Goal: Contribute content: Contribute content

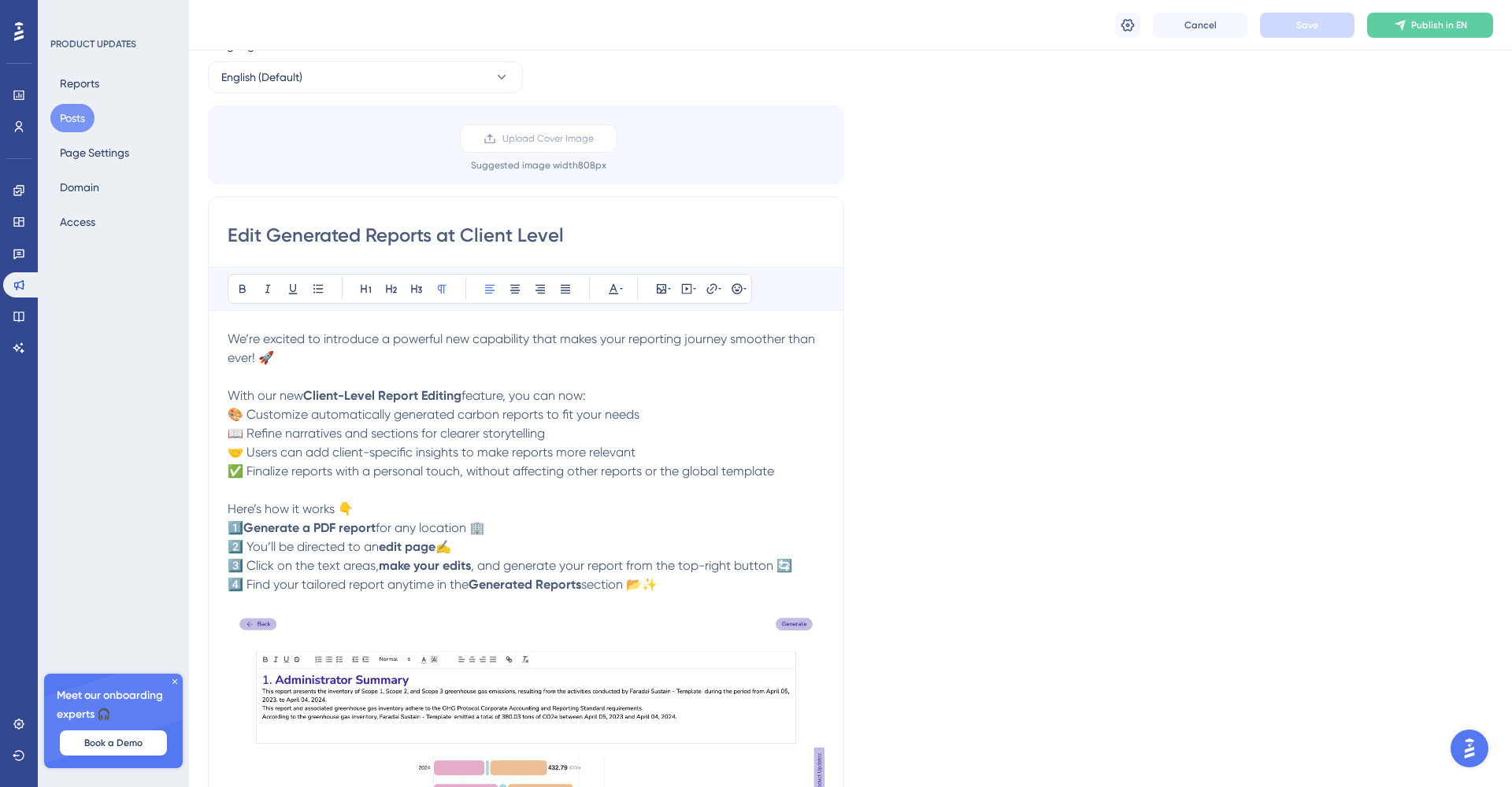
scroll to position [64, 0]
click at [370, 241] on input "Edit Generated Reports at Client Level" at bounding box center [526, 236] width 597 height 26
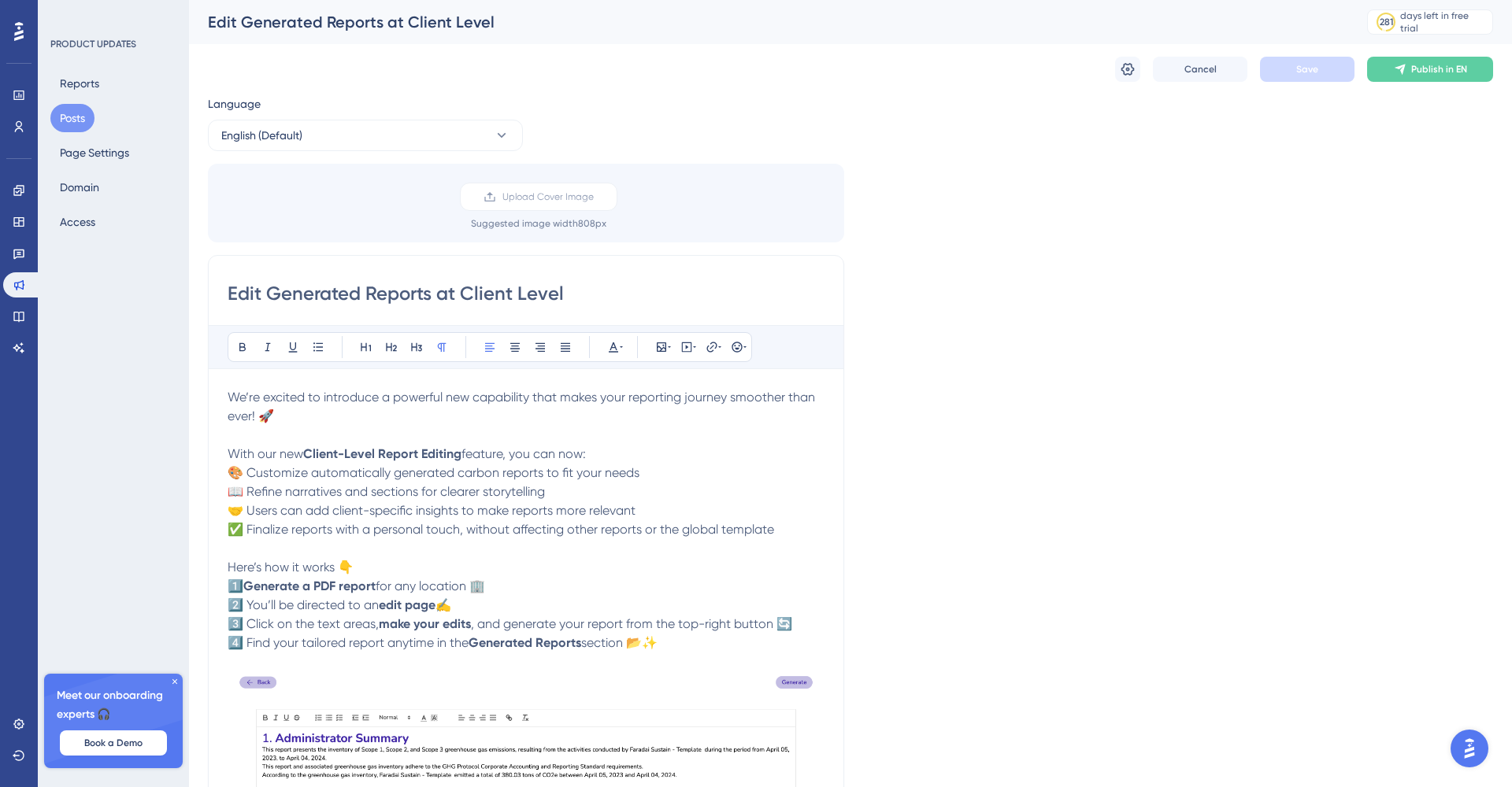
scroll to position [0, 0]
click at [259, 291] on input "Edit Generated Reports at Client Level" at bounding box center [526, 294] width 597 height 26
click at [647, 293] on input "Editability of Generated Reports at Client Level" at bounding box center [526, 294] width 597 height 26
drag, startPoint x: 647, startPoint y: 293, endPoint x: 545, endPoint y: 286, distance: 102.2
click at [545, 286] on input "Editability of Generated Reports at Client Level" at bounding box center [526, 294] width 597 height 26
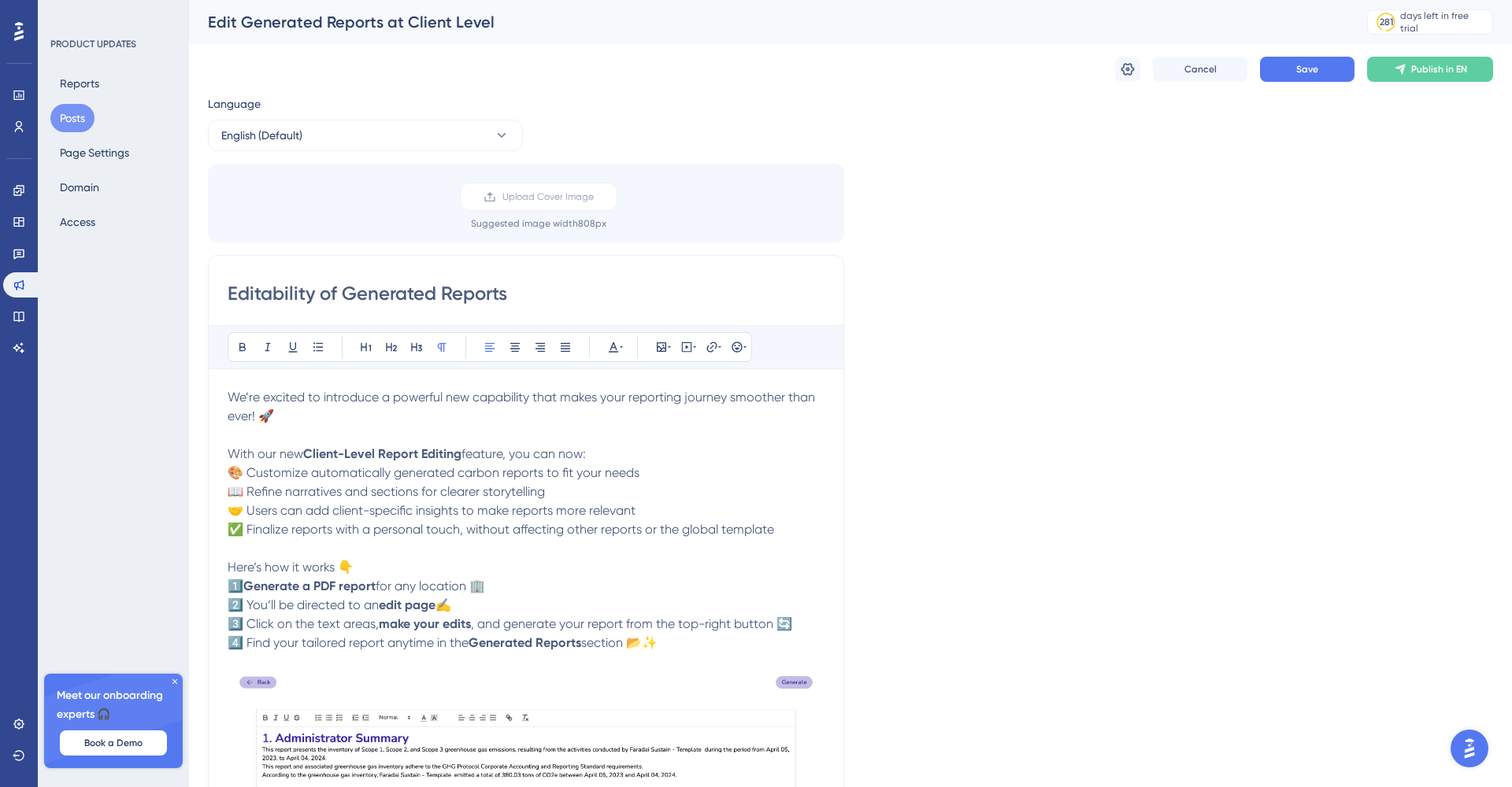
click at [339, 295] on input "Editability of Generated Reports" at bounding box center [526, 294] width 597 height 26
click at [489, 299] on input "Editable Generated Reports" at bounding box center [526, 294] width 597 height 26
drag, startPoint x: 407, startPoint y: 293, endPoint x: 329, endPoint y: 289, distance: 78.1
click at [329, 289] on input "Editable Generated Reports" at bounding box center [526, 294] width 597 height 26
click at [477, 290] on input "Editable PDF Reports" at bounding box center [526, 294] width 597 height 26
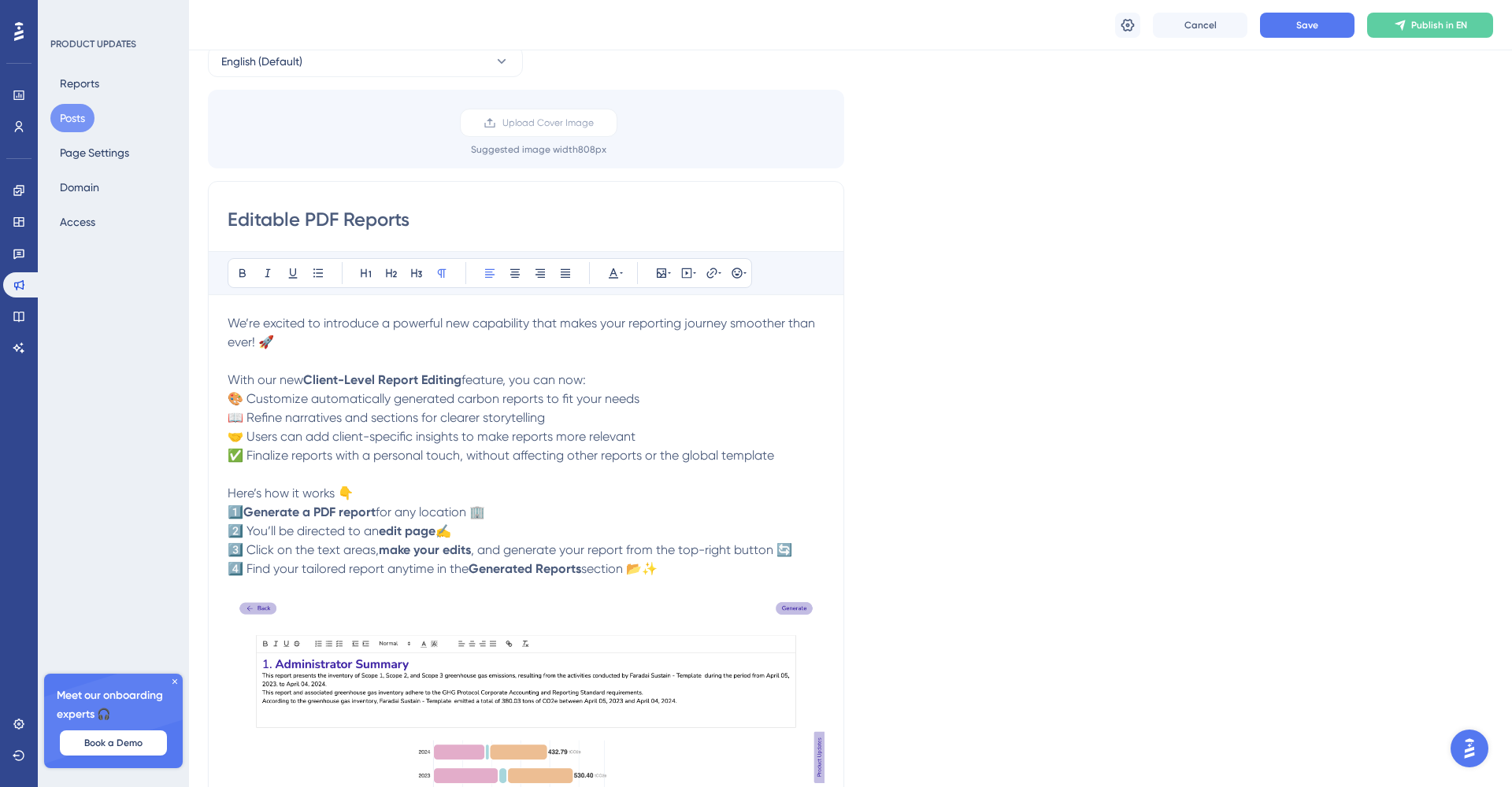
scroll to position [81, 0]
click at [336, 219] on input "Editable PDF Reports" at bounding box center [526, 220] width 597 height 26
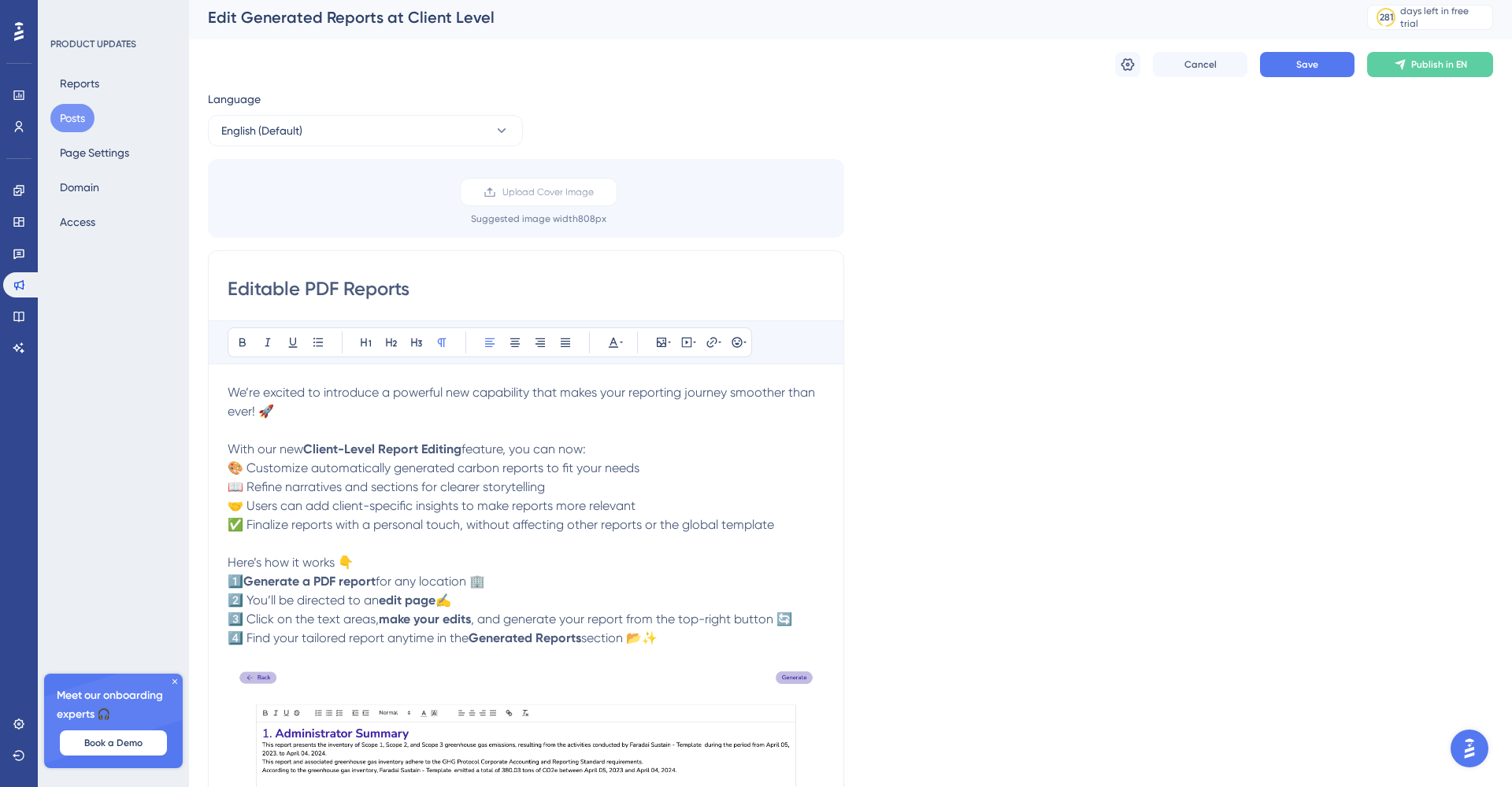
scroll to position [4, 0]
type input "Editable PDF Reports"
click at [296, 403] on p "We’re excited to introduce a powerful new capability that makes your reporting …" at bounding box center [526, 403] width 597 height 38
click at [231, 392] on span "We’re excited to introduce a powerful new capability that makes your reporting …" at bounding box center [523, 403] width 590 height 34
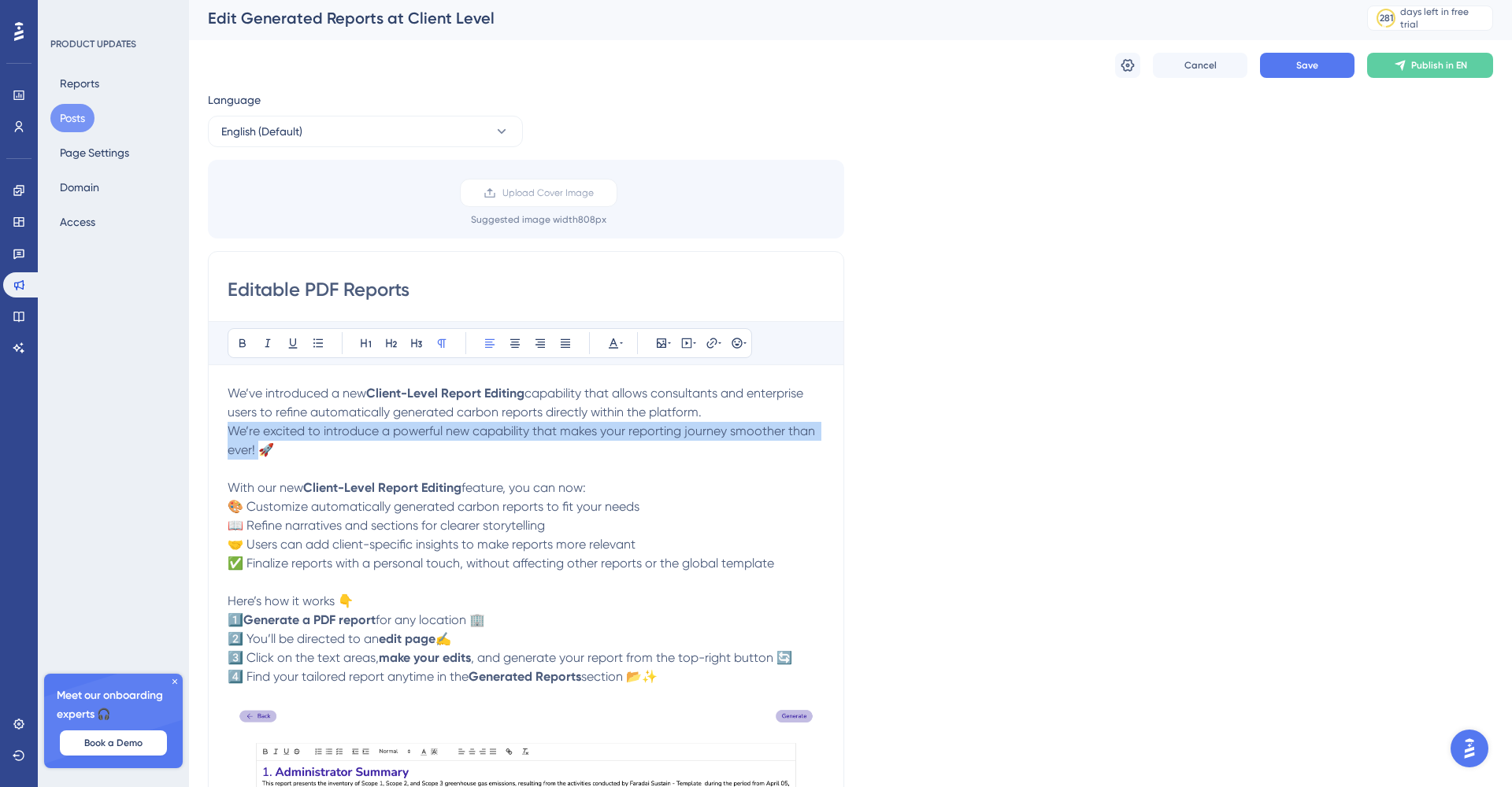
drag, startPoint x: 257, startPoint y: 448, endPoint x: 227, endPoint y: 430, distance: 35.0
click at [227, 430] on div "Editable PDF Reports Bold Italic Underline Bullet Point Heading 1 Heading 2 Hea…" at bounding box center [525, 661] width 636 height 820
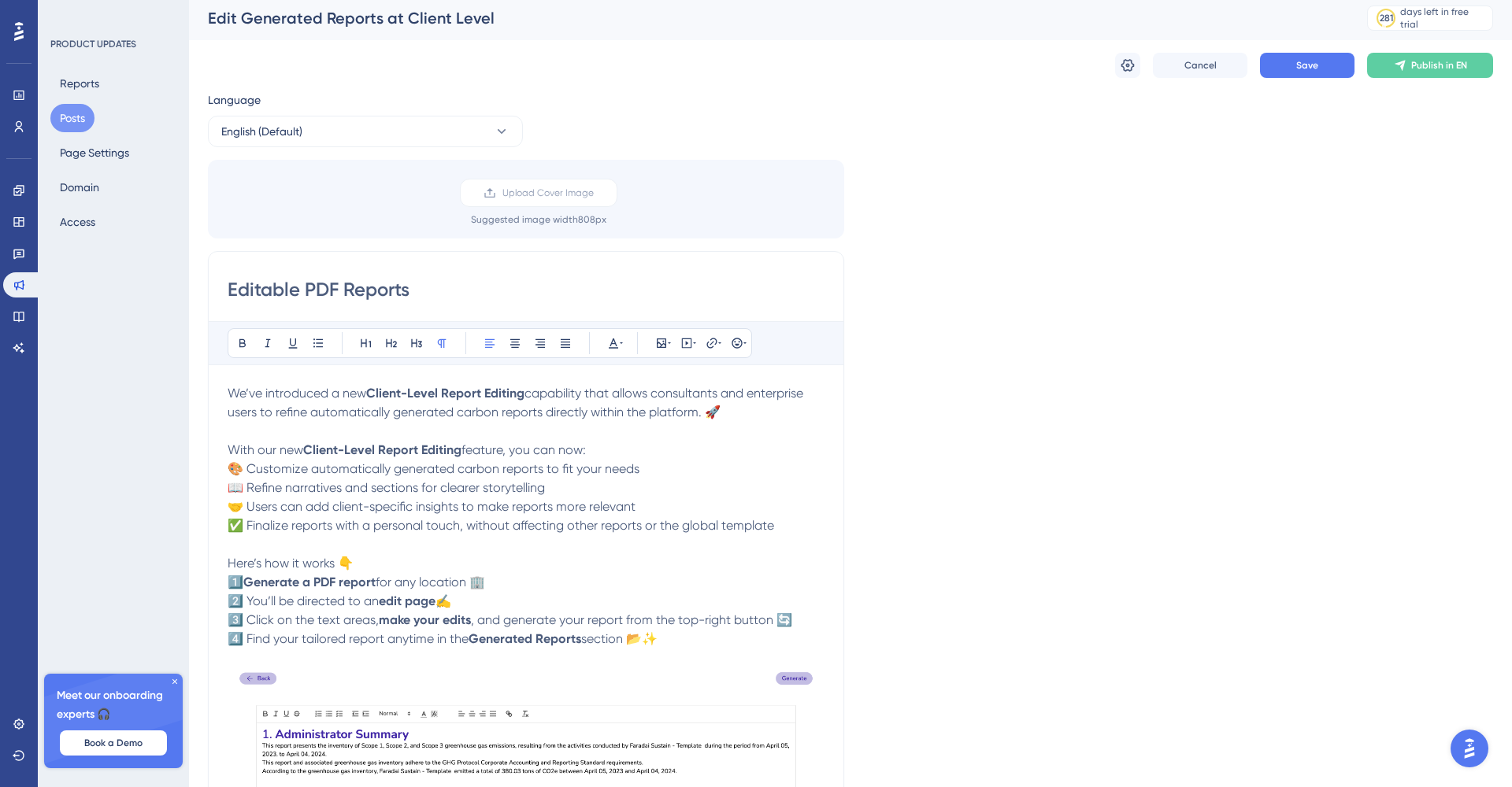
click at [442, 390] on strong "Client-Level Report Editing" at bounding box center [445, 394] width 158 height 15
click at [518, 404] on p "We’ve introduced a new Report Editing capability that allows consultants and en…" at bounding box center [526, 403] width 597 height 38
click at [443, 397] on strong "Report Editing" at bounding box center [407, 394] width 83 height 15
click at [467, 395] on span "capability that allows consultants and enterprise users to refine automatically…" at bounding box center [521, 403] width 587 height 34
click at [449, 390] on strong "Report Editing" at bounding box center [407, 394] width 83 height 15
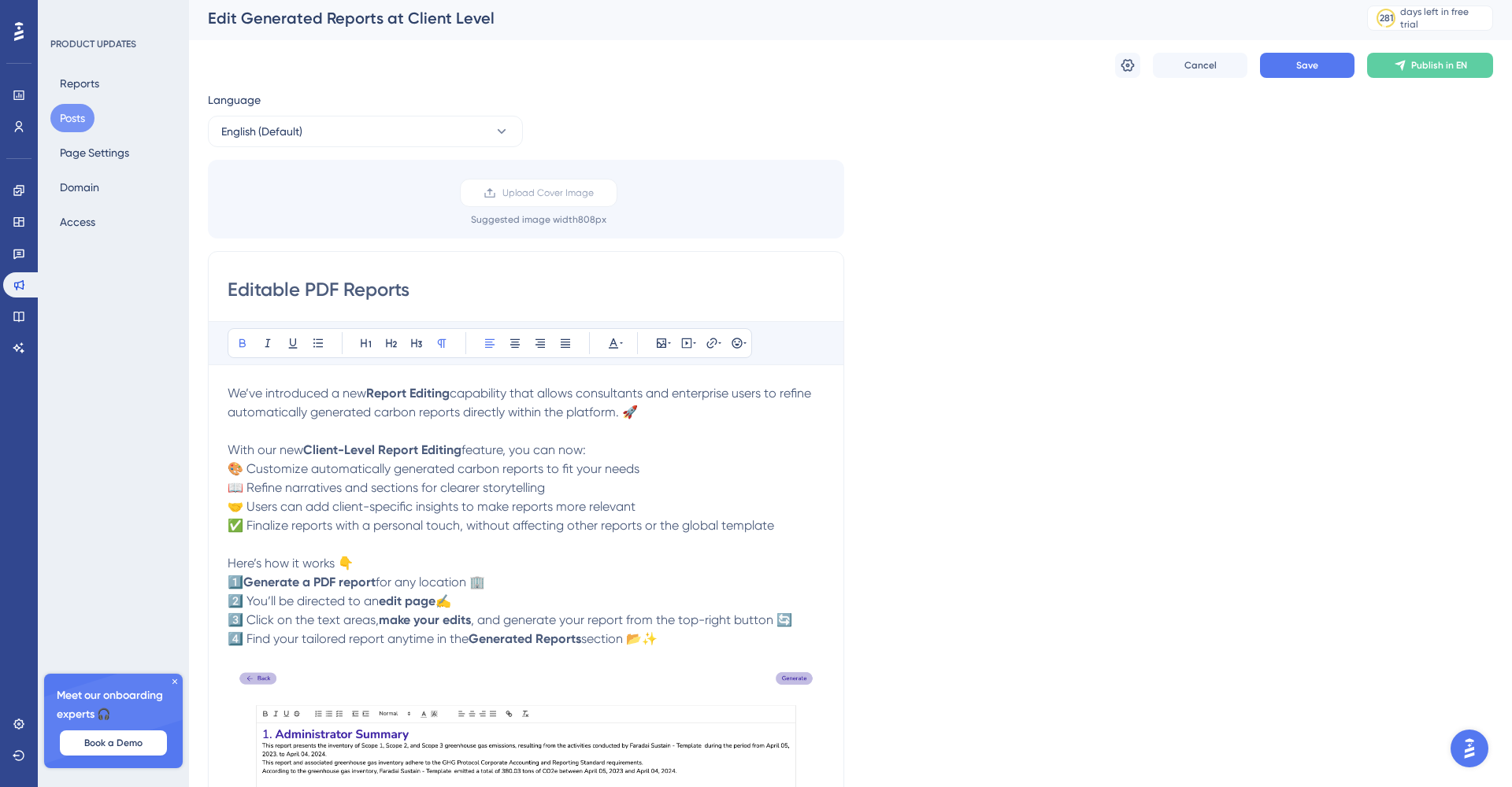
click at [522, 397] on span "capability that allows consultants and enterprise users to refine automatically…" at bounding box center [521, 403] width 587 height 34
click at [567, 394] on span "capability that allows consultants and enterprise users to refine automatically…" at bounding box center [521, 403] width 587 height 34
click at [621, 395] on span "capability that allows consultants and enterprise users to refine automatically…" at bounding box center [521, 403] width 587 height 34
click at [711, 400] on span "capability that allows consultants and enterprise users to refine automatically…" at bounding box center [521, 403] width 587 height 34
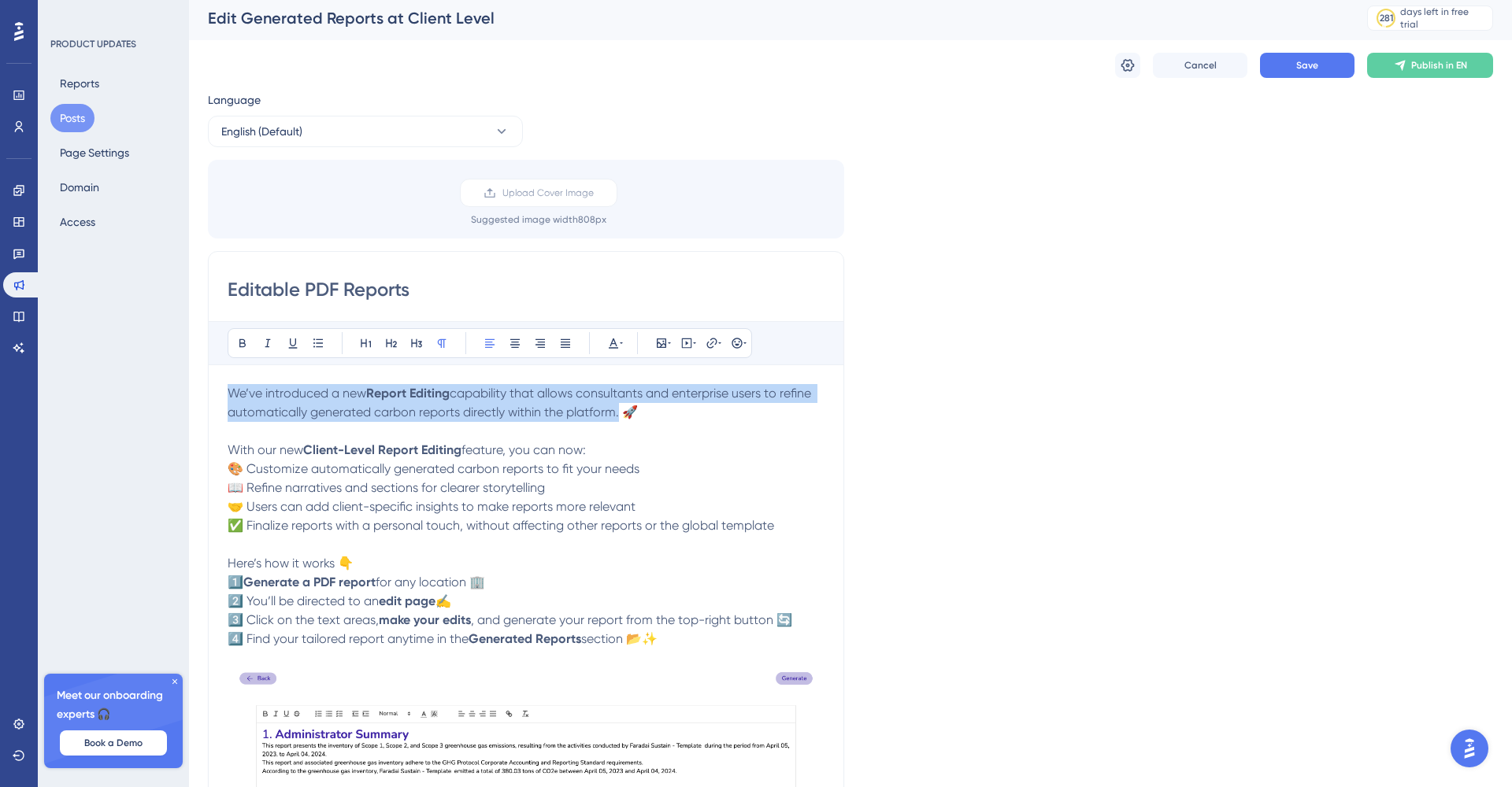
drag, startPoint x: 617, startPoint y: 409, endPoint x: 233, endPoint y: 380, distance: 385.1
click at [233, 380] on div "Bold Italic Underline Bullet Point Heading 1 Heading 2 Heading 3 Normal Align L…" at bounding box center [526, 667] width 597 height 692
click at [616, 343] on icon at bounding box center [613, 343] width 9 height 10
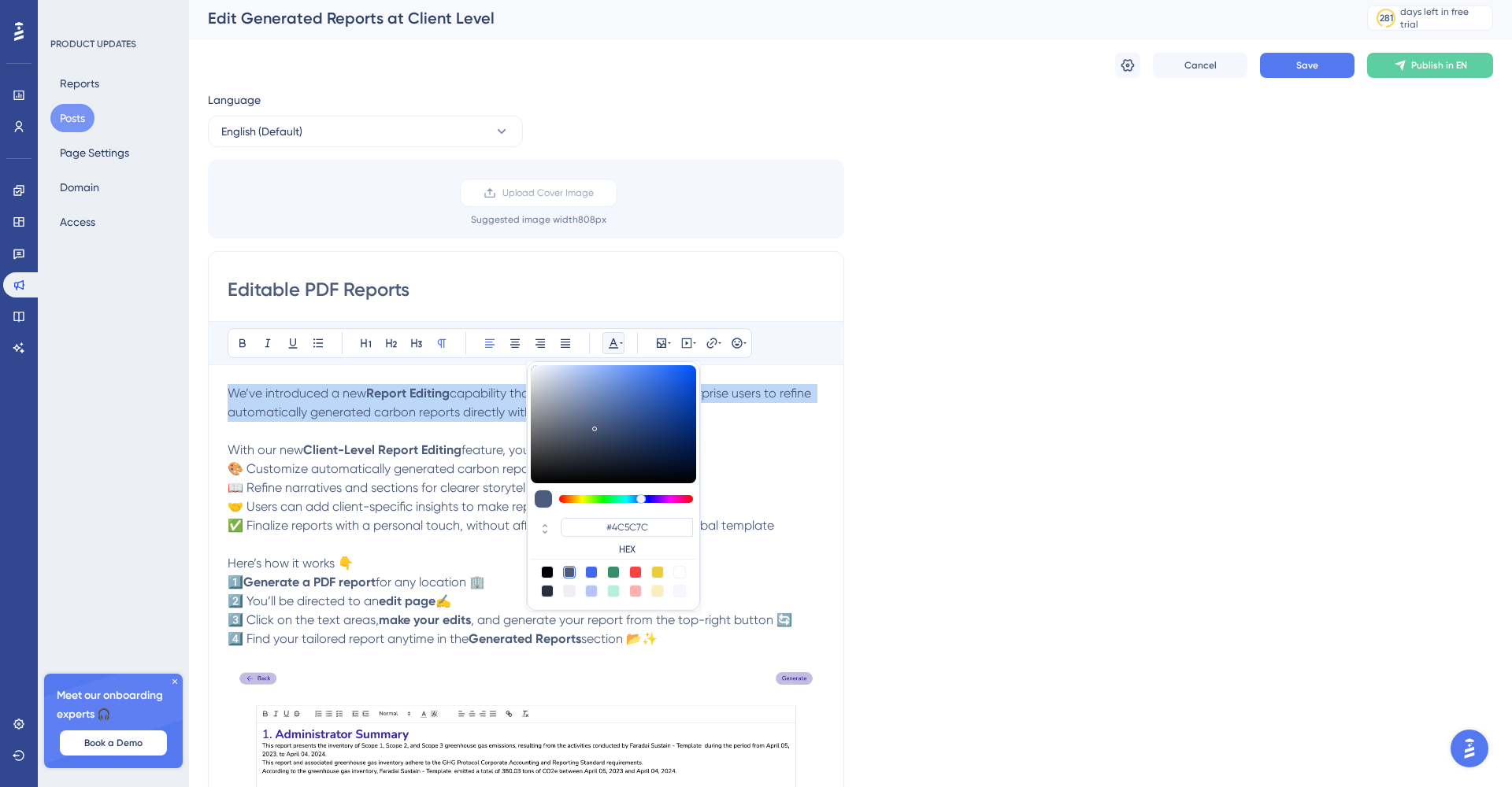
click at [549, 576] on div at bounding box center [547, 573] width 13 height 13
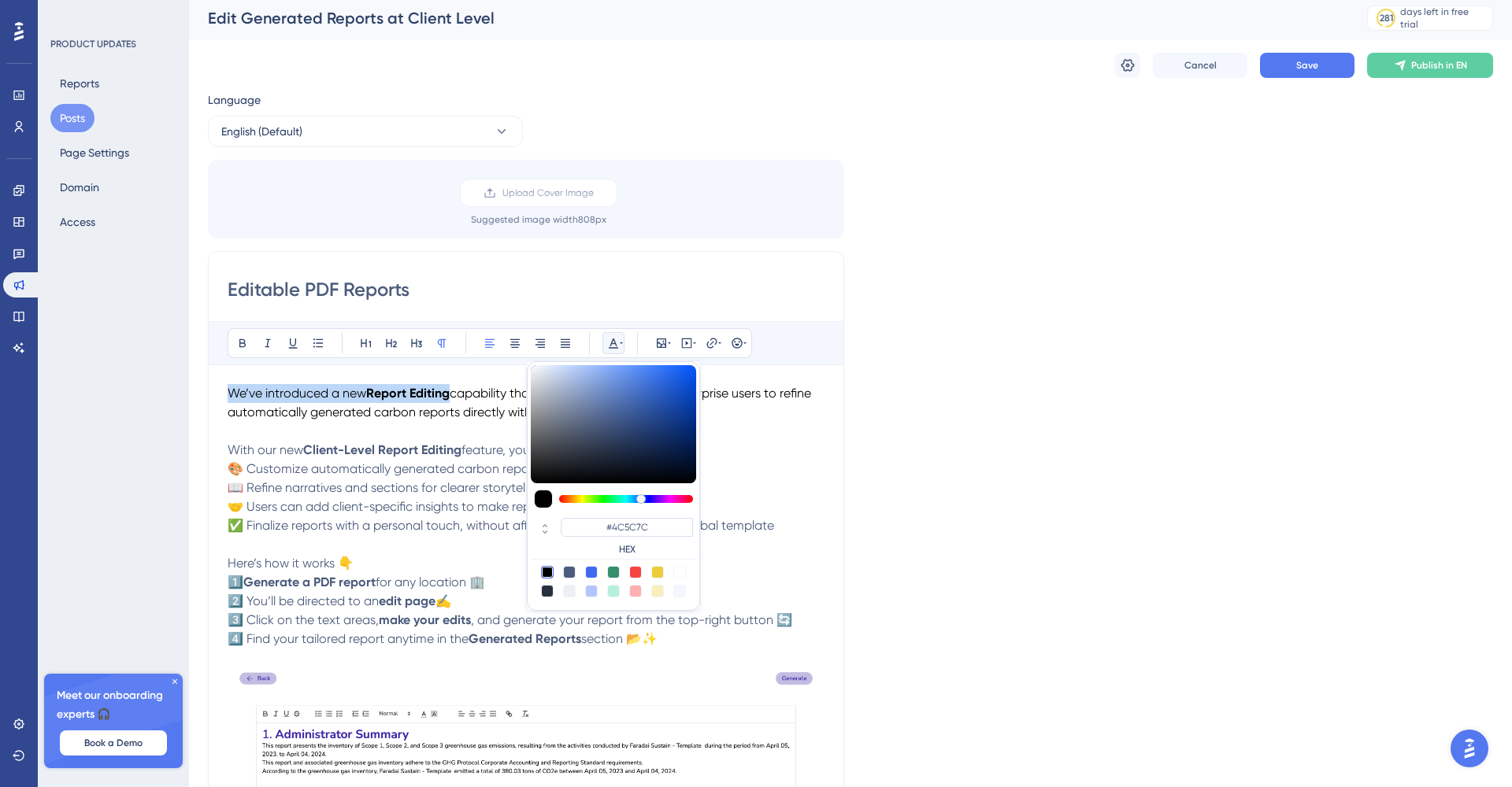
type input "#000000"
click at [865, 493] on div "Language English (Default) Upload Cover Image Suggested image width 808 px Edit…" at bounding box center [850, 606] width 1285 height 1030
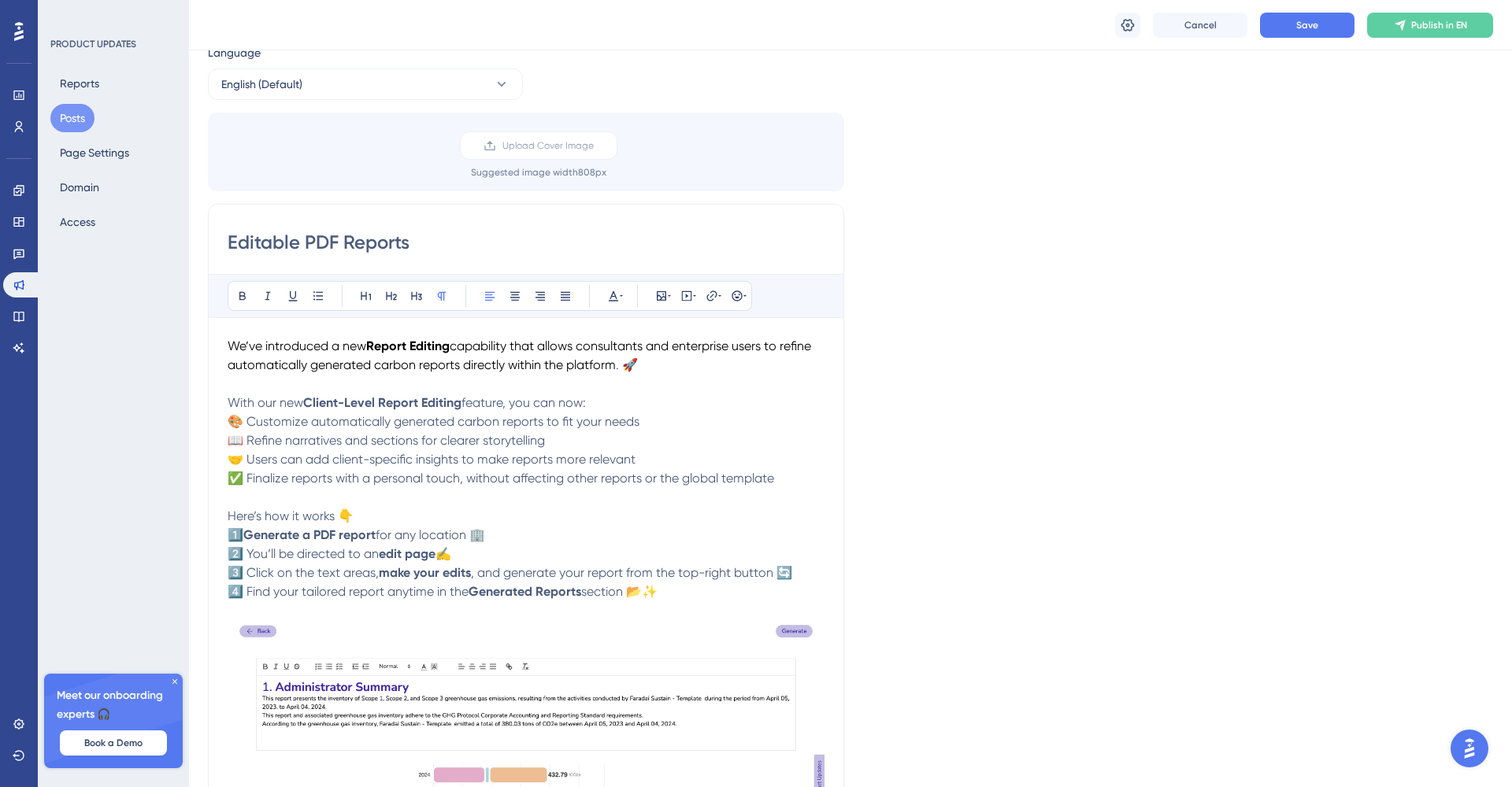
scroll to position [62, 0]
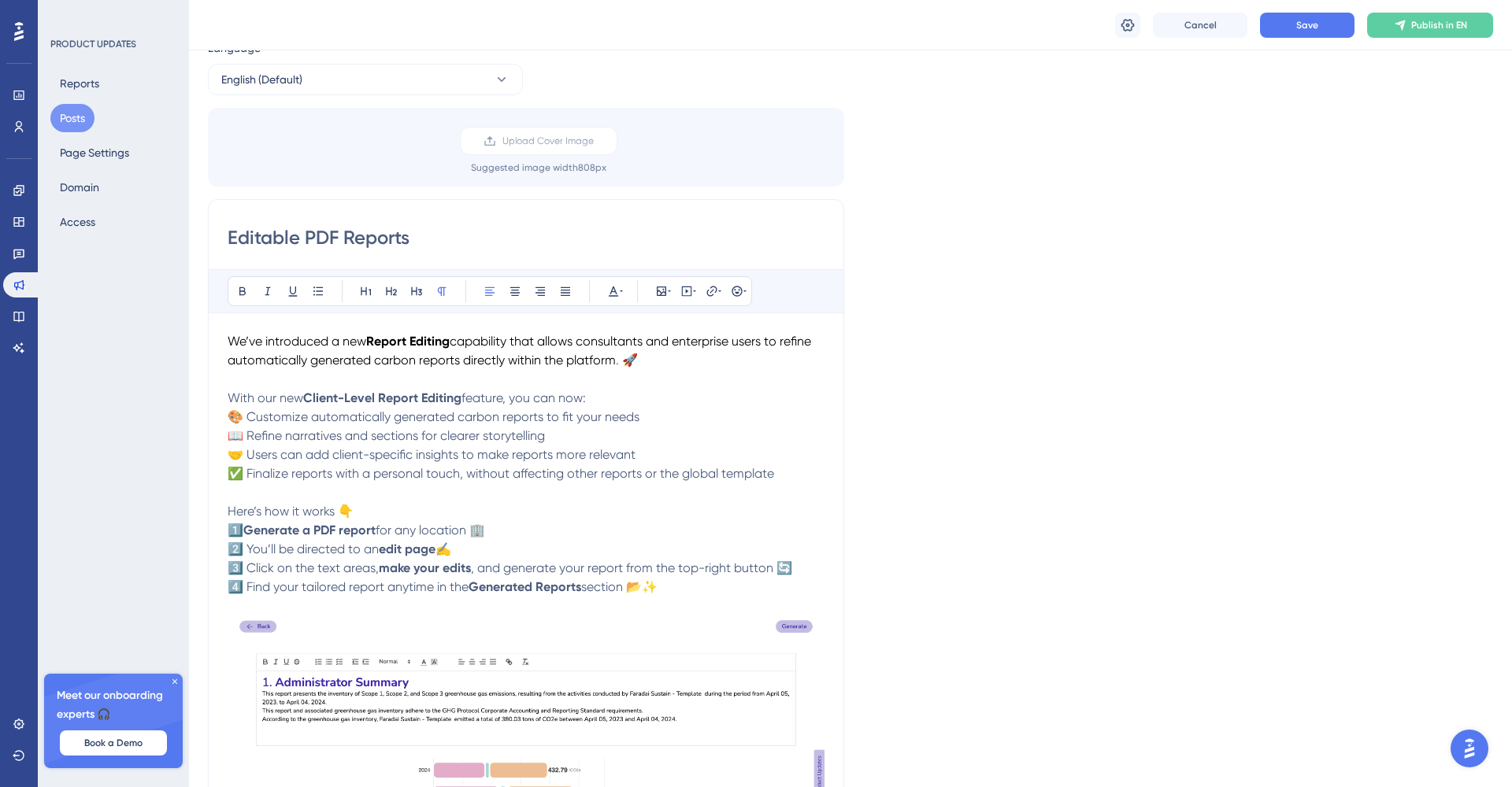
click at [956, 213] on div "Language English (Default) Upload Cover Image Suggested image width 808 px Edit…" at bounding box center [850, 554] width 1285 height 1030
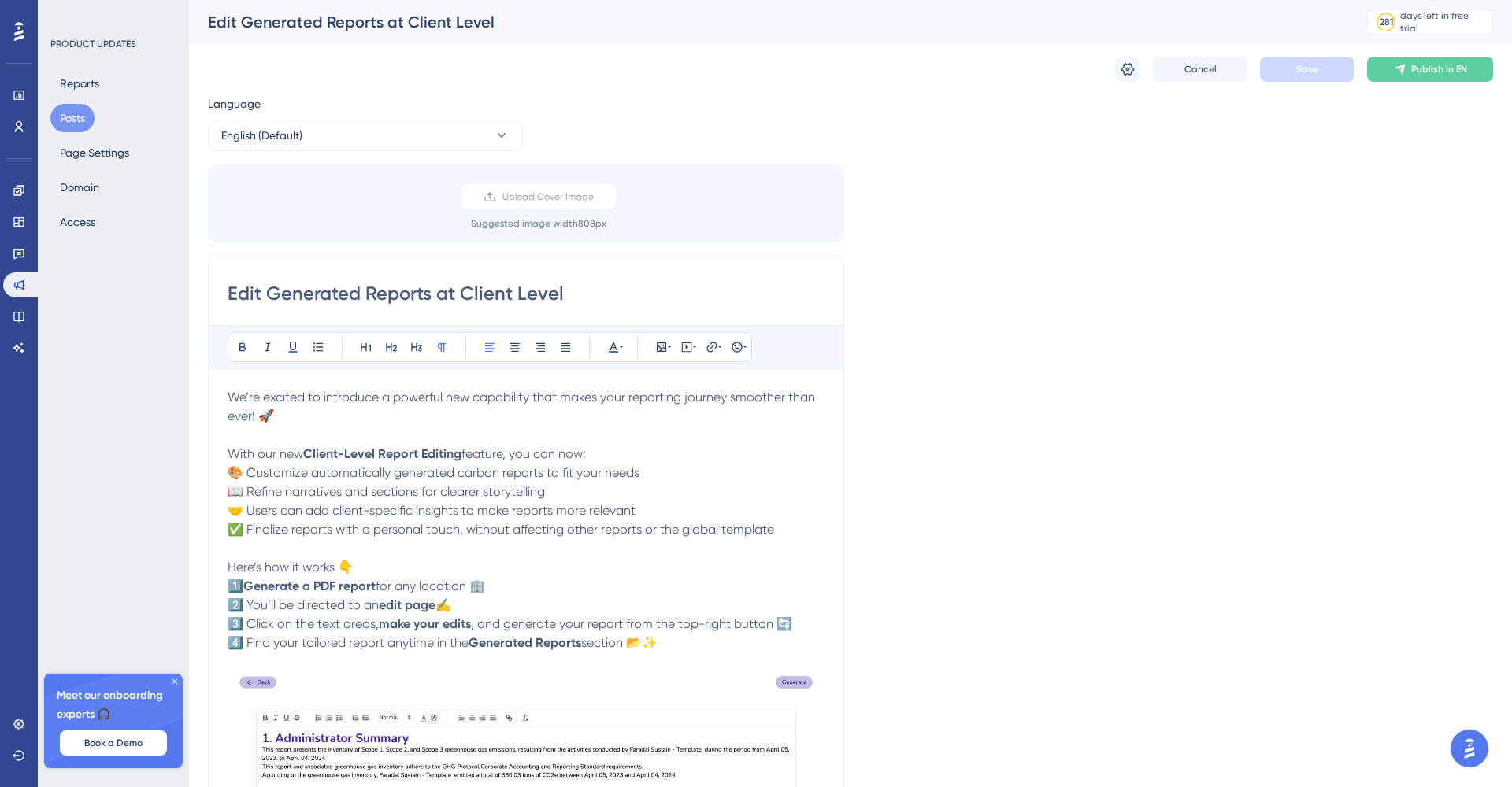
click at [74, 121] on button "Posts" at bounding box center [72, 118] width 44 height 28
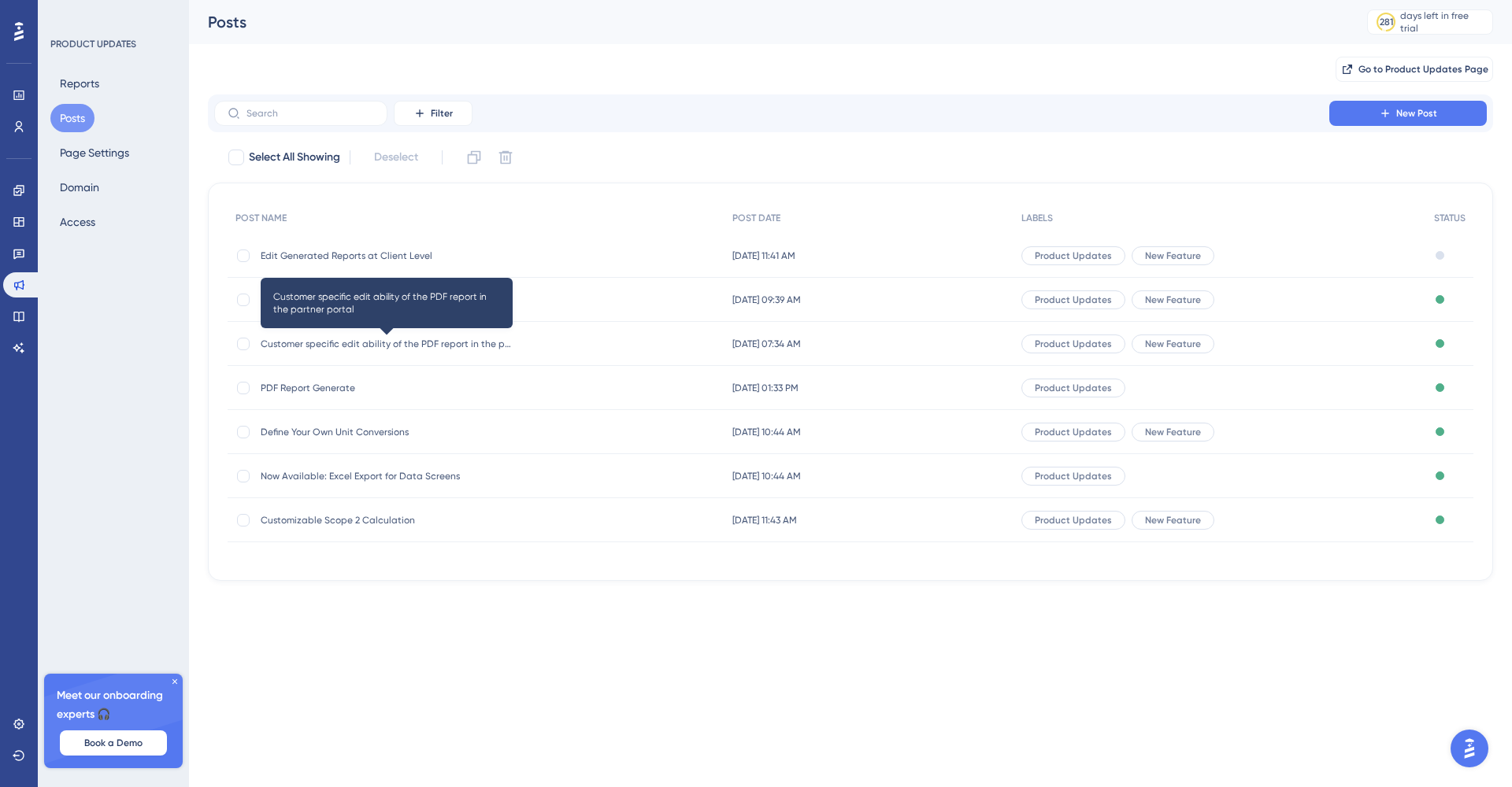
click at [355, 345] on span "Customer specific edit ability of the PDF report in the partner portal" at bounding box center [386, 344] width 252 height 13
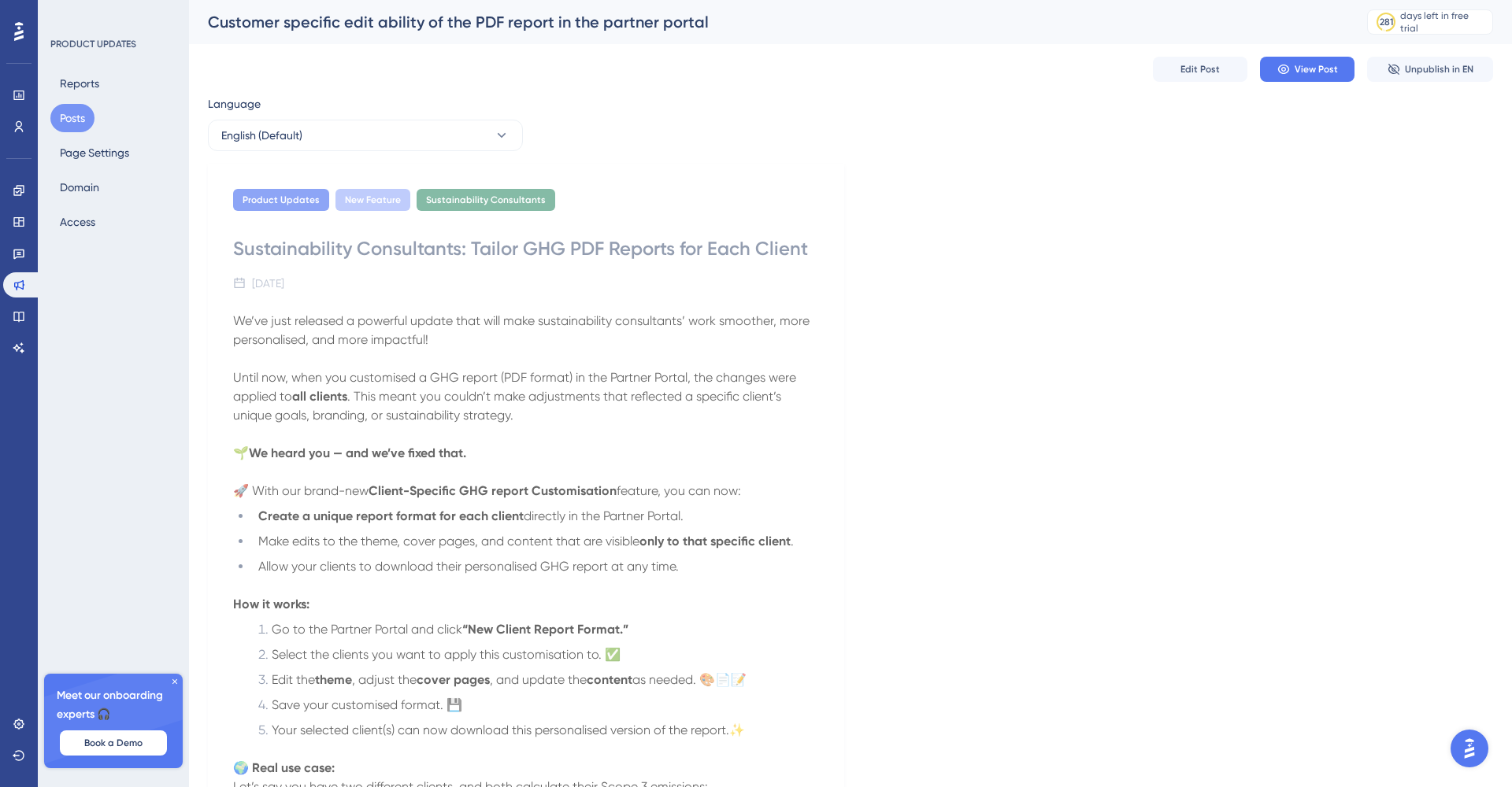
click at [678, 249] on div "Sustainability Consultants: Tailor GHG PDF Reports for Each Client" at bounding box center [526, 249] width 586 height 26
click at [669, 251] on div "Sustainability Consultants: Tailor GHG PDF Reports for Each Client" at bounding box center [526, 249] width 586 height 26
click at [1203, 67] on span "Edit Post" at bounding box center [1200, 70] width 39 height 13
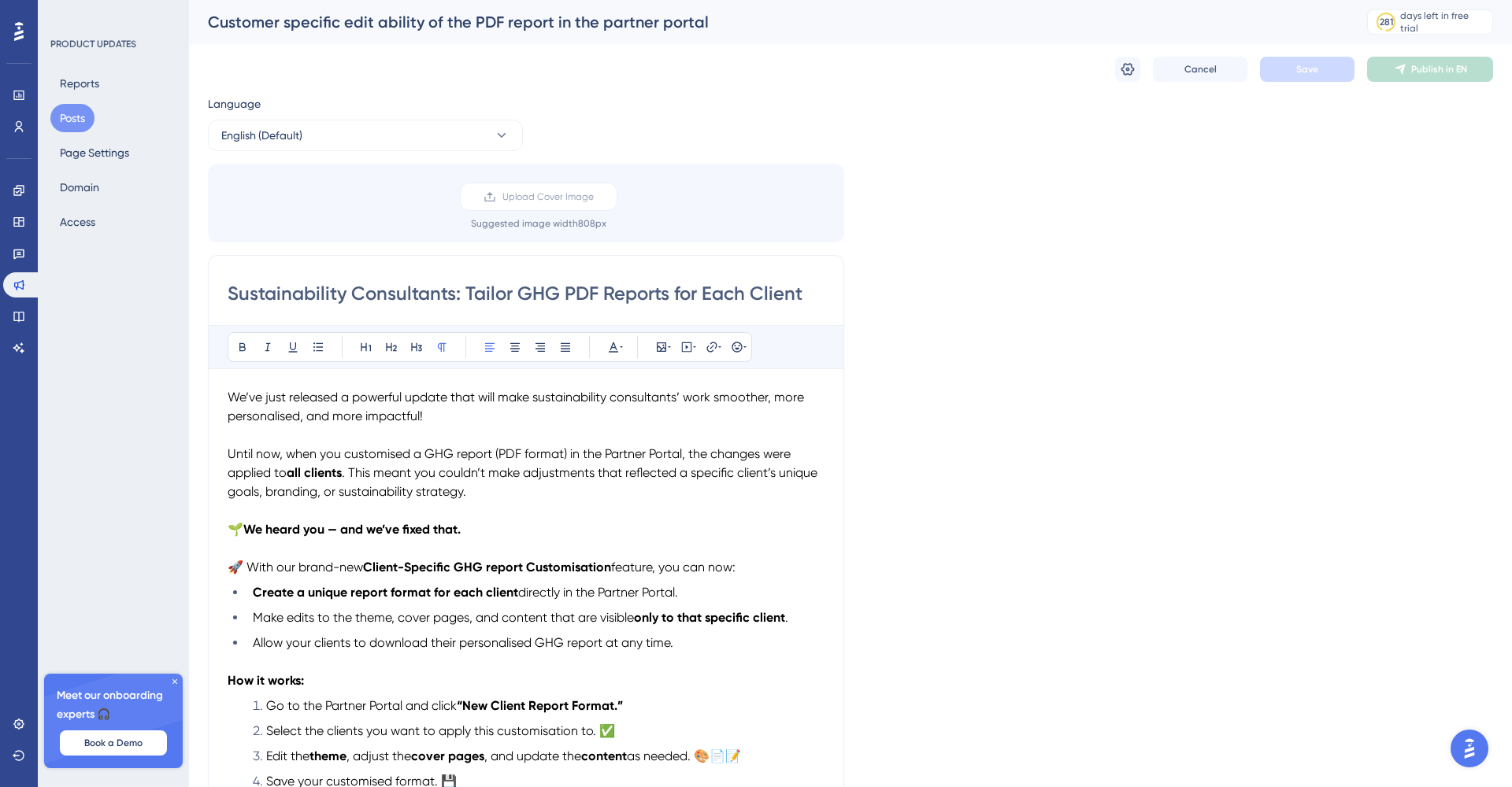
click at [668, 294] on input "Sustainability Consultants: Tailor GHG PDF Reports for Each Client" at bounding box center [526, 294] width 597 height 26
type input "Sustainability Consultants: Tailor GHG PDF Report Templates for Each Client"
click at [826, 295] on div "Sustainability Consultants: Tailor GHG PDF Report Templates for Each Client Bol…" at bounding box center [525, 741] width 636 height 972
click at [772, 284] on input "Sustainability Consultants: Tailor GHG PDF Report Templates for Each Client" at bounding box center [526, 294] width 597 height 26
click at [1323, 67] on button "Save" at bounding box center [1306, 70] width 94 height 26
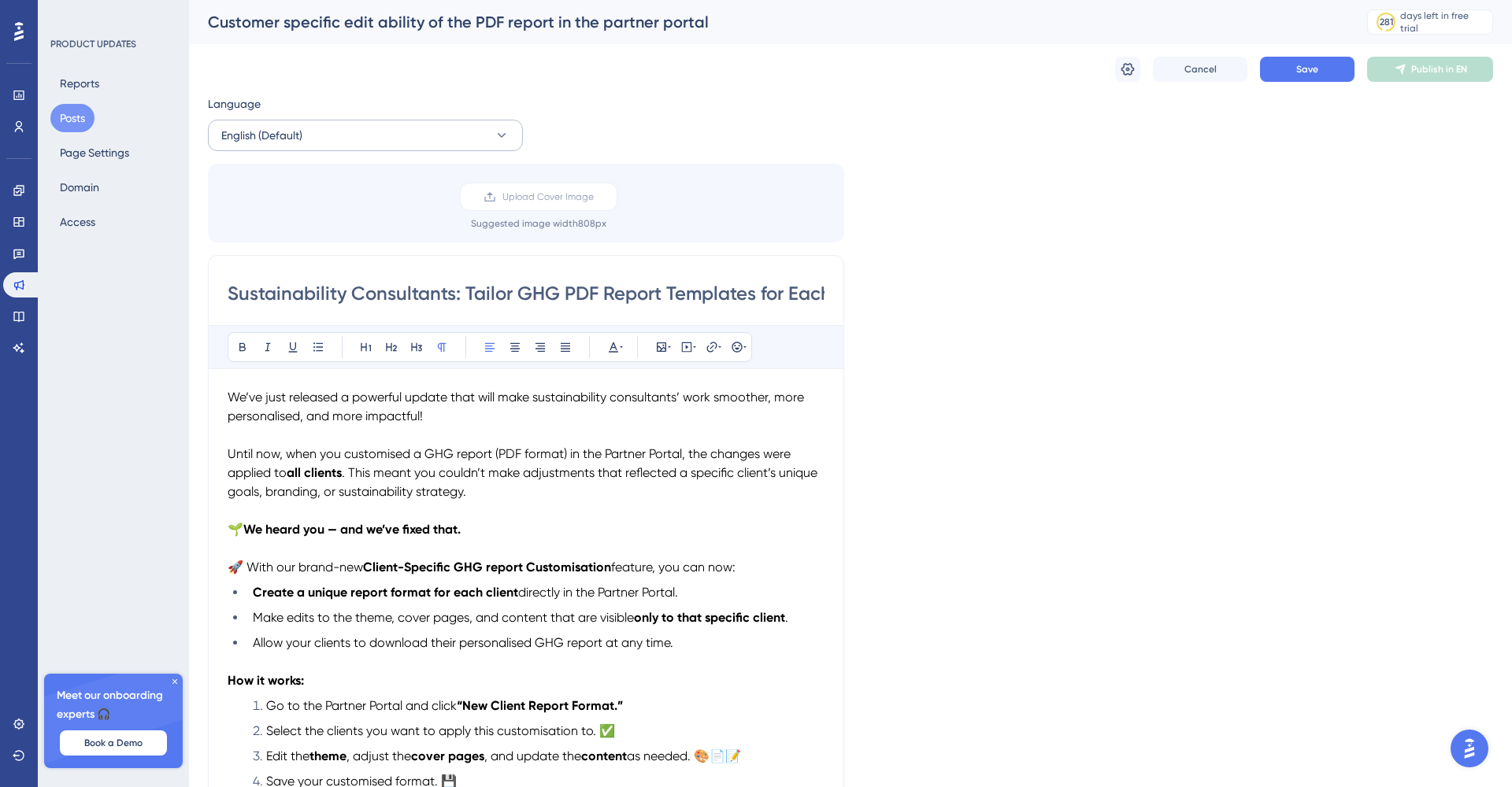
click at [502, 137] on icon at bounding box center [502, 135] width 8 height 5
click at [502, 137] on icon at bounding box center [501, 135] width 16 height 16
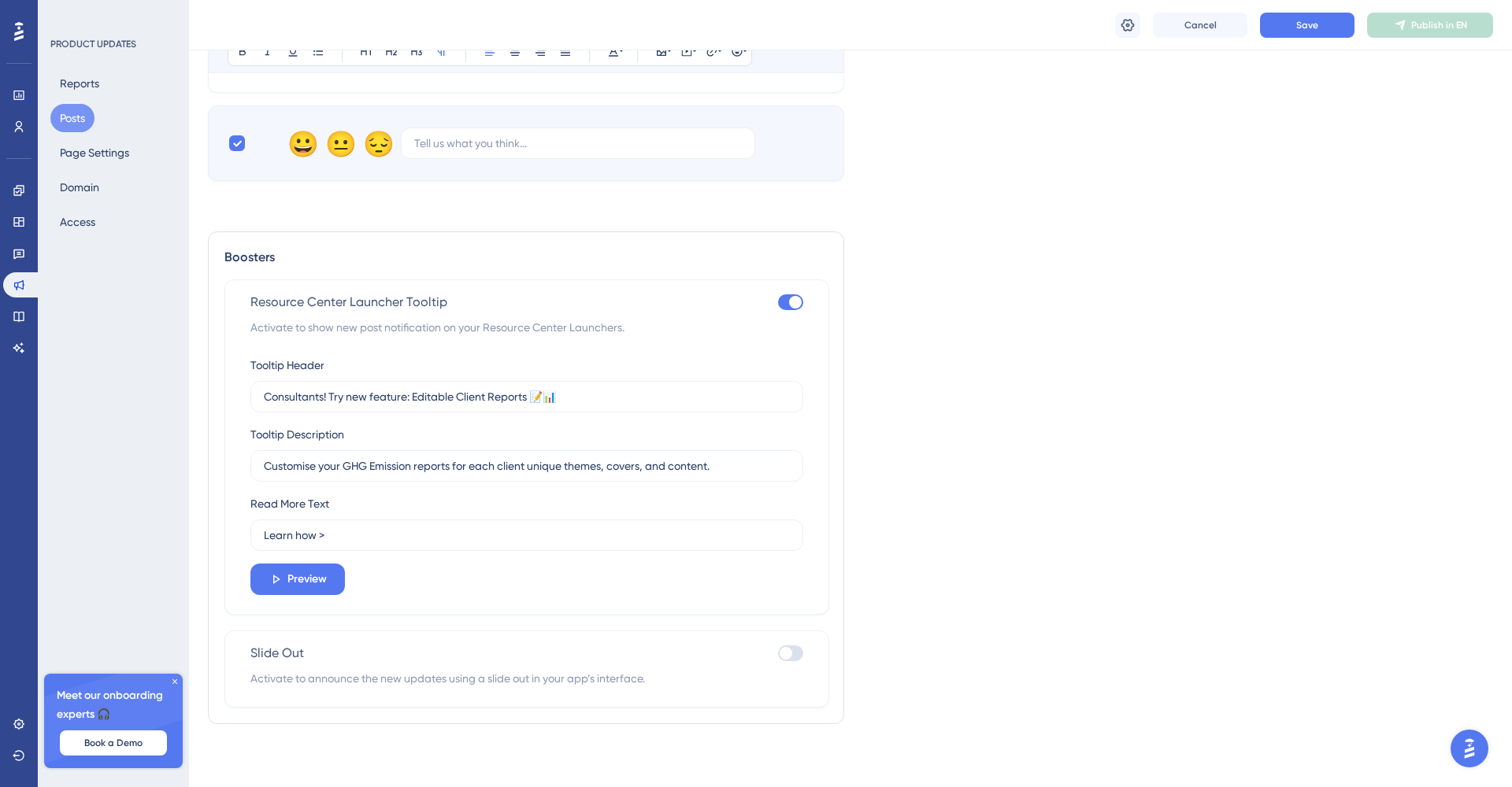
scroll to position [1140, 0]
click at [312, 587] on span "Preview" at bounding box center [307, 579] width 39 height 19
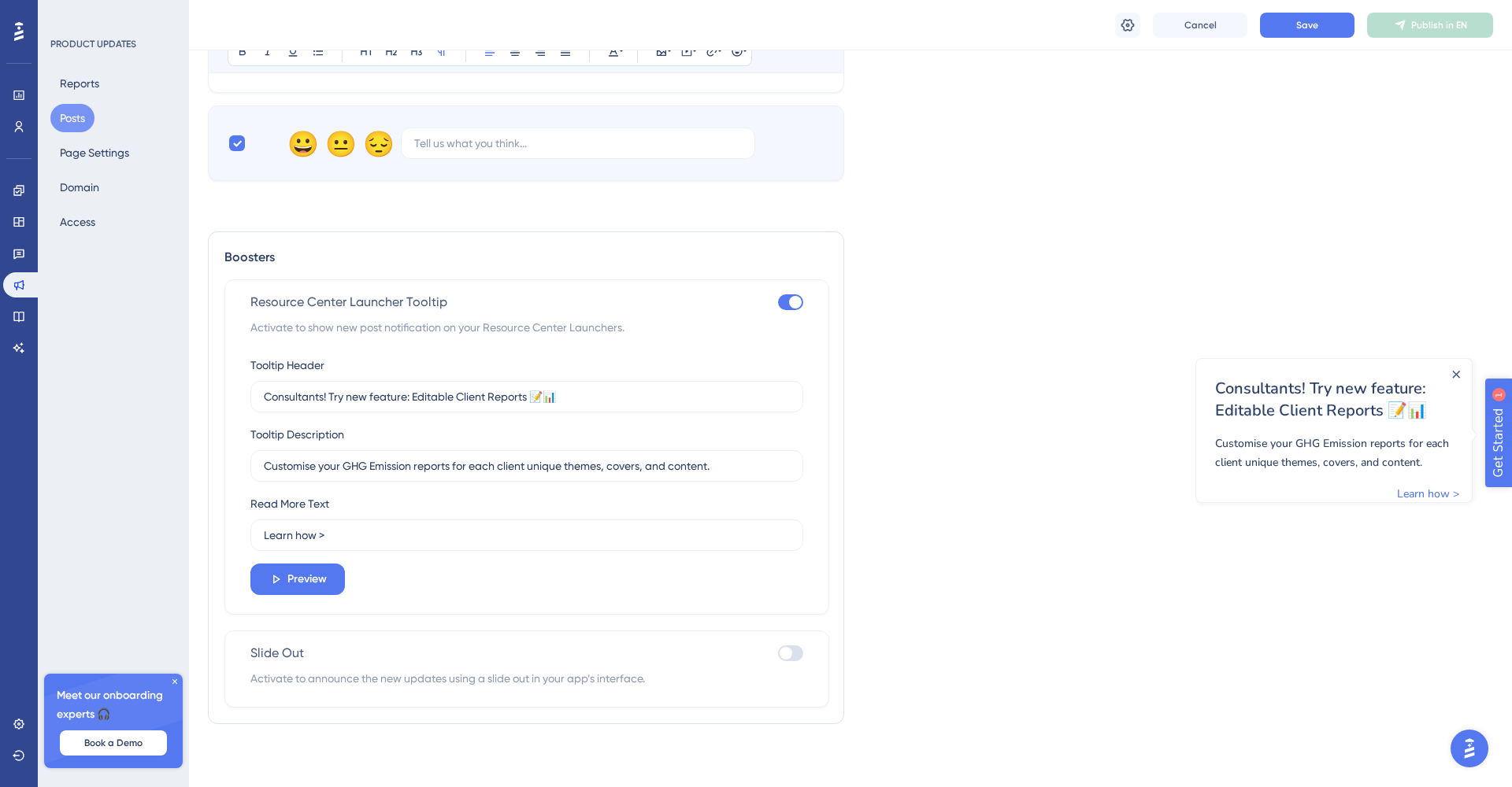
click at [1511, 506] on span "Get Started 1" at bounding box center [1539, 501] width 89 height 27
click at [1511, 501] on span "Get Started" at bounding box center [1530, 501] width 70 height 19
click at [1454, 374] on icon "Close Announcement" at bounding box center [1455, 374] width 8 height 8
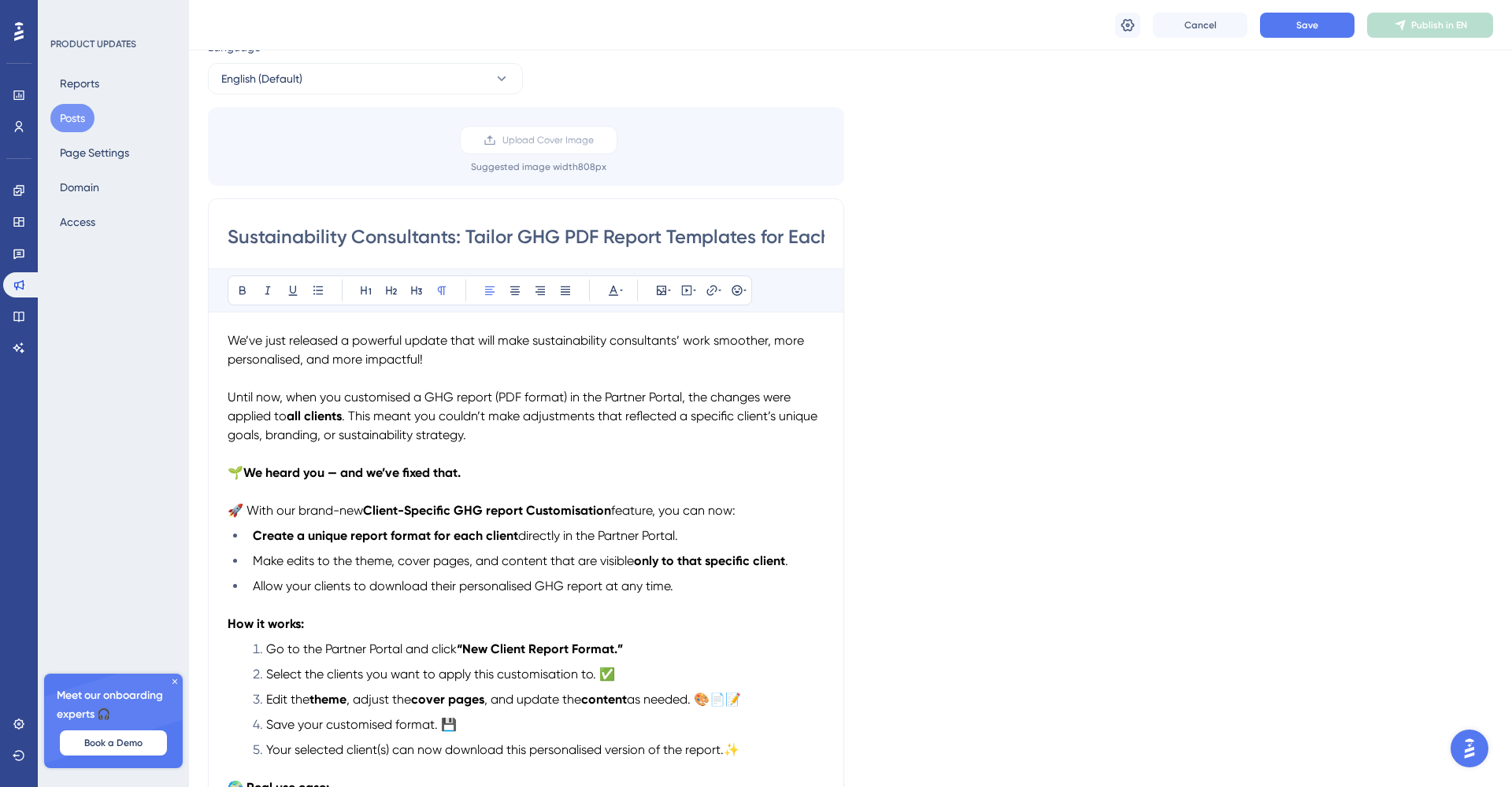
scroll to position [65, 0]
drag, startPoint x: 230, startPoint y: 233, endPoint x: 477, endPoint y: 646, distance: 481.2
click at [477, 649] on div "Sustainability Consultants: Tailor GHG PDF Report Templates for Each Client Bol…" at bounding box center [525, 682] width 636 height 972
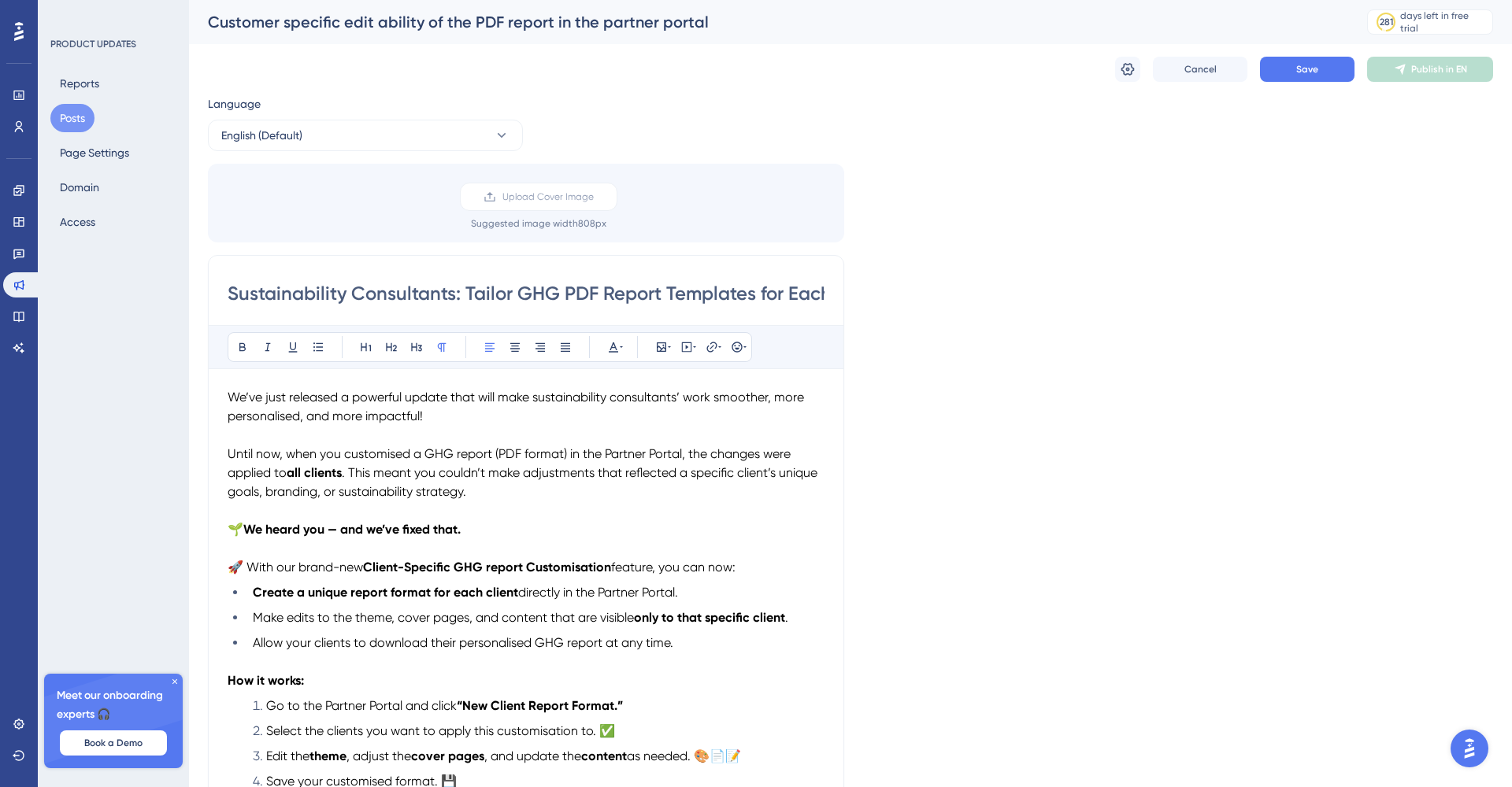
scroll to position [0, 0]
click at [175, 684] on icon at bounding box center [175, 682] width 9 height 9
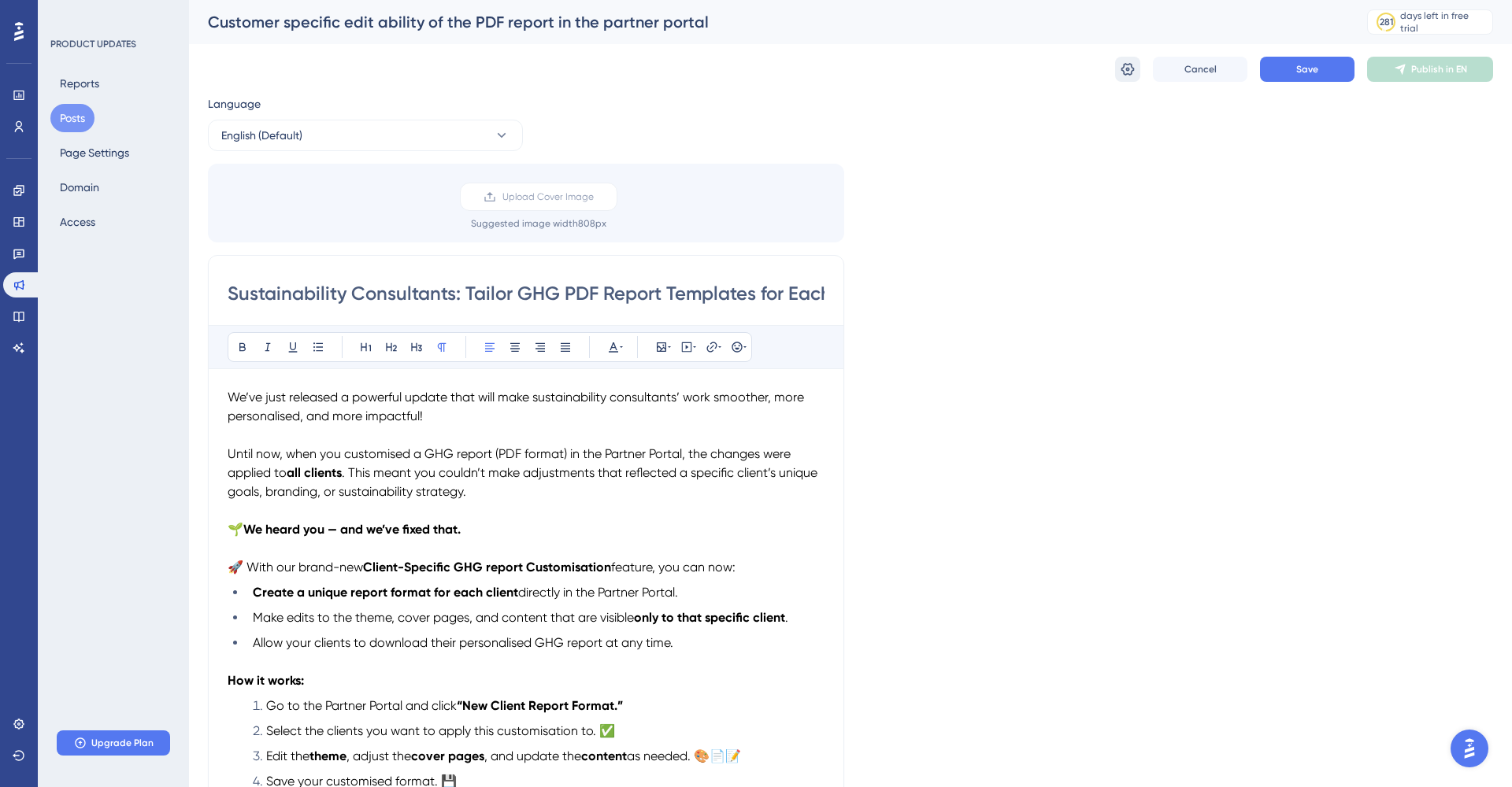
click at [1132, 71] on icon at bounding box center [1128, 70] width 14 height 13
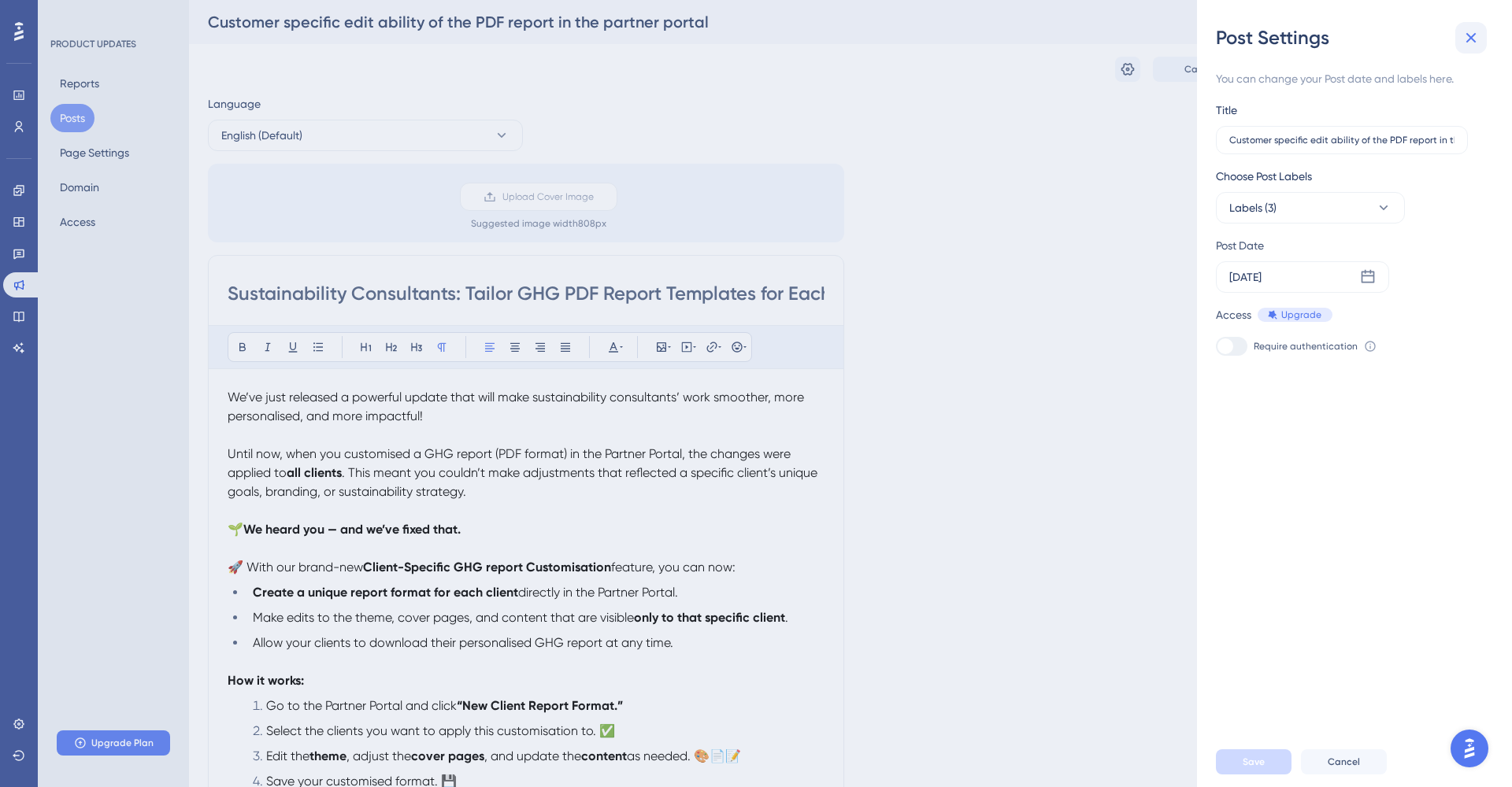
click at [1474, 35] on icon at bounding box center [1471, 38] width 10 height 10
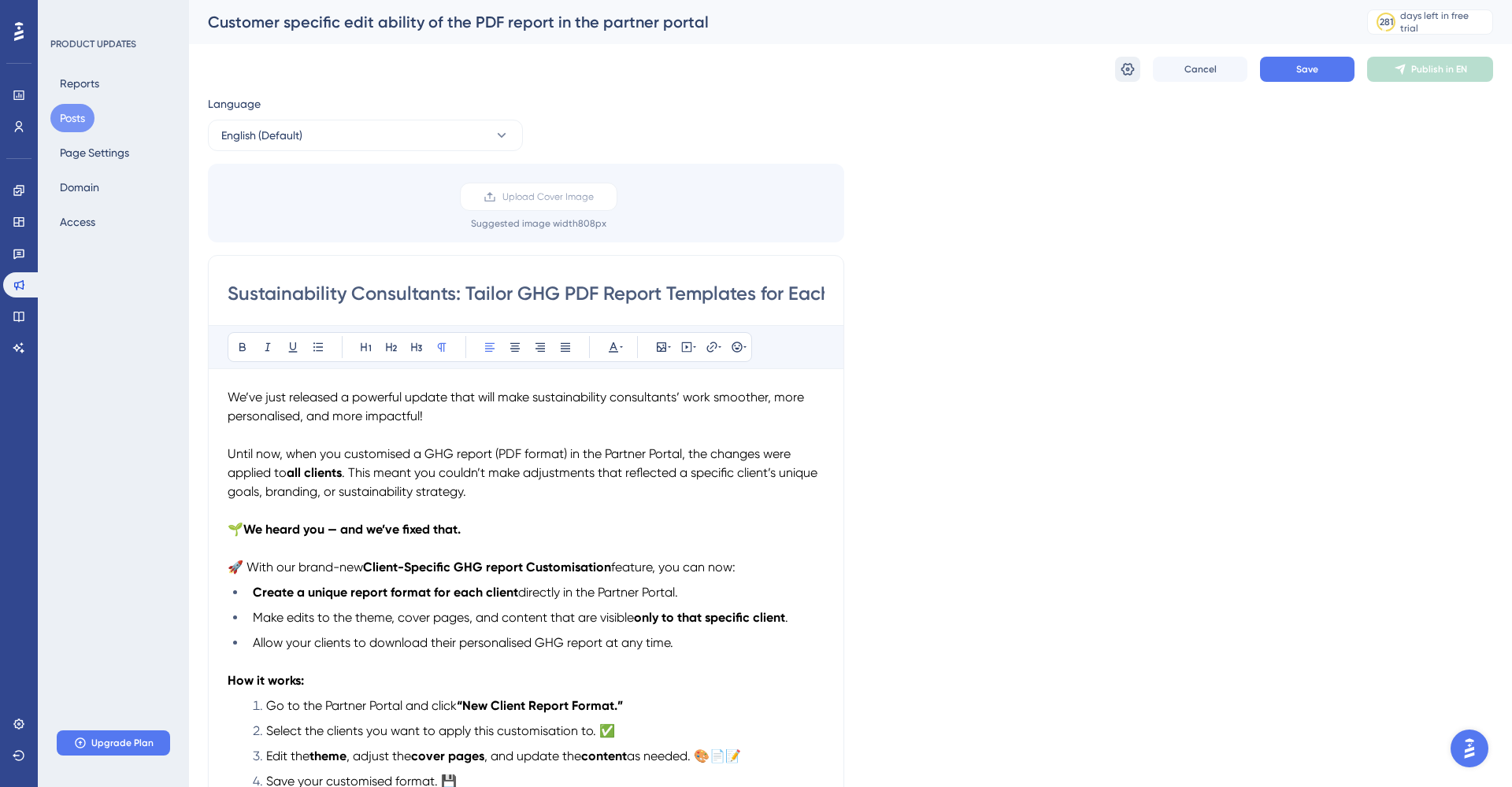
click at [1122, 64] on icon at bounding box center [1127, 69] width 16 height 16
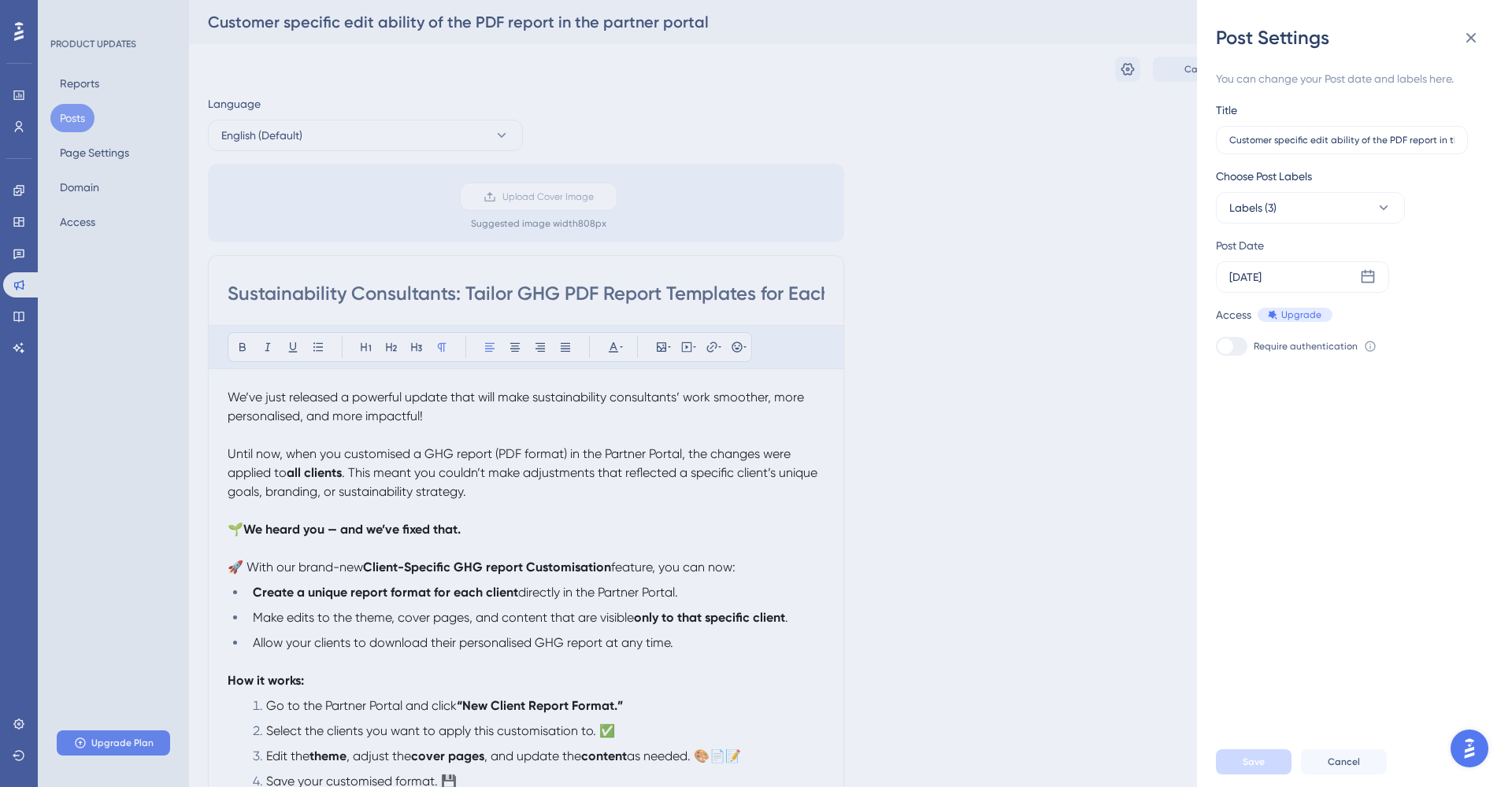
click at [1426, 72] on div "You can change your Post date and labels here." at bounding box center [1347, 79] width 265 height 19
click at [1412, 149] on label "Customer specific edit ability of the PDF report in the partner portal" at bounding box center [1341, 140] width 252 height 28
click at [1412, 146] on input "Customer specific edit ability of the PDF report in the partner portal" at bounding box center [1342, 140] width 225 height 11
click at [1361, 140] on input "Customer specific edit ability of the PDF report in the partner portal" at bounding box center [1342, 140] width 225 height 11
click at [1139, 281] on div "Post Settings You can change your Post date and labels here. Title Customer spe…" at bounding box center [756, 394] width 1512 height 787
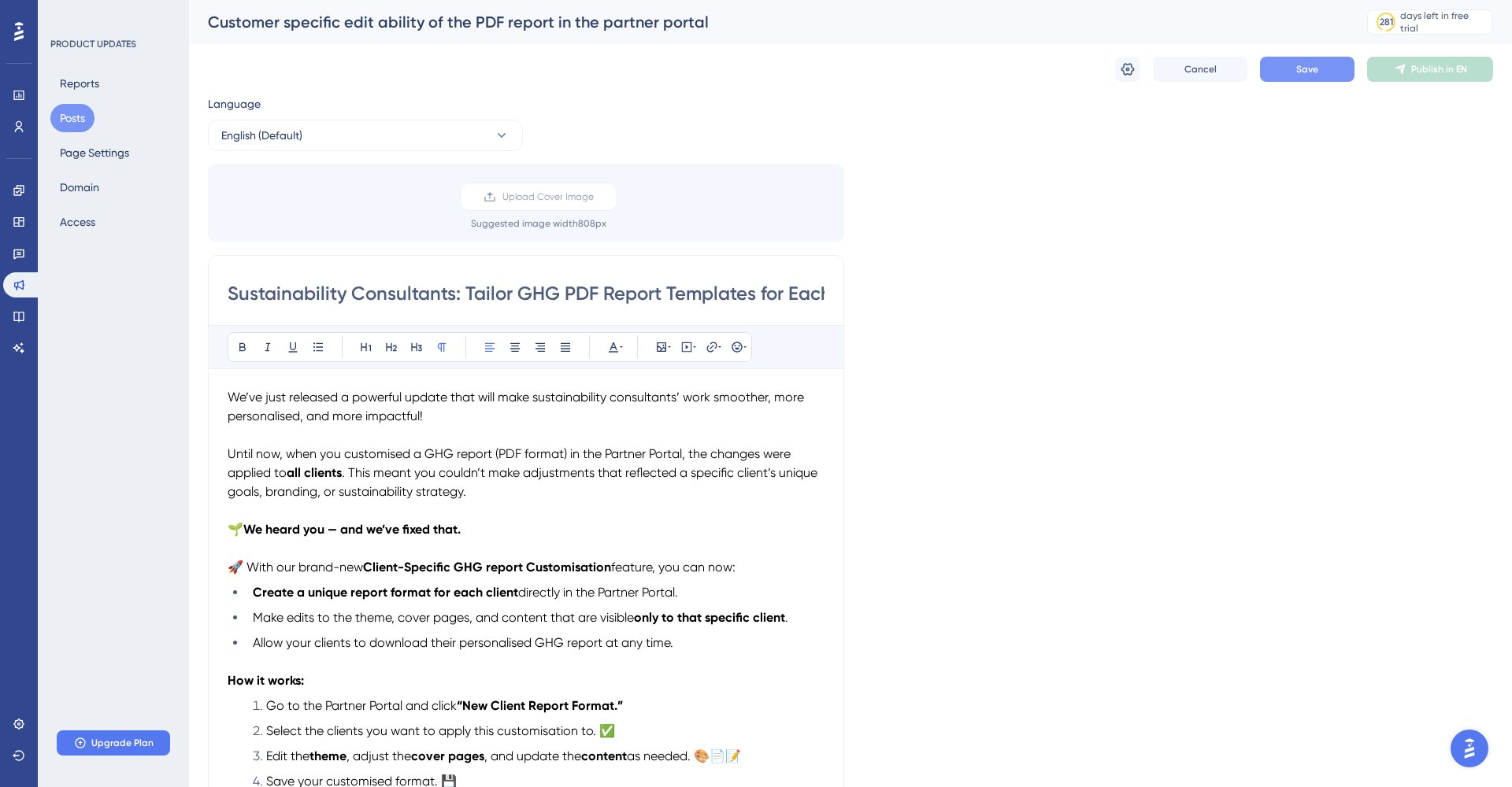
click at [1341, 66] on button "Save" at bounding box center [1306, 70] width 94 height 26
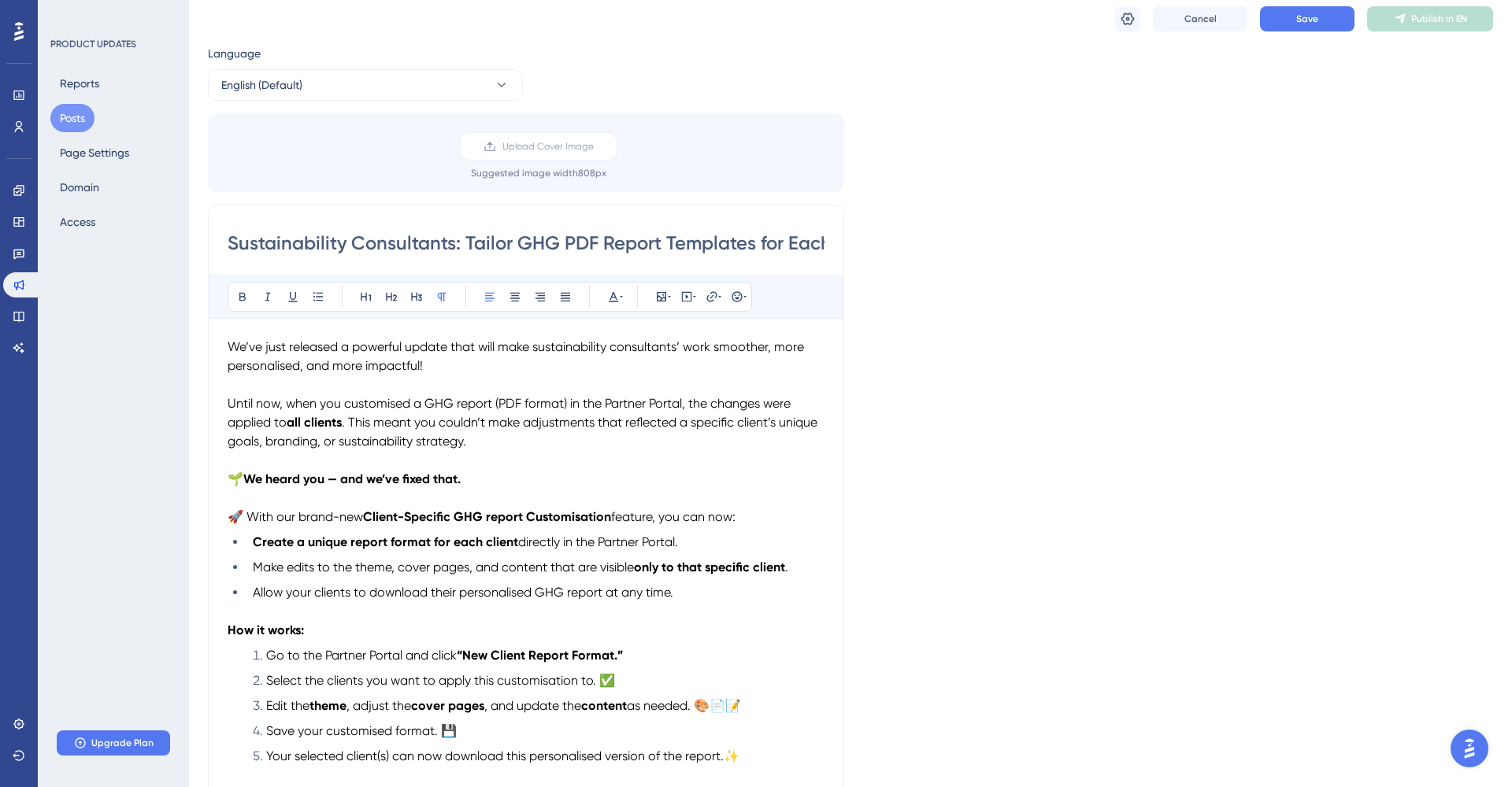
scroll to position [53, 0]
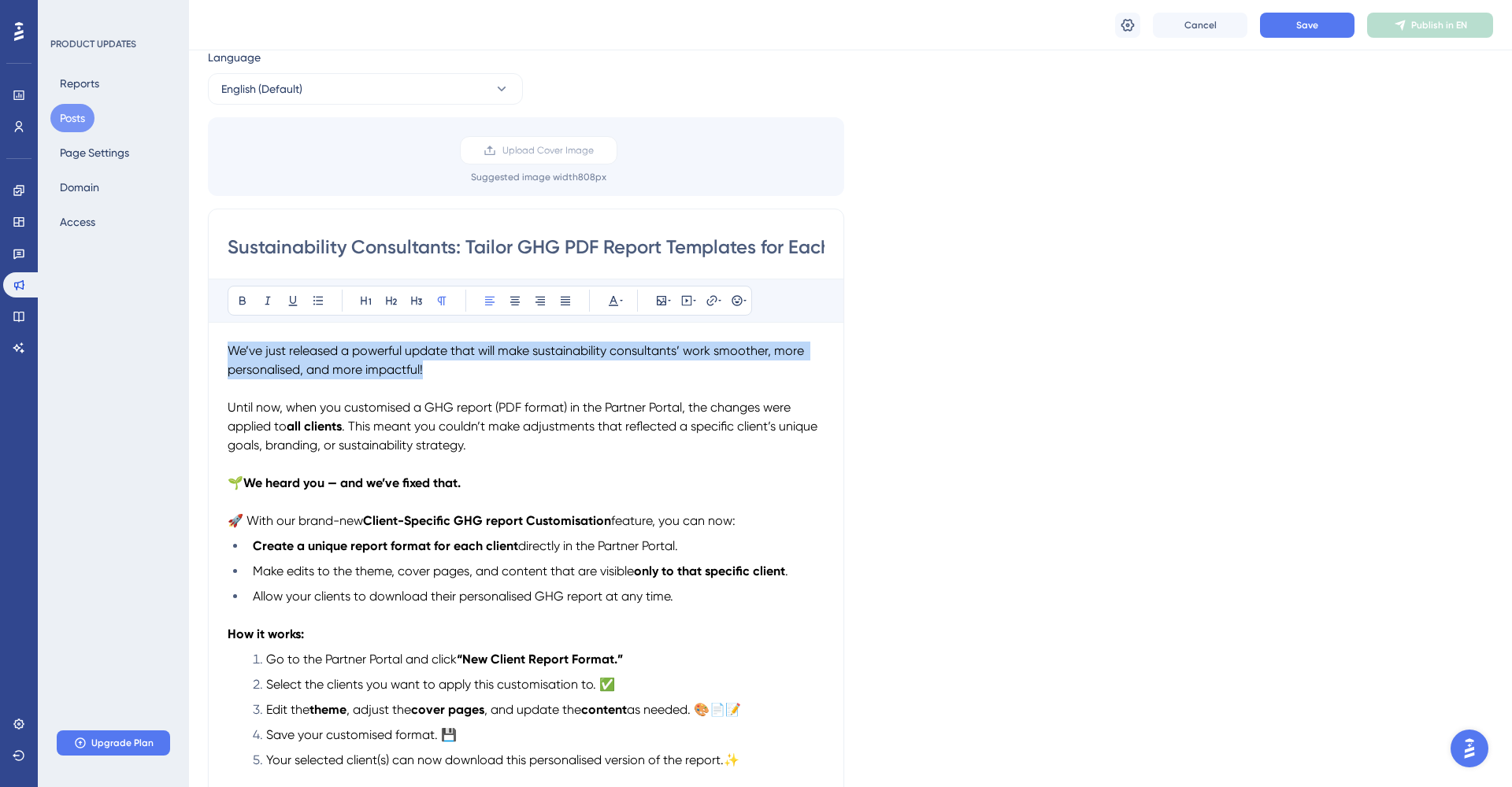
drag, startPoint x: 447, startPoint y: 372, endPoint x: 222, endPoint y: 352, distance: 225.9
click at [222, 352] on div "Sustainability Consultants: Tailor GHG PDF Report Templates for Each Client Bol…" at bounding box center [525, 695] width 636 height 972
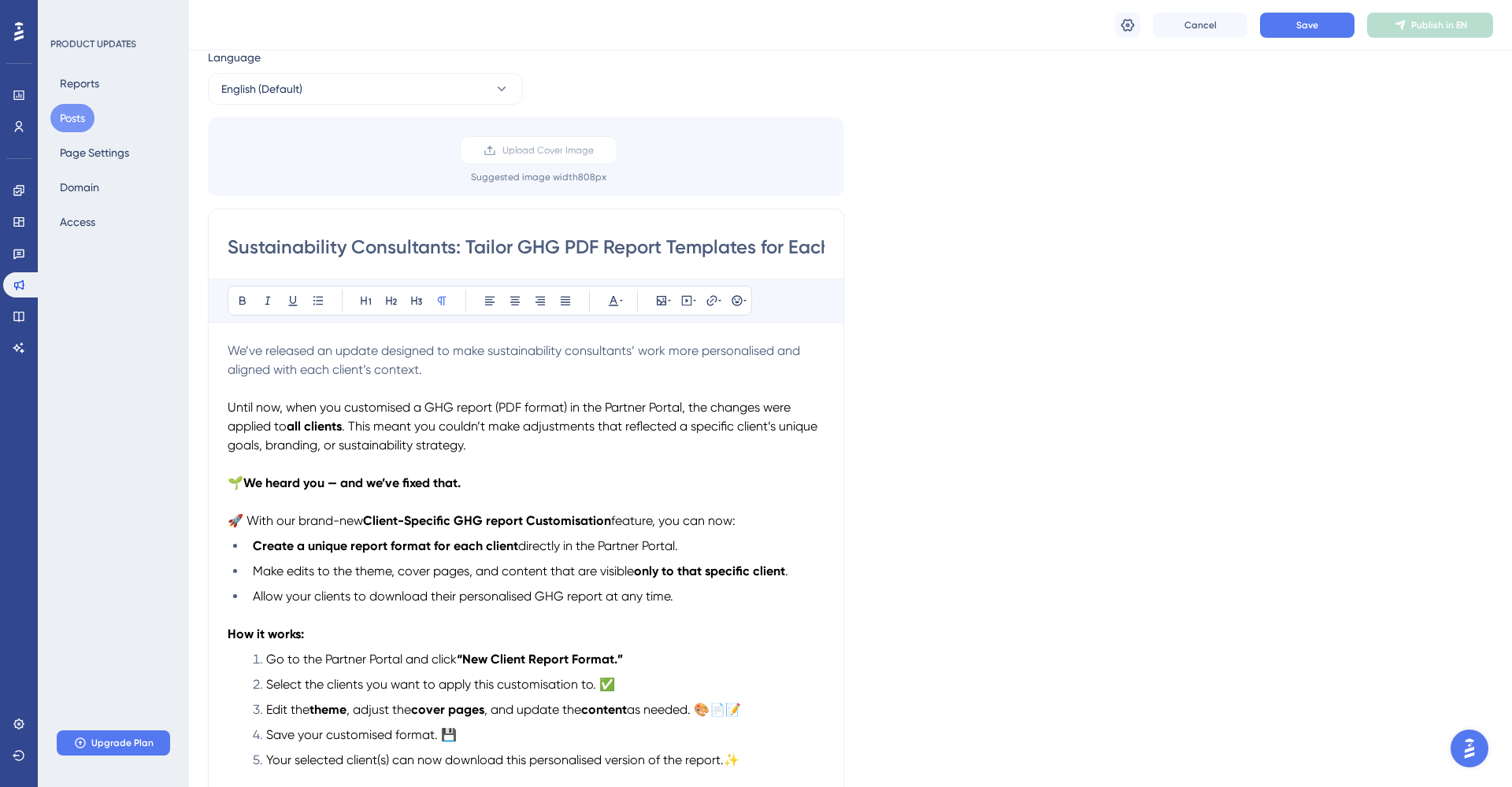
click at [347, 397] on p at bounding box center [526, 389] width 597 height 19
click at [353, 413] on span "Until now, when you customised a GHG report (PDF format) in the Partner Portal,…" at bounding box center [511, 416] width 567 height 34
click at [383, 357] on span "We’ve released an update designed to make sustainability consultants’ work more…" at bounding box center [515, 360] width 576 height 34
click at [428, 376] on p "We’ve released an update designed to make sustainability consultants’ work more…" at bounding box center [526, 360] width 597 height 38
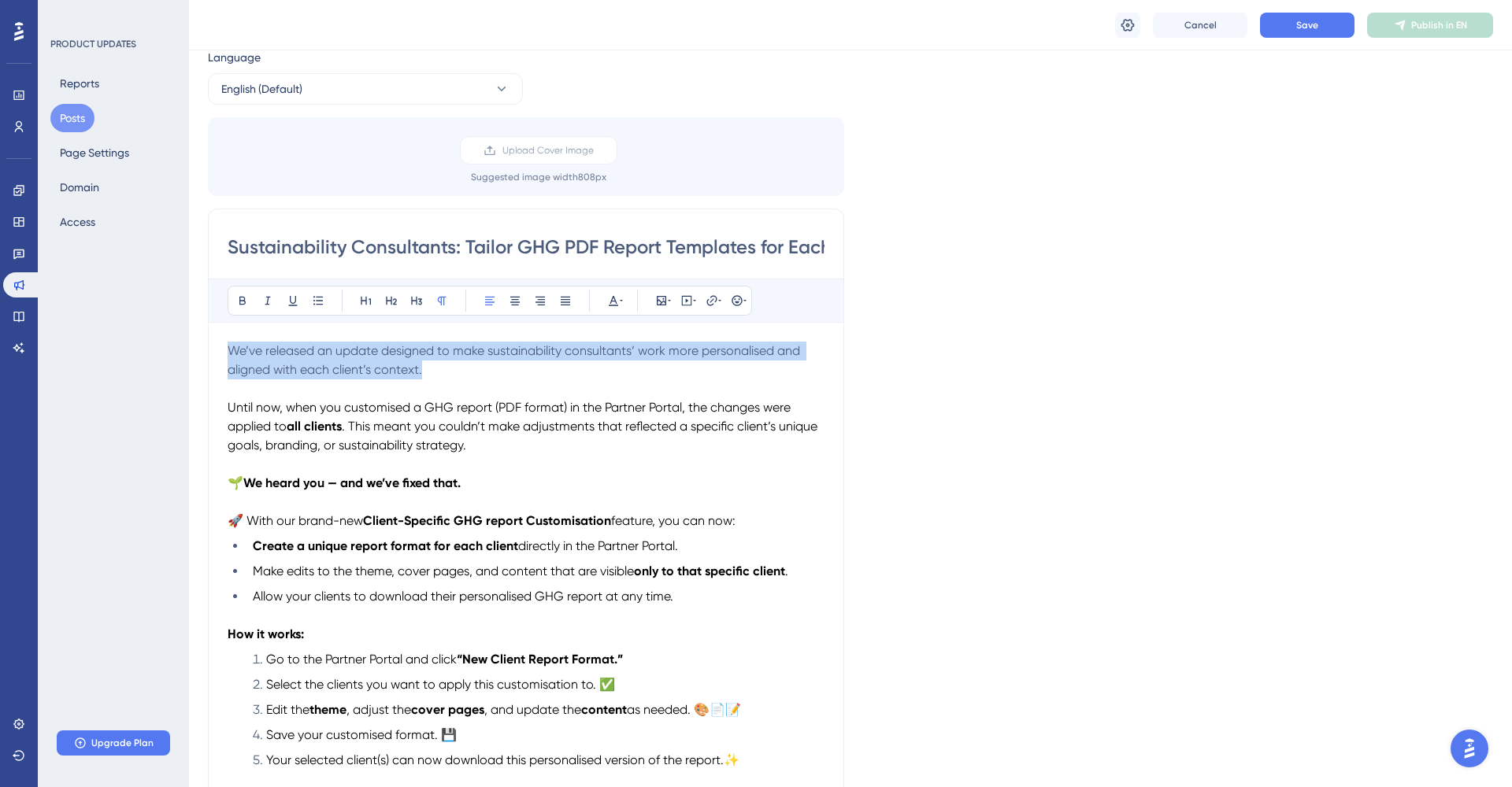
drag, startPoint x: 436, startPoint y: 369, endPoint x: 208, endPoint y: 344, distance: 229.4
click at [208, 344] on div "Sustainability Consultants: Tailor GHG PDF Report Templates for Each Client Bol…" at bounding box center [525, 695] width 636 height 972
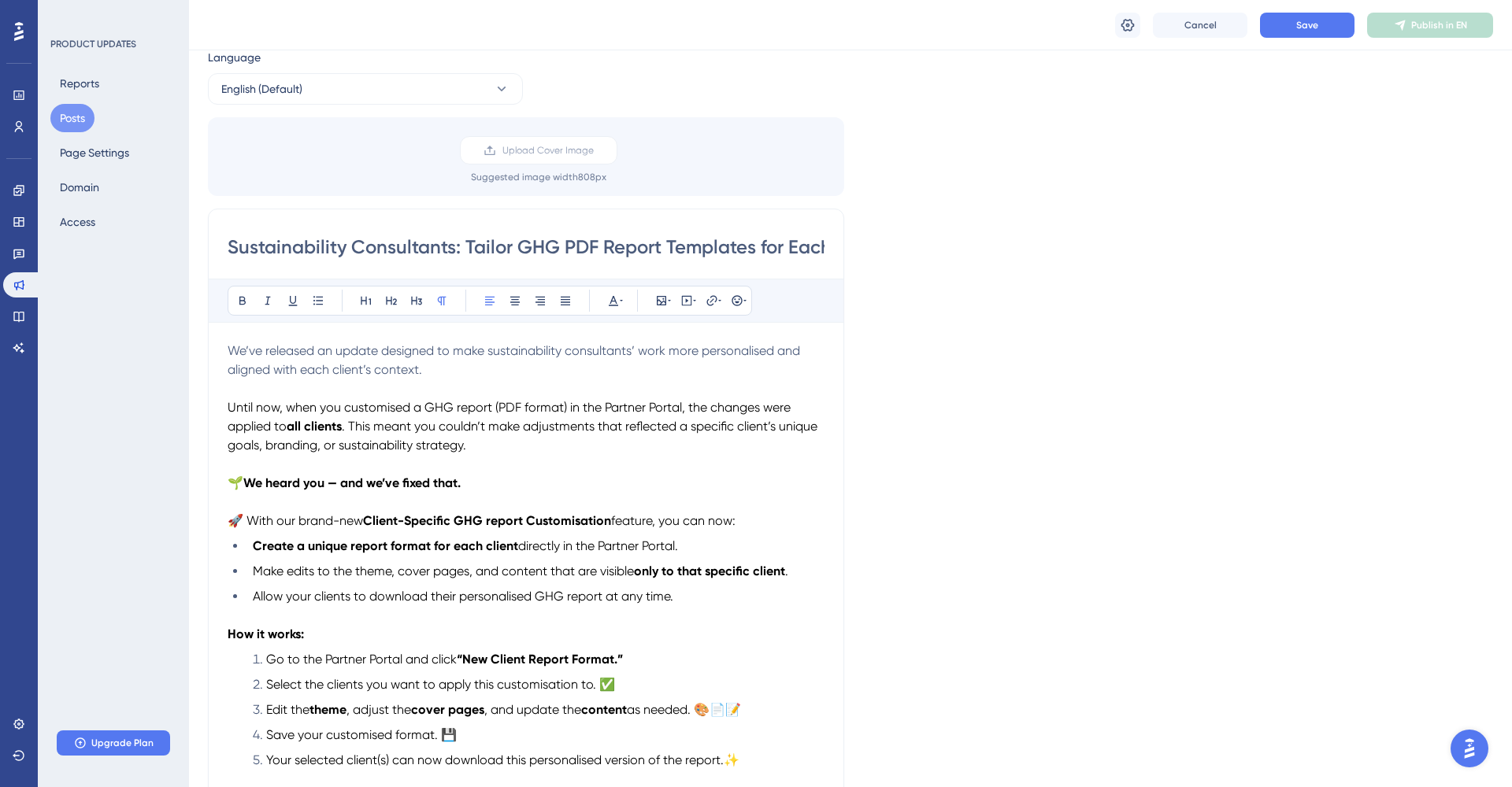
click at [626, 301] on div "Bold Italic Underline Bullet Point Heading 1 Heading 2 Heading 3 Normal Align L…" at bounding box center [490, 300] width 524 height 30
click at [622, 301] on button at bounding box center [613, 301] width 22 height 22
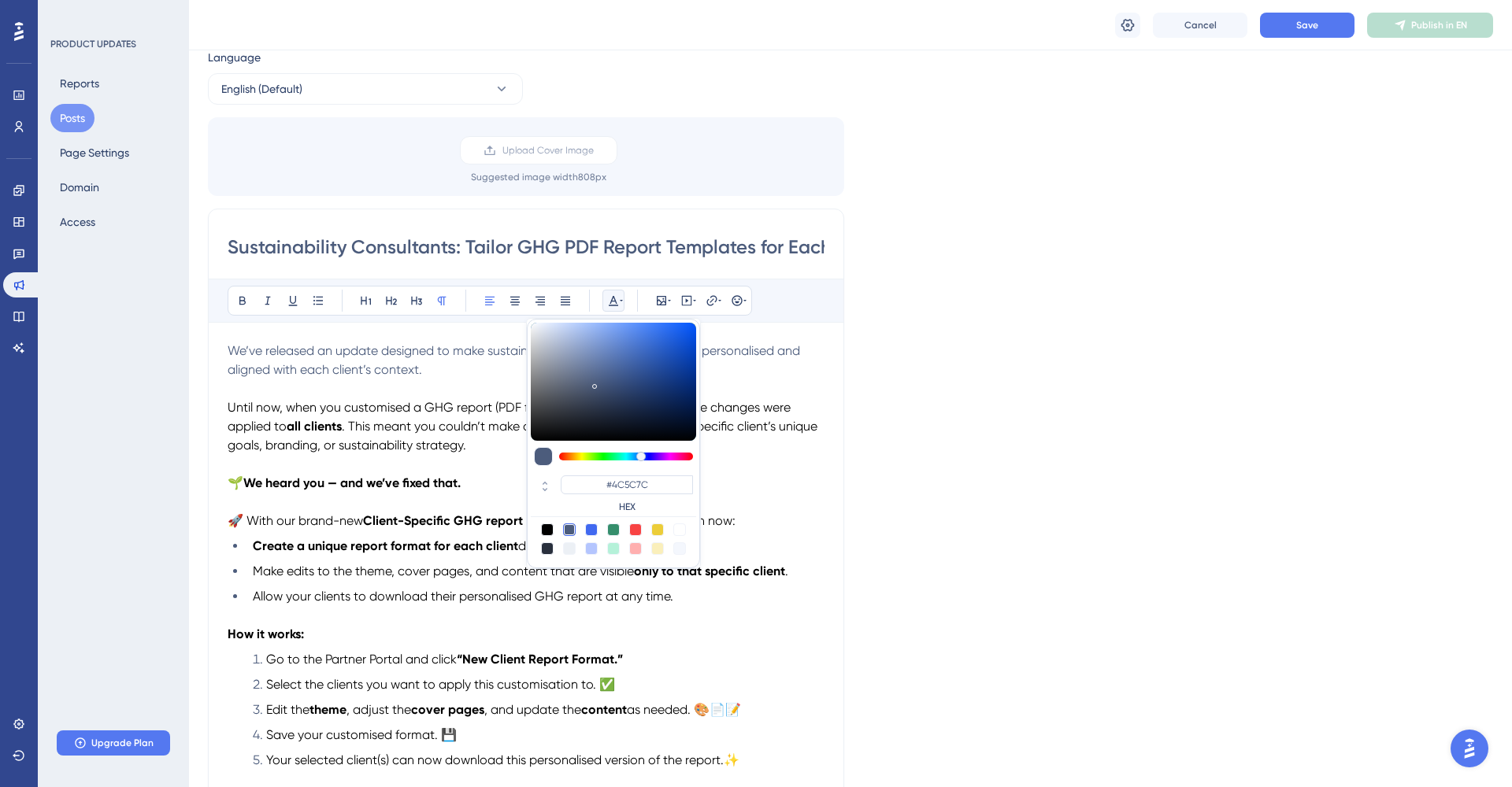
click at [547, 530] on div at bounding box center [547, 530] width 13 height 13
type input "#000000"
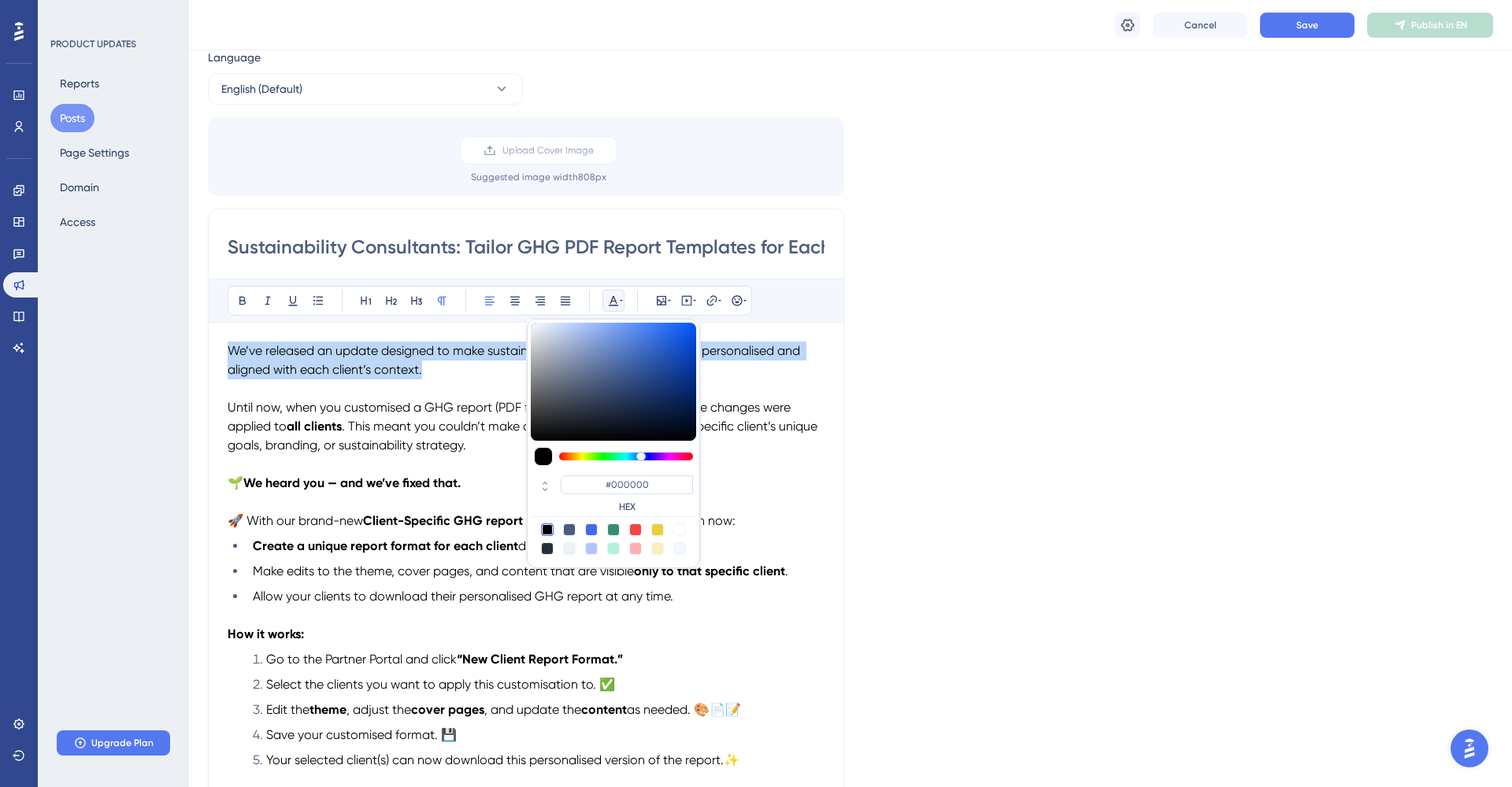
click at [405, 372] on span "We’ve released an update designed to make sustainability consultants’ work more…" at bounding box center [515, 360] width 576 height 34
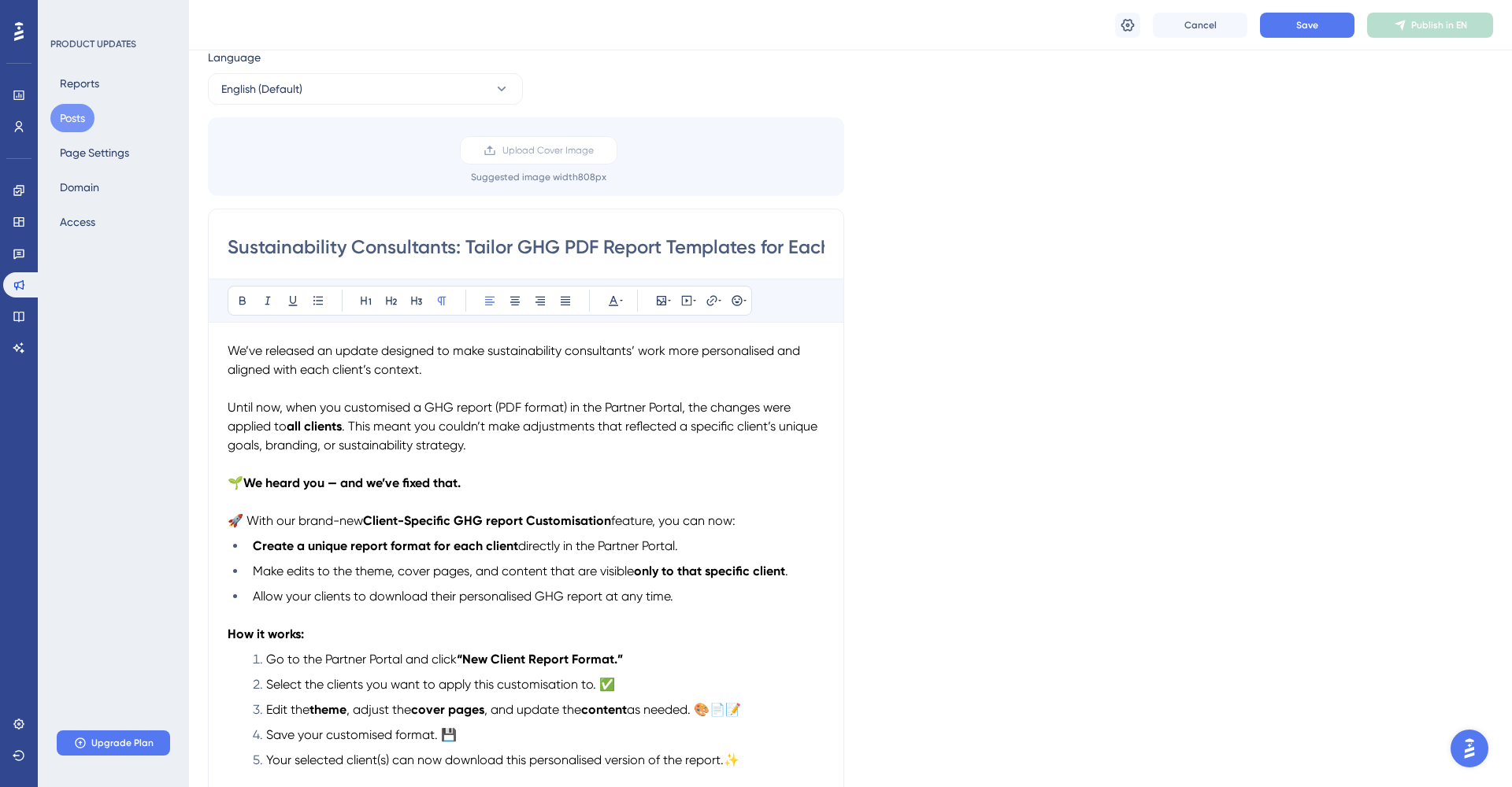
click at [506, 373] on p "We’ve released an update designed to make sustainability consultants’ work more…" at bounding box center [526, 360] width 597 height 38
click at [1305, 27] on span "Save" at bounding box center [1307, 26] width 22 height 13
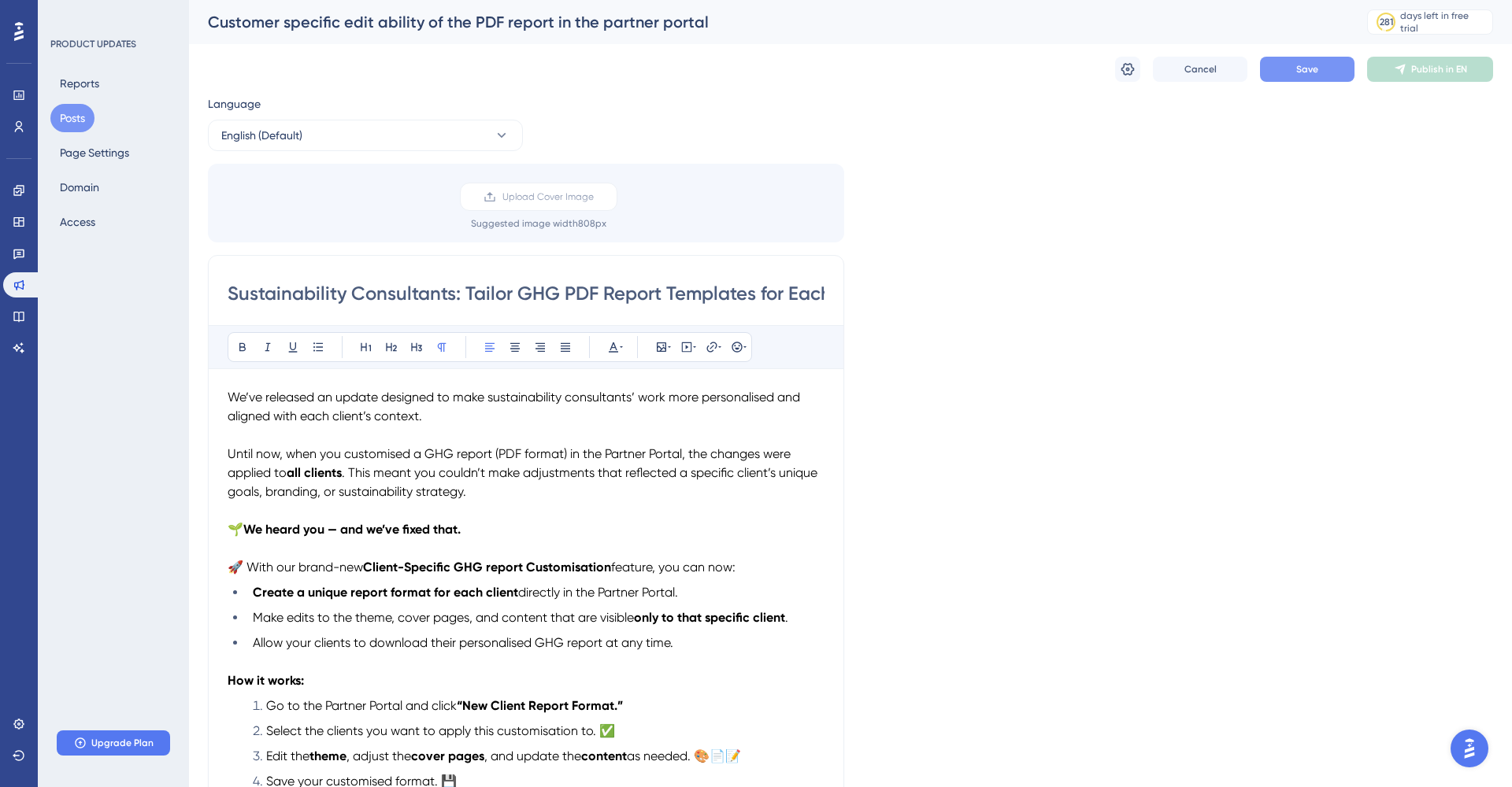
scroll to position [0, 0]
click at [1129, 69] on icon at bounding box center [1128, 70] width 14 height 13
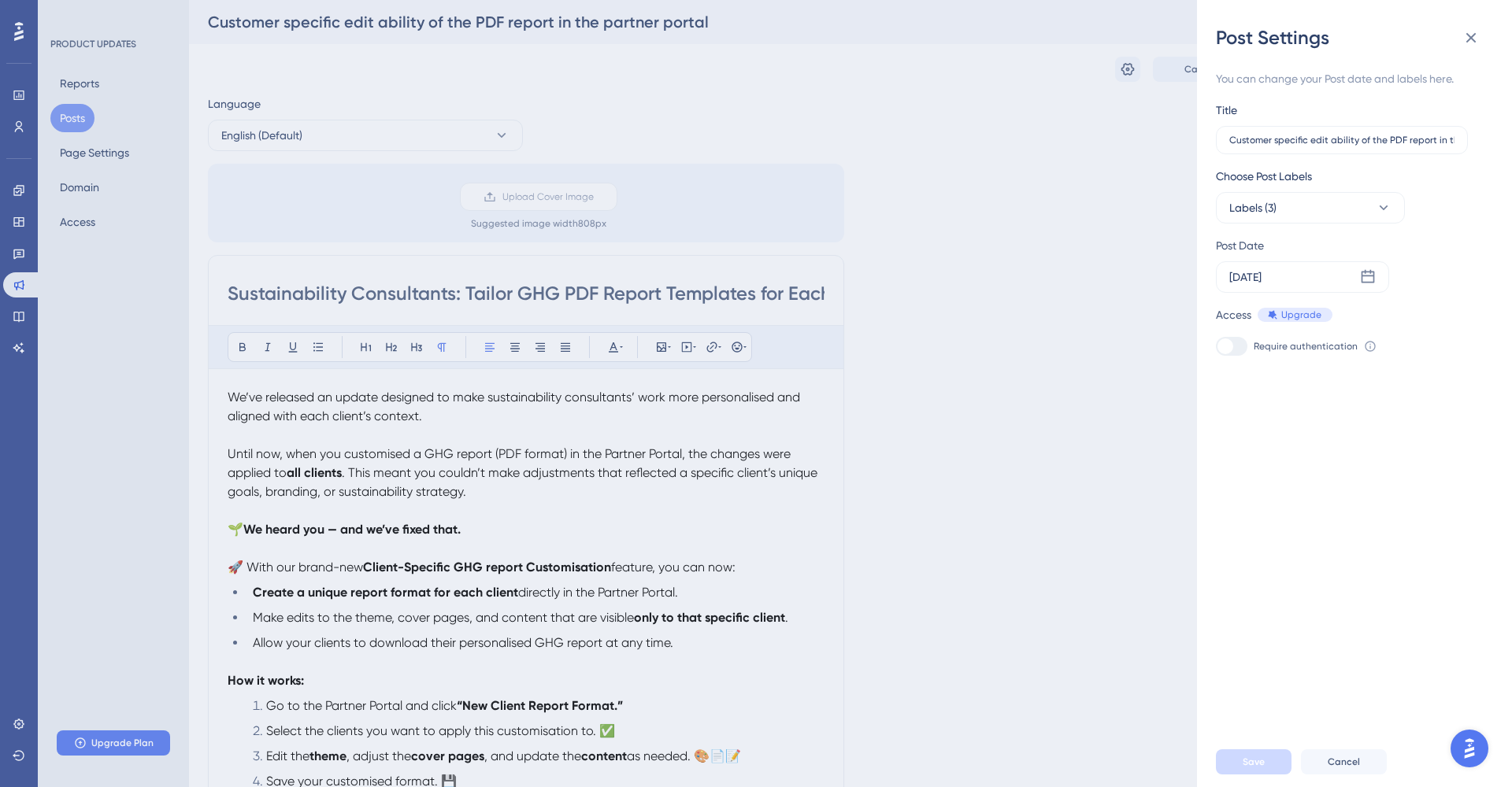
click at [1366, 348] on icon at bounding box center [1370, 347] width 13 height 13
click at [1368, 428] on div "You can change your Post date and labels here. Title Customer specific edit abi…" at bounding box center [1360, 394] width 290 height 686
click at [1364, 345] on icon at bounding box center [1370, 347] width 13 height 13
click at [1380, 453] on div "You can change your Post date and labels here. Title Customer specific edit abi…" at bounding box center [1360, 394] width 290 height 686
click at [1046, 390] on div "Post Settings You can change your Post date and labels here. Title Customer spe…" at bounding box center [756, 394] width 1512 height 787
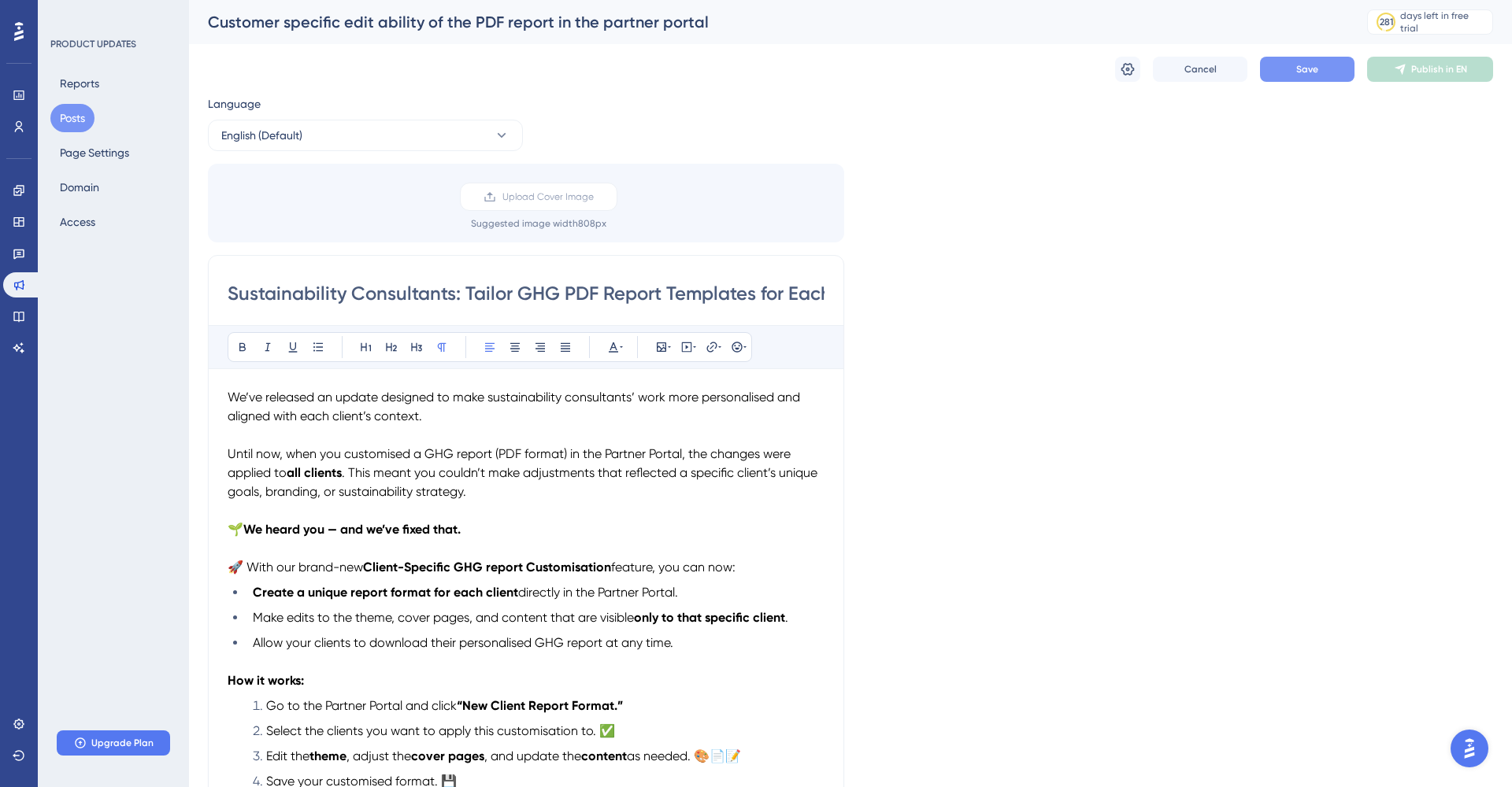
click at [83, 116] on button "Posts" at bounding box center [72, 118] width 44 height 28
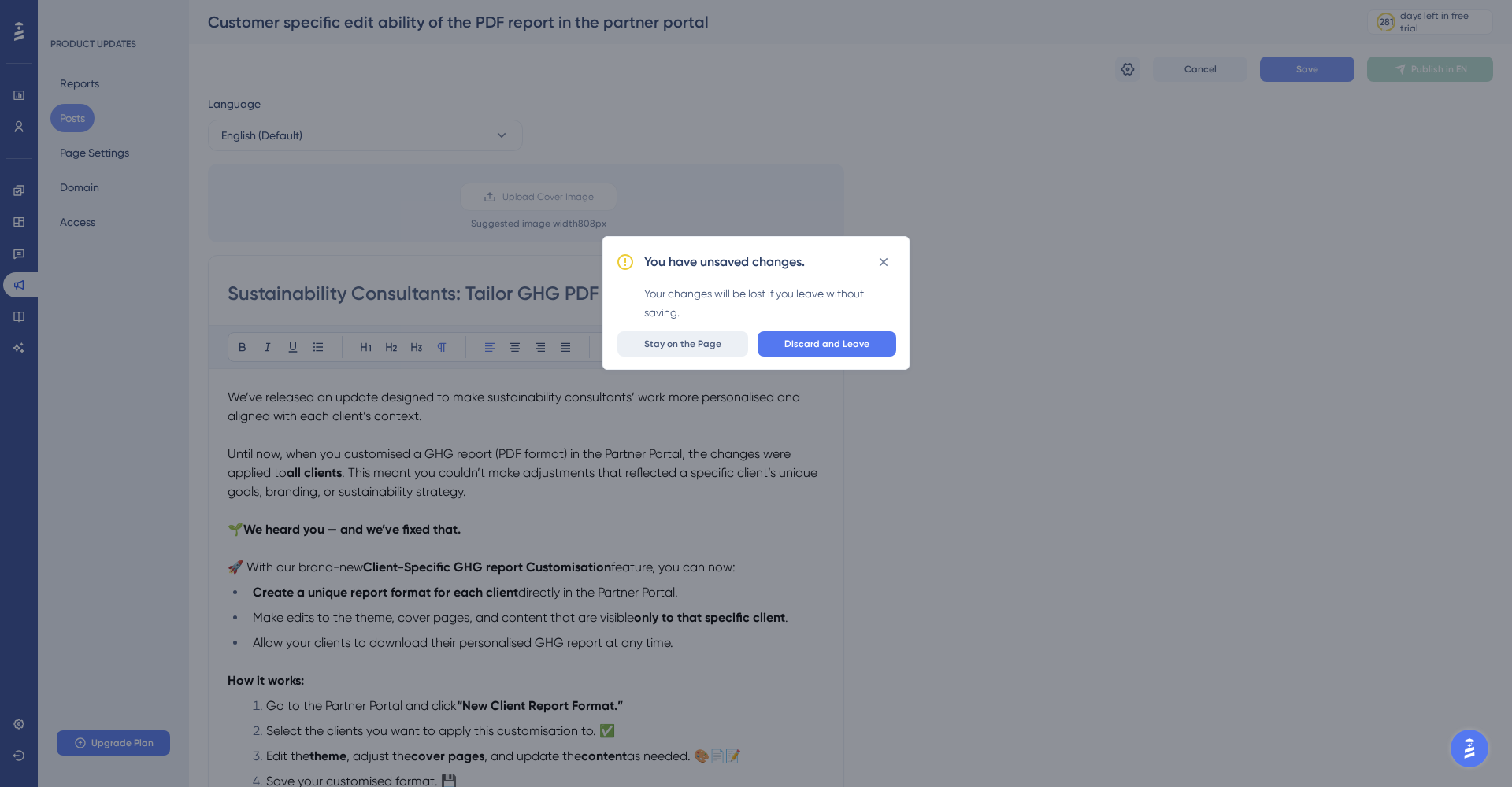
click at [690, 341] on span "Stay on the Page" at bounding box center [683, 344] width 77 height 13
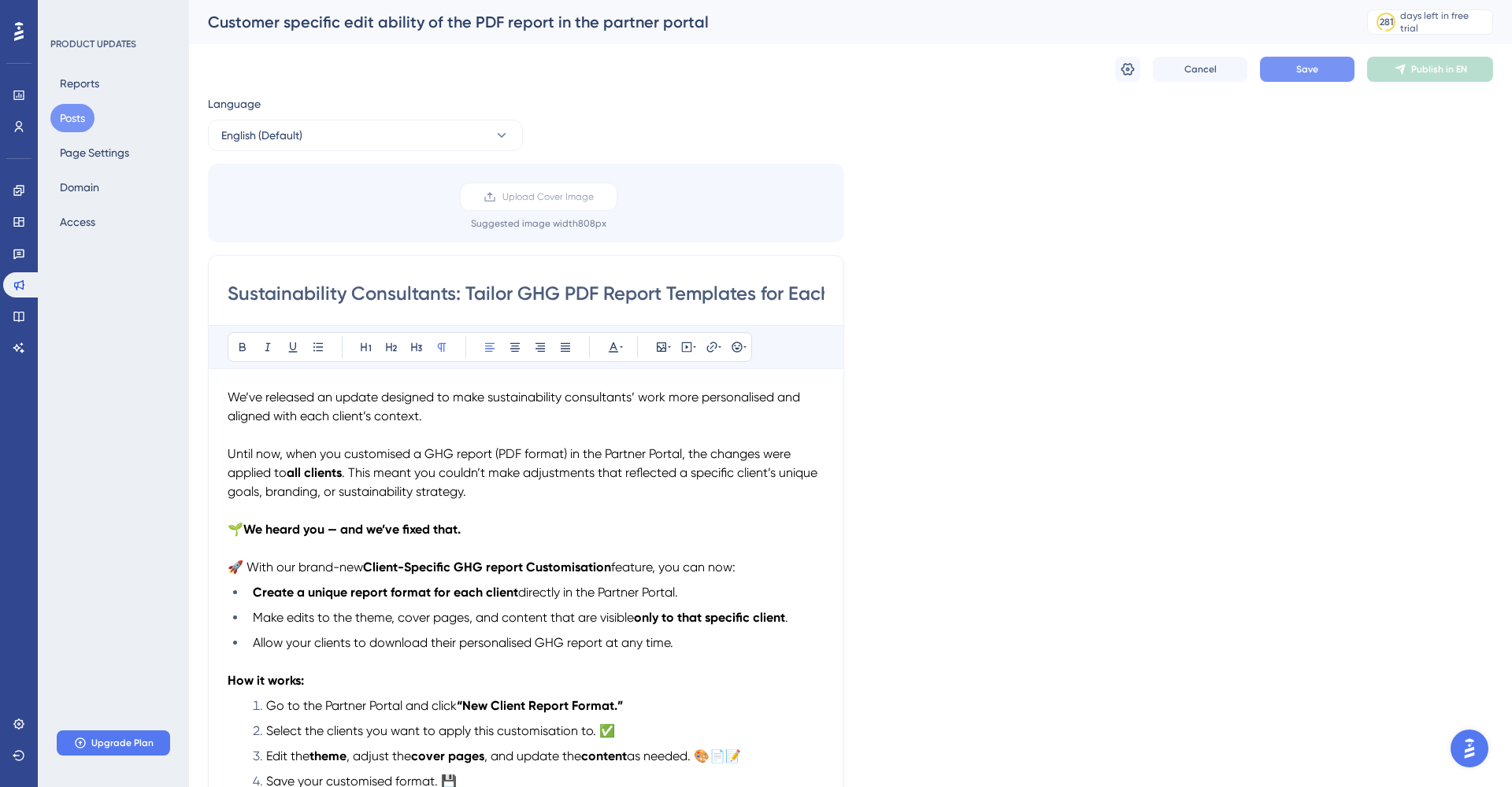
click at [1314, 66] on span "Save" at bounding box center [1307, 70] width 22 height 13
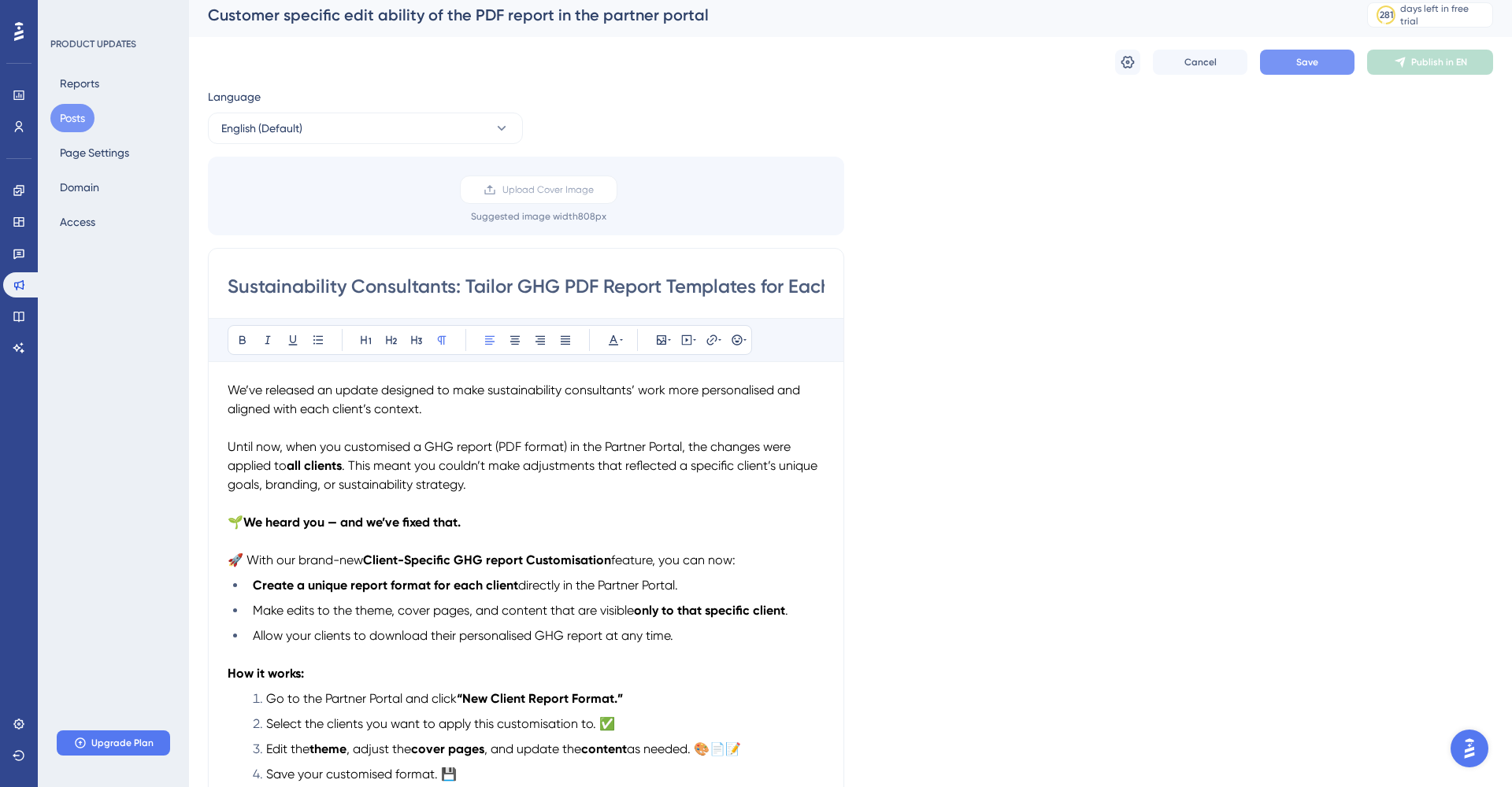
scroll to position [9, 0]
click at [81, 85] on button "Reports" at bounding box center [80, 83] width 59 height 28
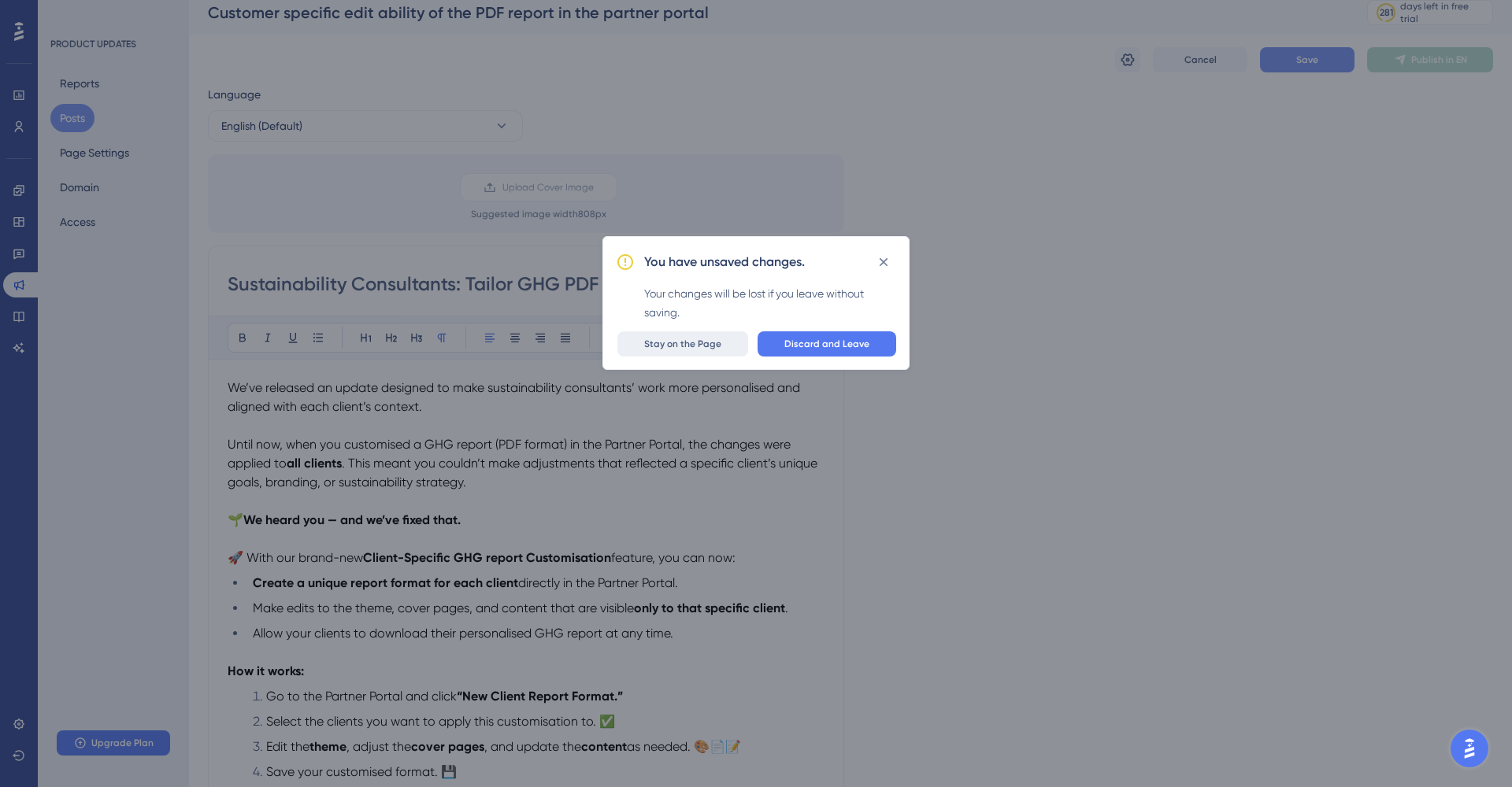
click at [725, 349] on button "Stay on the Page" at bounding box center [682, 344] width 131 height 26
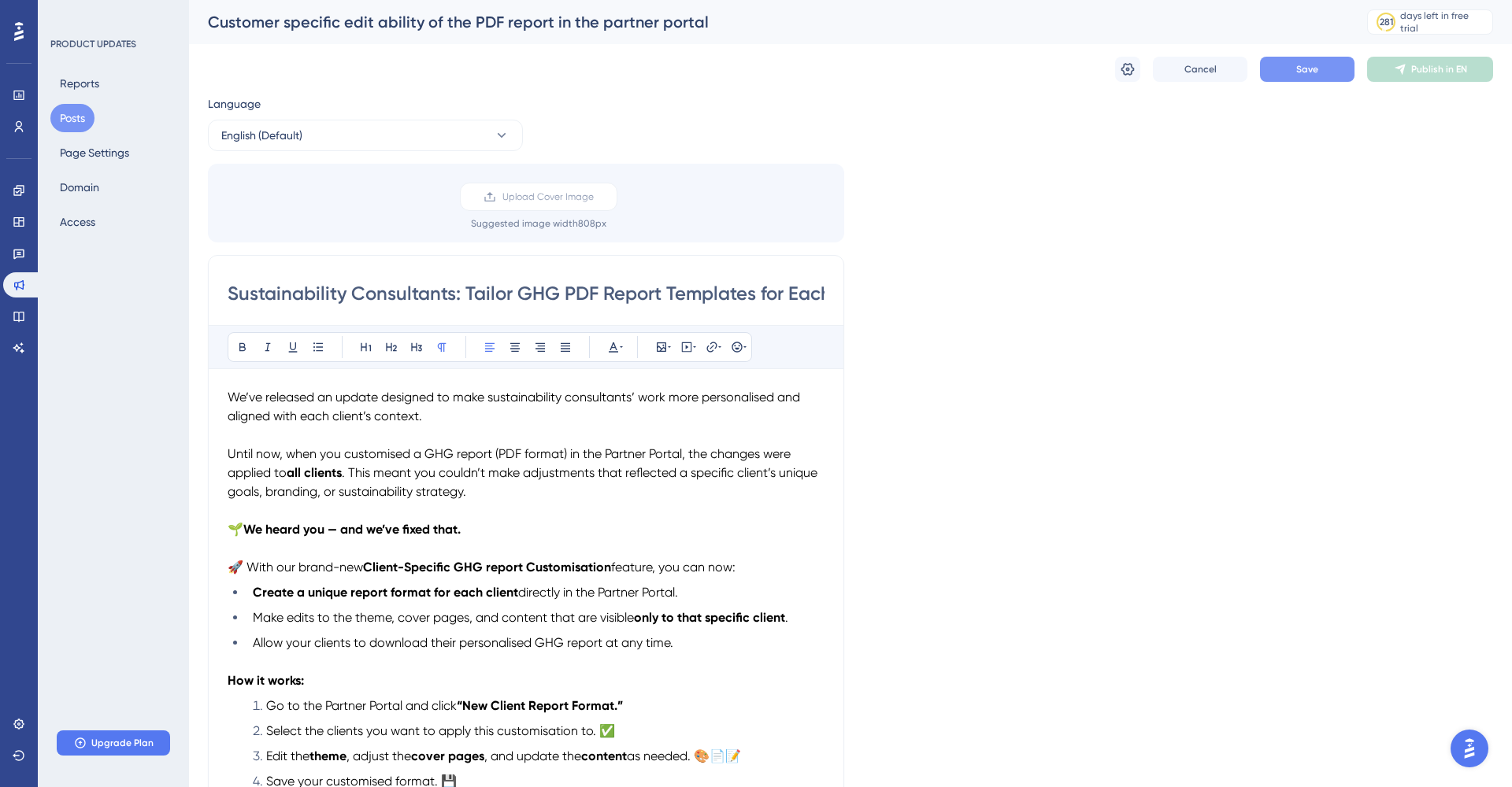
scroll to position [0, 0]
click at [87, 119] on button "Posts" at bounding box center [72, 118] width 44 height 28
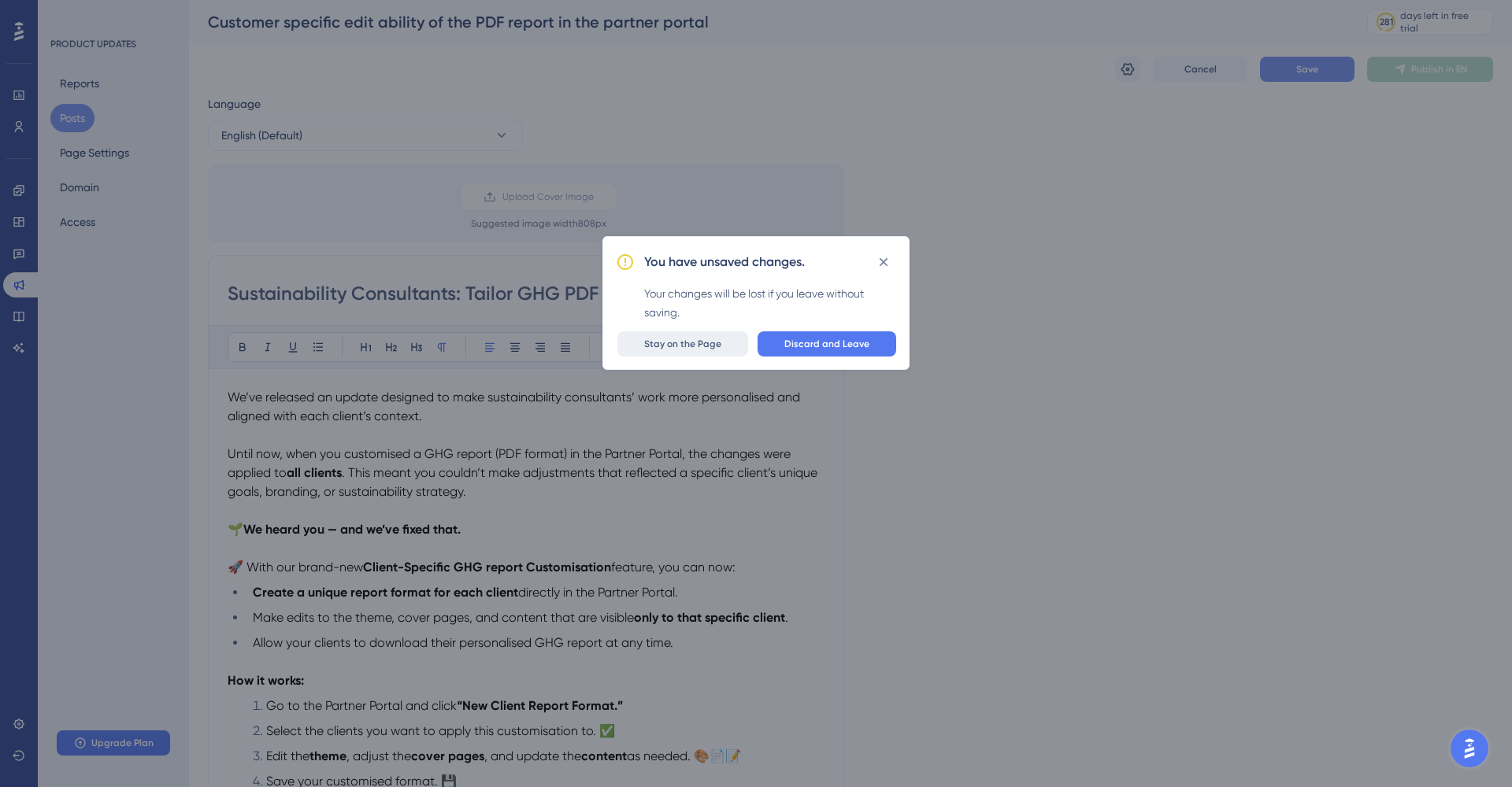
click at [707, 346] on span "Stay on the Page" at bounding box center [683, 344] width 77 height 13
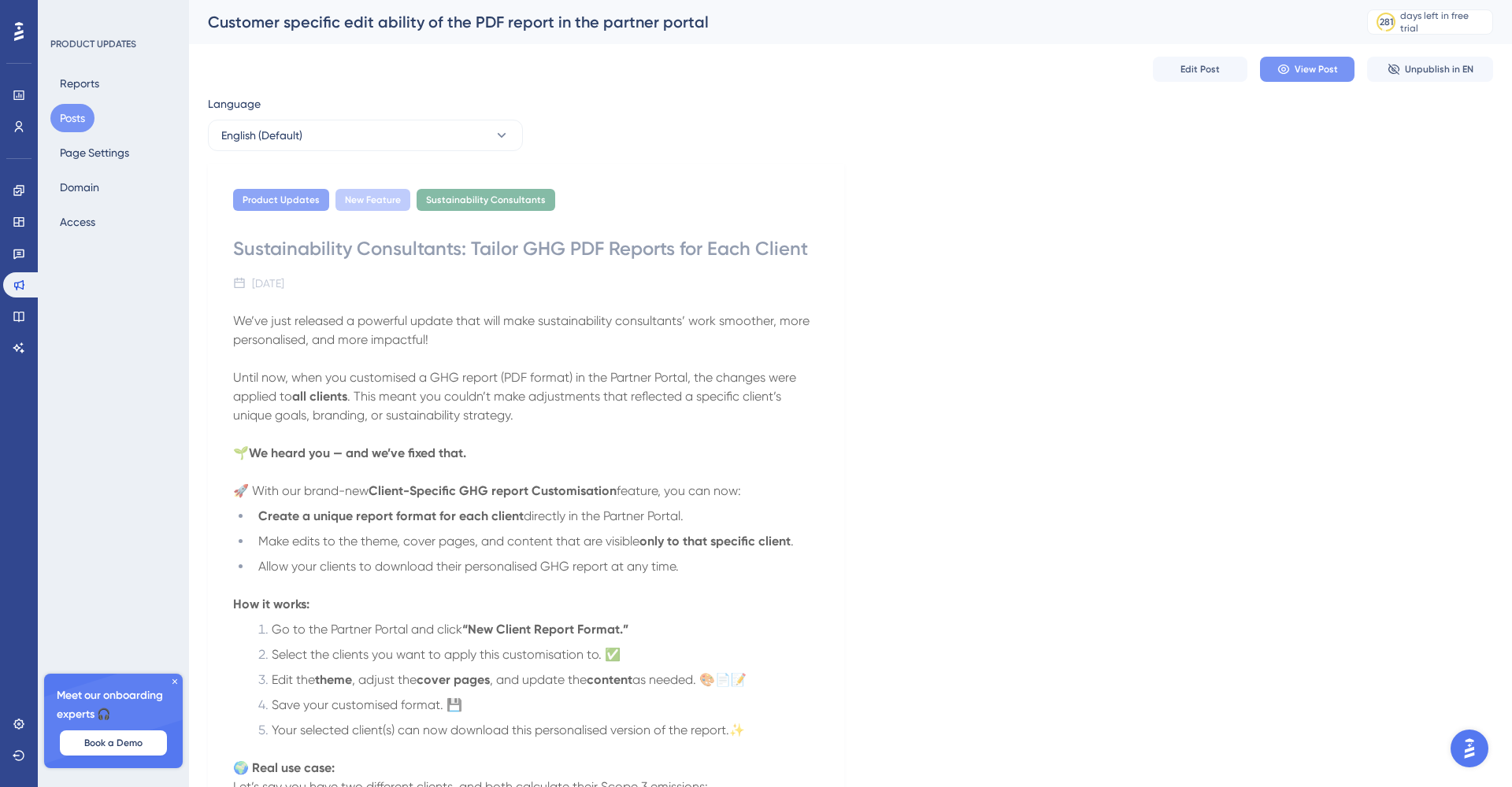
click at [1312, 72] on span "View Post" at bounding box center [1315, 70] width 43 height 13
click at [1418, 70] on span "Unpublish in EN" at bounding box center [1439, 70] width 69 height 13
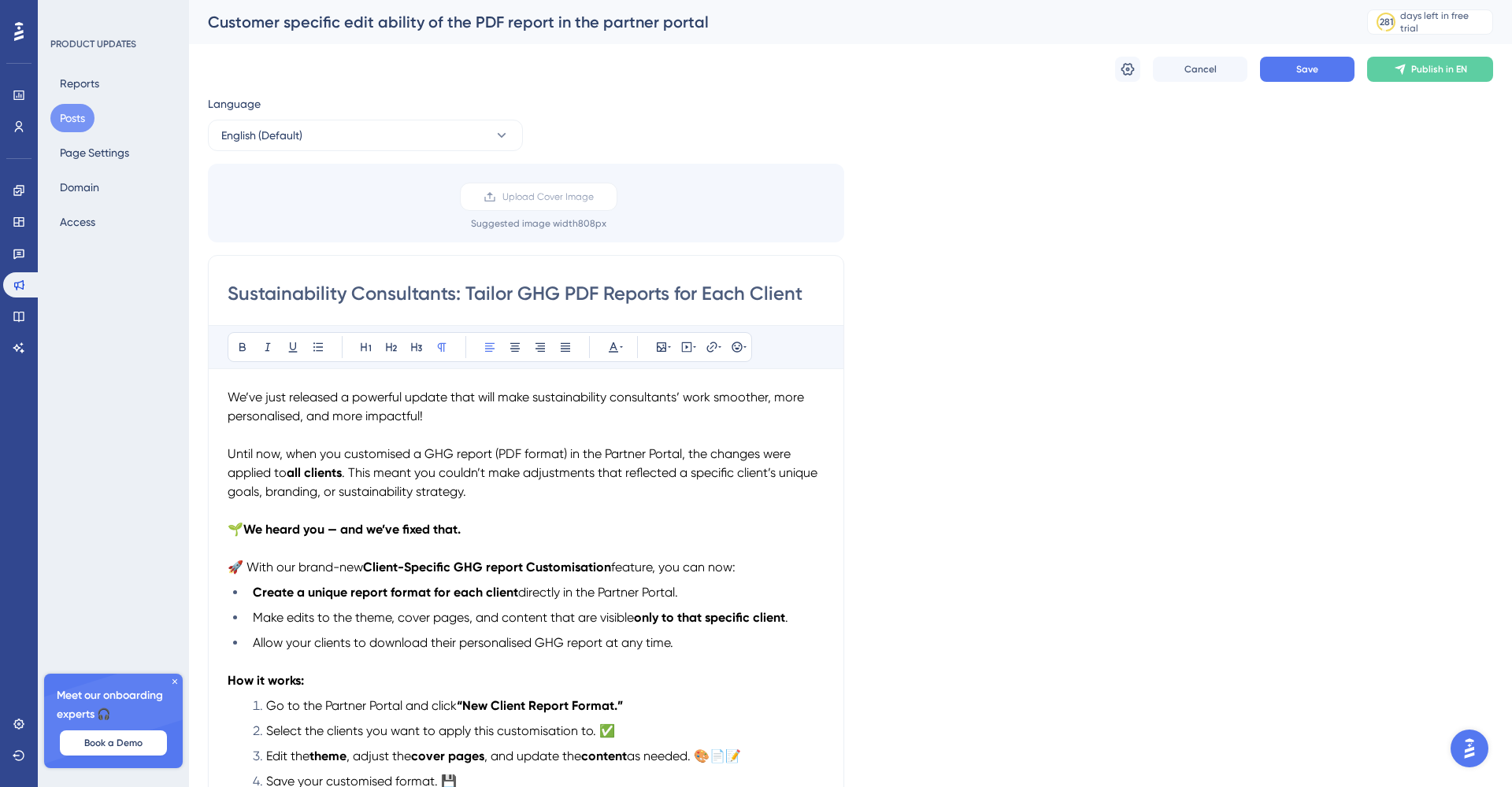
click at [663, 295] on input "Sustainability Consultants: Tailor GHG PDF Reports for Each Client" at bounding box center [526, 294] width 597 height 26
click at [636, 296] on input "Sustainability Consultants: Tailor GHG PDF Reports for Each Client" at bounding box center [526, 294] width 597 height 26
click at [671, 295] on input "Sustainability Consultants: Tailor GHG PDF Reports for Each Client" at bounding box center [526, 294] width 597 height 26
type input "Sustainability Consultants: Tailor GHG PDF Report Templates for Each Client"
click at [459, 407] on p "We’ve just released a powerful update that will make sustainability consultants…" at bounding box center [526, 406] width 597 height 38
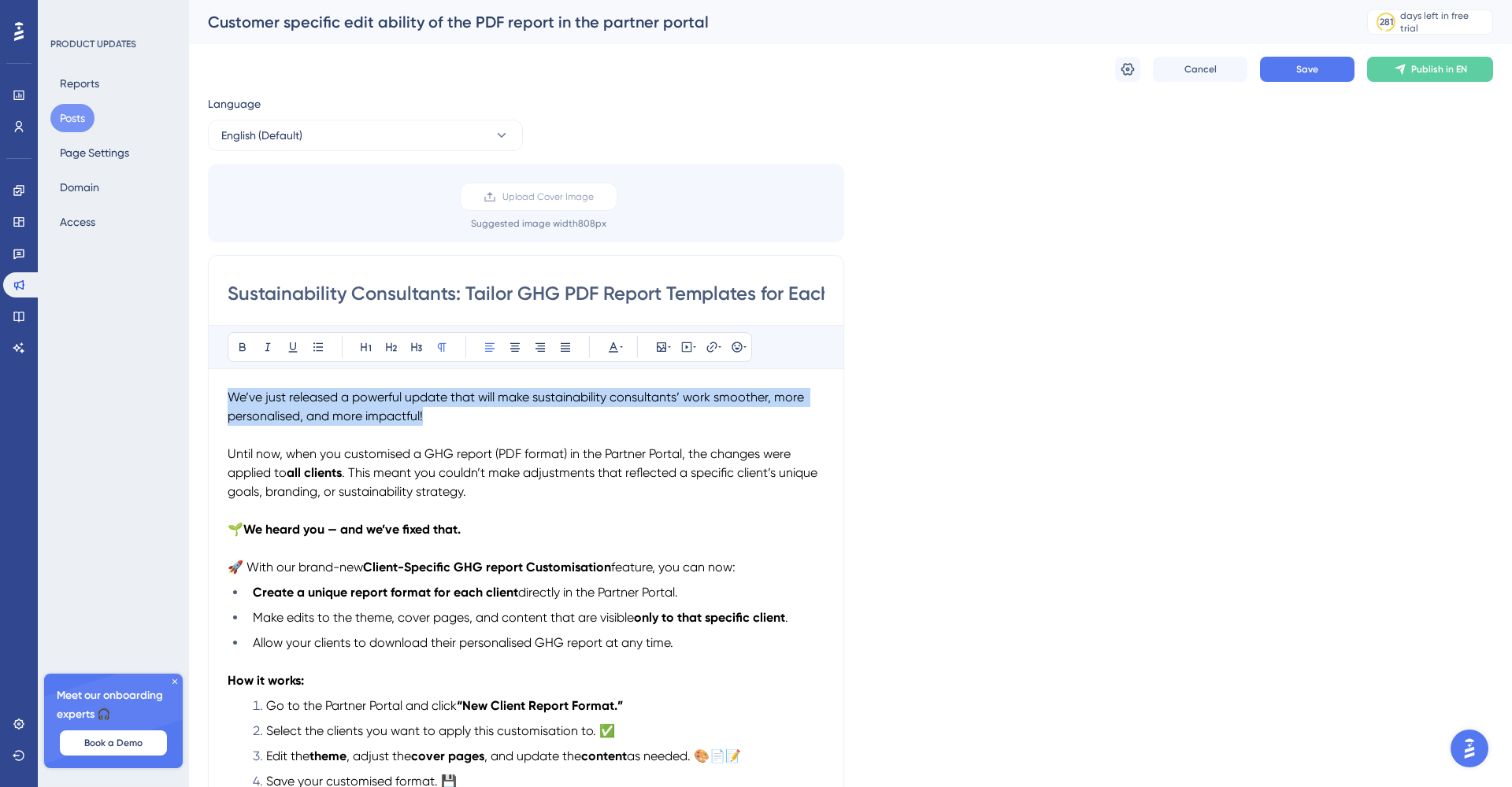
drag, startPoint x: 431, startPoint y: 414, endPoint x: 220, endPoint y: 403, distance: 211.3
click at [220, 403] on div "Sustainability Consultants: Tailor GHG PDF Report Templates for Each Client Bol…" at bounding box center [525, 741] width 636 height 972
drag, startPoint x: 432, startPoint y: 408, endPoint x: 230, endPoint y: 394, distance: 202.5
click at [230, 394] on p "We’ve released an update designed to make sustainability consultants’ work more…" at bounding box center [526, 406] width 597 height 38
click at [614, 346] on icon at bounding box center [613, 347] width 9 height 10
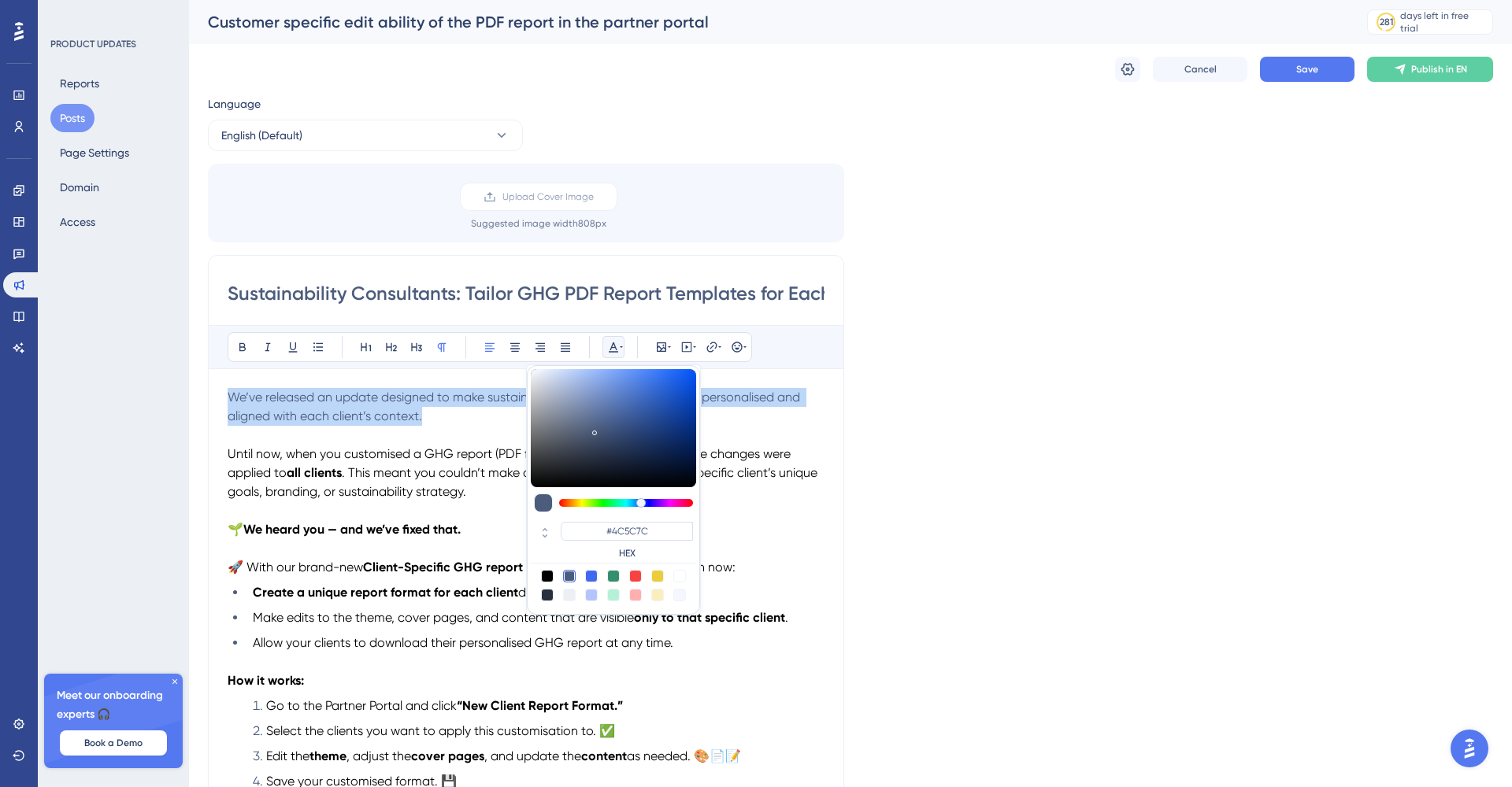
click at [549, 576] on div at bounding box center [547, 577] width 13 height 13
type input "#000000"
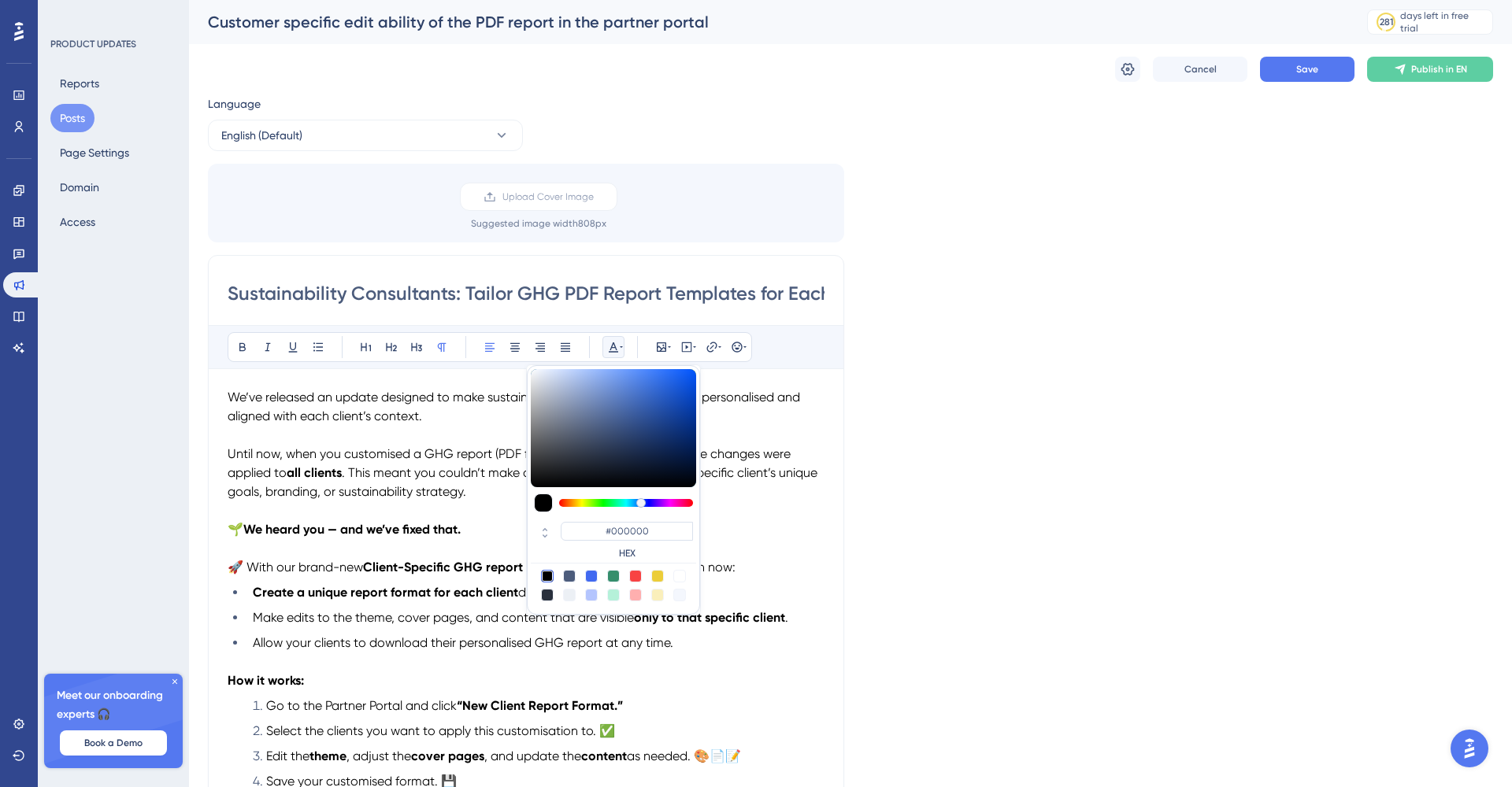
click at [475, 446] on p "Until now, when you customised a GHG report (PDF format) in the Partner Portal,…" at bounding box center [526, 473] width 597 height 57
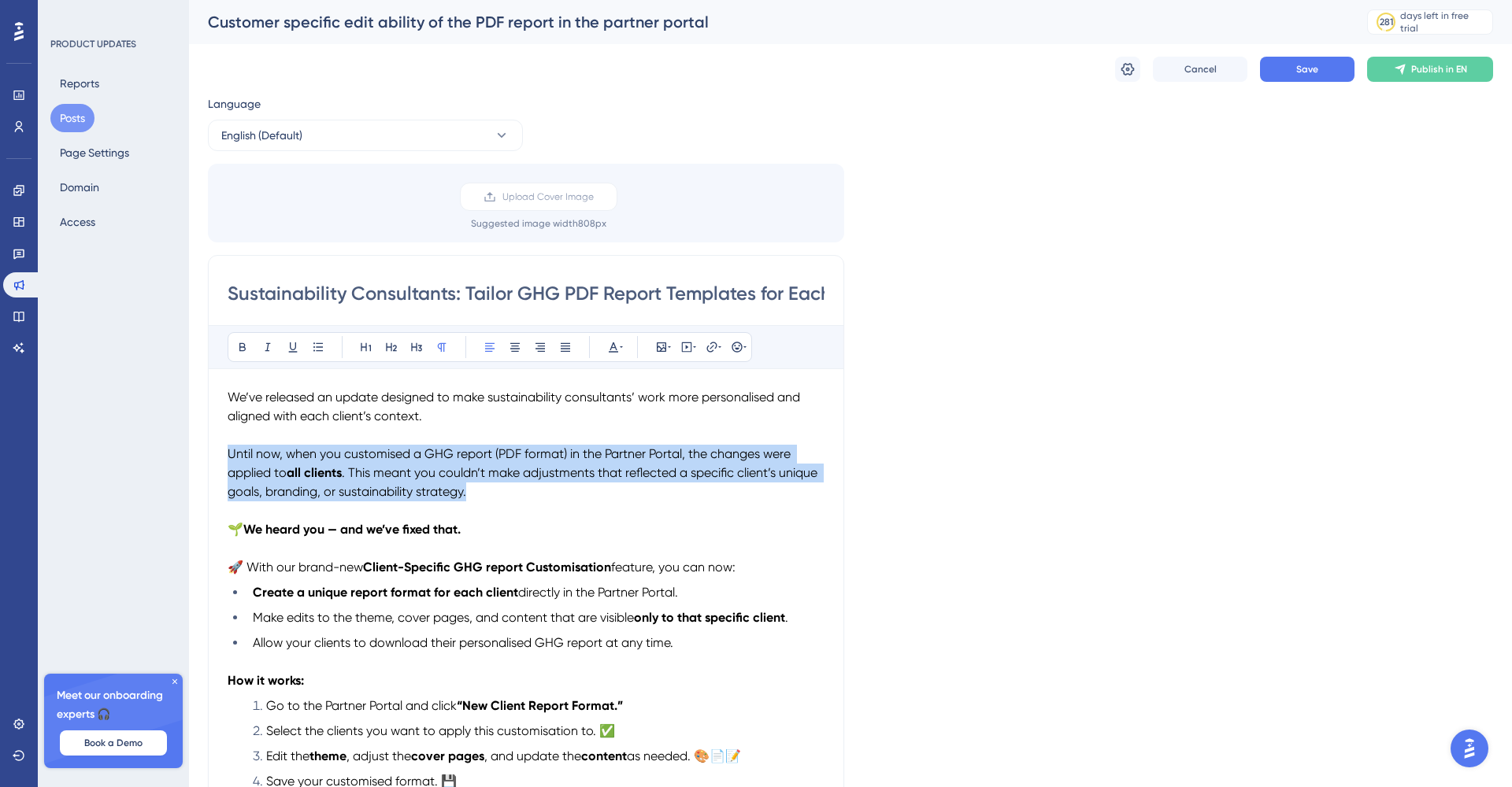
drag, startPoint x: 478, startPoint y: 494, endPoint x: 224, endPoint y: 455, distance: 257.0
click at [224, 455] on div "Sustainability Consultants: Tailor GHG PDF Report Templates for Each Client Bol…" at bounding box center [525, 741] width 636 height 972
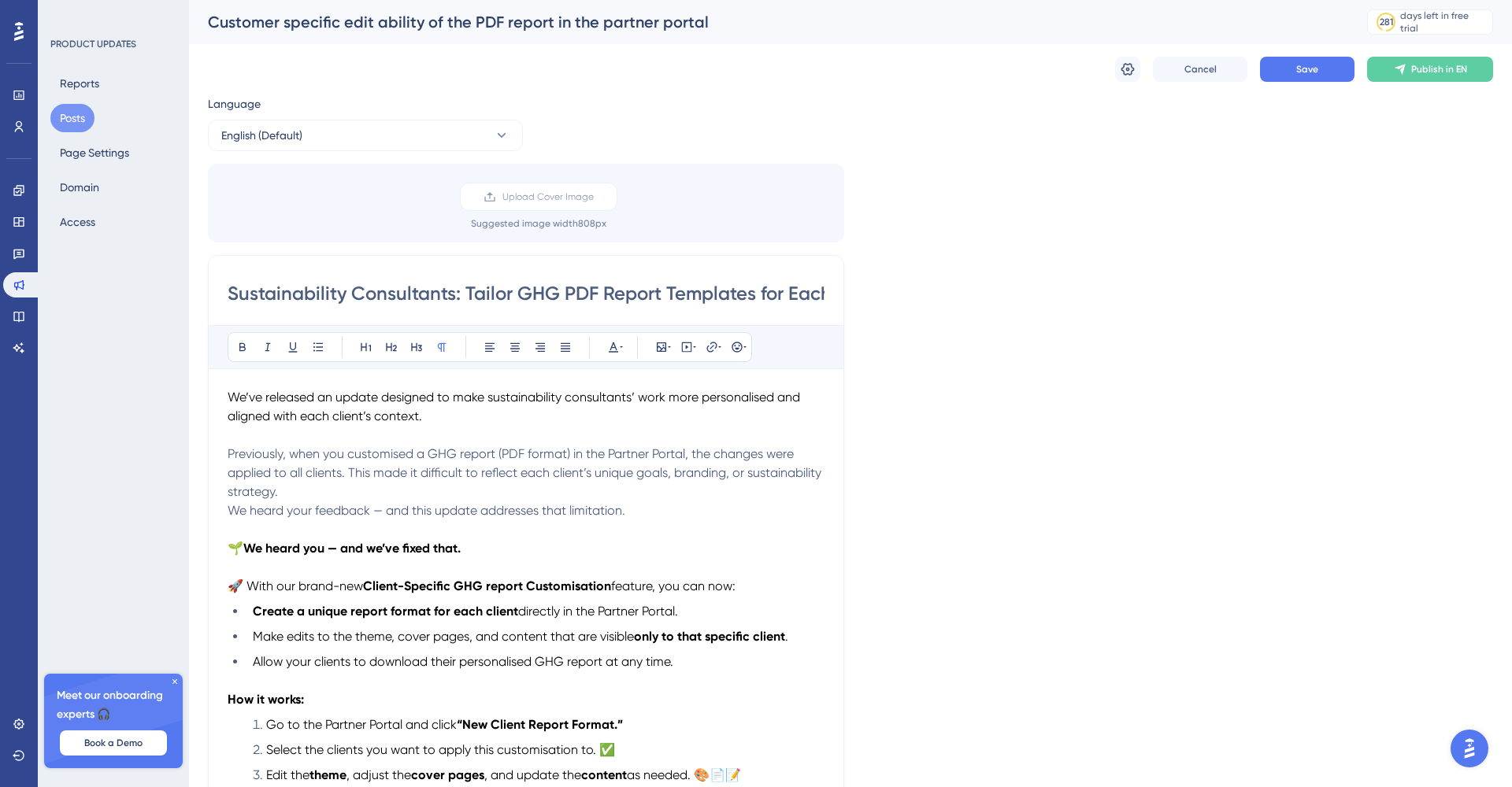
click at [377, 491] on p "Previously, when you customised a GHG report (PDF format) in the Partner Portal…" at bounding box center [526, 473] width 597 height 57
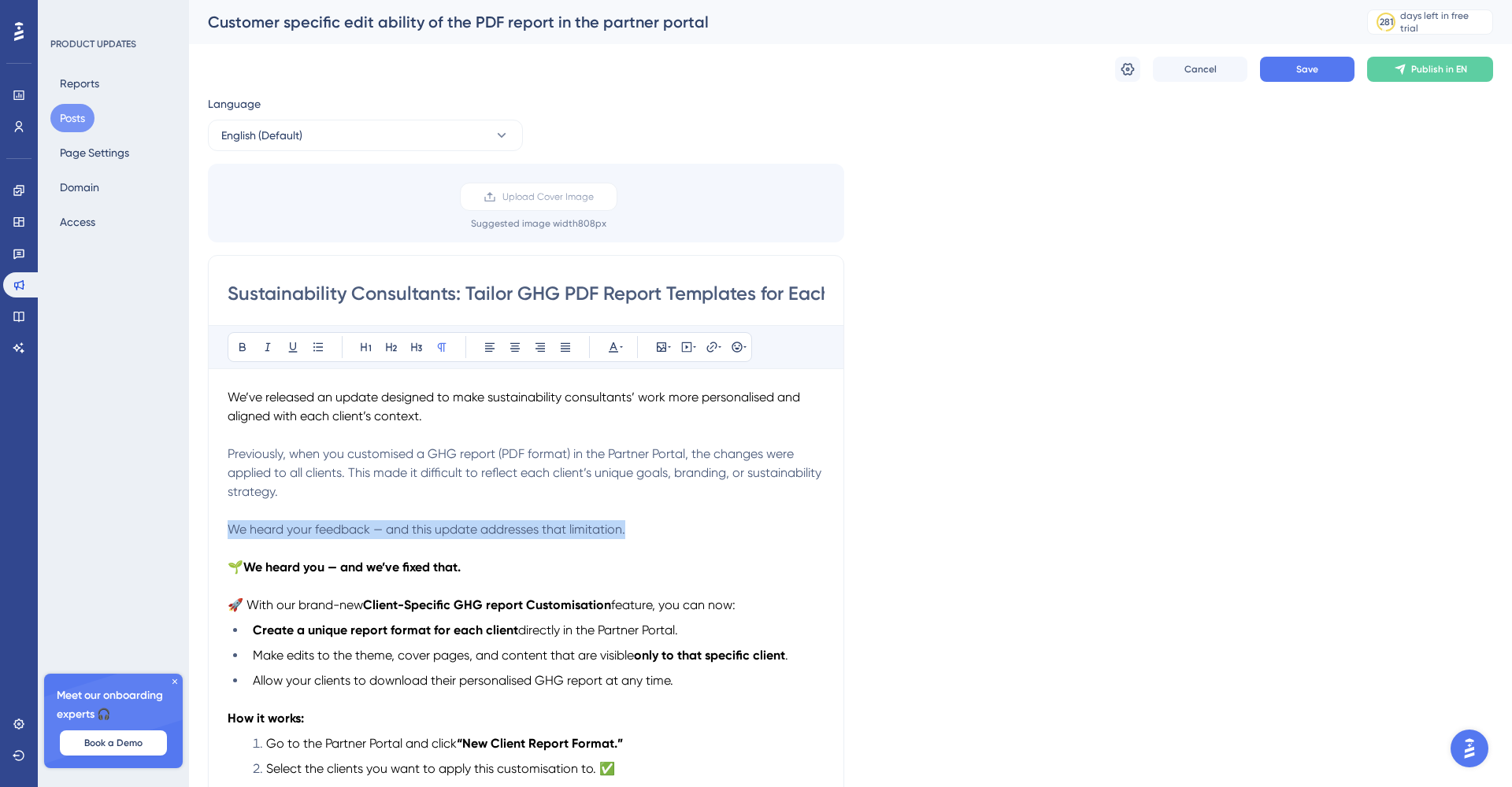
drag, startPoint x: 230, startPoint y: 528, endPoint x: 660, endPoint y: 523, distance: 430.0
click at [660, 523] on p "We heard your feedback — and this update addresses that limitation." at bounding box center [526, 530] width 597 height 19
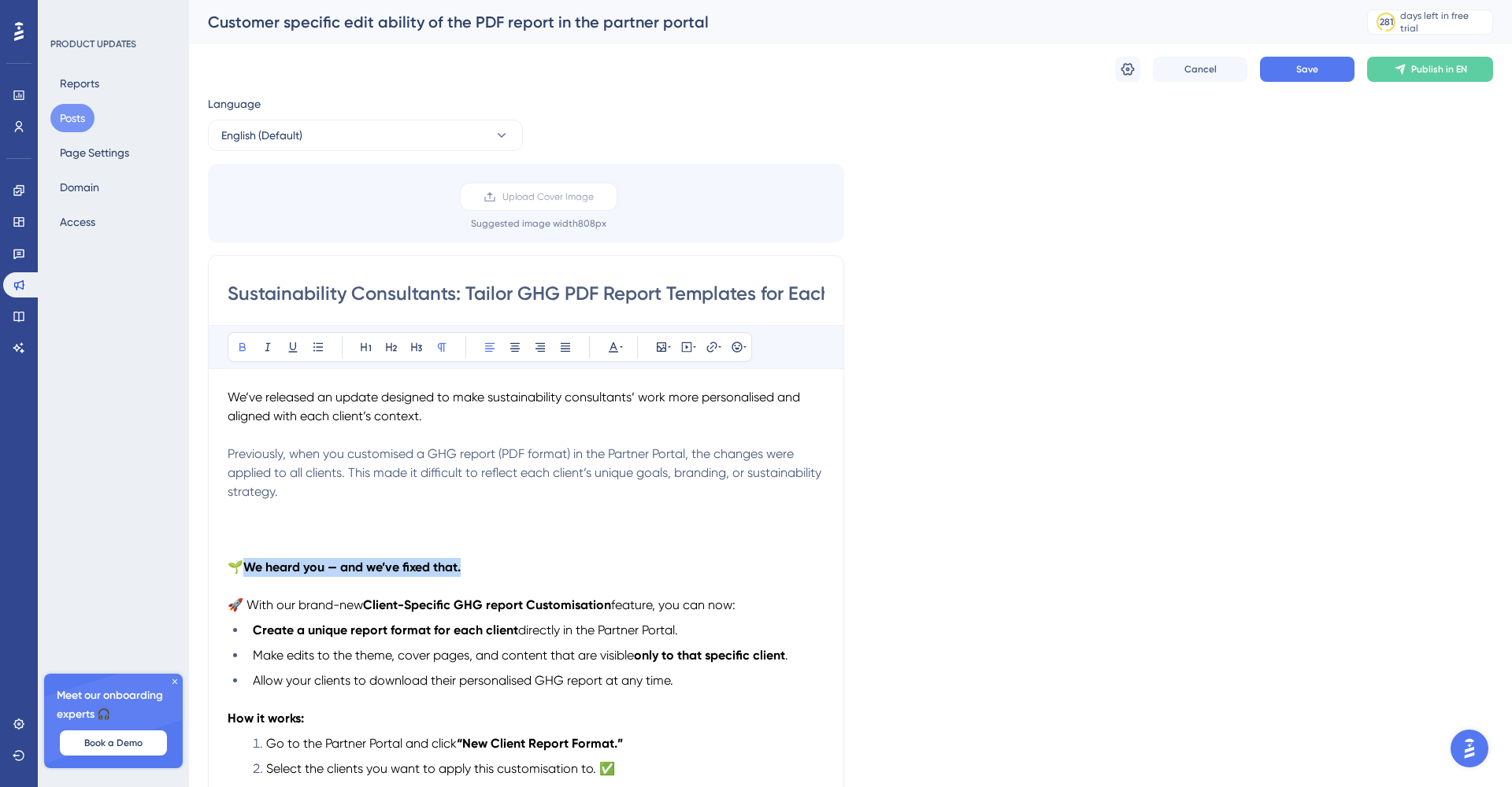
drag, startPoint x: 477, startPoint y: 566, endPoint x: 248, endPoint y: 566, distance: 229.0
click at [248, 566] on p "🌱 We heard you — and we’ve fixed that." at bounding box center [526, 567] width 597 height 19
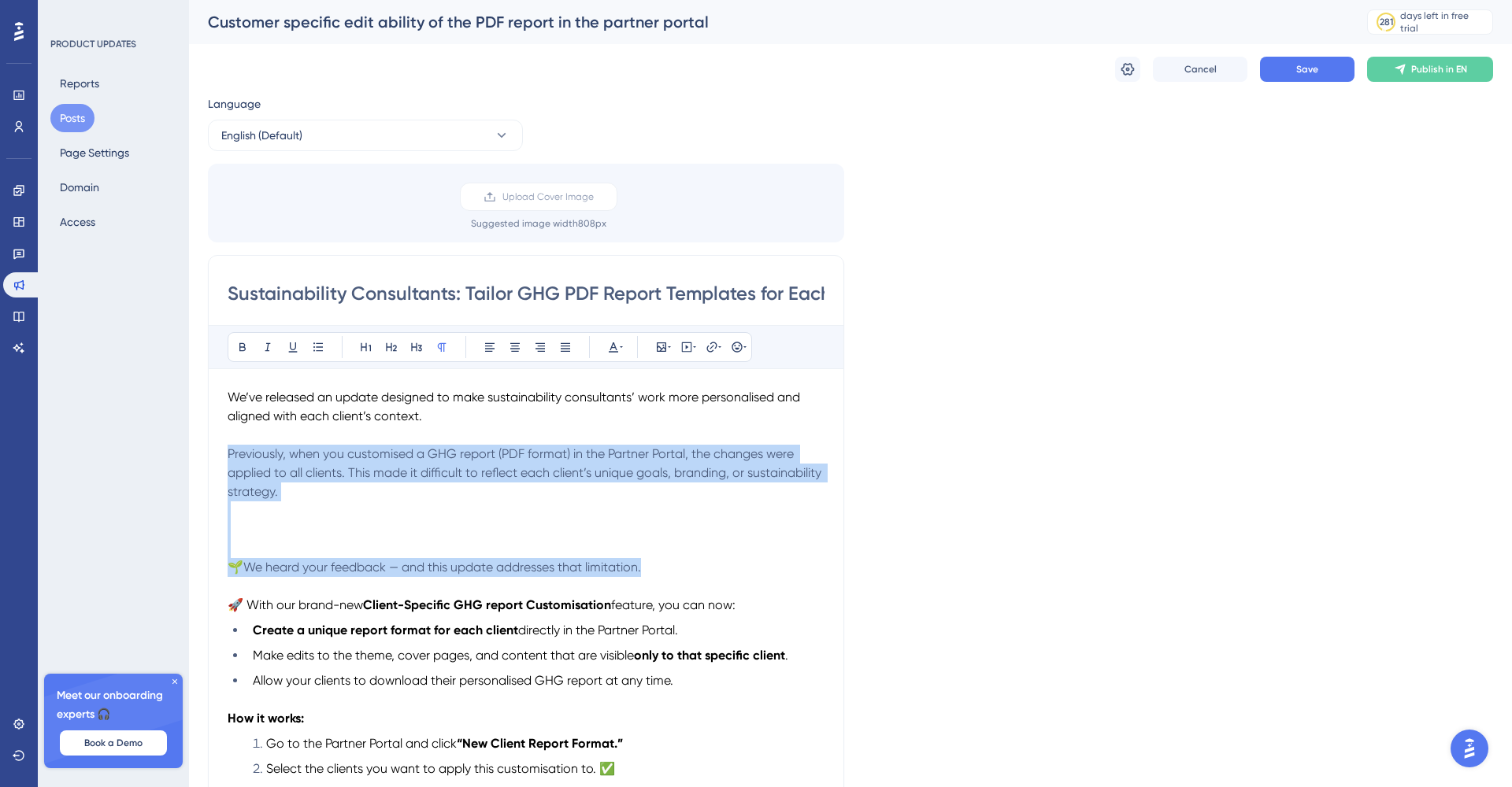
drag, startPoint x: 653, startPoint y: 561, endPoint x: 221, endPoint y: 450, distance: 446.0
click at [221, 450] on div "Sustainability Consultants: Tailor GHG PDF Report Templates for Each Client Bol…" at bounding box center [525, 760] width 636 height 1009
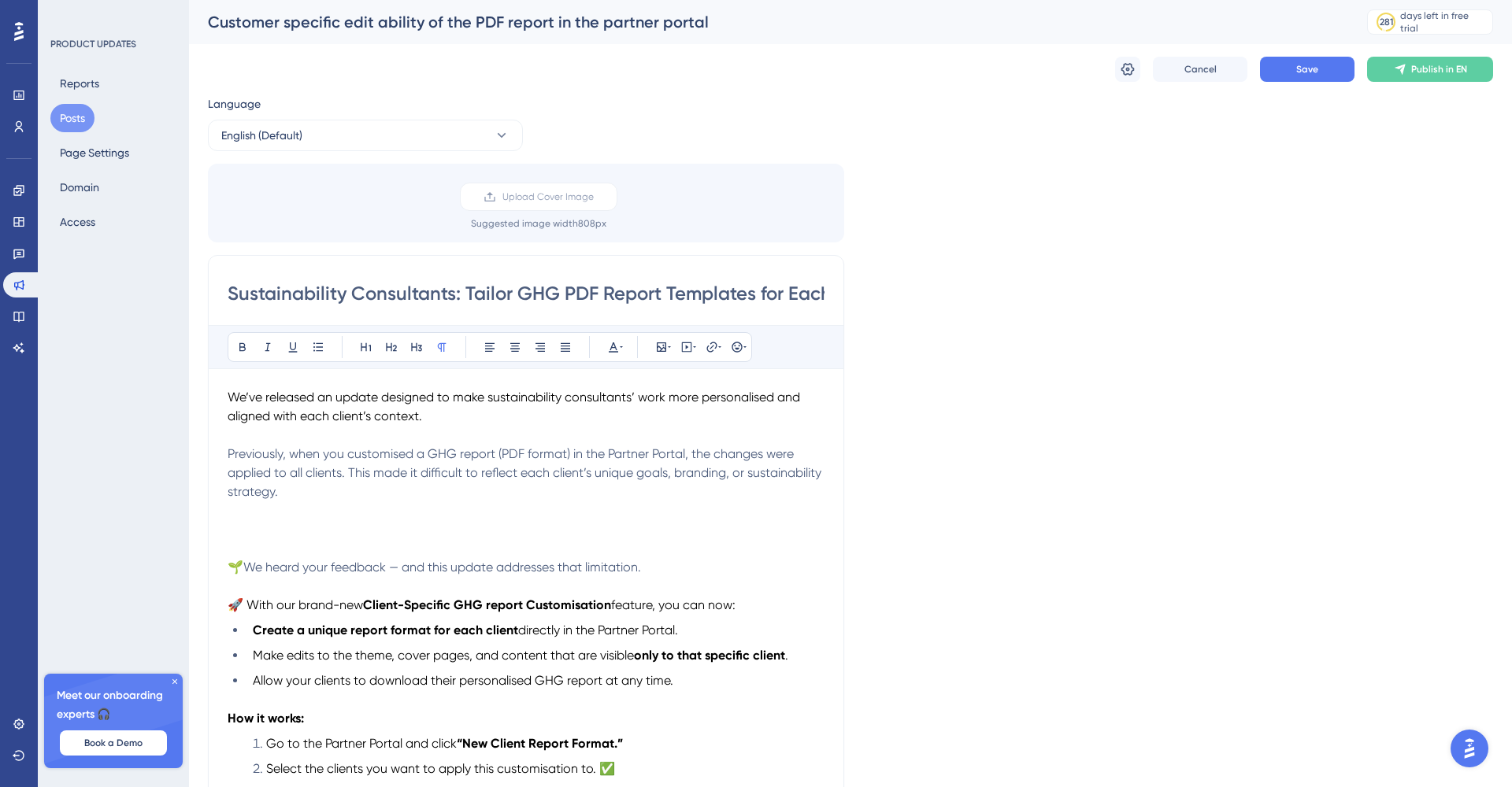
click at [630, 344] on div "Bold Italic Underline Bullet Point Heading 1 Heading 2 Heading 3 Normal Align L…" at bounding box center [490, 347] width 524 height 30
click at [620, 345] on icon at bounding box center [621, 348] width 3 height 13
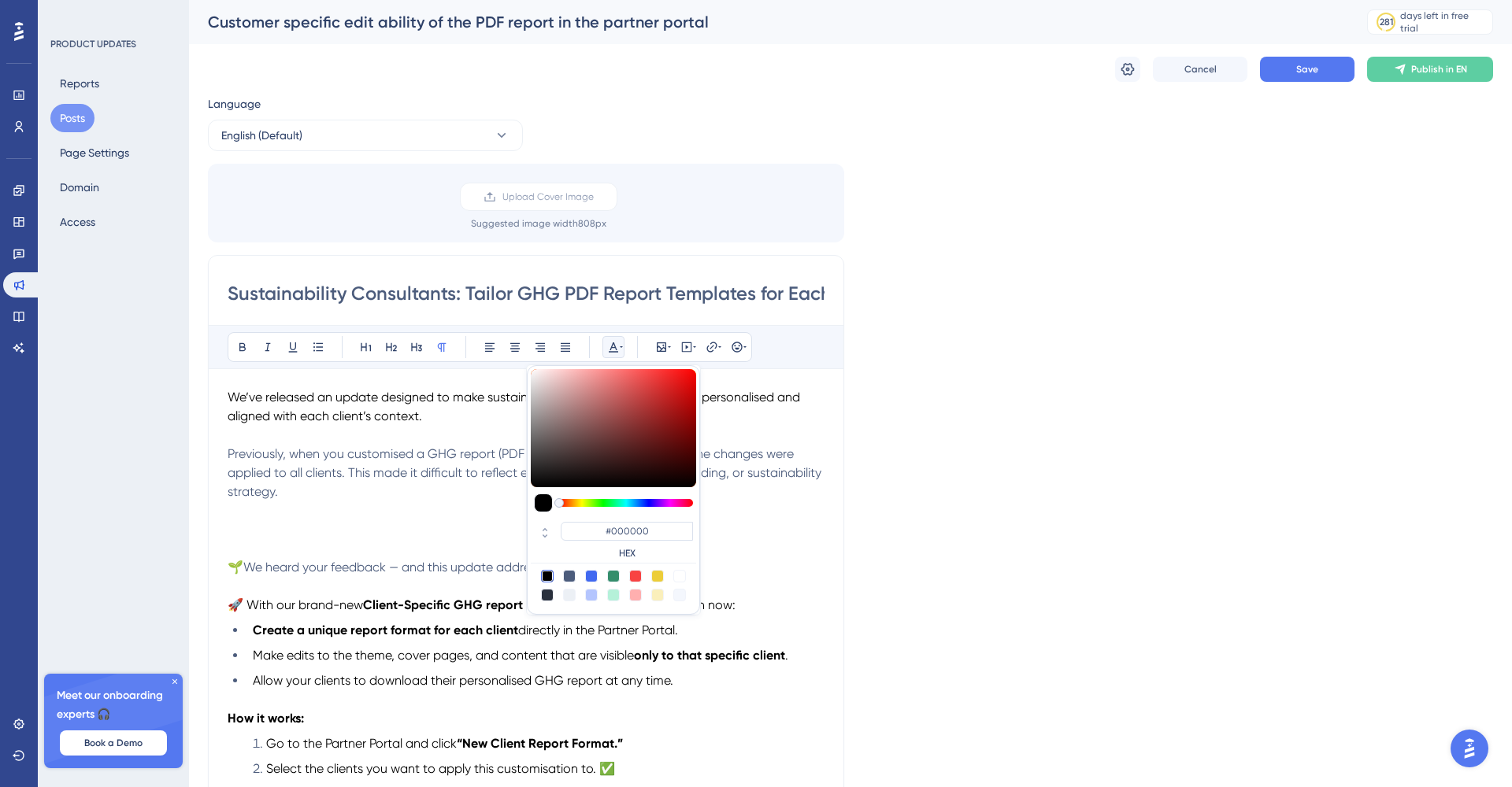
click at [793, 493] on p "Previously, when you customised a GHG report (PDF format) in the Partner Portal…" at bounding box center [526, 473] width 597 height 57
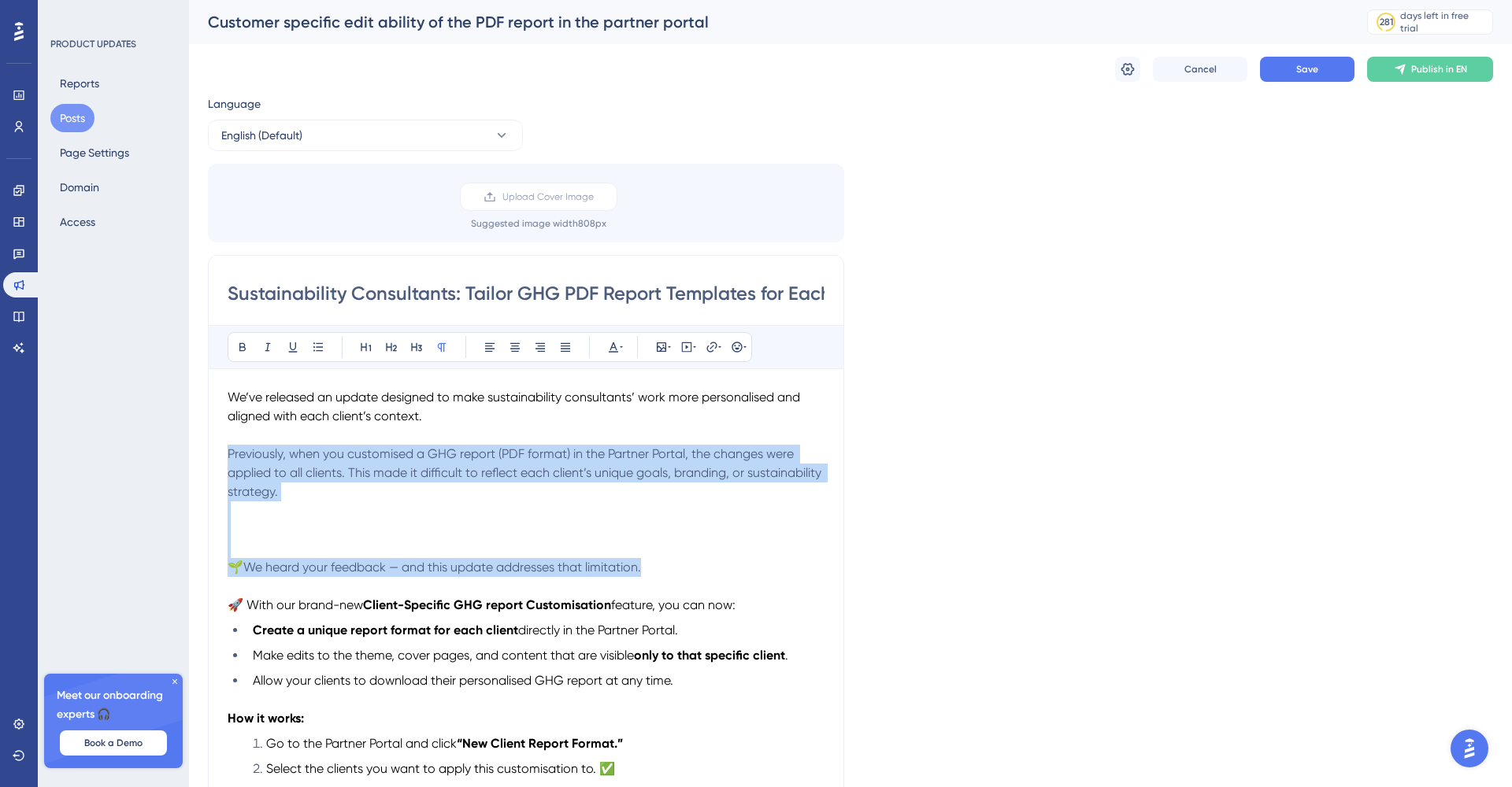
drag, startPoint x: 650, startPoint y: 566, endPoint x: 225, endPoint y: 458, distance: 438.5
click at [225, 458] on div "Sustainability Consultants: Tailor GHG PDF Report Templates for Each Client Bol…" at bounding box center [525, 760] width 636 height 1009
click at [619, 347] on icon at bounding box center [613, 348] width 13 height 13
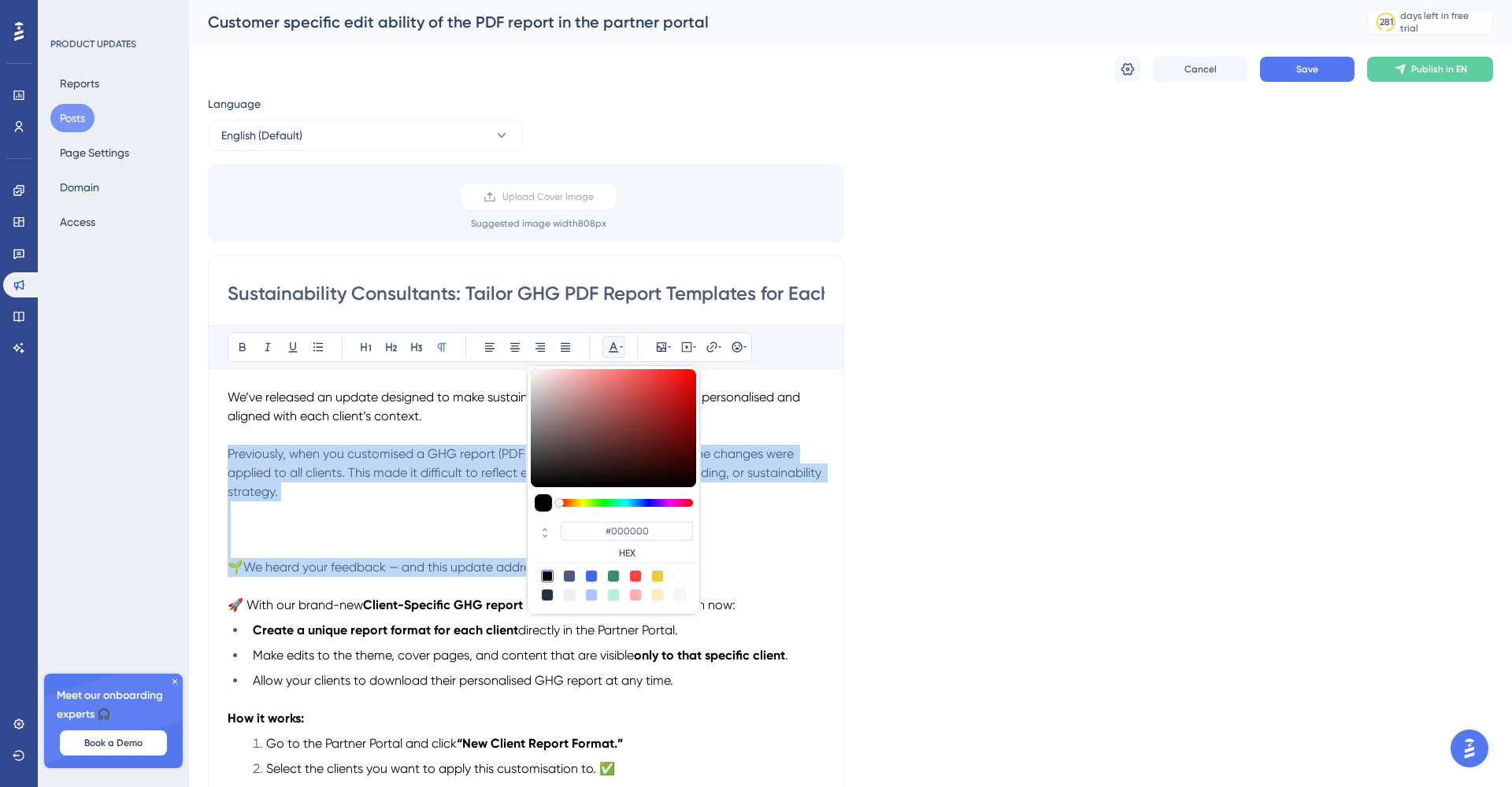
click at [549, 577] on div at bounding box center [547, 577] width 13 height 13
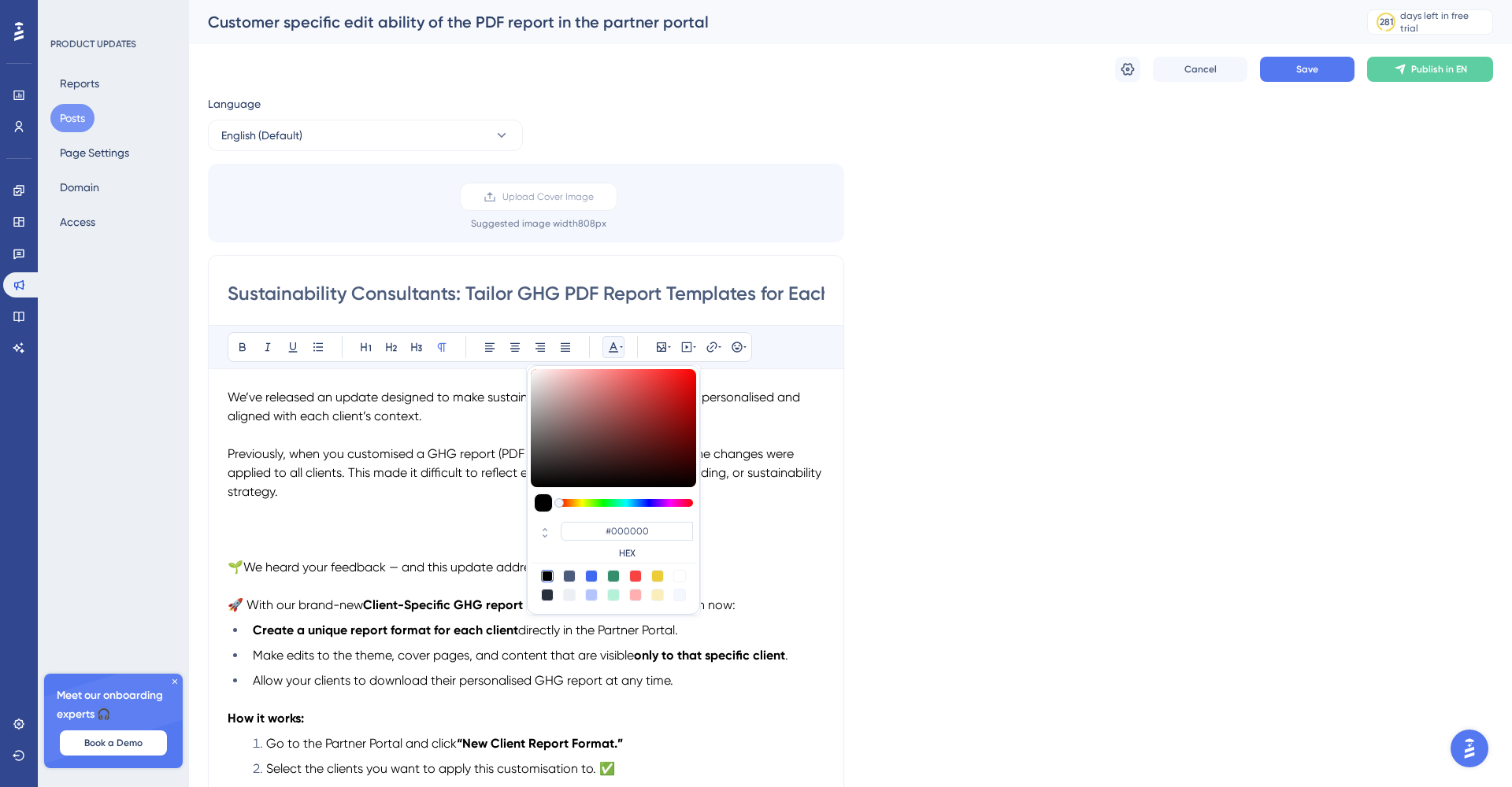
click at [837, 531] on div "Sustainability Consultants: Tailor GHG PDF Report Templates for Each Client Bol…" at bounding box center [525, 760] width 636 height 1009
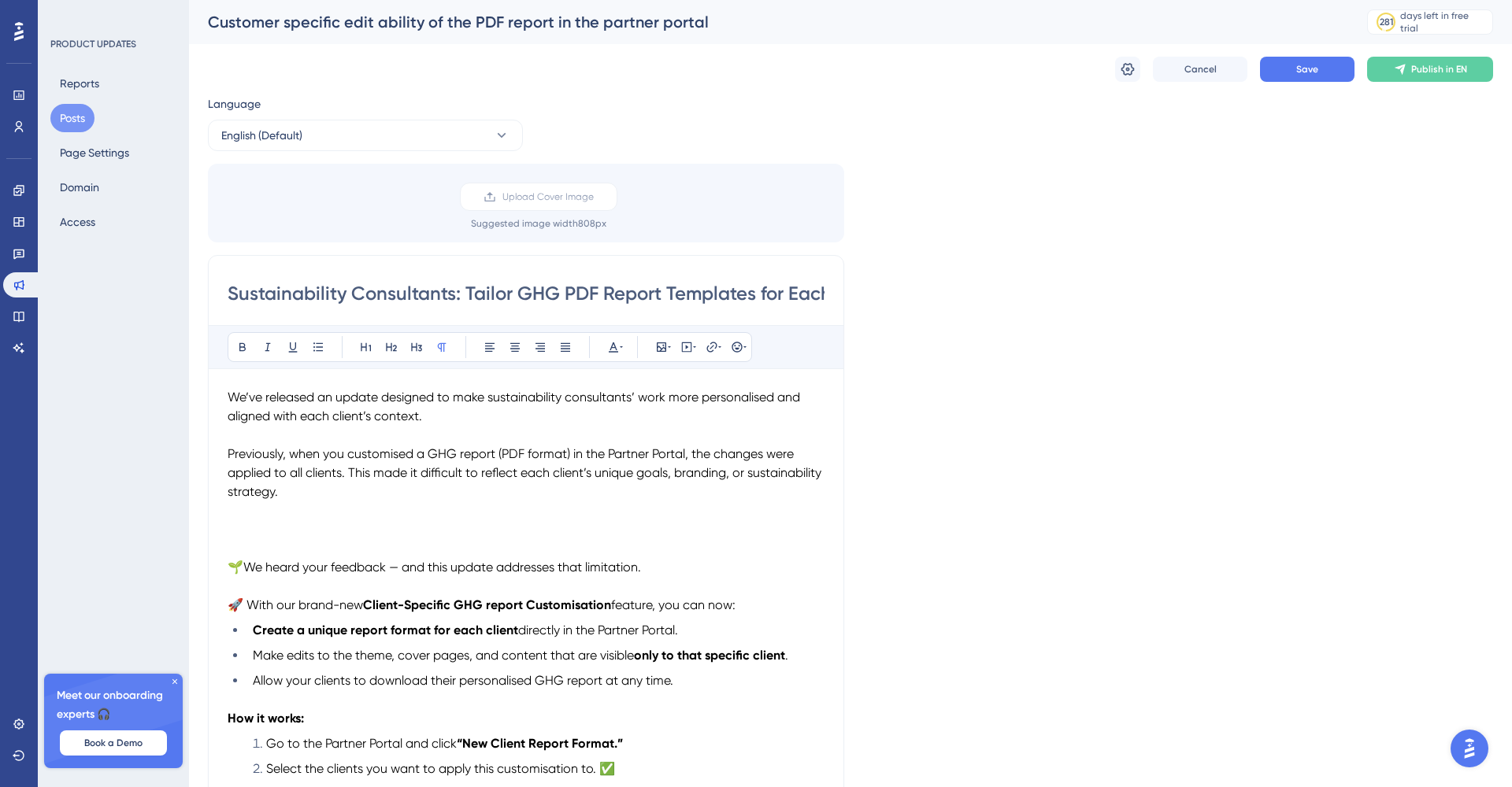
click at [358, 530] on p at bounding box center [526, 530] width 597 height 19
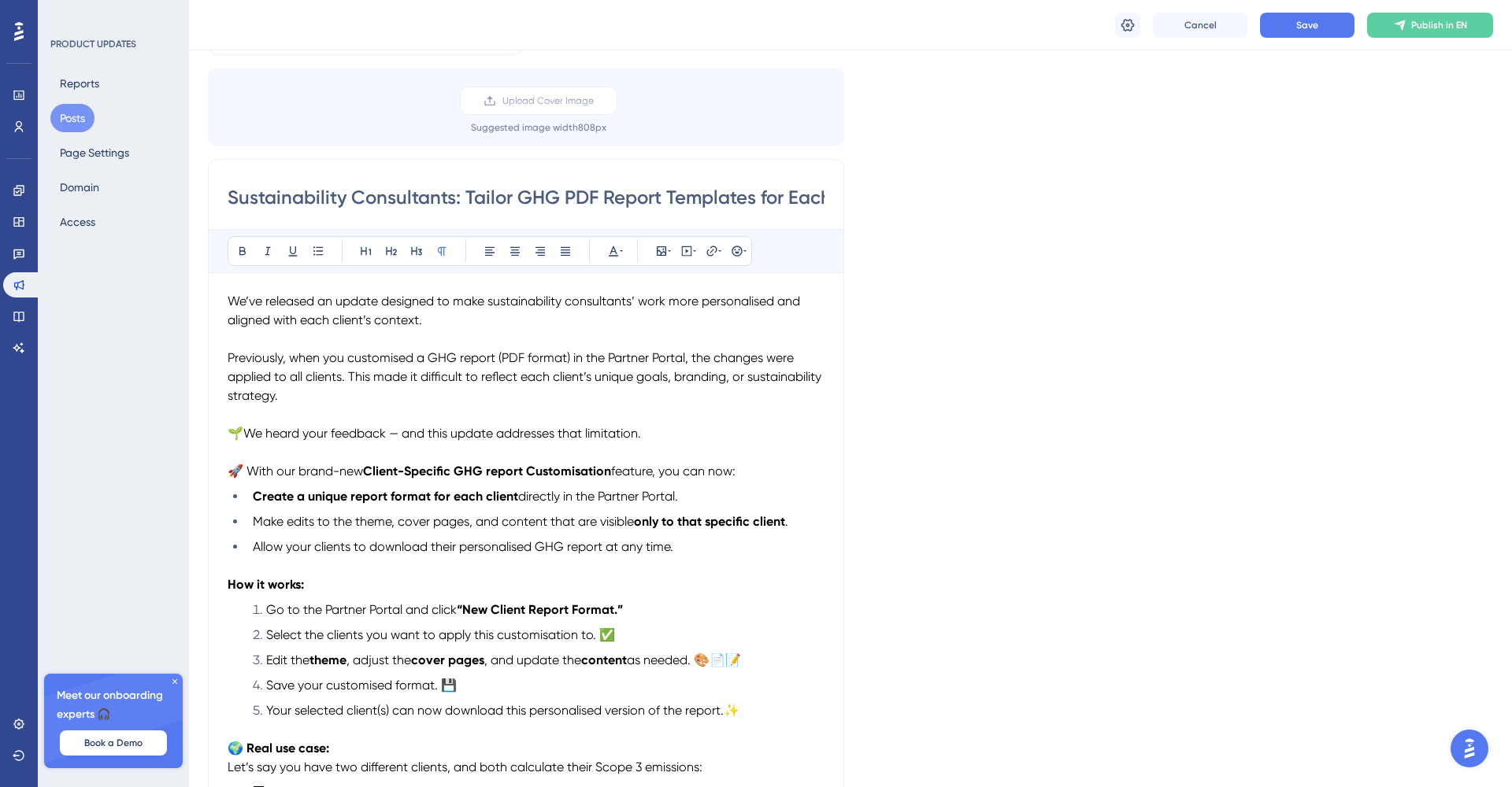
scroll to position [110, 0]
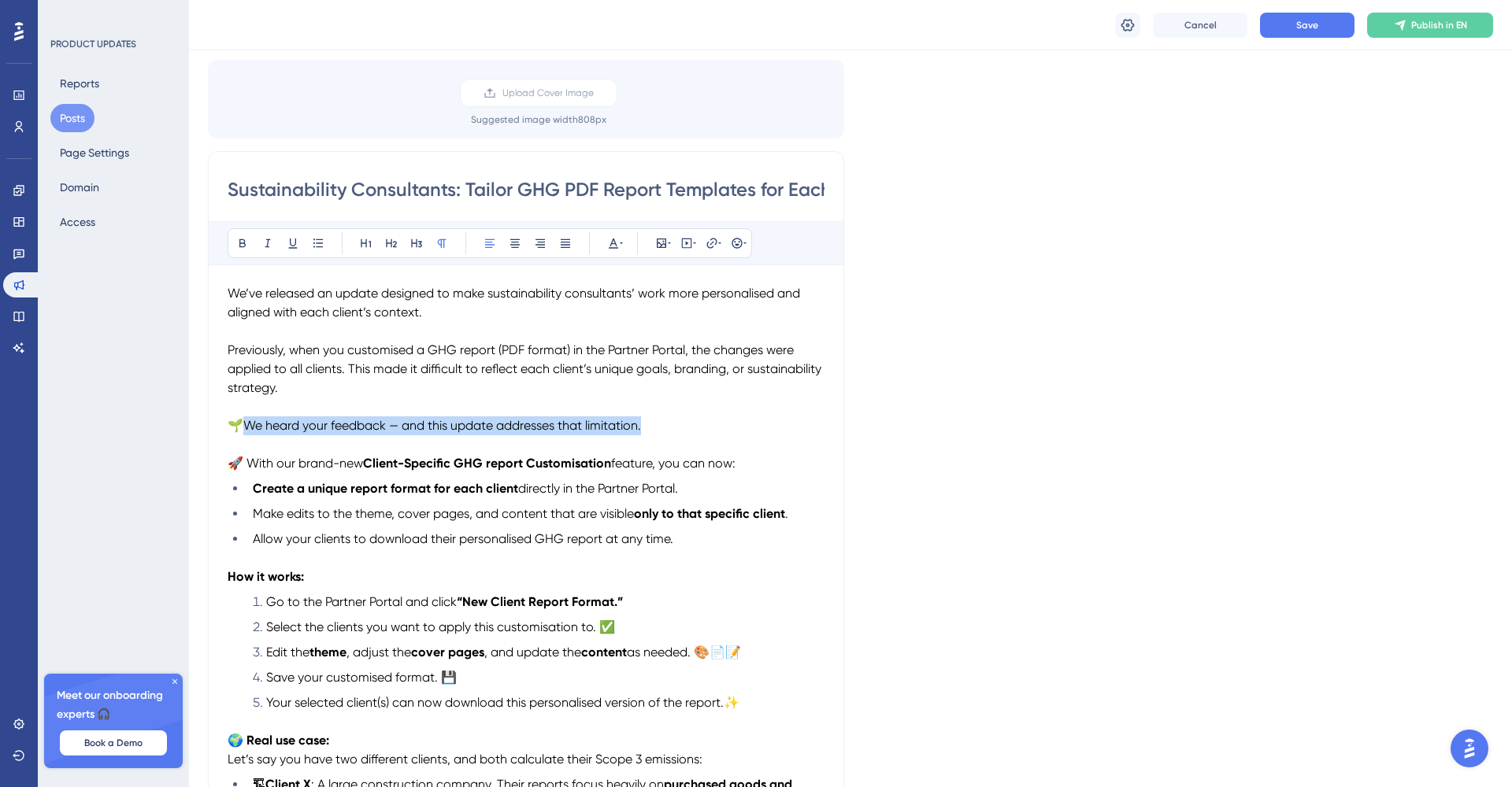
drag, startPoint x: 653, startPoint y: 430, endPoint x: 243, endPoint y: 429, distance: 410.0
click at [243, 429] on p "🌱We heard your feedback — and this update addresses that limitation." at bounding box center [526, 426] width 597 height 19
click at [389, 376] on p "Previously, when you customised a GHG report (PDF format) in the Partner Portal…" at bounding box center [526, 370] width 597 height 57
click at [453, 451] on p at bounding box center [526, 445] width 597 height 19
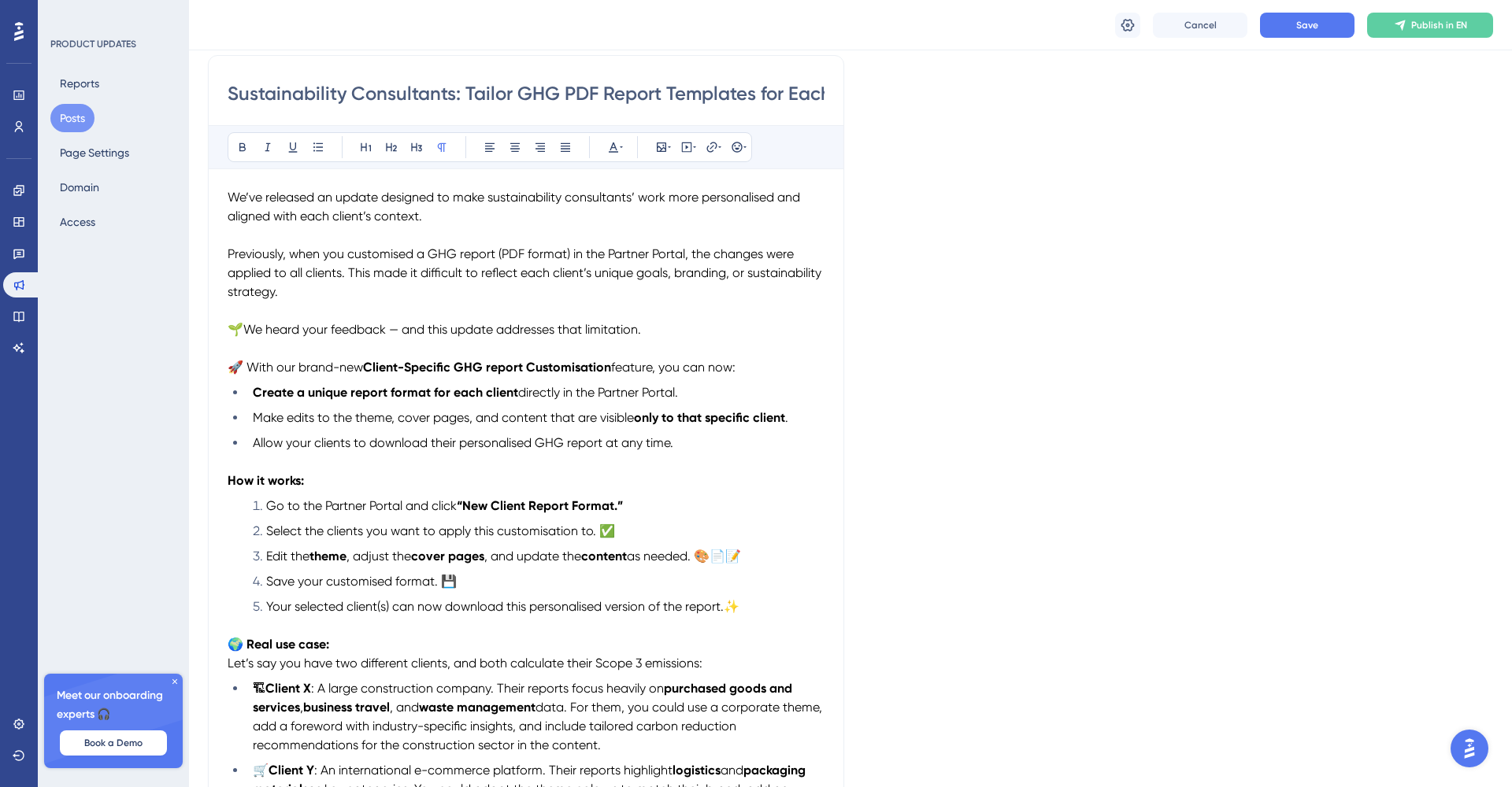
scroll to position [208, 0]
click at [609, 364] on strong "Client-Specific GHG report Customisation" at bounding box center [487, 365] width 248 height 15
click at [525, 363] on strong "Client-Specific GHG report Customisation" at bounding box center [487, 365] width 248 height 15
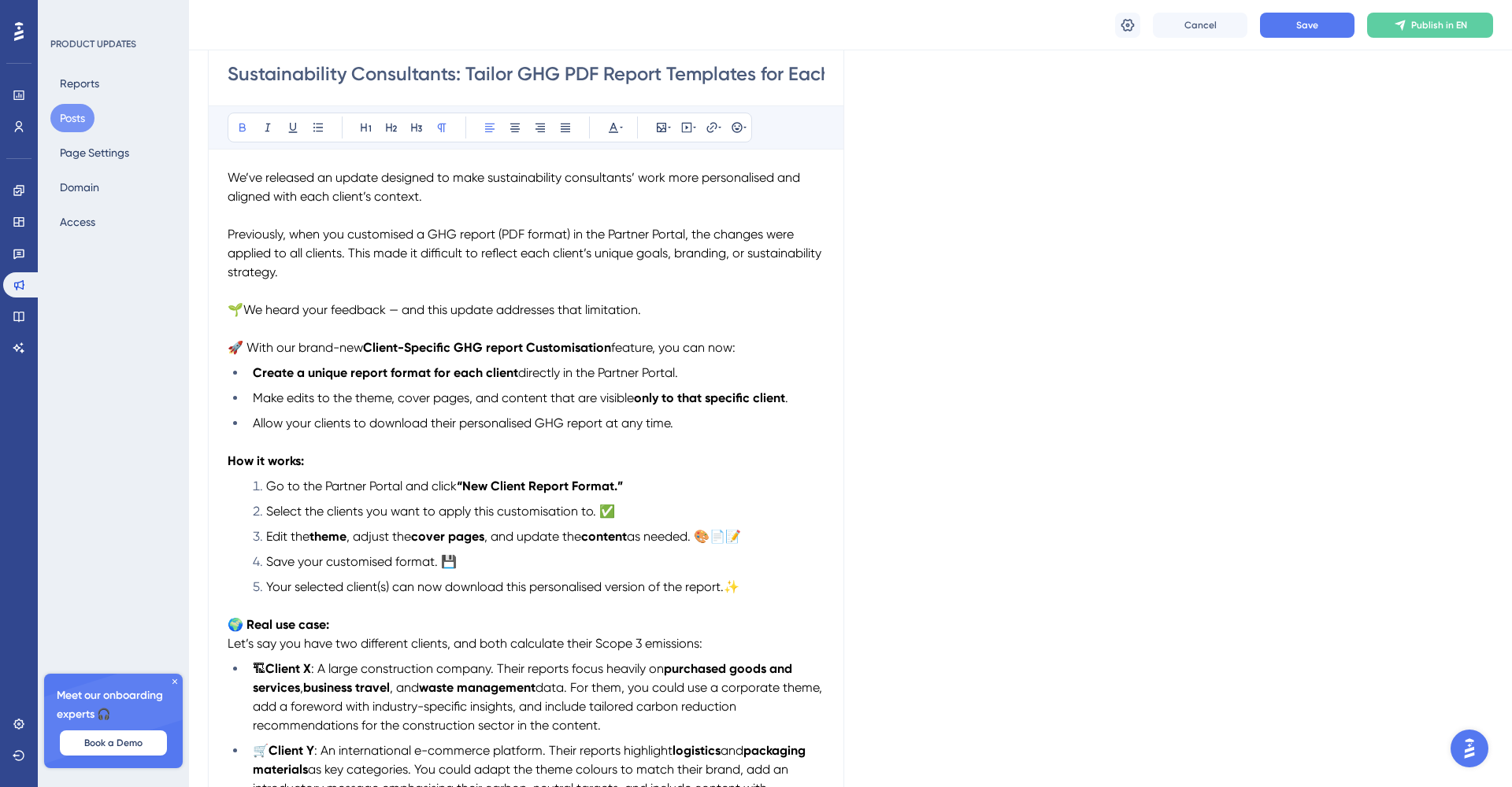
scroll to position [226, 0]
click at [234, 347] on span "🚀 With our brand-new" at bounding box center [296, 348] width 135 height 15
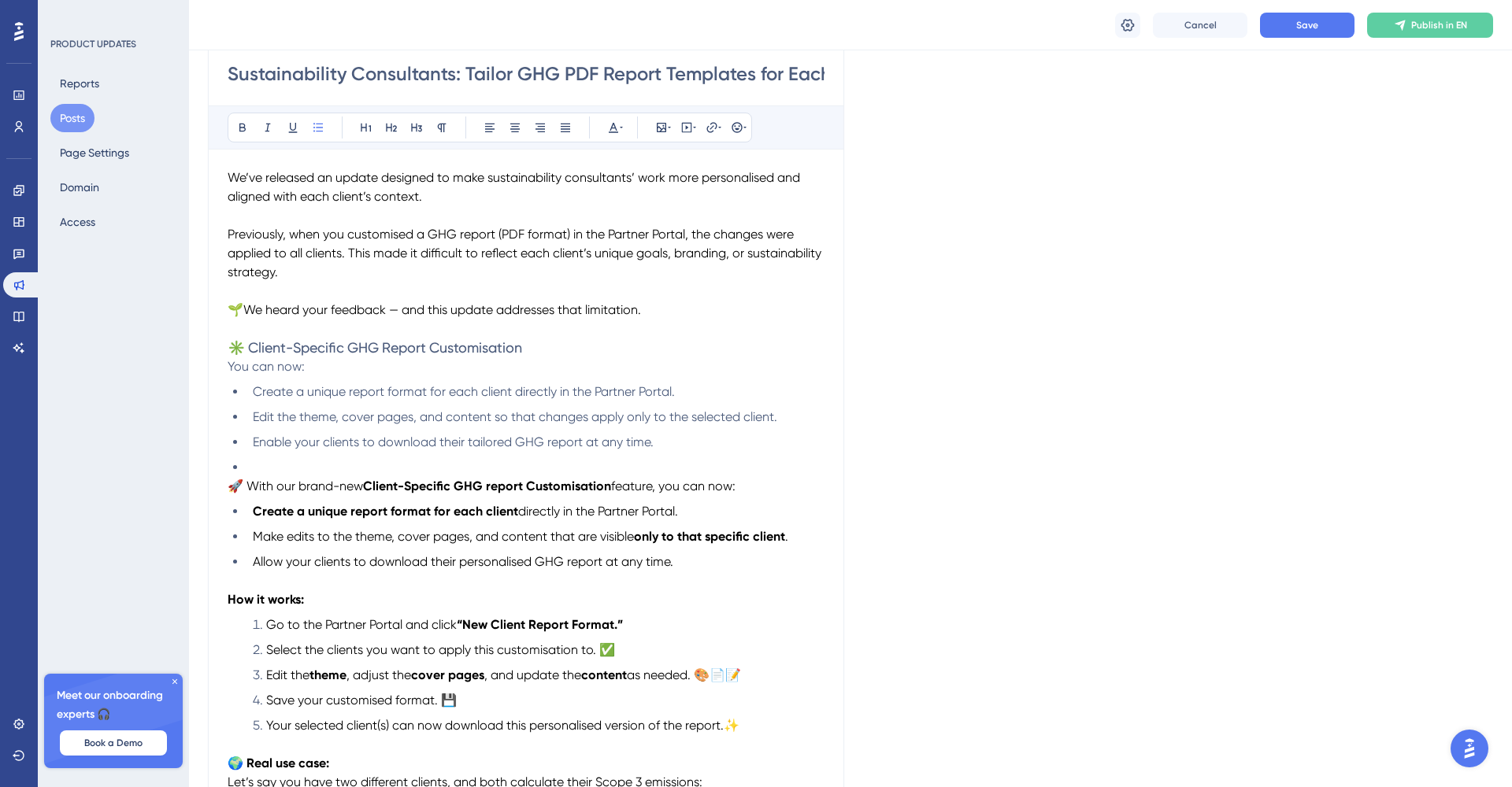
click at [229, 369] on span "You can now:" at bounding box center [266, 366] width 77 height 15
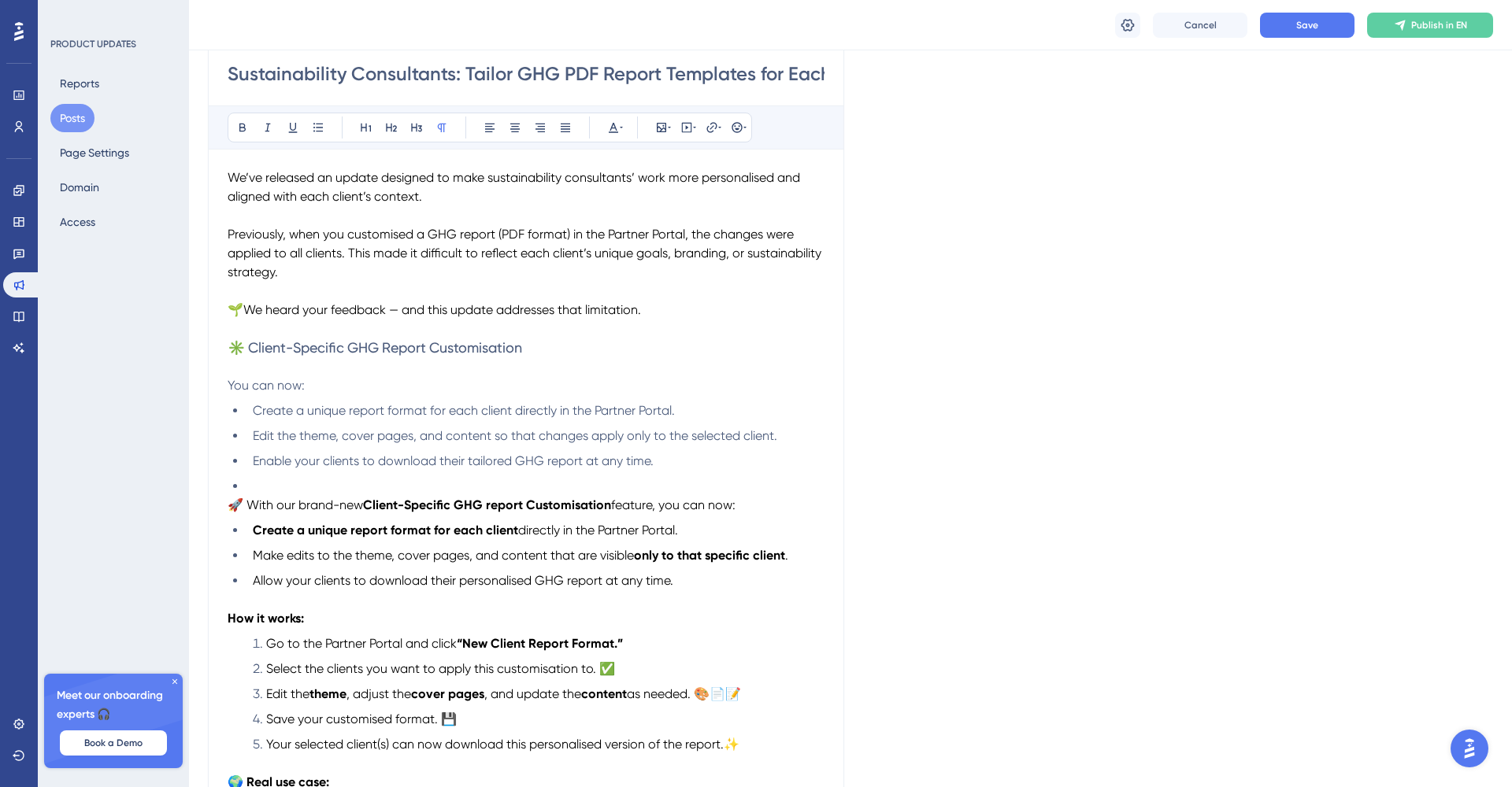
click at [437, 352] on span "✳️ Client-Specific GHG Report Customisation" at bounding box center [375, 348] width 295 height 16
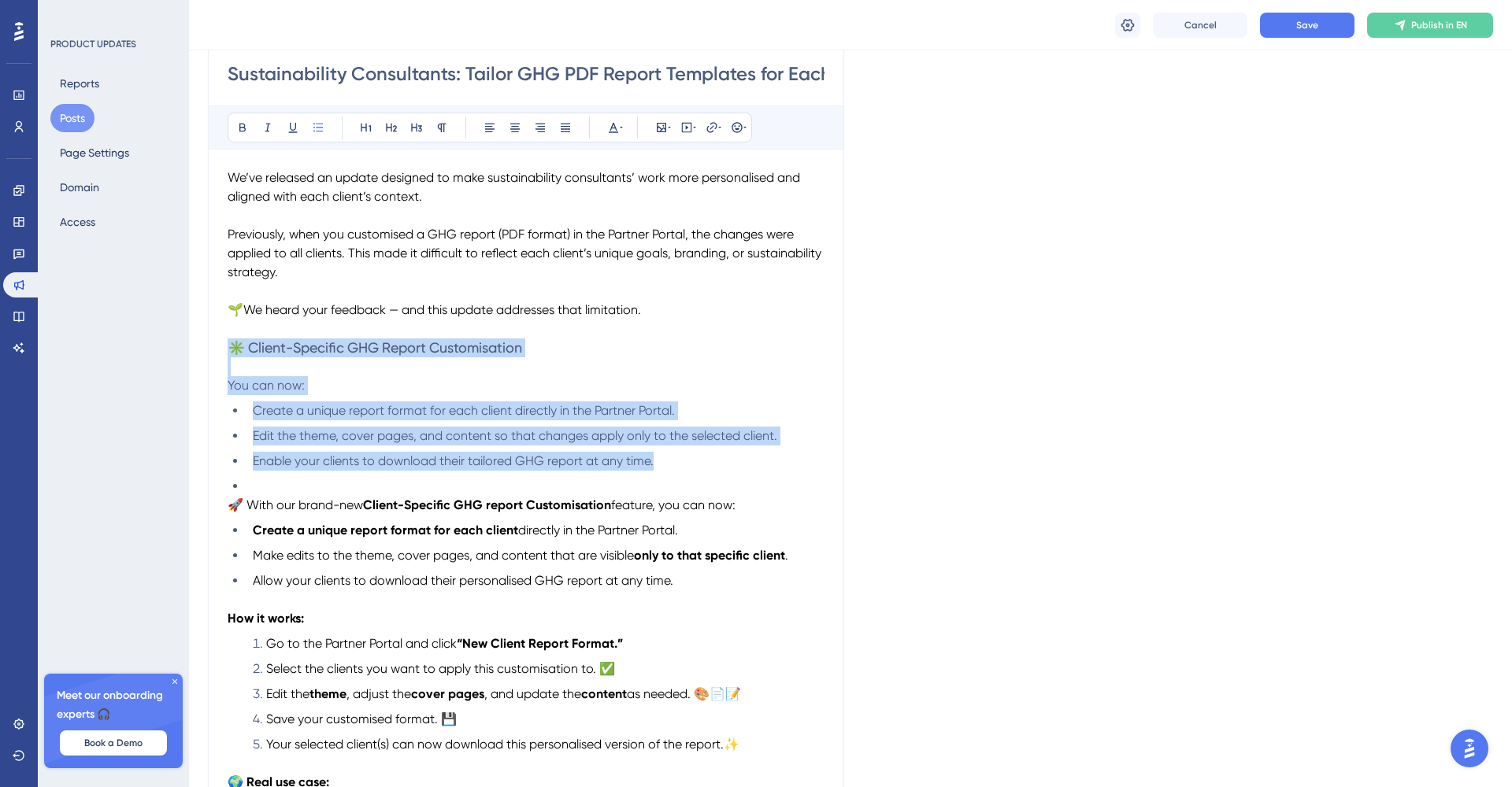
drag, startPoint x: 675, startPoint y: 464, endPoint x: 199, endPoint y: 345, distance: 490.6
click at [621, 133] on icon at bounding box center [621, 127] width 3 height 13
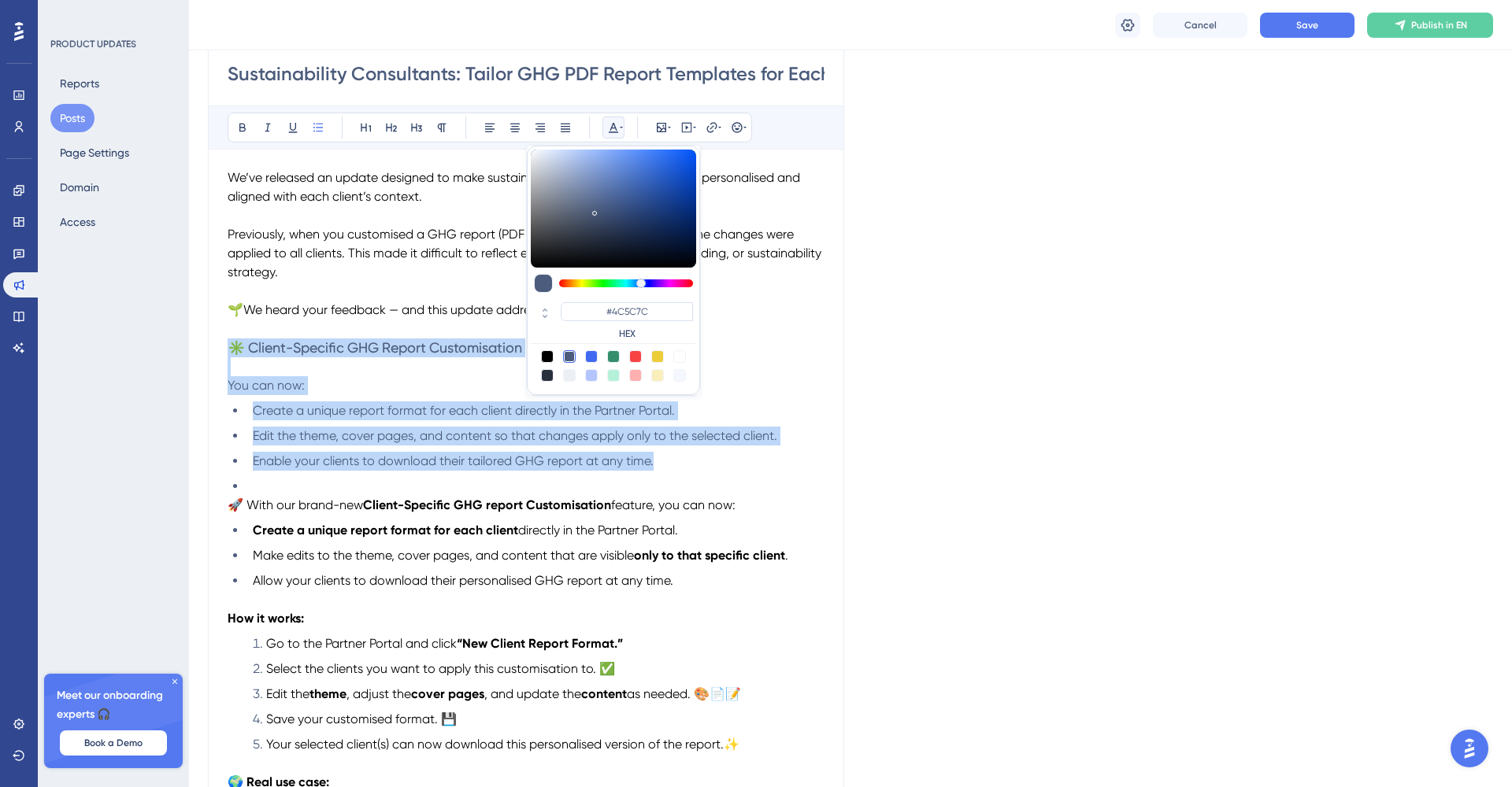
click at [551, 355] on div at bounding box center [547, 357] width 13 height 13
type input "#000000"
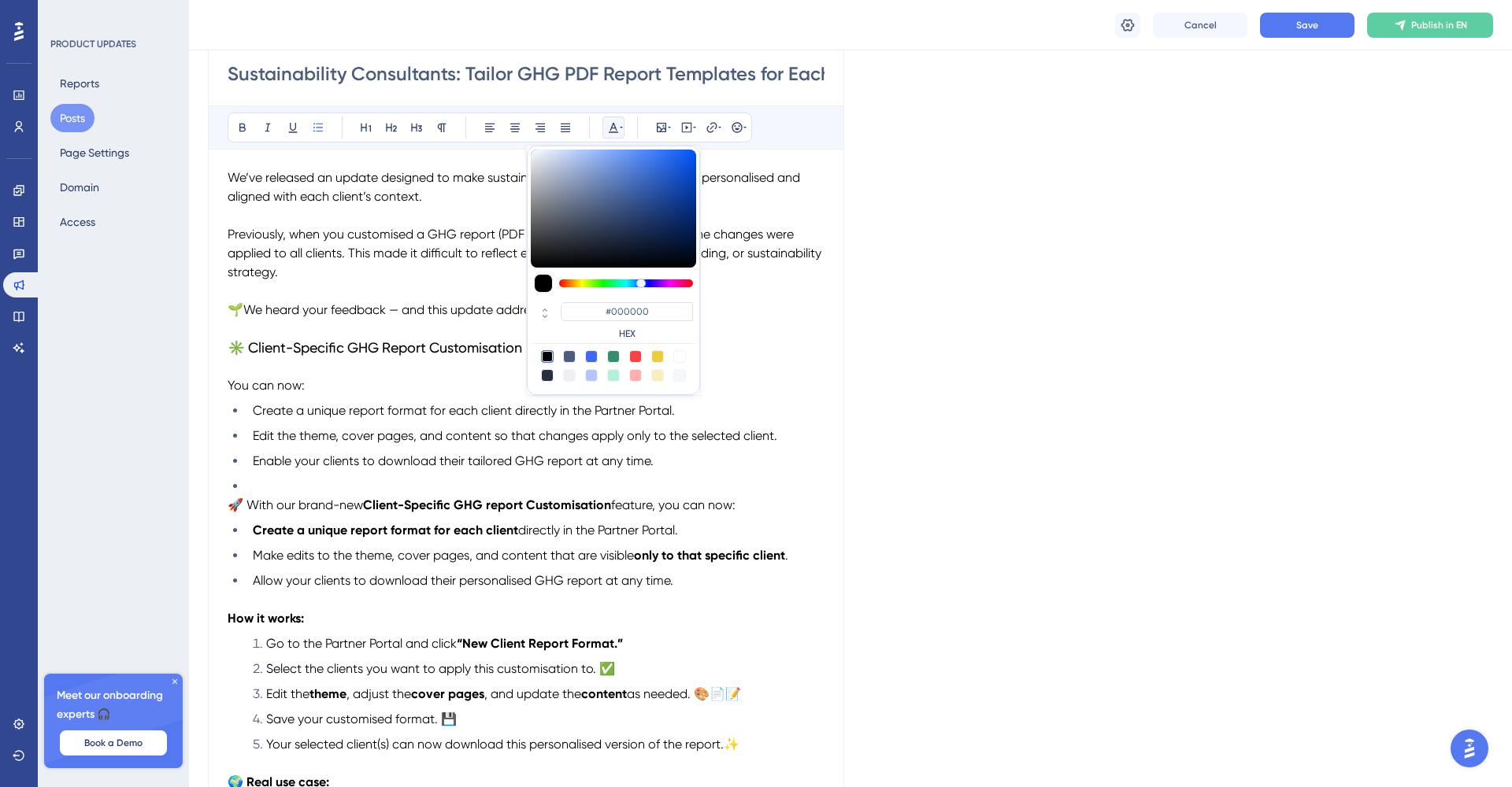
click at [813, 418] on li "Create a unique report format for each client directly in the Partner Portal." at bounding box center [535, 411] width 578 height 19
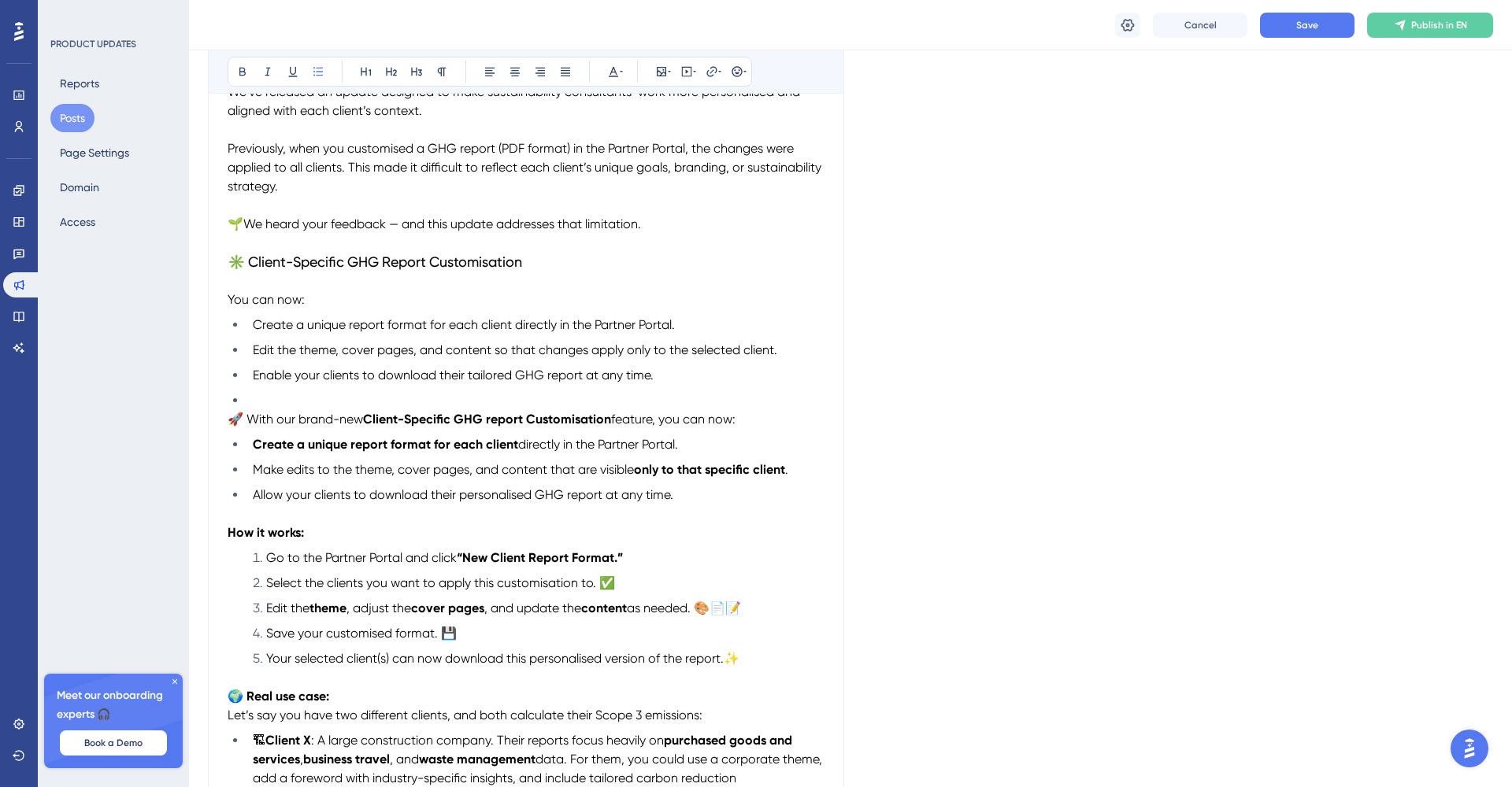
scroll to position [318, 0]
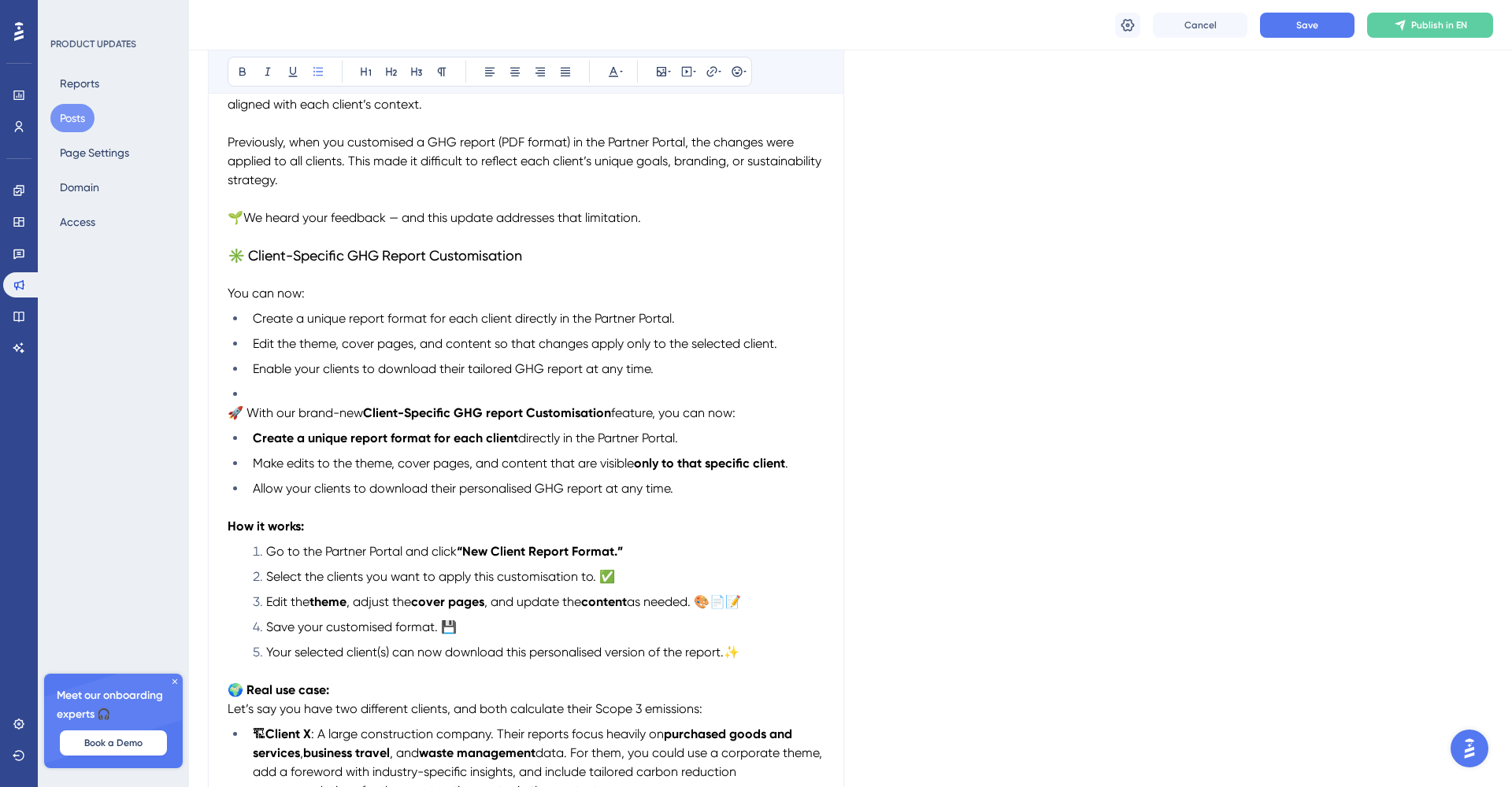
click at [247, 399] on li at bounding box center [535, 394] width 578 height 19
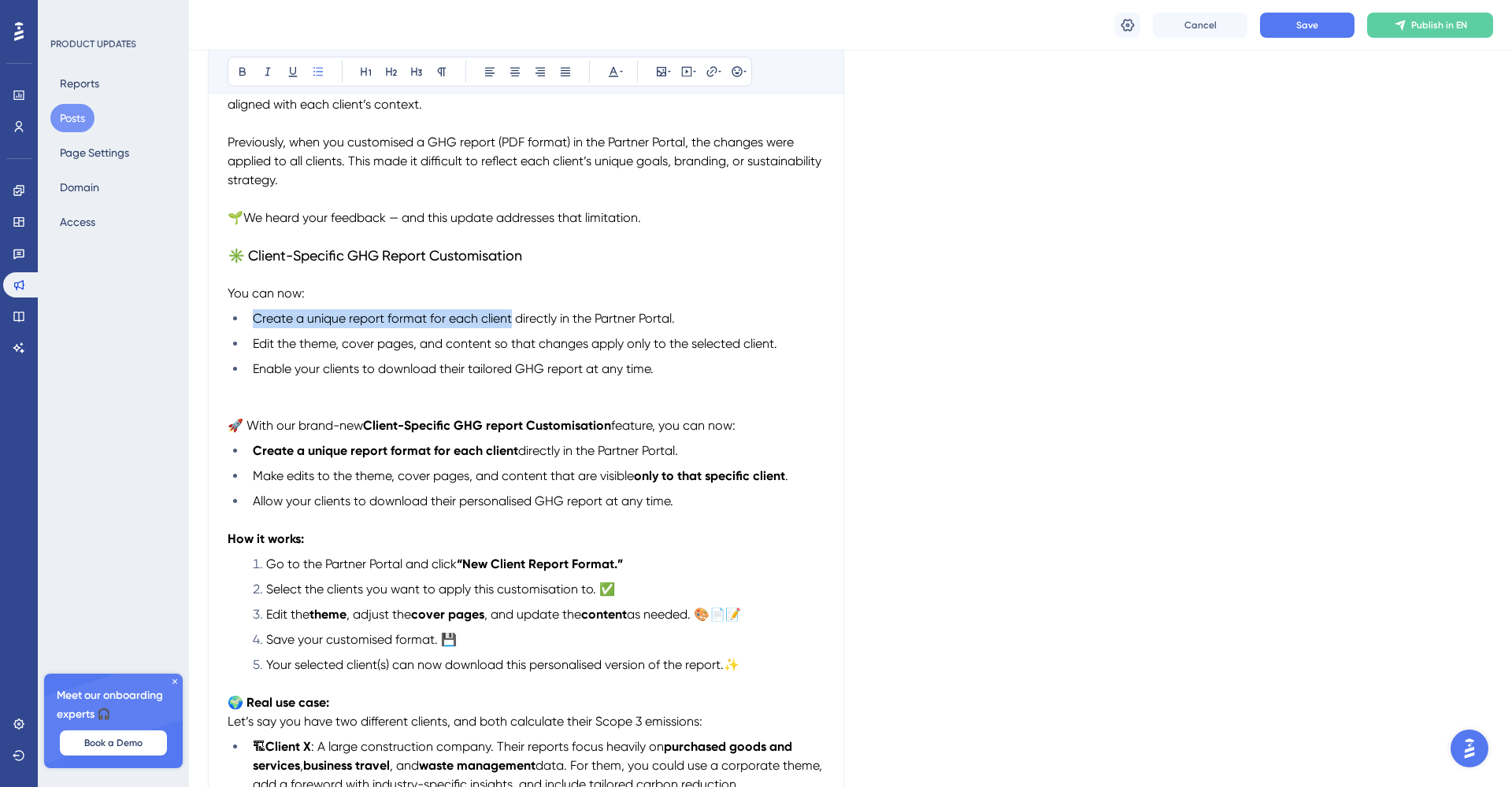
drag, startPoint x: 513, startPoint y: 318, endPoint x: 236, endPoint y: 308, distance: 277.2
click at [236, 308] on div "We’ve released an update designed to make sustainability consultants’ work more…" at bounding box center [526, 570] width 597 height 989
click at [243, 67] on icon at bounding box center [243, 71] width 13 height 13
drag, startPoint x: 631, startPoint y: 346, endPoint x: 785, endPoint y: 346, distance: 154.0
click at [785, 346] on li "Edit the theme, cover pages, and content so that changes apply only to the sele…" at bounding box center [535, 344] width 578 height 19
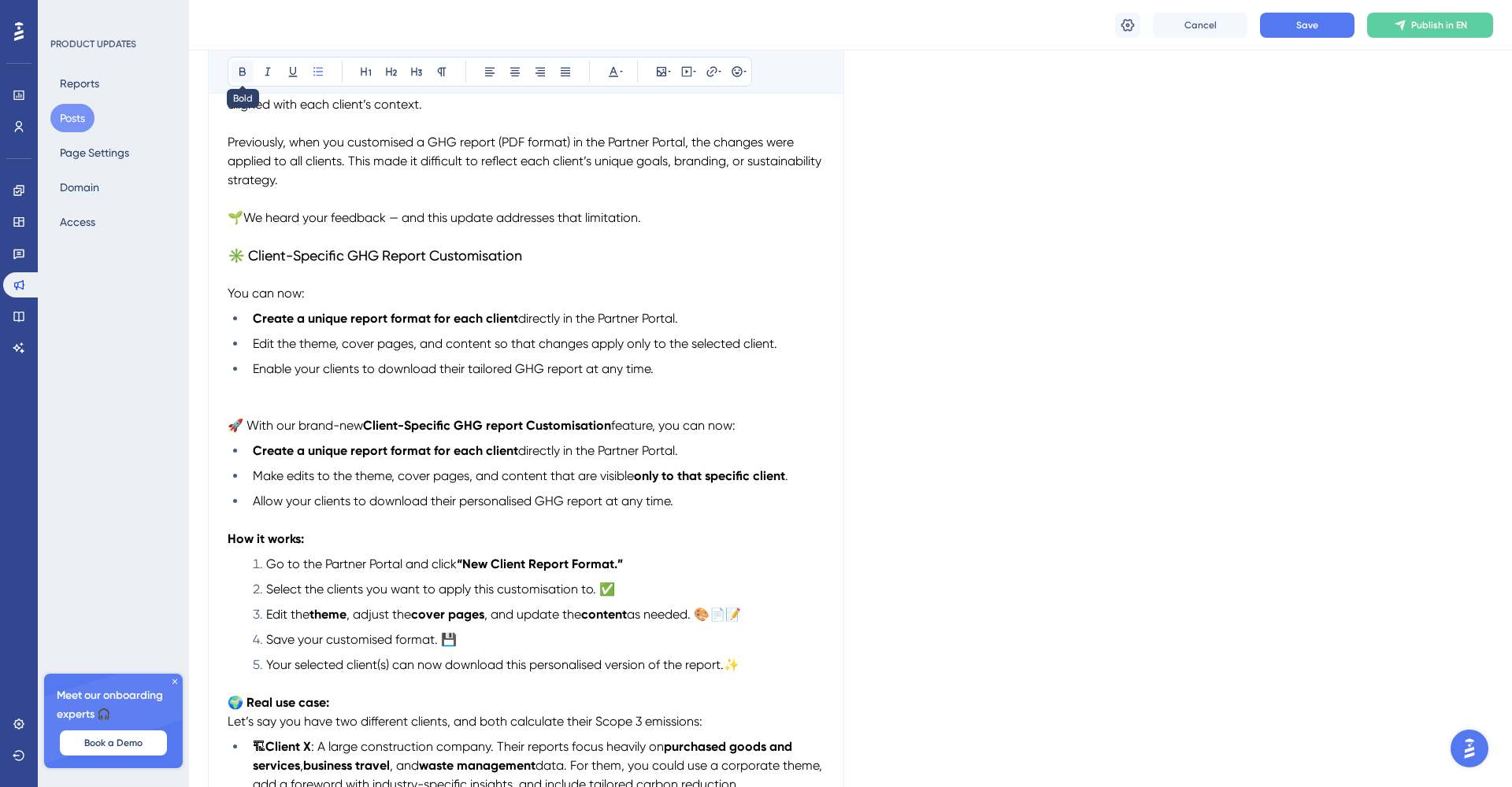
click at [243, 70] on icon at bounding box center [243, 71] width 13 height 13
click at [476, 395] on p at bounding box center [526, 388] width 597 height 19
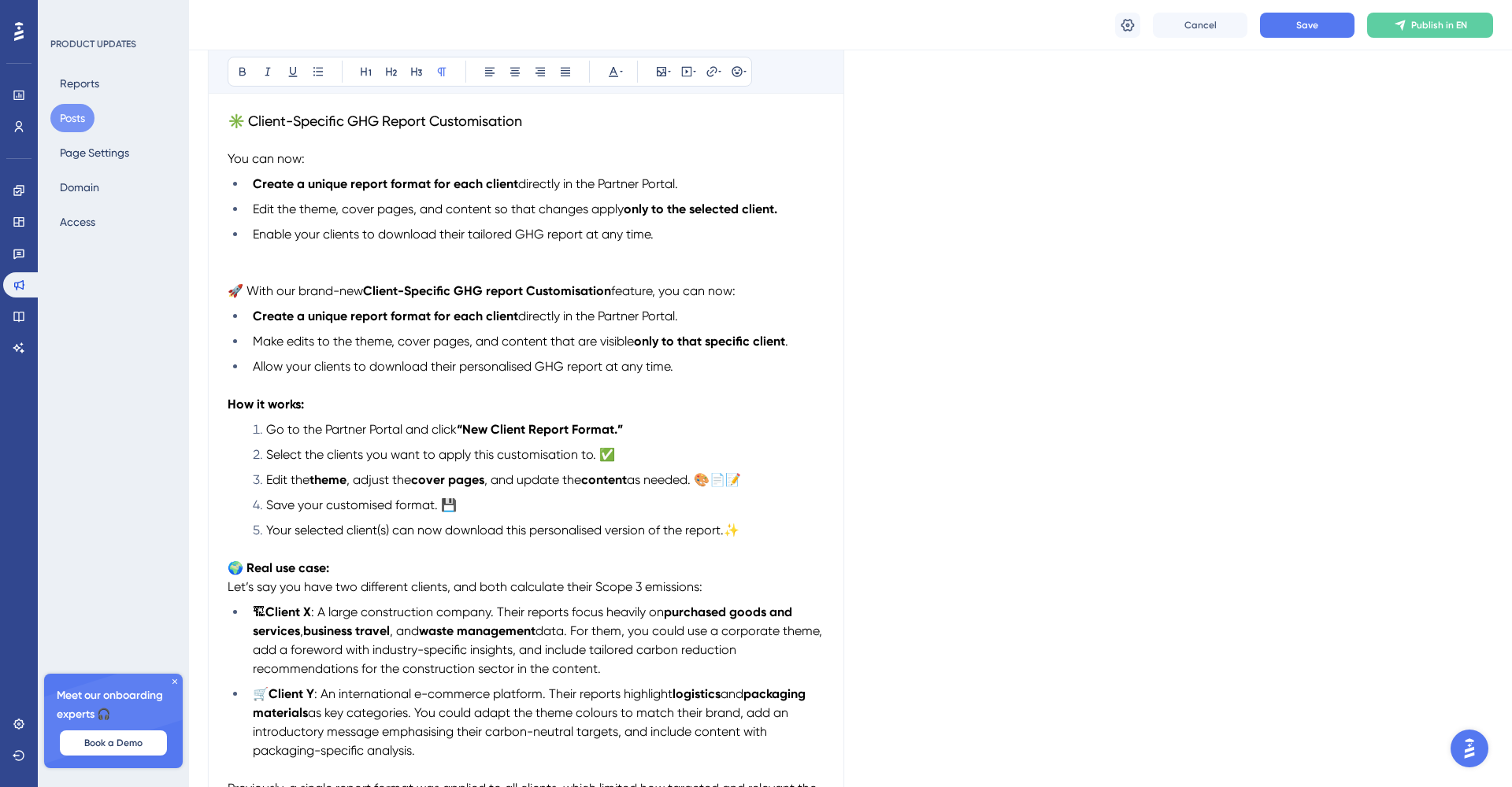
scroll to position [443, 0]
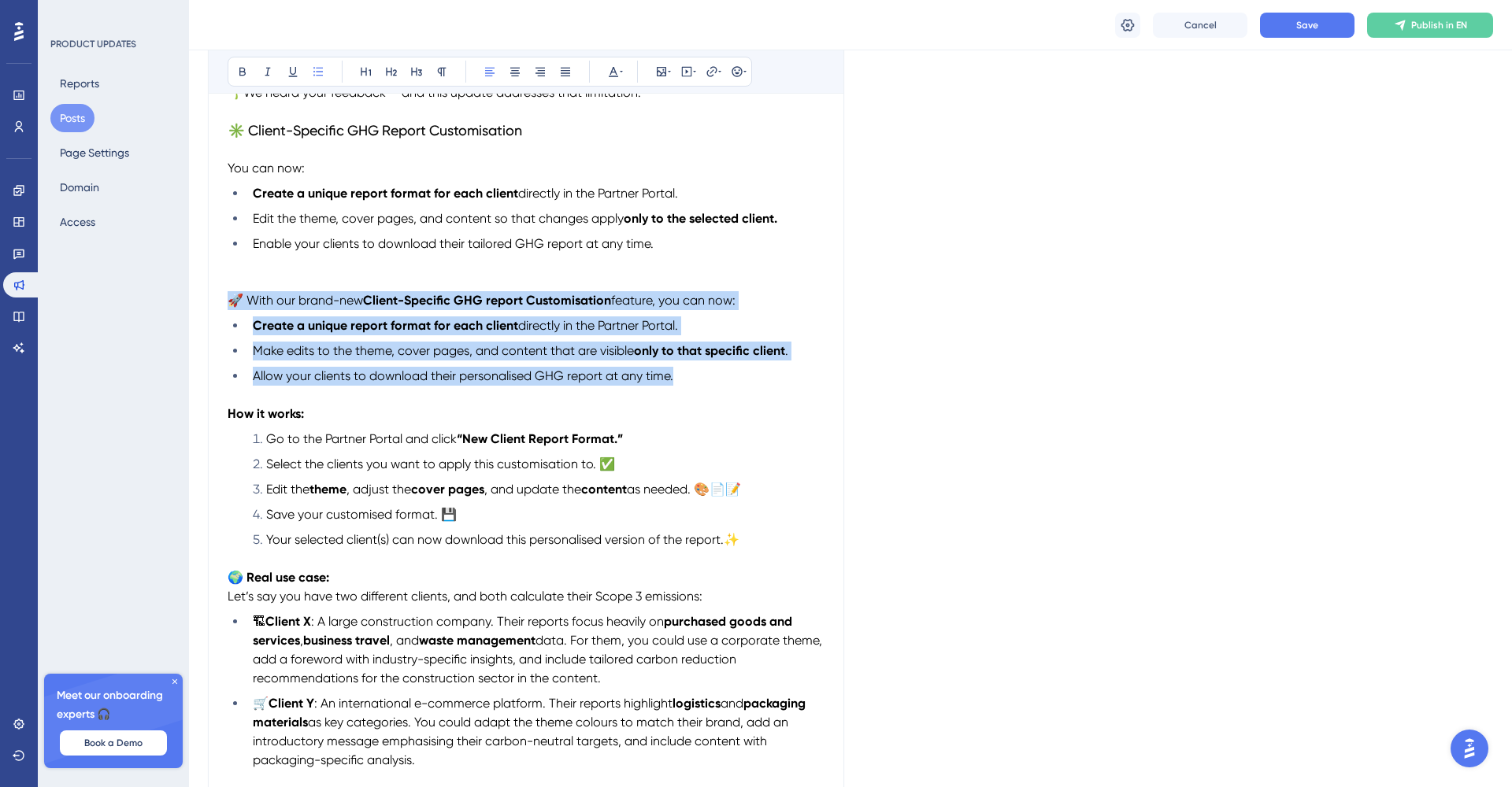
drag, startPoint x: 700, startPoint y: 374, endPoint x: 226, endPoint y: 296, distance: 480.4
click at [226, 296] on div "Sustainability Consultants: Tailor GHG PDF Report Templates for Each Client Bol…" at bounding box center [525, 388] width 636 height 1141
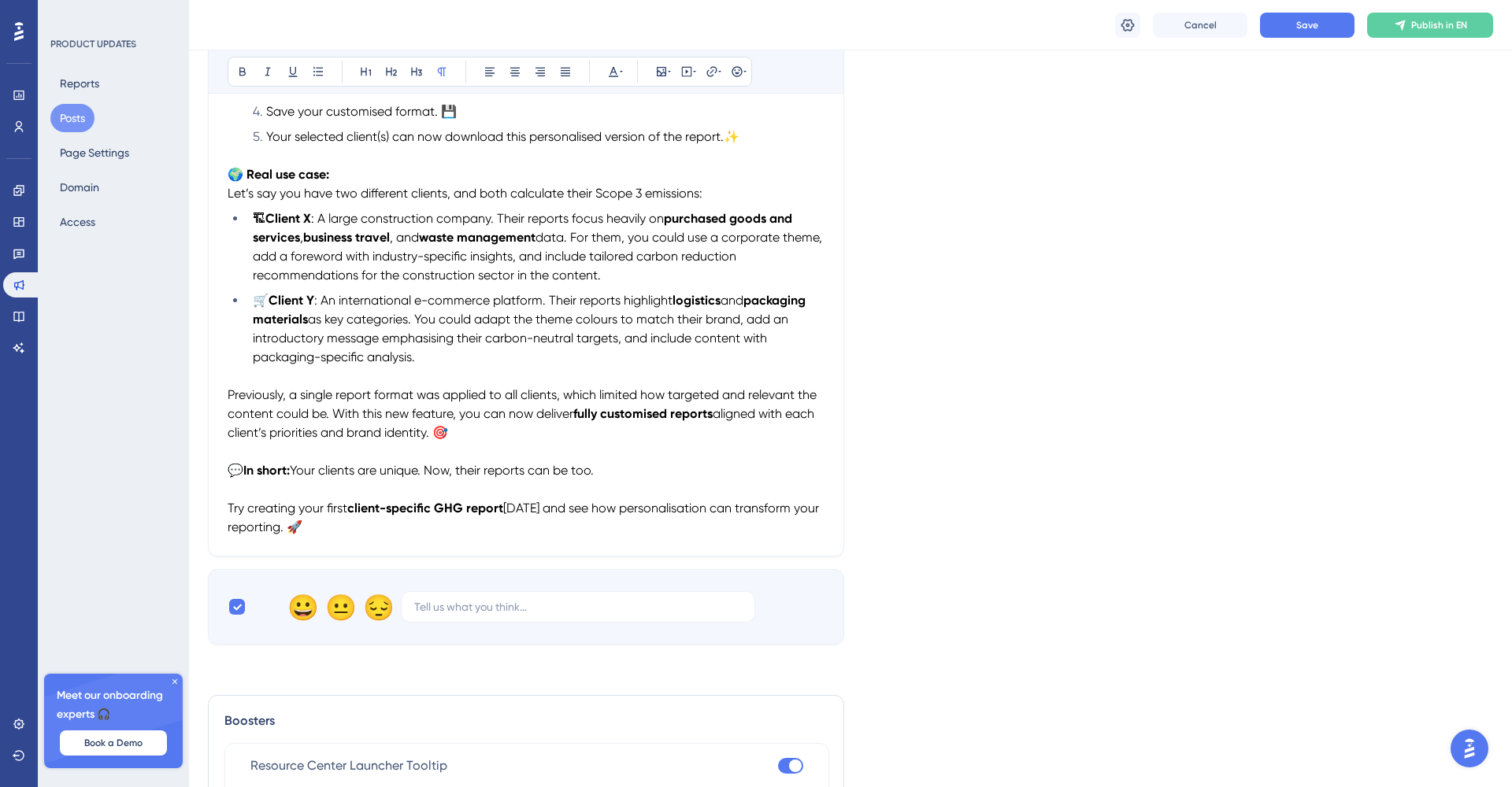
scroll to position [734, 0]
drag, startPoint x: 611, startPoint y: 469, endPoint x: 308, endPoint y: 471, distance: 303.0
click at [308, 471] on p "💬 In short: Your clients are unique. Now, their reports can be too." at bounding box center [526, 469] width 597 height 19
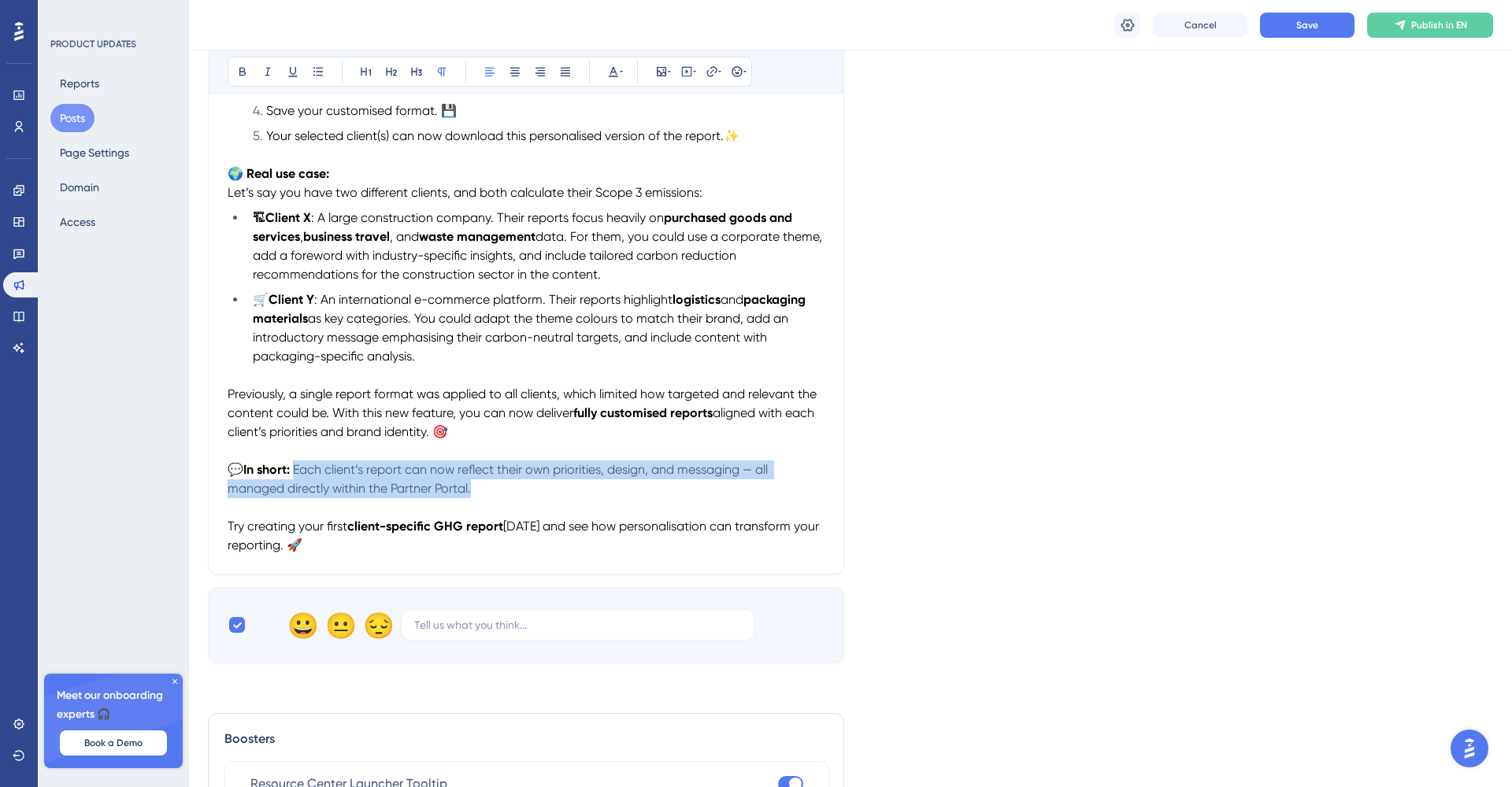
drag, startPoint x: 480, startPoint y: 485, endPoint x: 296, endPoint y: 468, distance: 184.8
click at [296, 468] on p "💬 In short: Each client’s report can now reflect their own priorities, design, …" at bounding box center [526, 479] width 597 height 38
click at [622, 69] on icon at bounding box center [621, 71] width 3 height 13
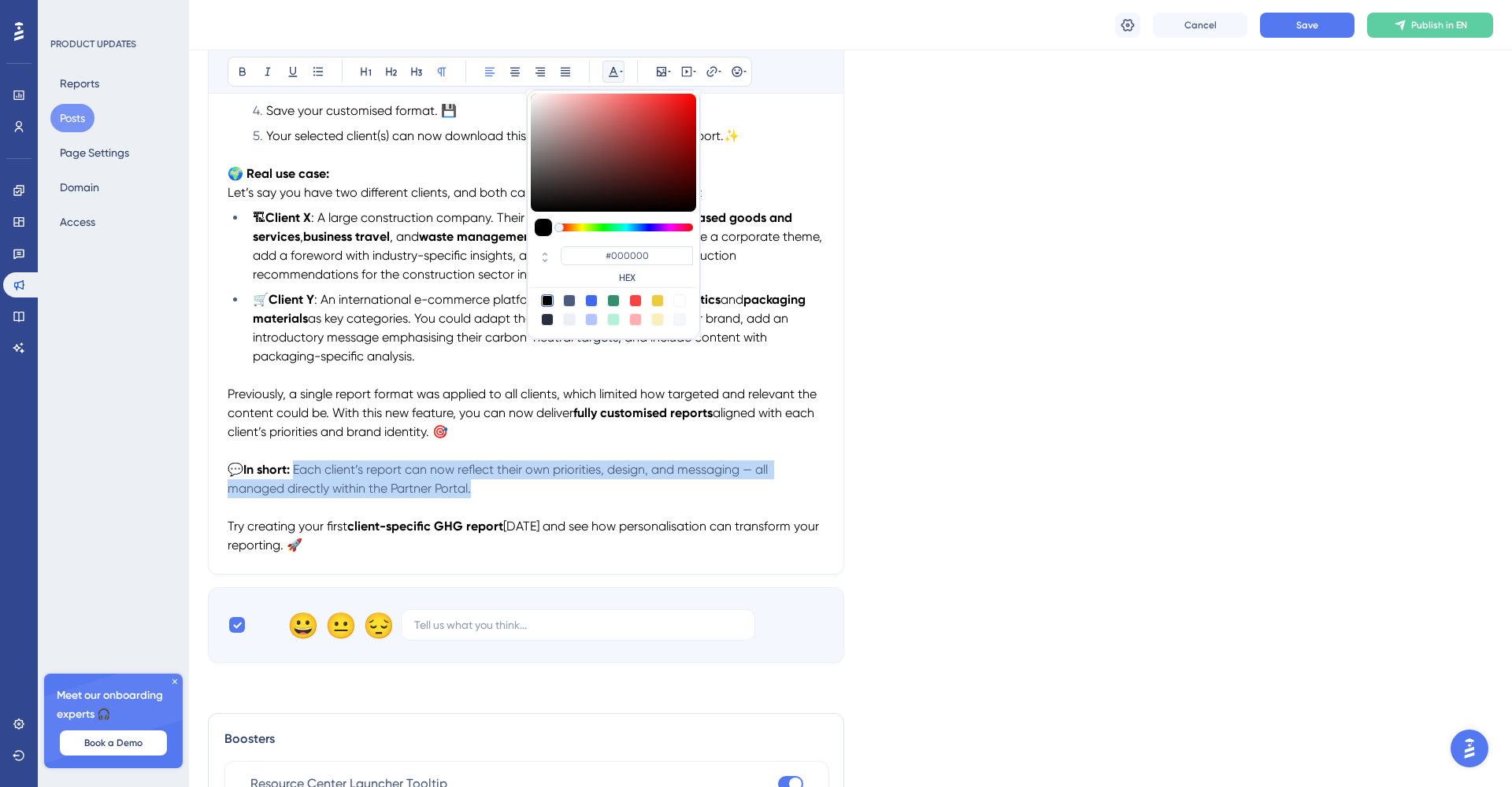
click at [546, 301] on div at bounding box center [547, 301] width 13 height 13
click at [522, 495] on p "💬 In short: Each client’s report can now reflect their own priorities, design, …" at bounding box center [526, 479] width 597 height 38
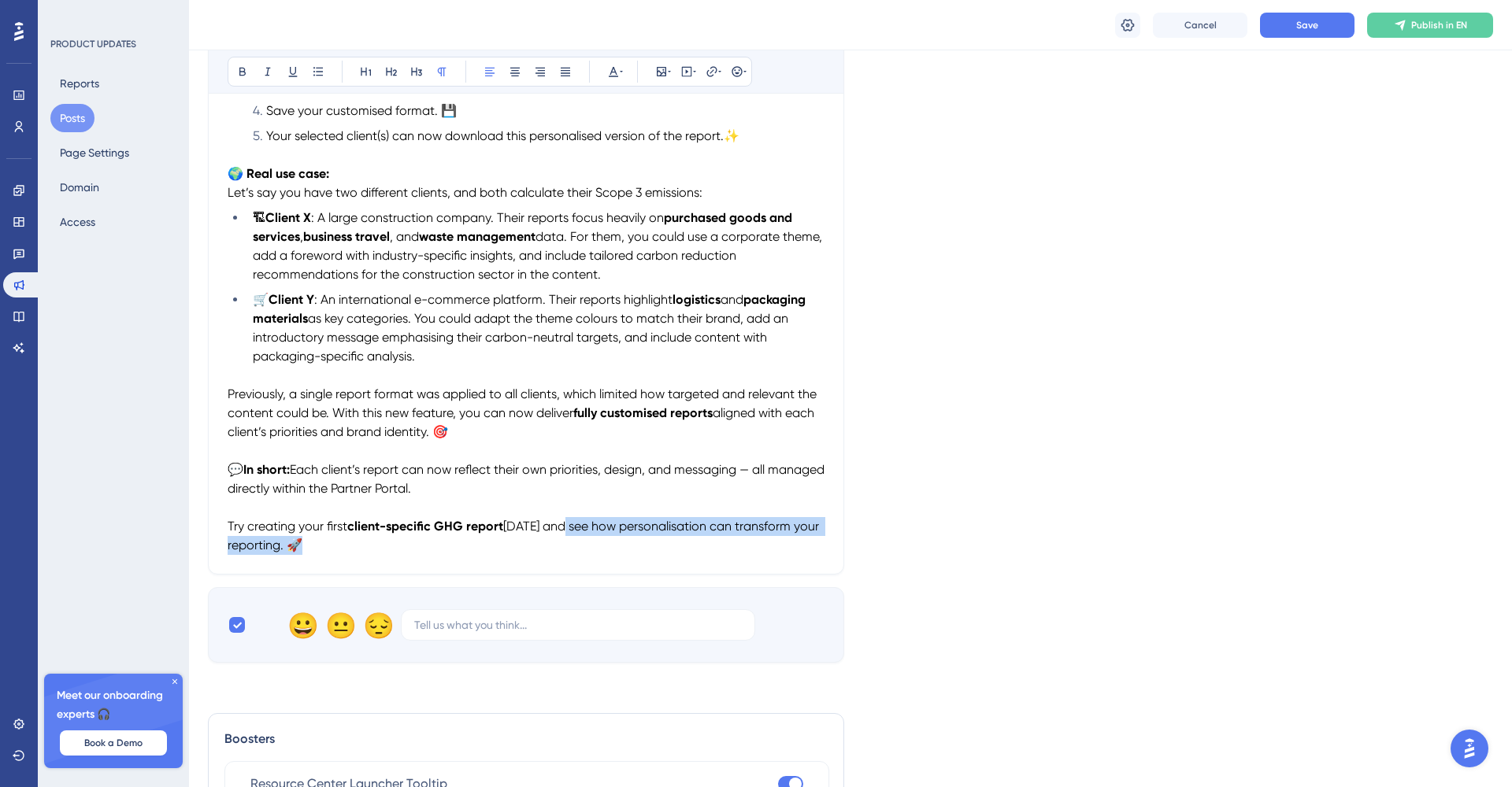
drag, startPoint x: 313, startPoint y: 547, endPoint x: 565, endPoint y: 529, distance: 252.6
click at [565, 529] on p "Try creating your first client-specific GHG report today and see how personalis…" at bounding box center [526, 527] width 597 height 57
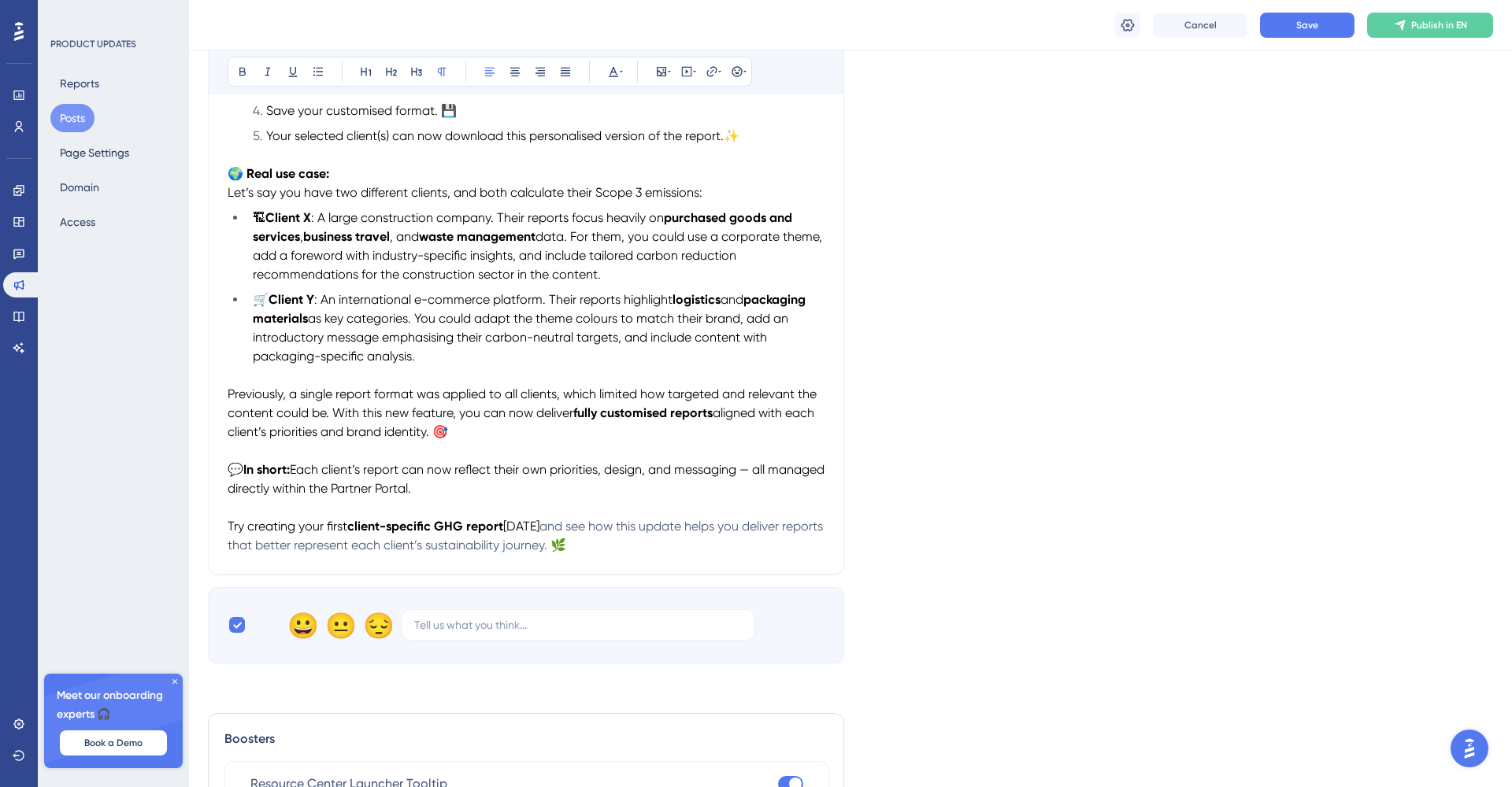
drag, startPoint x: 624, startPoint y: 544, endPoint x: 547, endPoint y: 525, distance: 79.3
click at [547, 525] on p "Try creating your first client-specific GHG report today and see how this updat…" at bounding box center [526, 527] width 597 height 57
click at [622, 71] on icon at bounding box center [621, 71] width 3 height 2
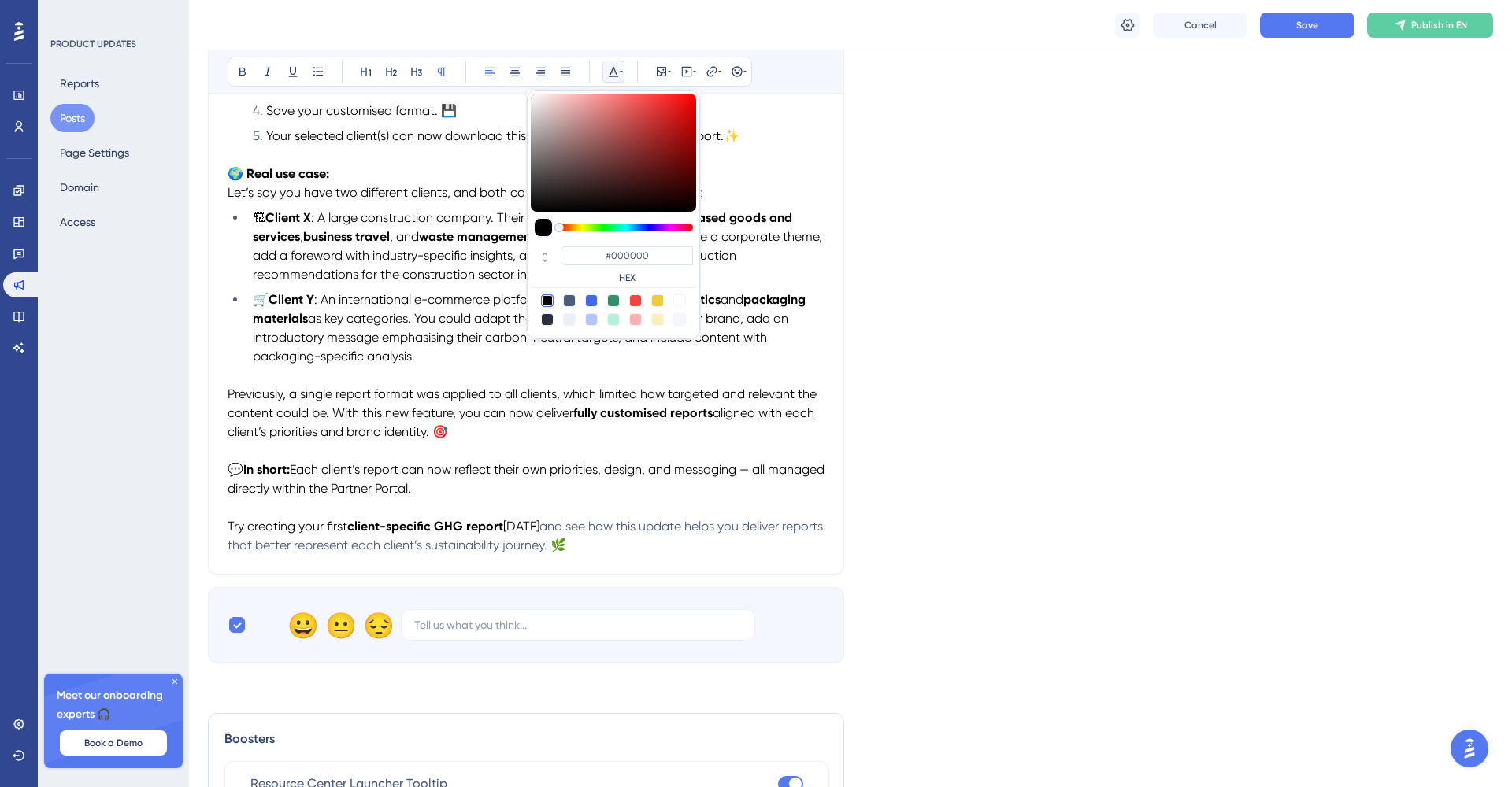
click at [539, 221] on div at bounding box center [543, 227] width 19 height 19
click at [545, 303] on div at bounding box center [547, 301] width 13 height 13
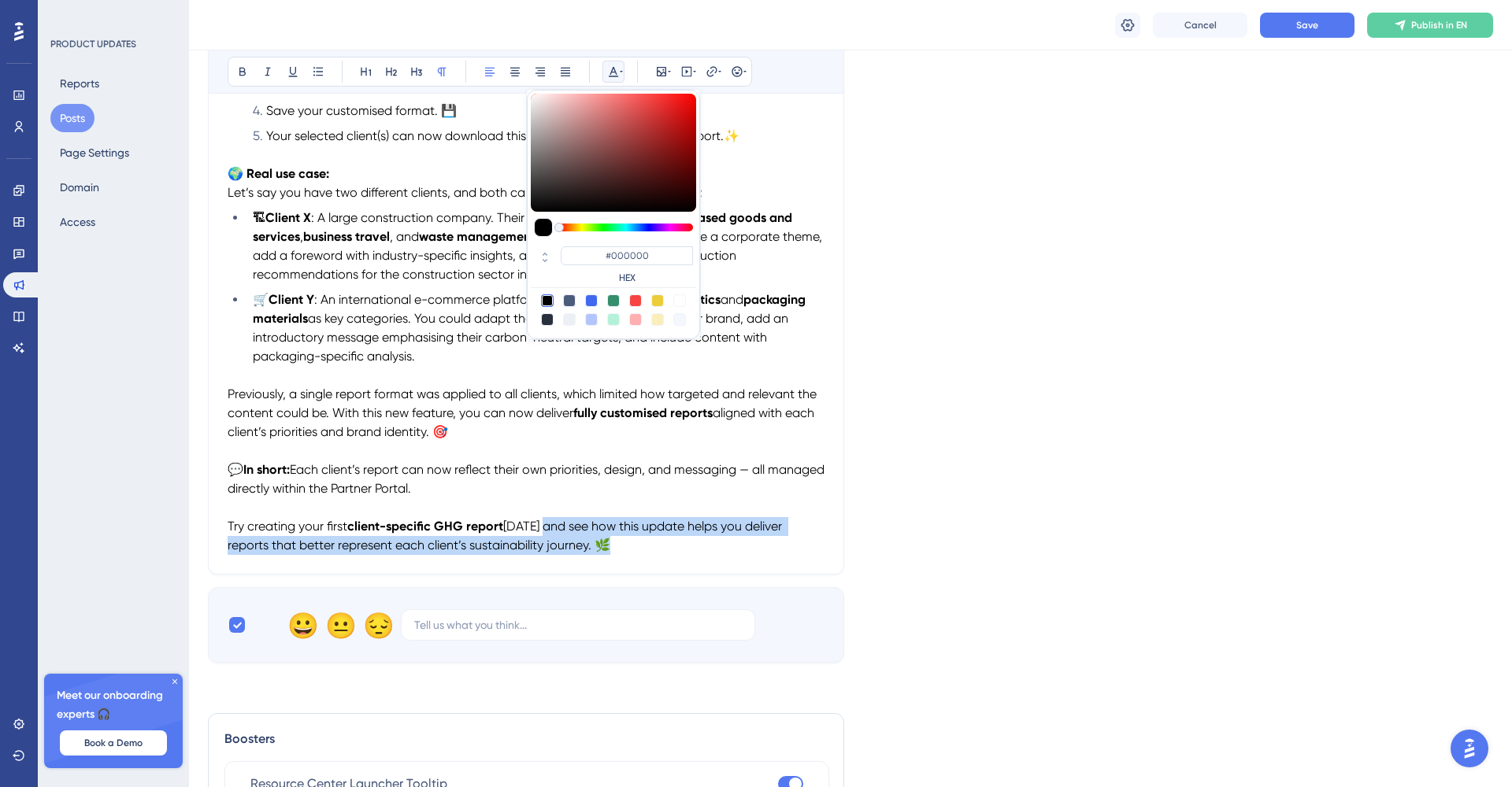
click at [656, 519] on span "today and see how this update helps you deliver reports that better represent e…" at bounding box center [506, 535] width 557 height 34
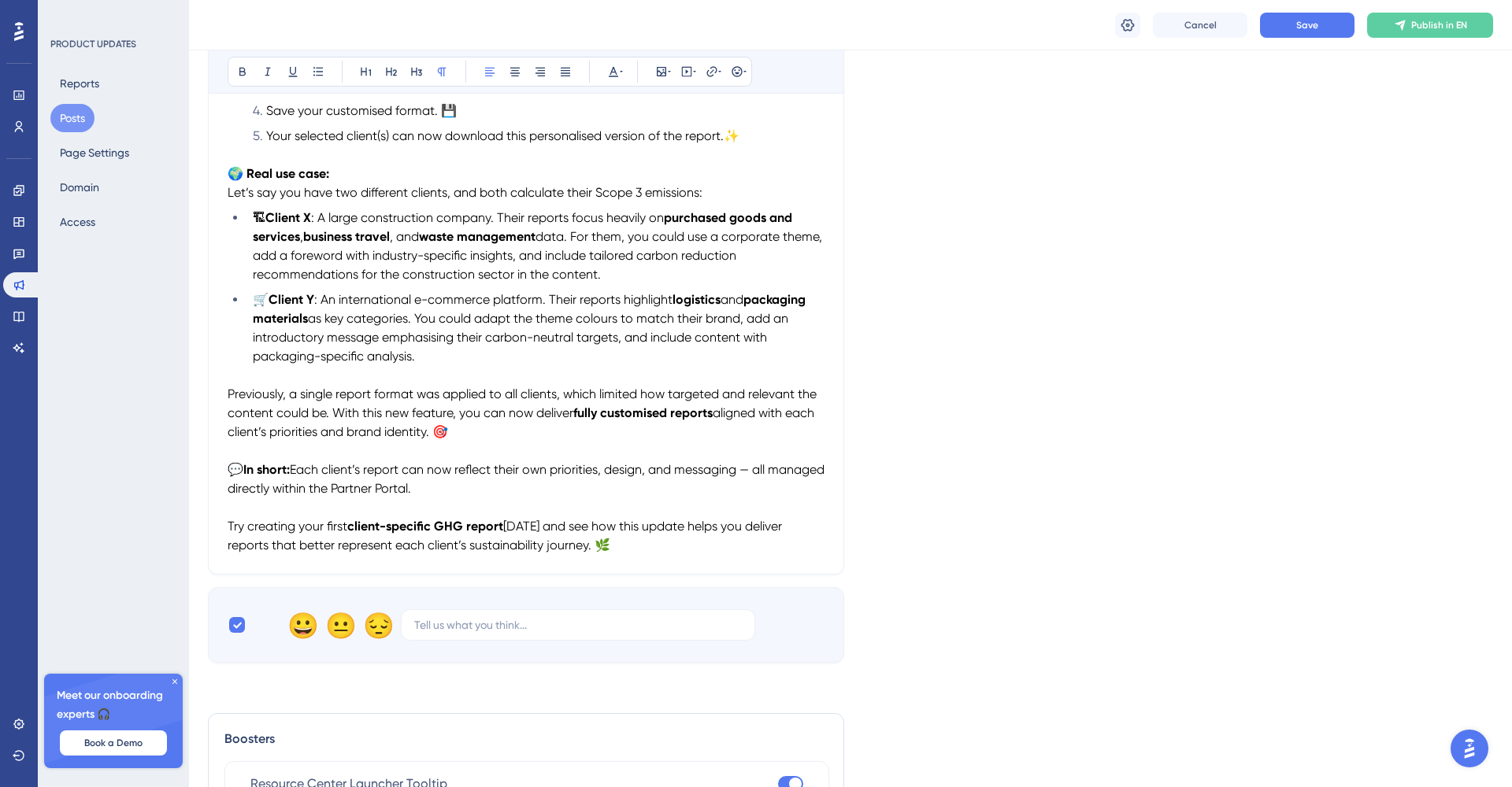
click at [628, 558] on div "Sustainability Consultants: Tailor GHG PDF Report Templates for Each Client Bol…" at bounding box center [525, 51] width 636 height 1047
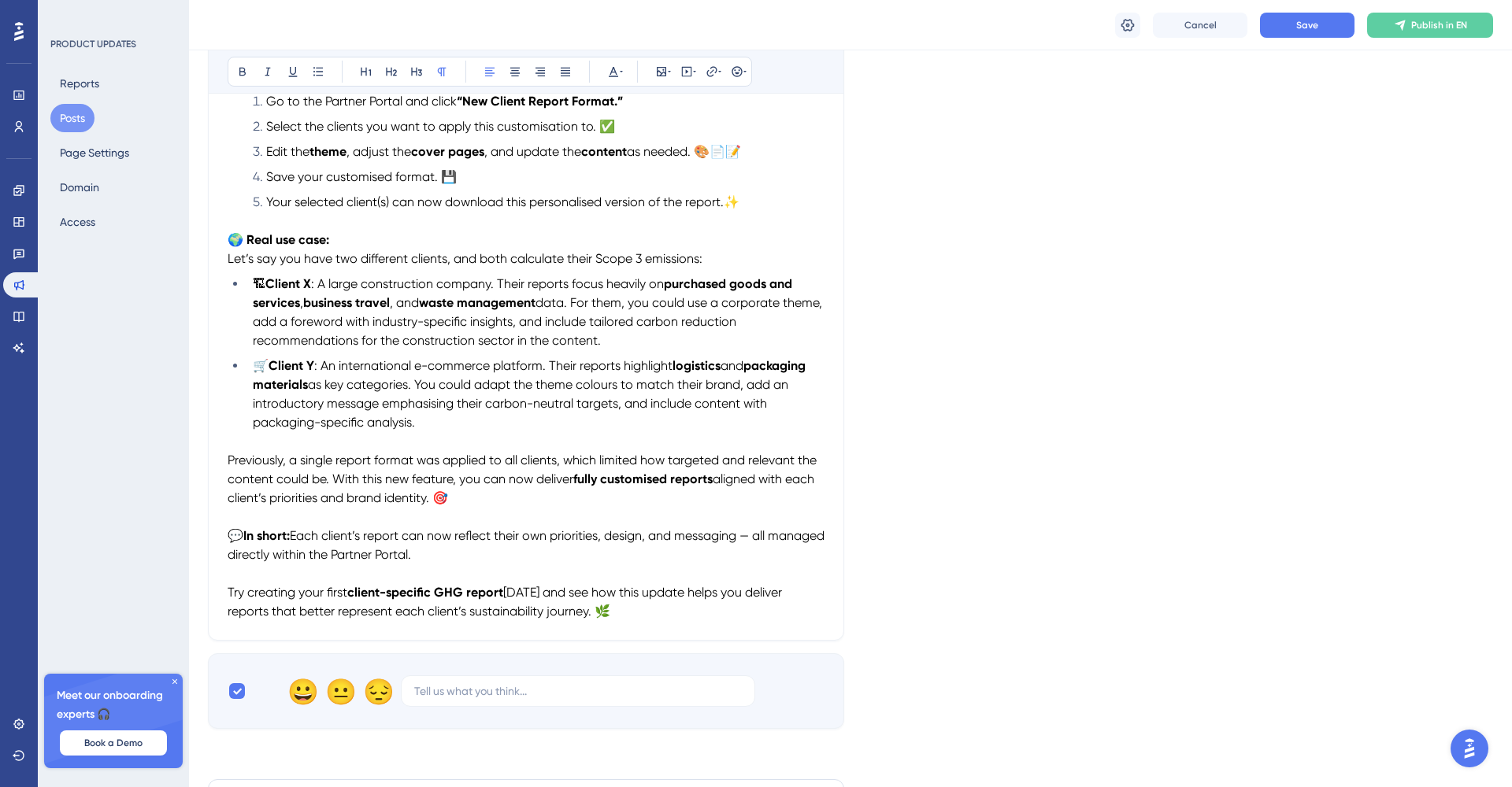
scroll to position [666, 0]
click at [416, 521] on p at bounding box center [526, 519] width 597 height 19
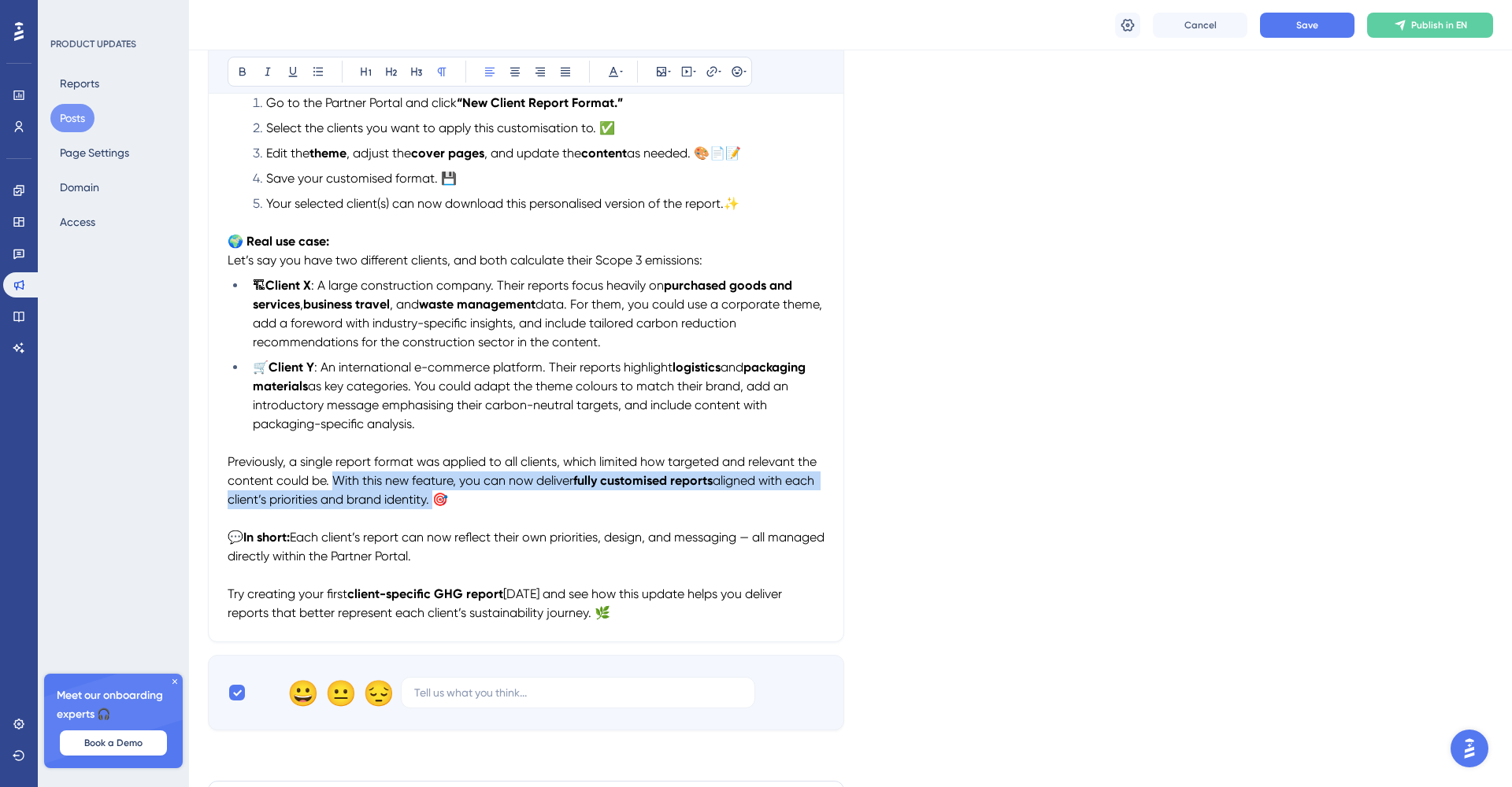
drag, startPoint x: 431, startPoint y: 501, endPoint x: 331, endPoint y: 481, distance: 102.0
click at [331, 481] on p "Previously, a single report format was applied to all clients, which limited ho…" at bounding box center [526, 481] width 597 height 57
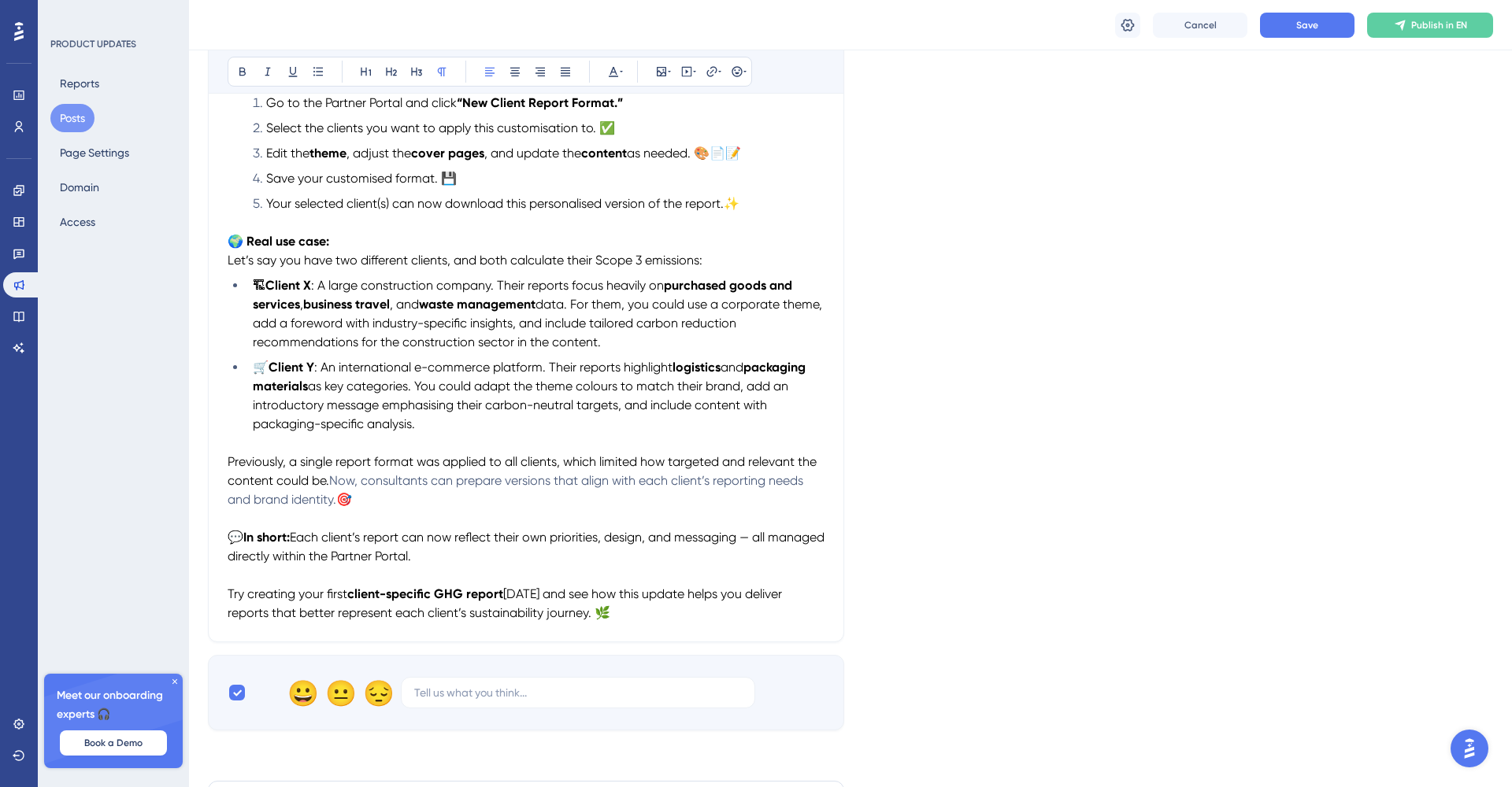
drag, startPoint x: 340, startPoint y: 498, endPoint x: 334, endPoint y: 482, distance: 17.1
click at [334, 482] on p "Previously, a single report format was applied to all clients, which limited ho…" at bounding box center [526, 481] width 597 height 57
click at [621, 79] on button at bounding box center [613, 71] width 22 height 22
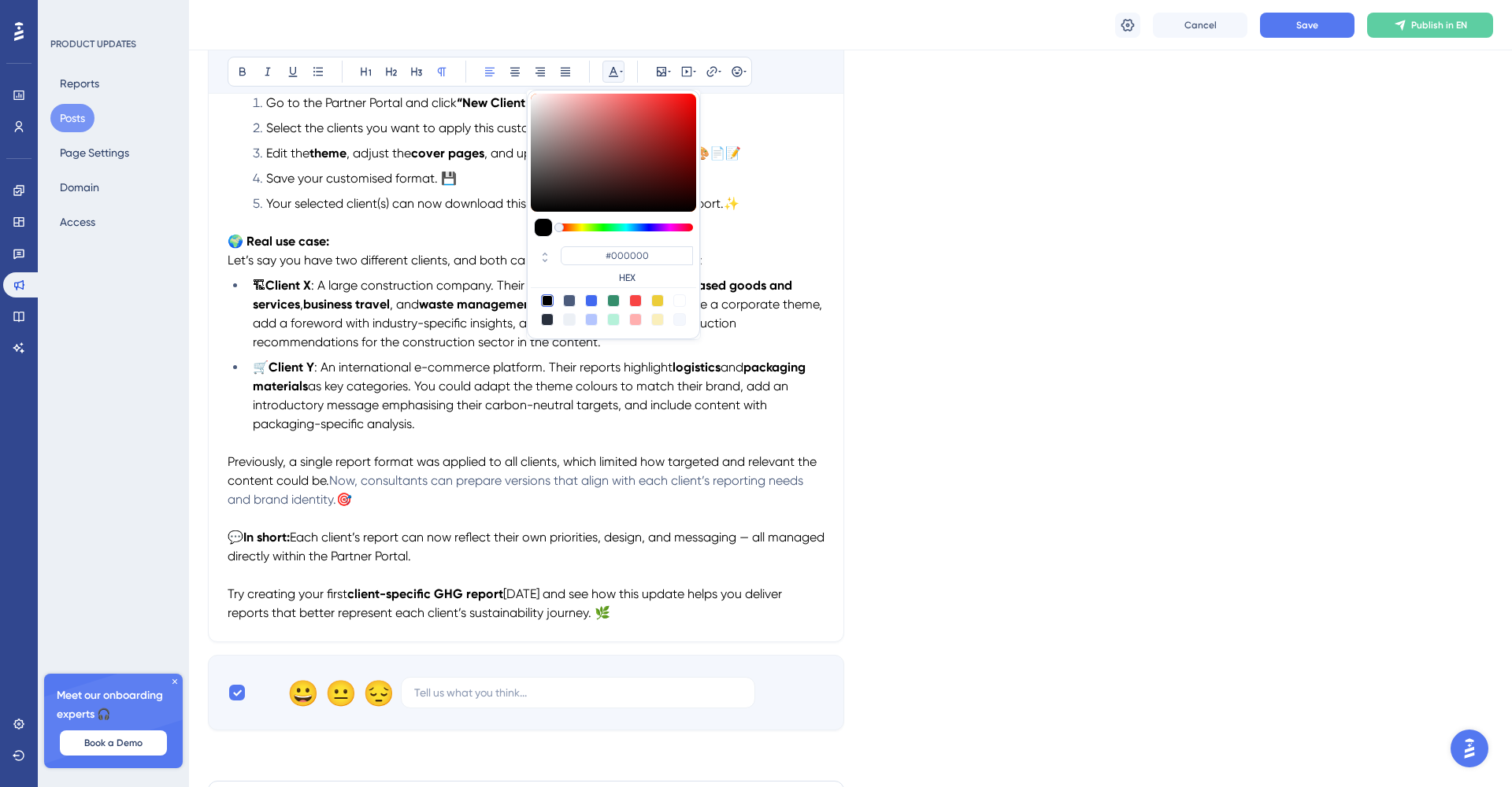
click at [548, 299] on div at bounding box center [547, 301] width 13 height 13
click at [643, 501] on p "Previously, a single report format was applied to all clients, which limited ho…" at bounding box center [526, 481] width 597 height 57
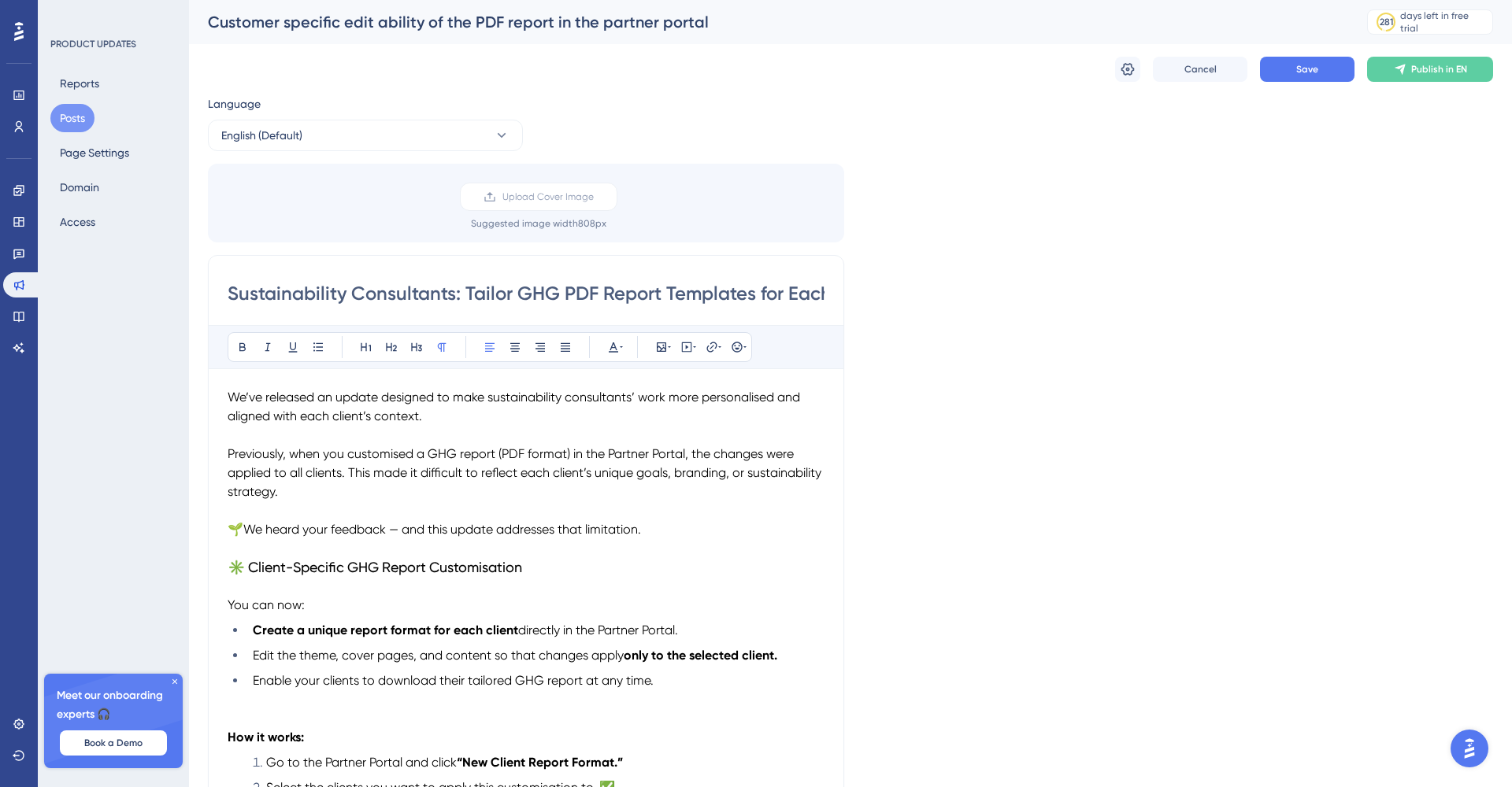
scroll to position [0, 0]
click at [1413, 70] on span "Publish in EN" at bounding box center [1439, 70] width 56 height 13
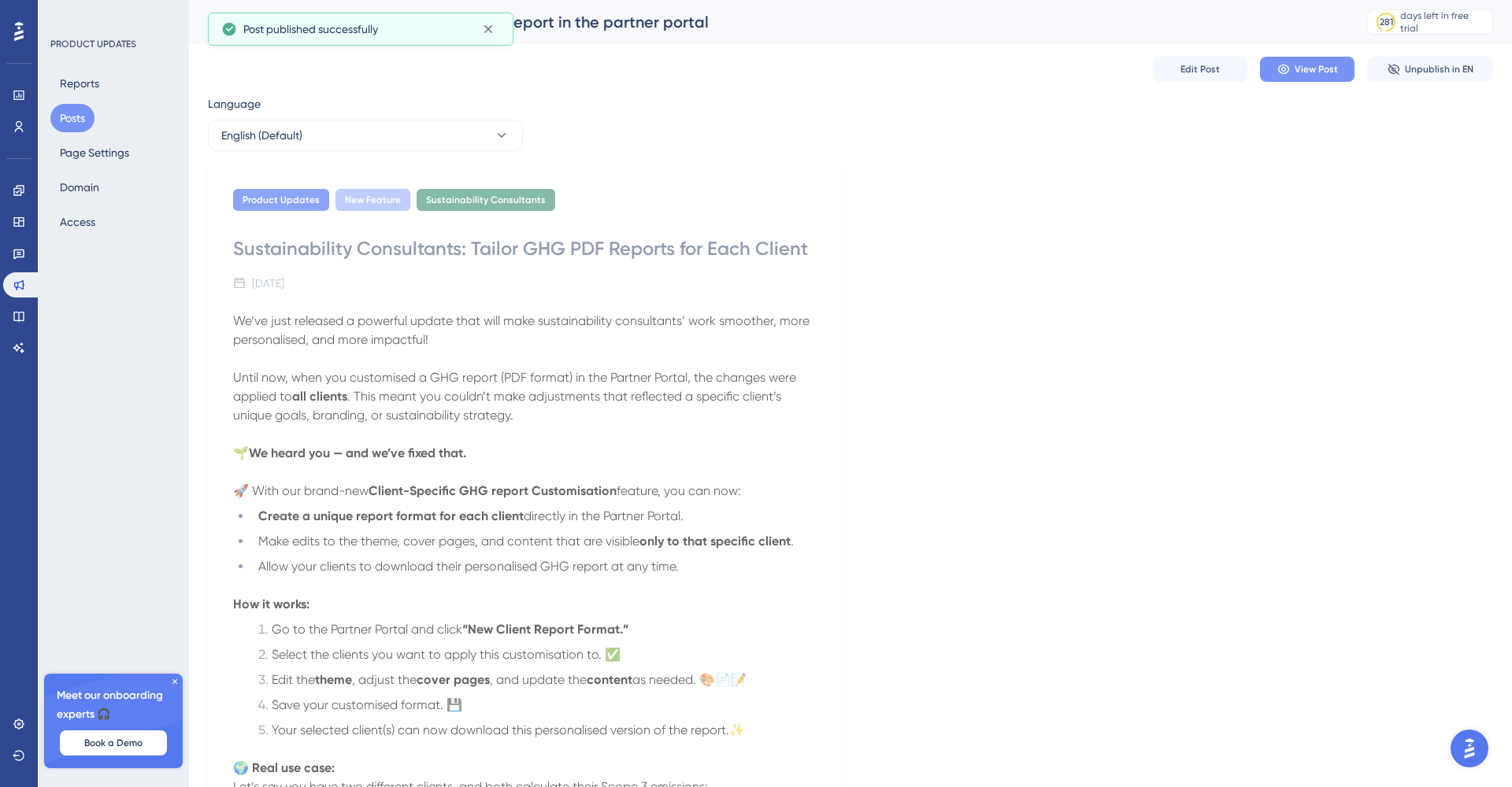
click at [1317, 68] on span "View Post" at bounding box center [1315, 70] width 43 height 13
click at [1210, 70] on span "Edit Post" at bounding box center [1200, 70] width 39 height 13
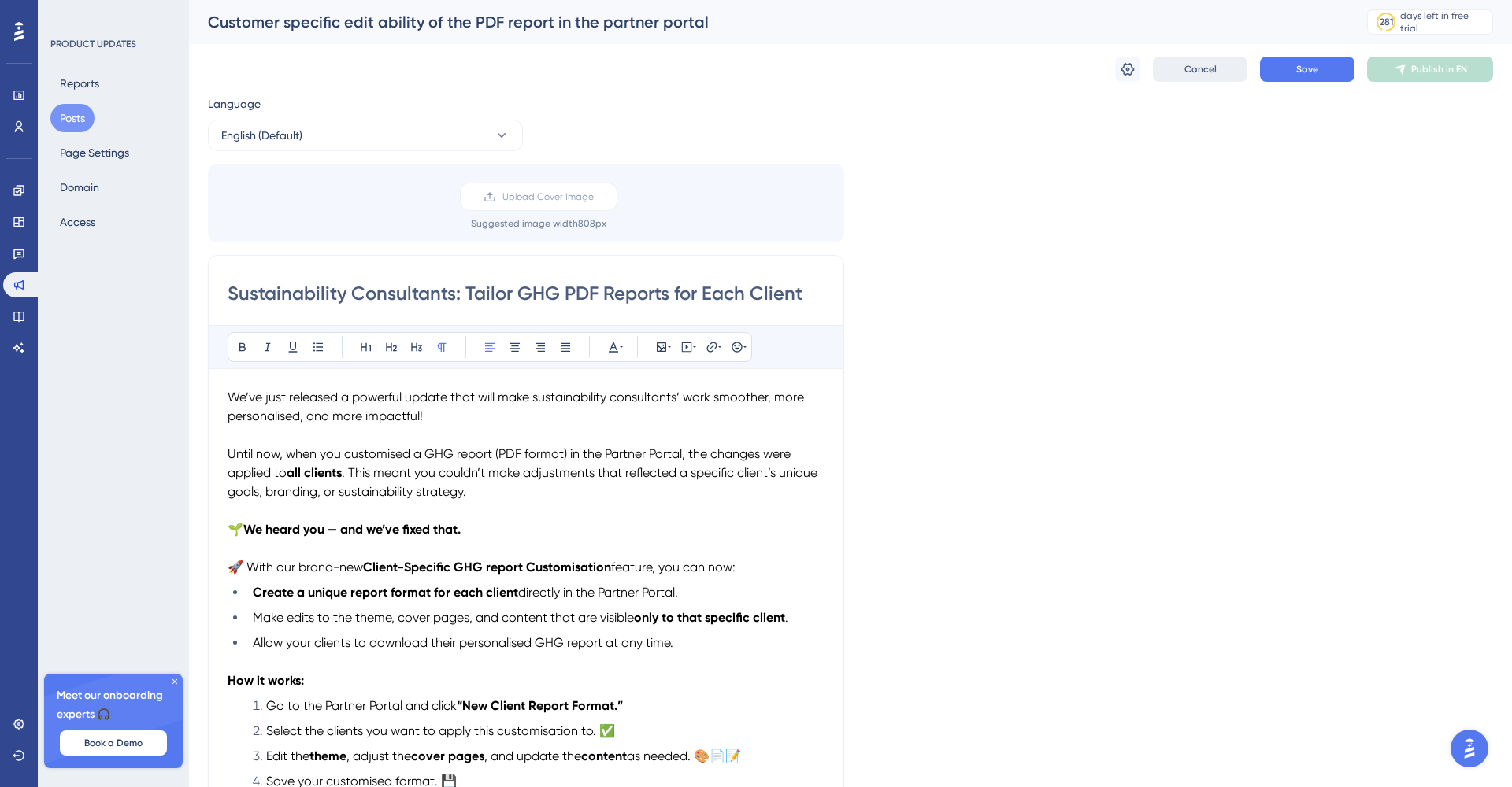
click at [1195, 66] on span "Cancel" at bounding box center [1200, 70] width 32 height 13
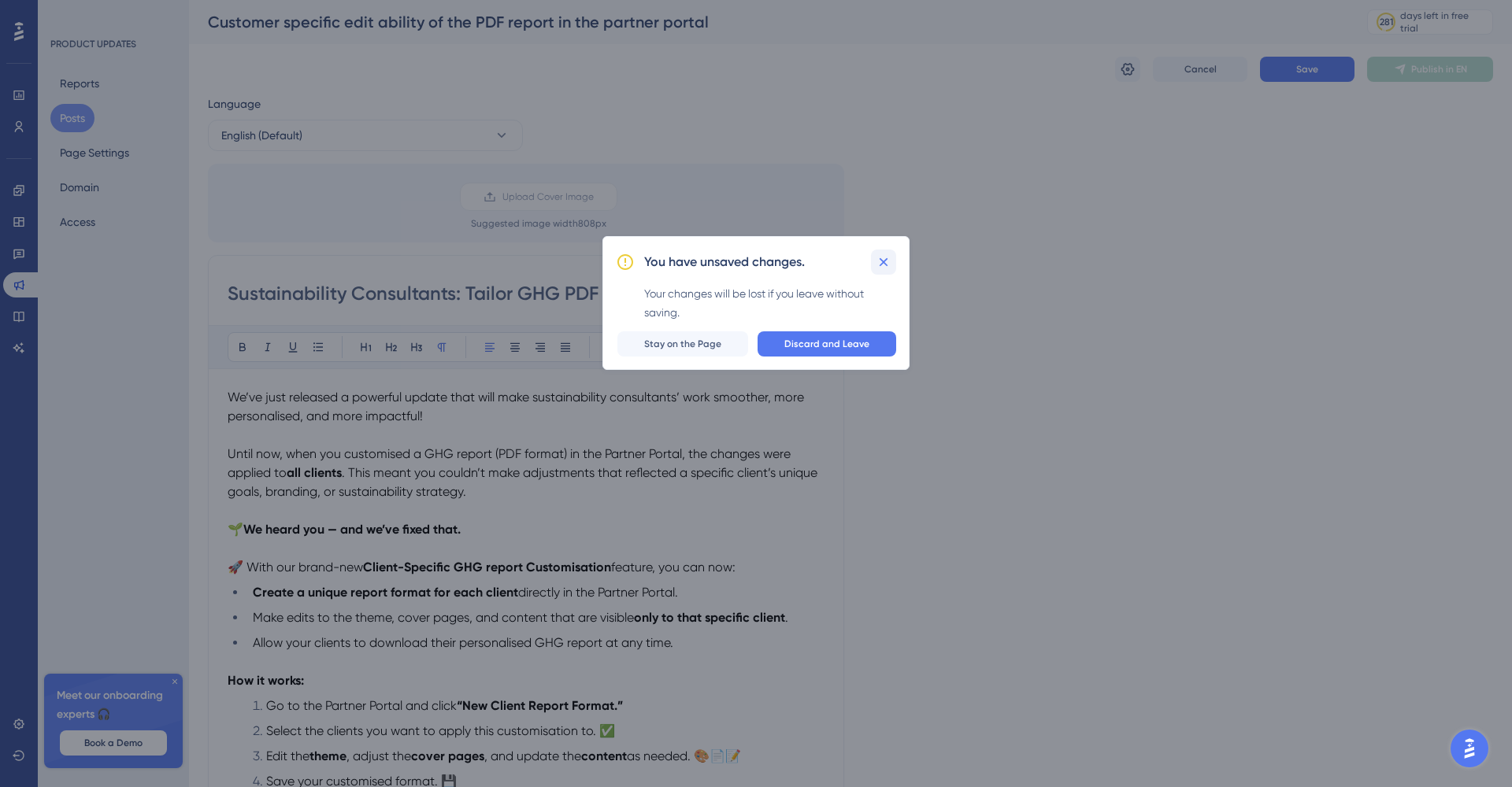
click at [880, 257] on icon at bounding box center [883, 262] width 16 height 16
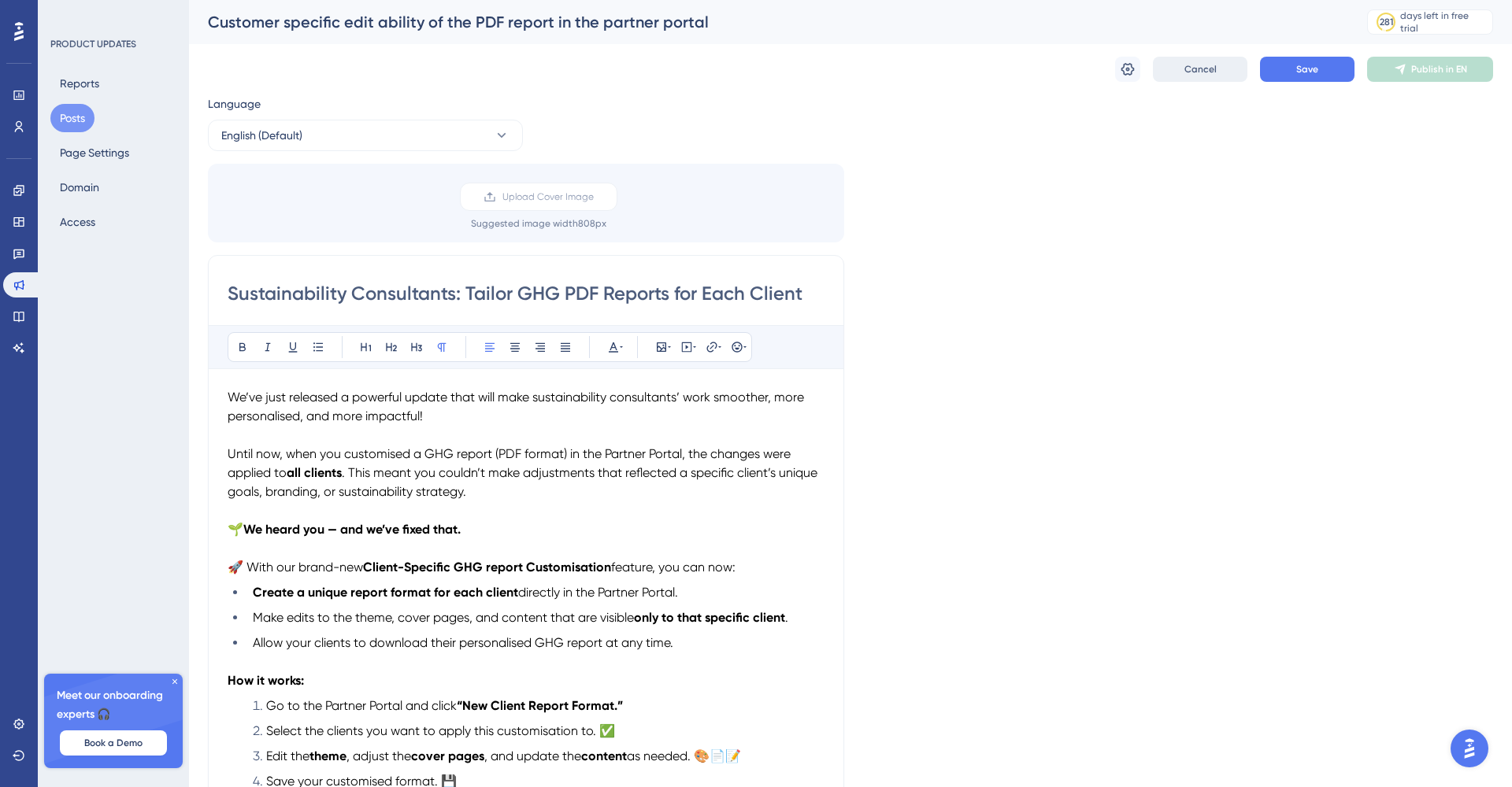
click at [1198, 70] on span "Cancel" at bounding box center [1200, 70] width 32 height 13
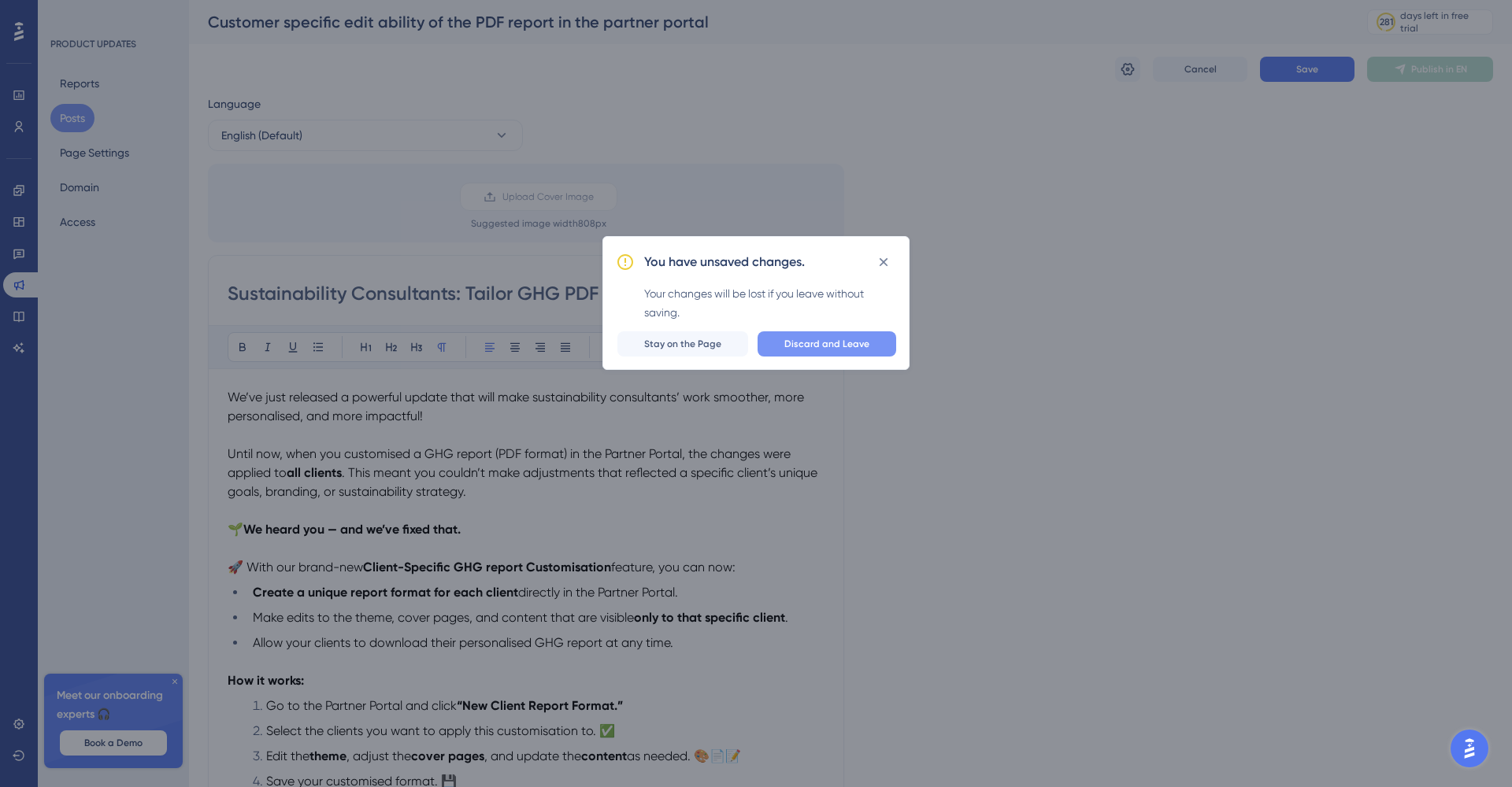
click at [829, 340] on span "Discard and Leave" at bounding box center [826, 344] width 85 height 13
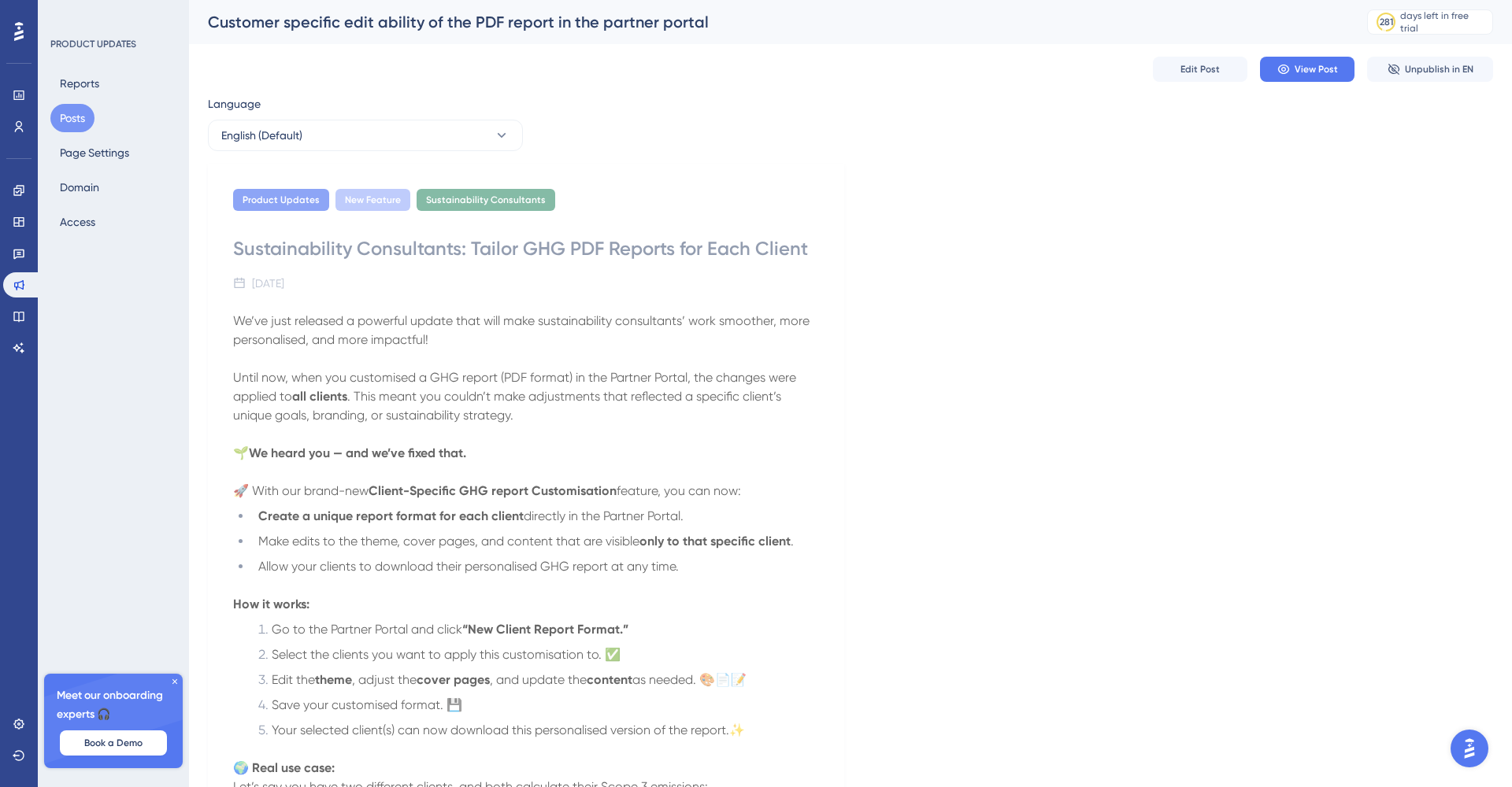
click at [1136, 265] on div "Product Updates New Feature Sustainability Consultants Sustainability Consultan…" at bounding box center [850, 693] width 1285 height 1058
click at [1295, 66] on span "View Post" at bounding box center [1315, 70] width 43 height 13
click at [1442, 68] on span "Unpublish in EN" at bounding box center [1439, 70] width 69 height 13
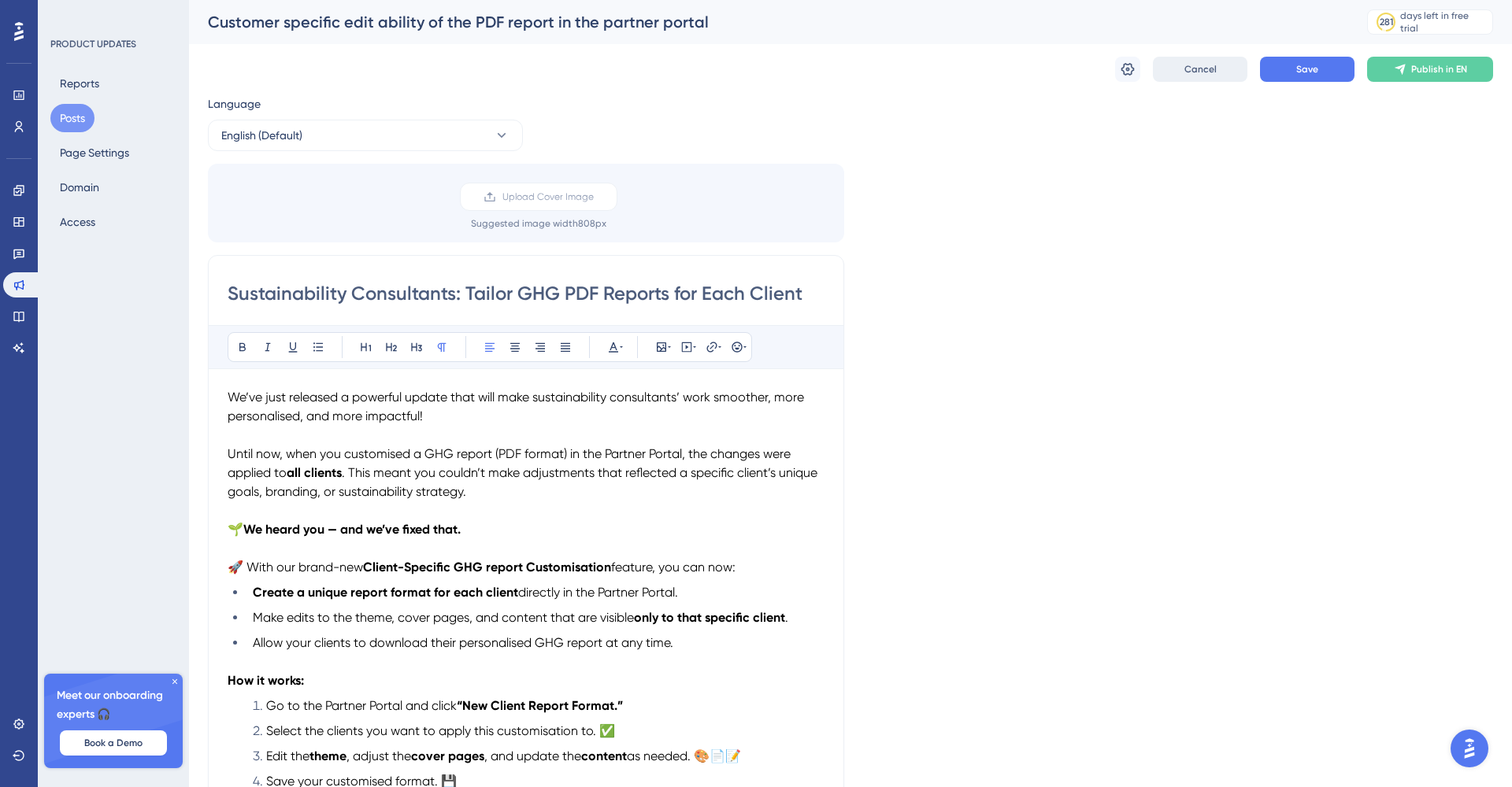
click at [1200, 65] on span "Cancel" at bounding box center [1200, 70] width 32 height 13
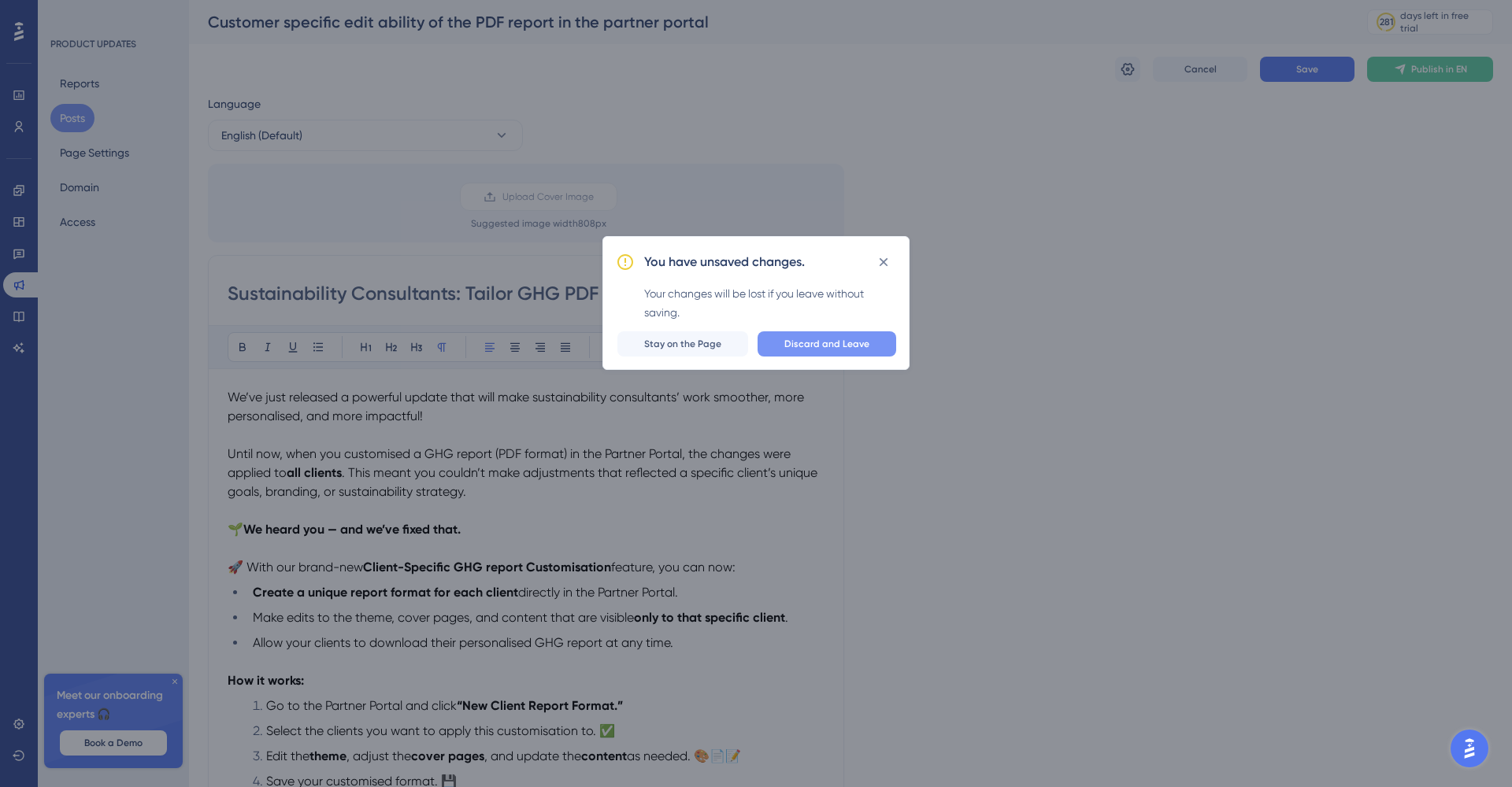
click at [832, 347] on span "Discard and Leave" at bounding box center [826, 344] width 85 height 13
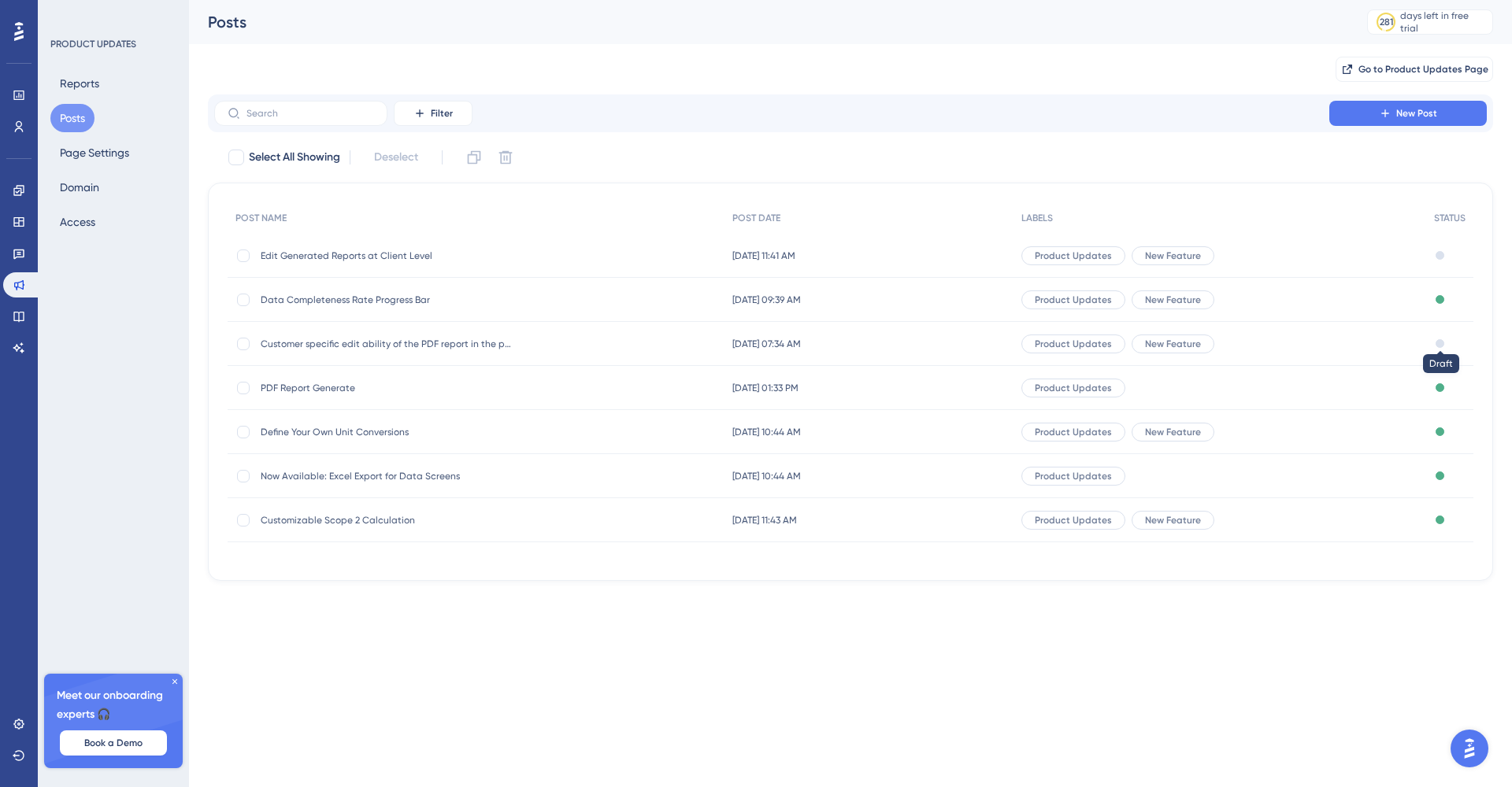
click at [1441, 341] on div at bounding box center [1439, 343] width 8 height 8
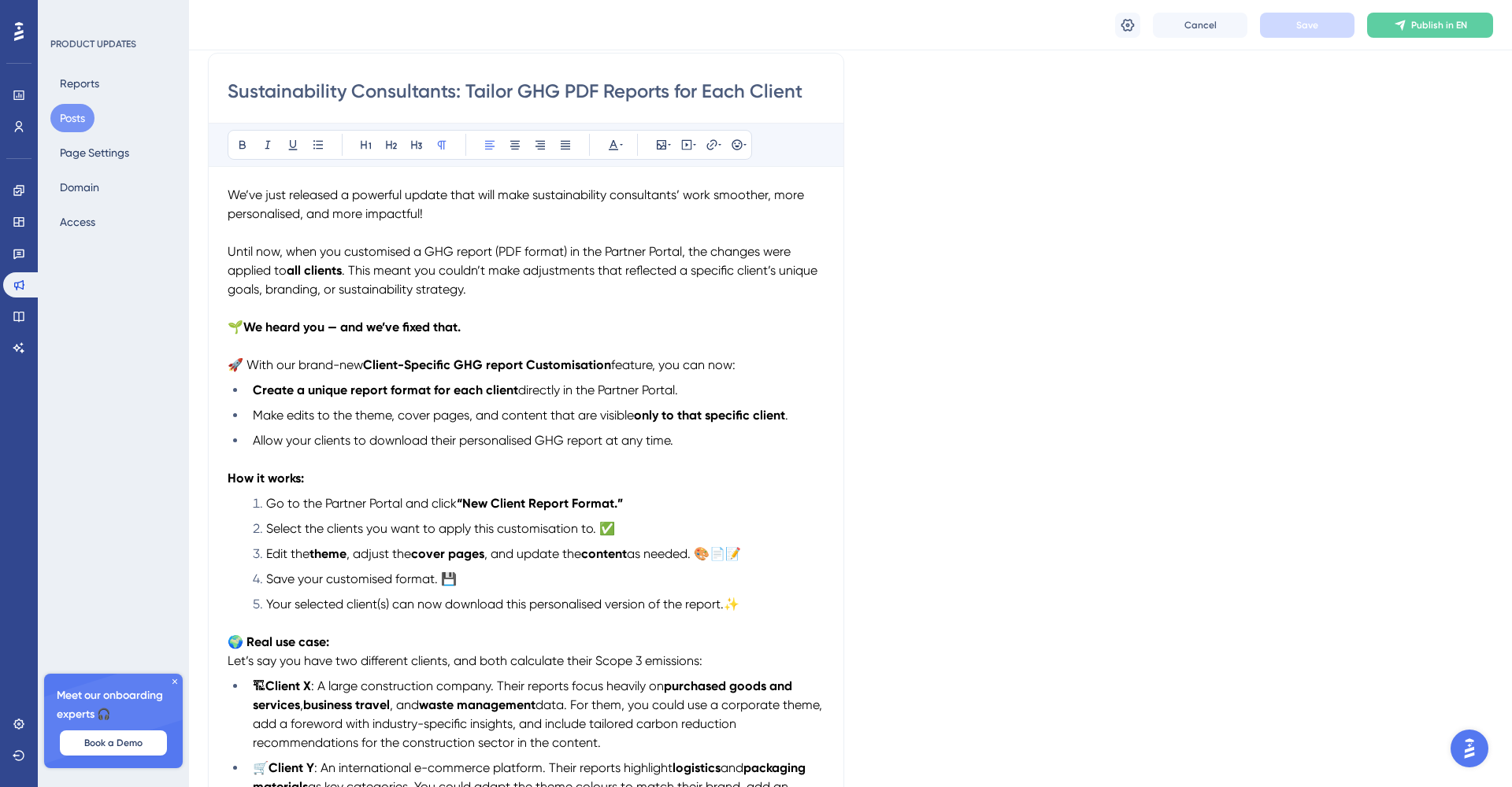
scroll to position [166, 0]
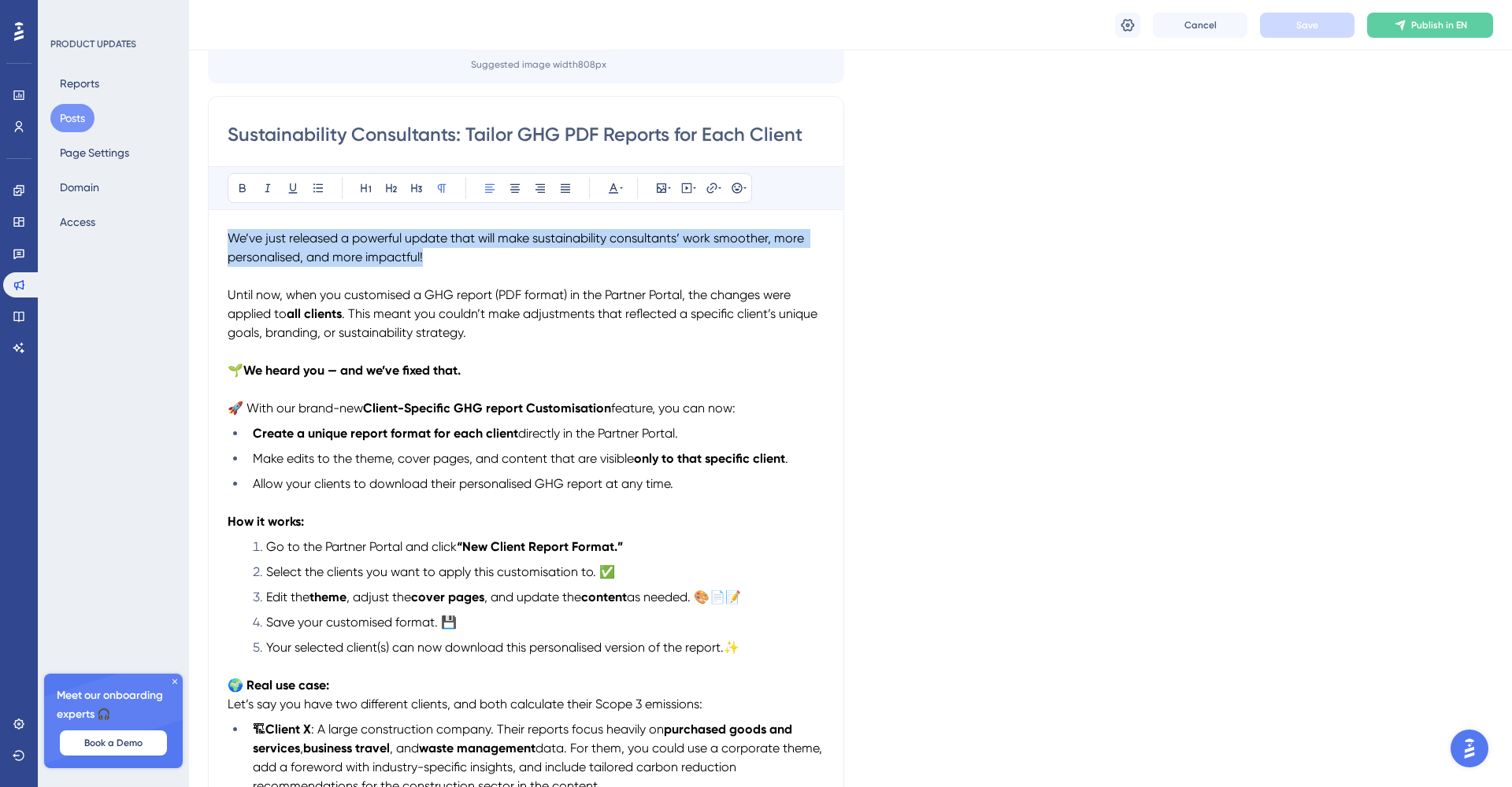
drag, startPoint x: 432, startPoint y: 253, endPoint x: 228, endPoint y: 232, distance: 205.1
click at [228, 232] on p "We’ve just released a powerful update that will make sustainability consultants…" at bounding box center [526, 247] width 597 height 38
drag, startPoint x: 446, startPoint y: 254, endPoint x: 219, endPoint y: 241, distance: 227.4
click at [219, 241] on div "Sustainability Consultants: Tailor GHG PDF Reports for Each Client Bold Italic …" at bounding box center [525, 582] width 636 height 972
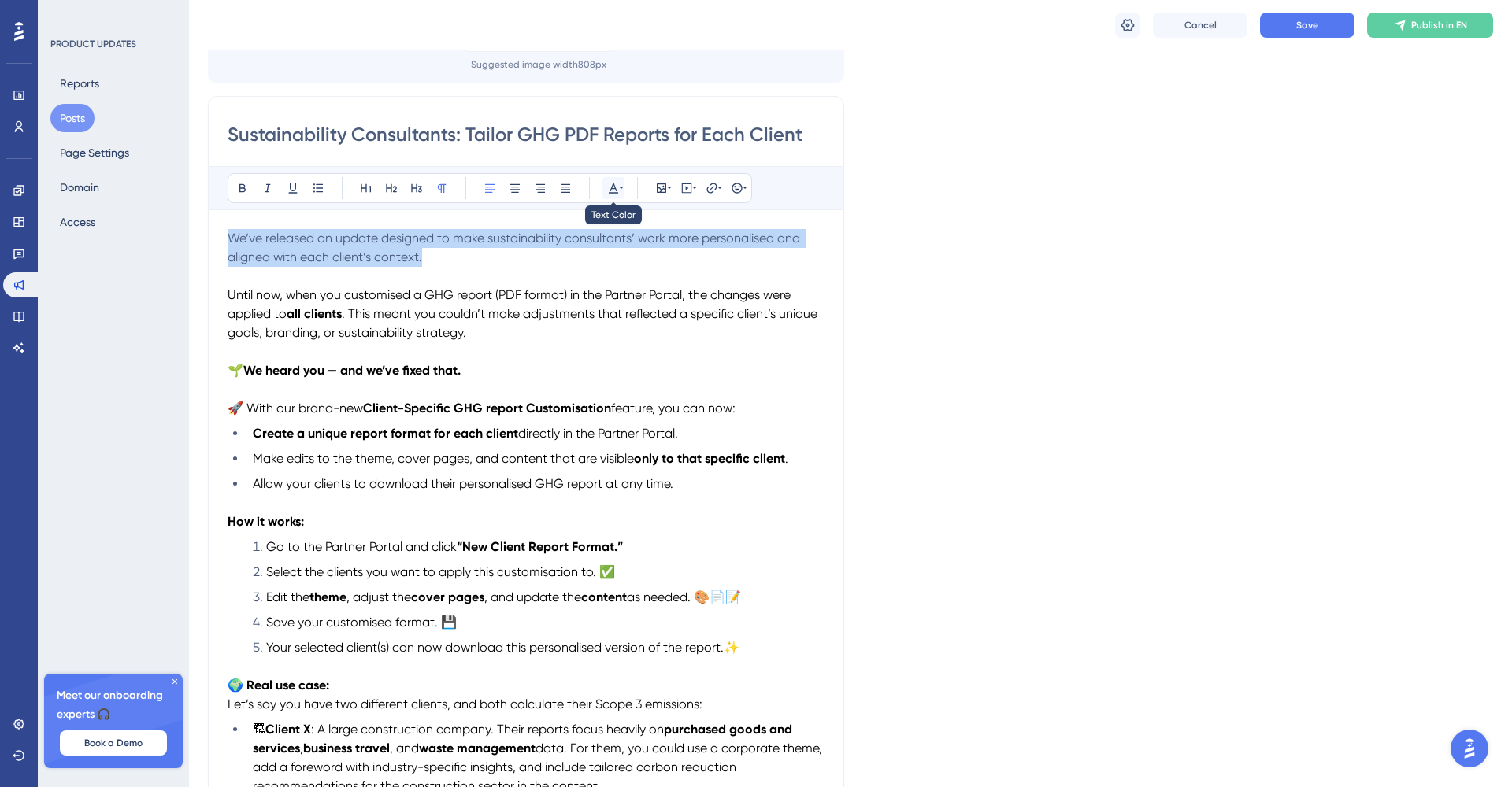
click at [617, 191] on icon at bounding box center [613, 189] width 13 height 13
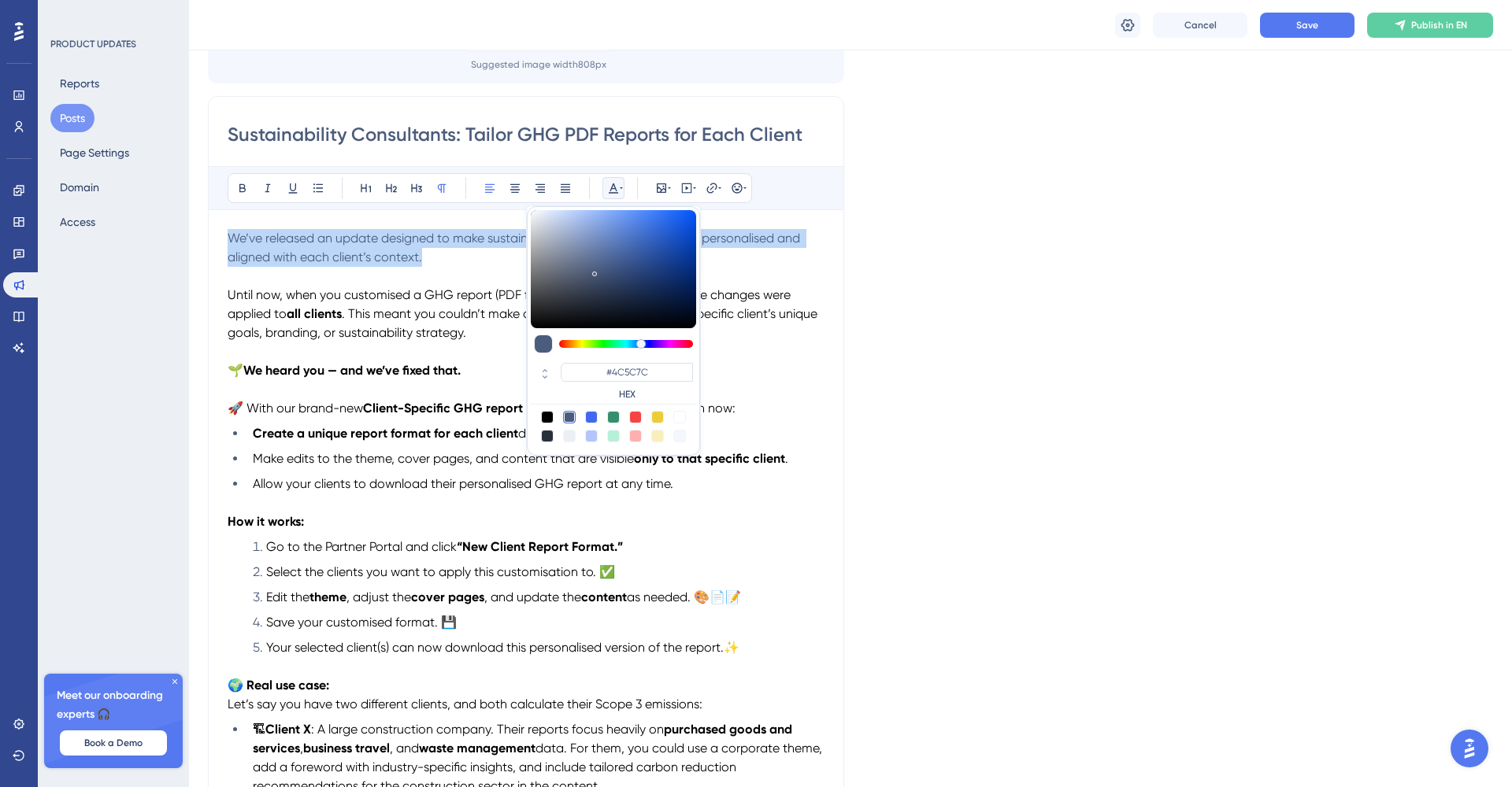
click at [549, 418] on div at bounding box center [547, 417] width 13 height 13
type input "#000000"
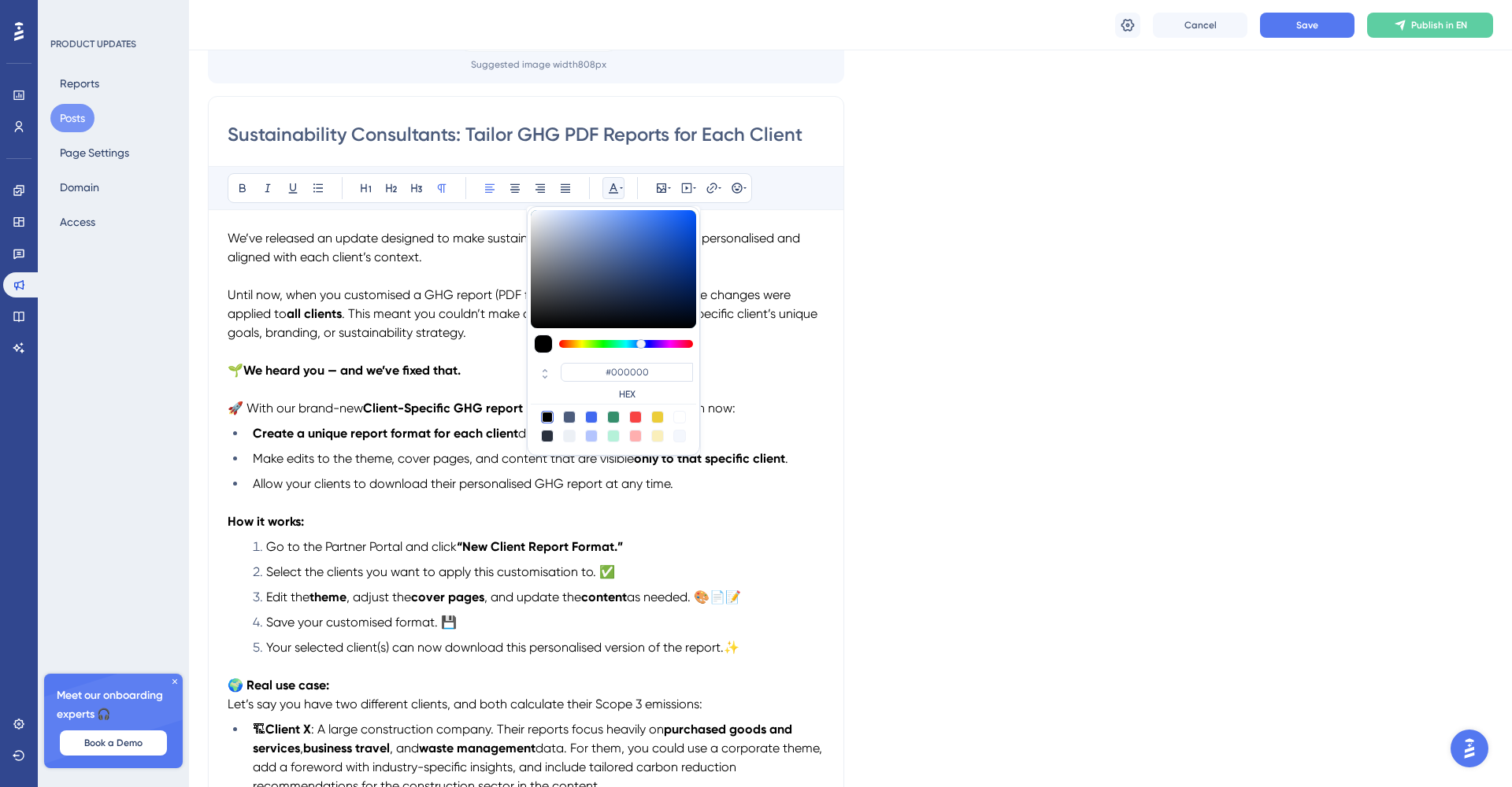
click at [917, 308] on div "Language English (Default) Upload Cover Image Suggested image width 808 px Sust…" at bounding box center [850, 544] width 1285 height 1220
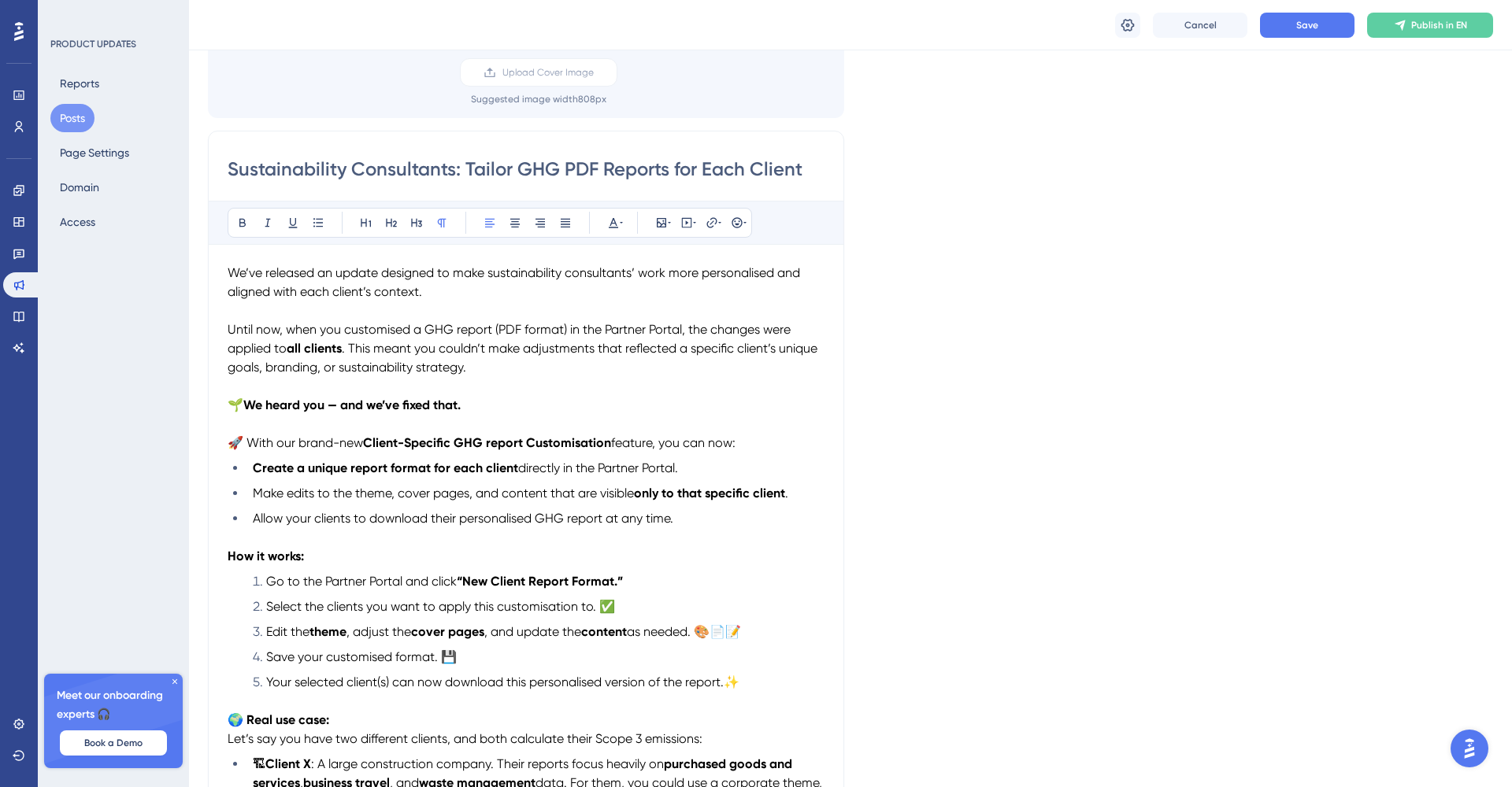
scroll to position [121, 0]
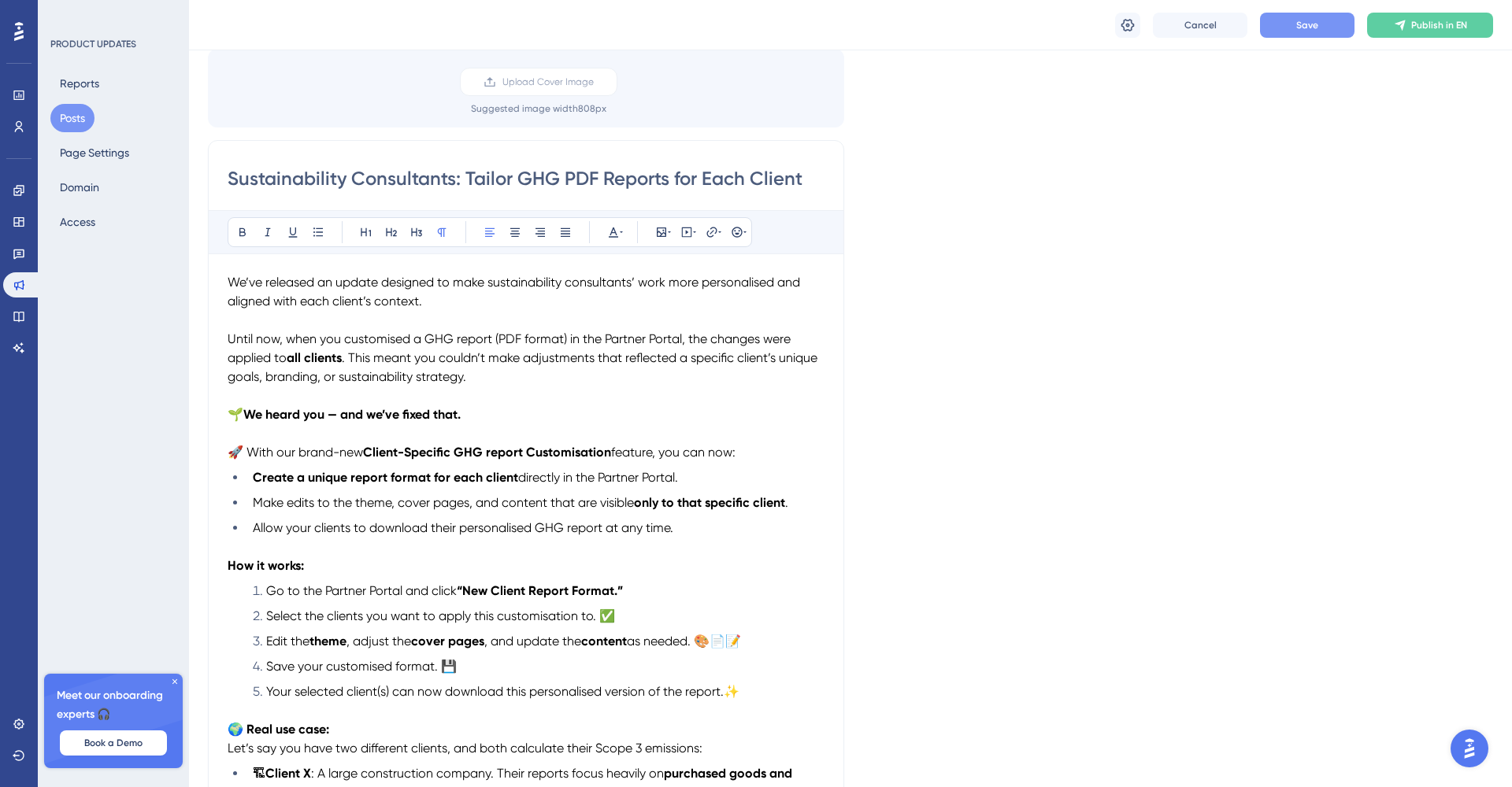
click at [1281, 28] on button "Save" at bounding box center [1306, 26] width 94 height 26
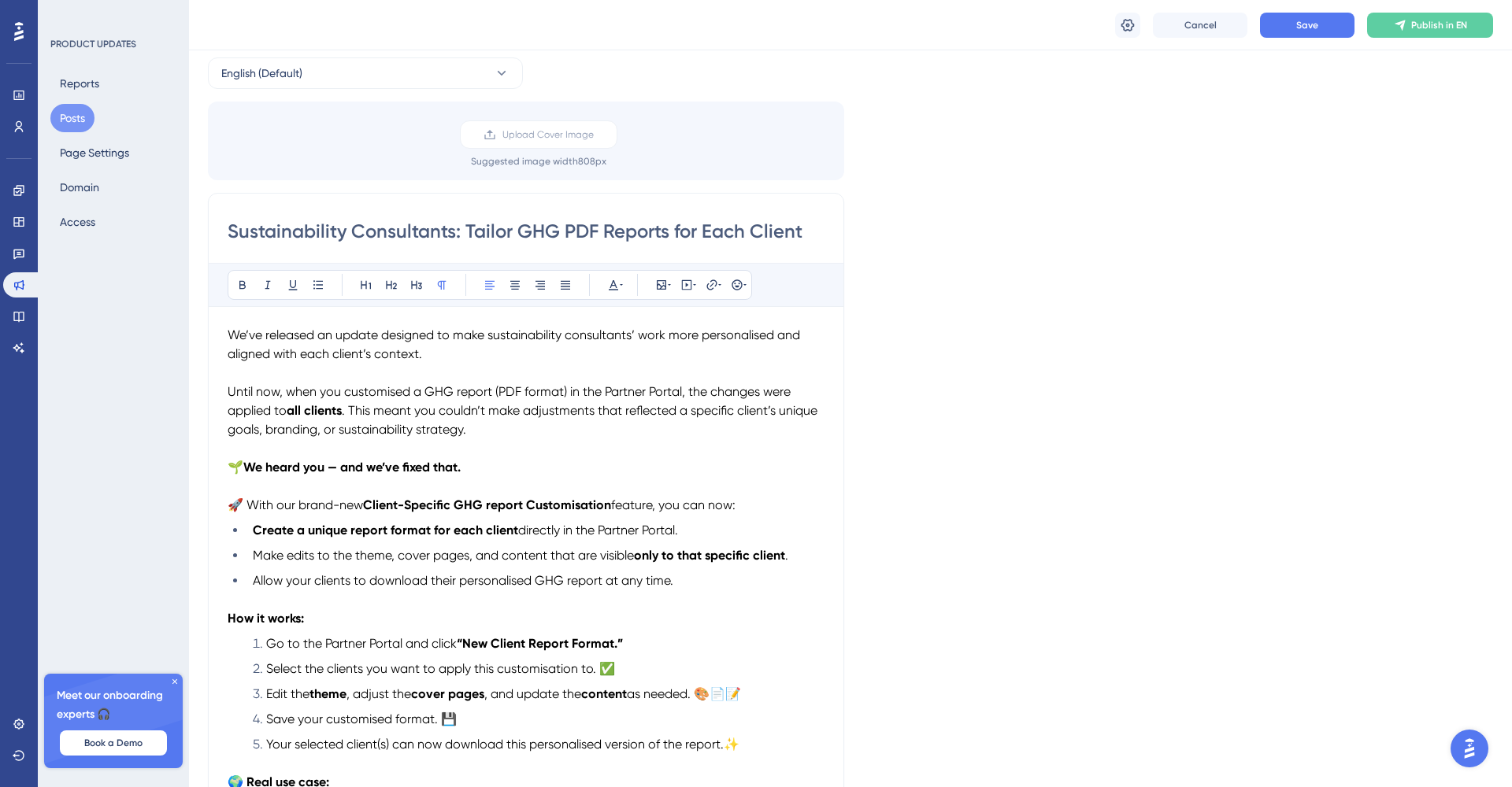
scroll to position [37, 0]
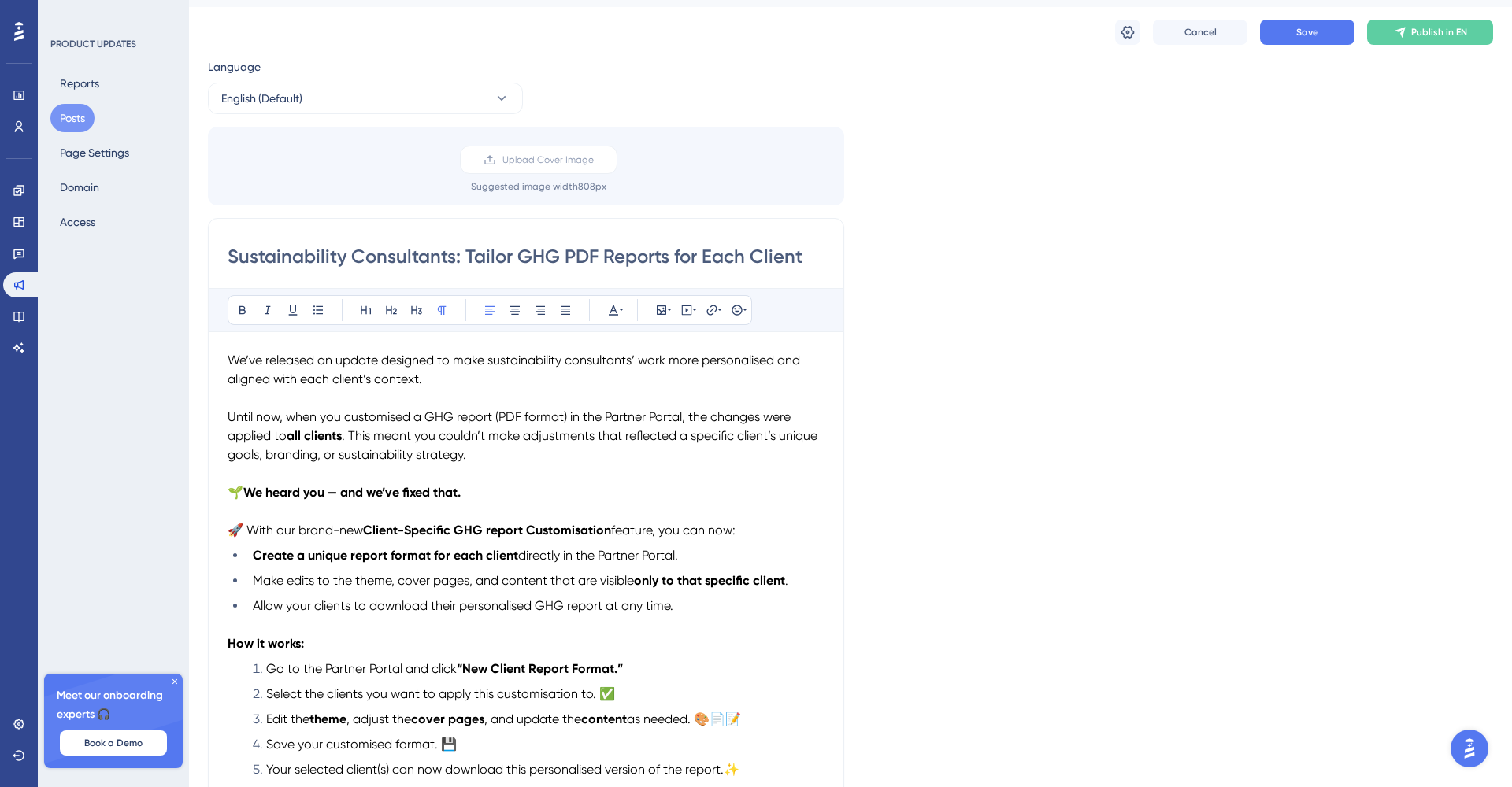
click at [671, 262] on input "Sustainability Consultants: Tailor GHG PDF Reports for Each Client" at bounding box center [526, 257] width 597 height 26
click at [668, 258] on input "Sustainability Consultants: Tailor GHG PDF Reports Template for Each Client" at bounding box center [526, 257] width 597 height 26
click at [741, 261] on input "Sustainability Consultants: Tailor GHG PDF Report Template for Each Client" at bounding box center [526, 257] width 597 height 26
type input "Sustainability Consultants: Tailor GHG PDF Report Templates for Each Client"
click at [1323, 33] on button "Save" at bounding box center [1306, 33] width 94 height 26
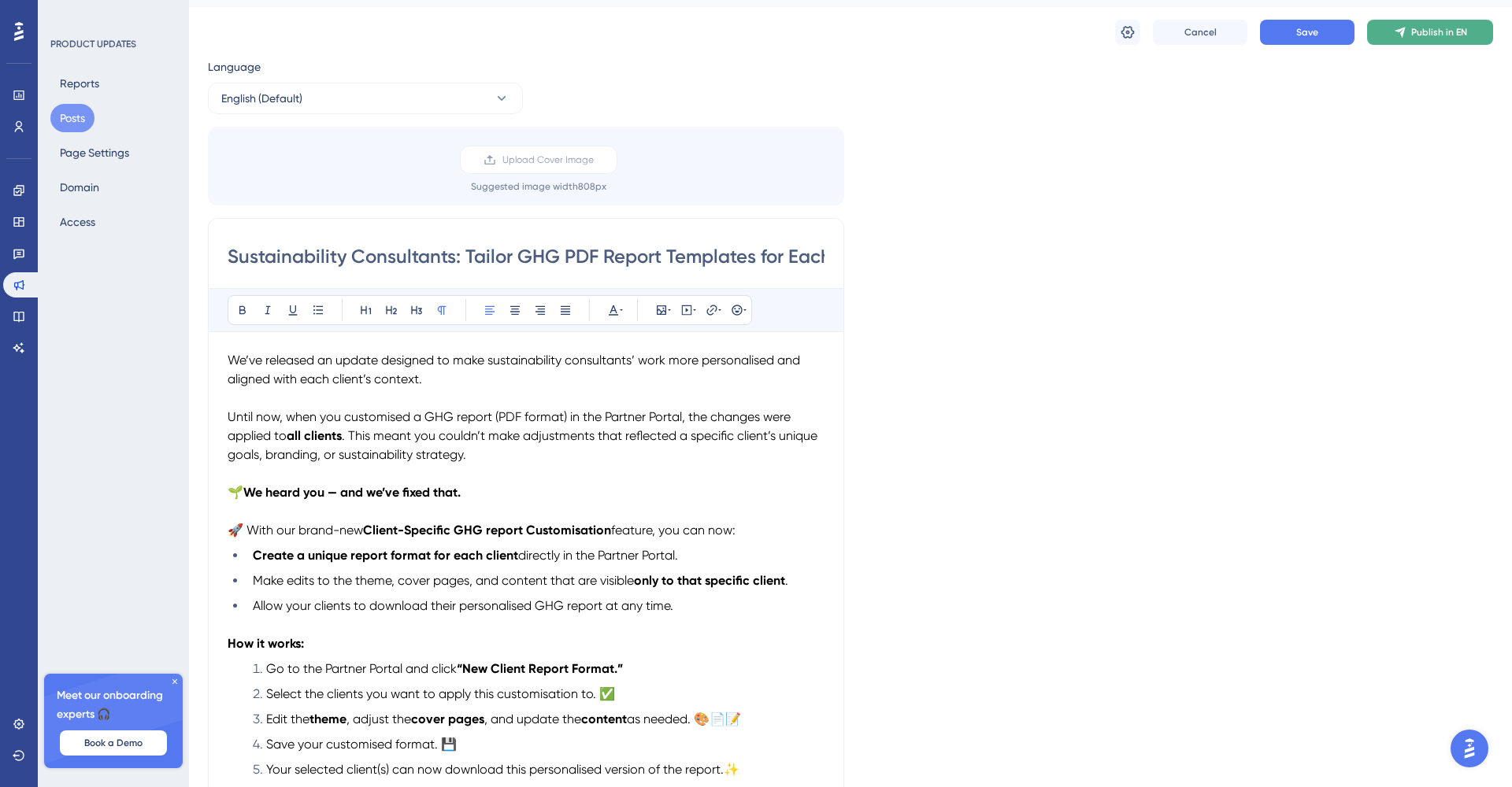
click at [1428, 31] on span "Publish in EN" at bounding box center [1439, 32] width 56 height 13
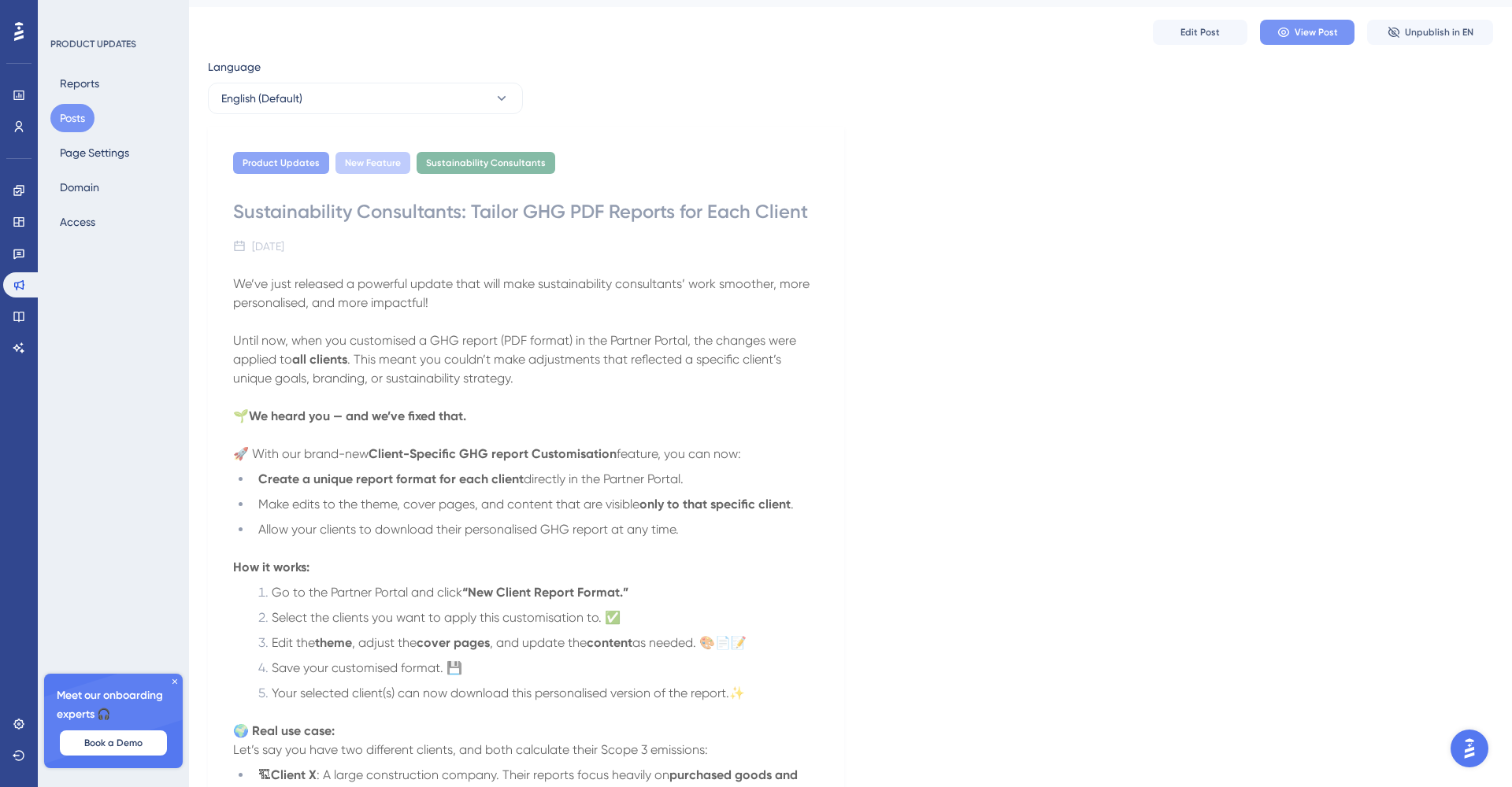
click at [1307, 34] on span "View Post" at bounding box center [1315, 32] width 43 height 13
click at [81, 120] on button "Posts" at bounding box center [72, 118] width 44 height 28
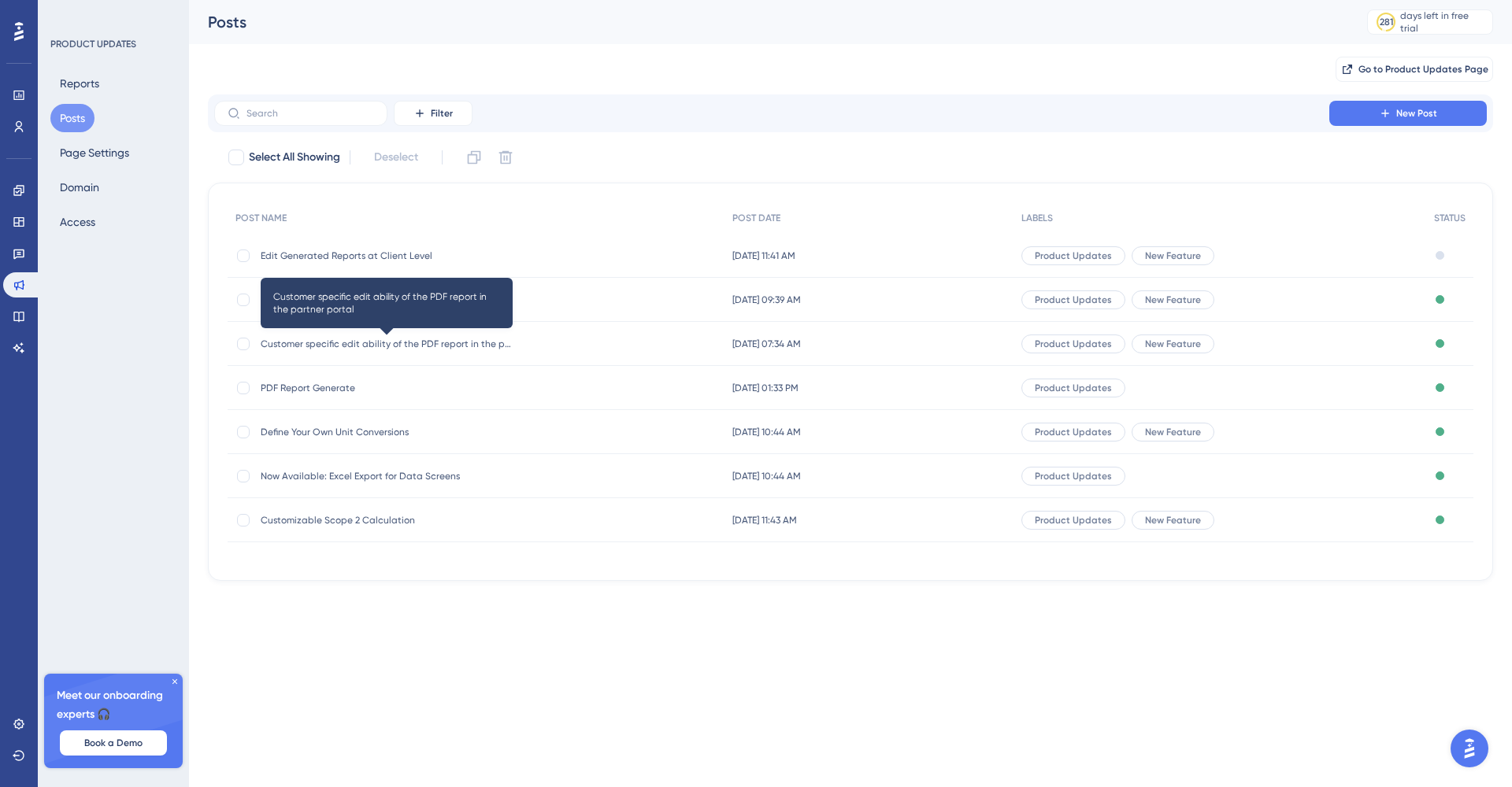
click at [379, 347] on span "Customer specific edit ability of the PDF report in the partner portal" at bounding box center [386, 344] width 252 height 13
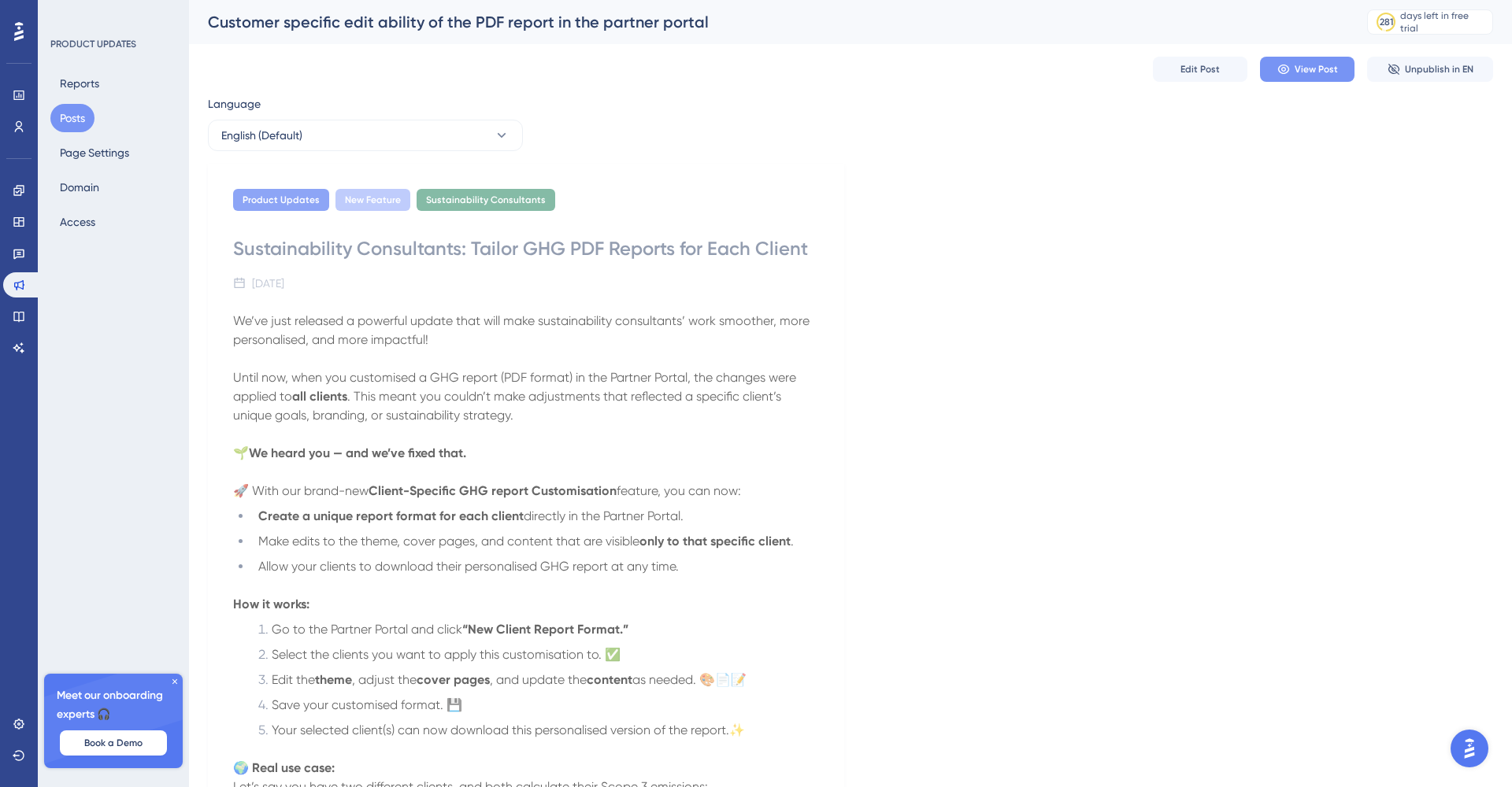
click at [1307, 71] on span "View Post" at bounding box center [1315, 70] width 43 height 13
click at [1204, 70] on span "Edit Post" at bounding box center [1200, 70] width 39 height 13
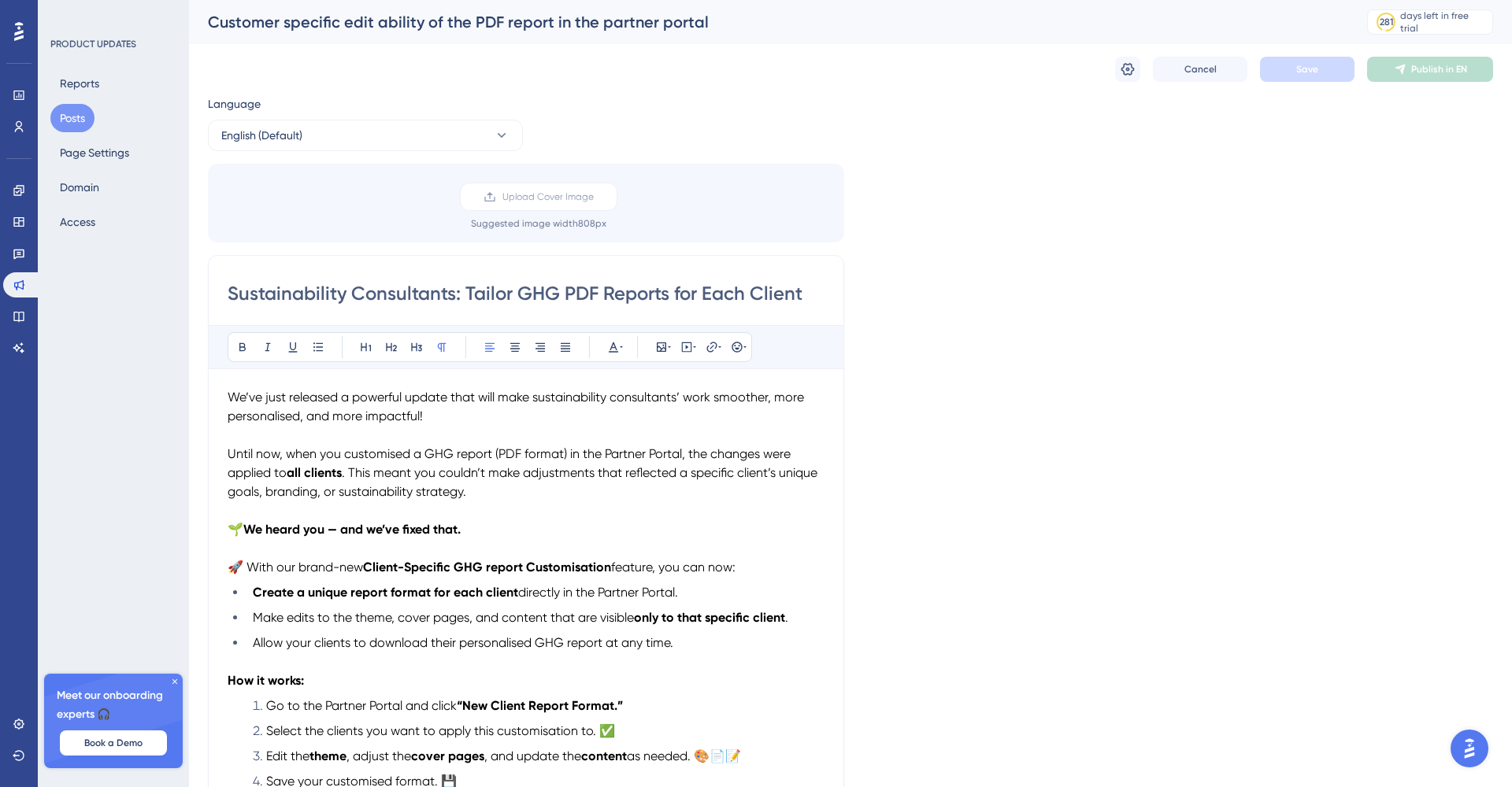
click at [456, 297] on input "Sustainability Consultants: Tailor GHG PDF Reports for Each Client" at bounding box center [526, 294] width 597 height 26
type input "Sustainability Consultants: Tailor GHG PDF Report Templates for Each Client"
click at [1293, 64] on button "Save" at bounding box center [1306, 70] width 94 height 26
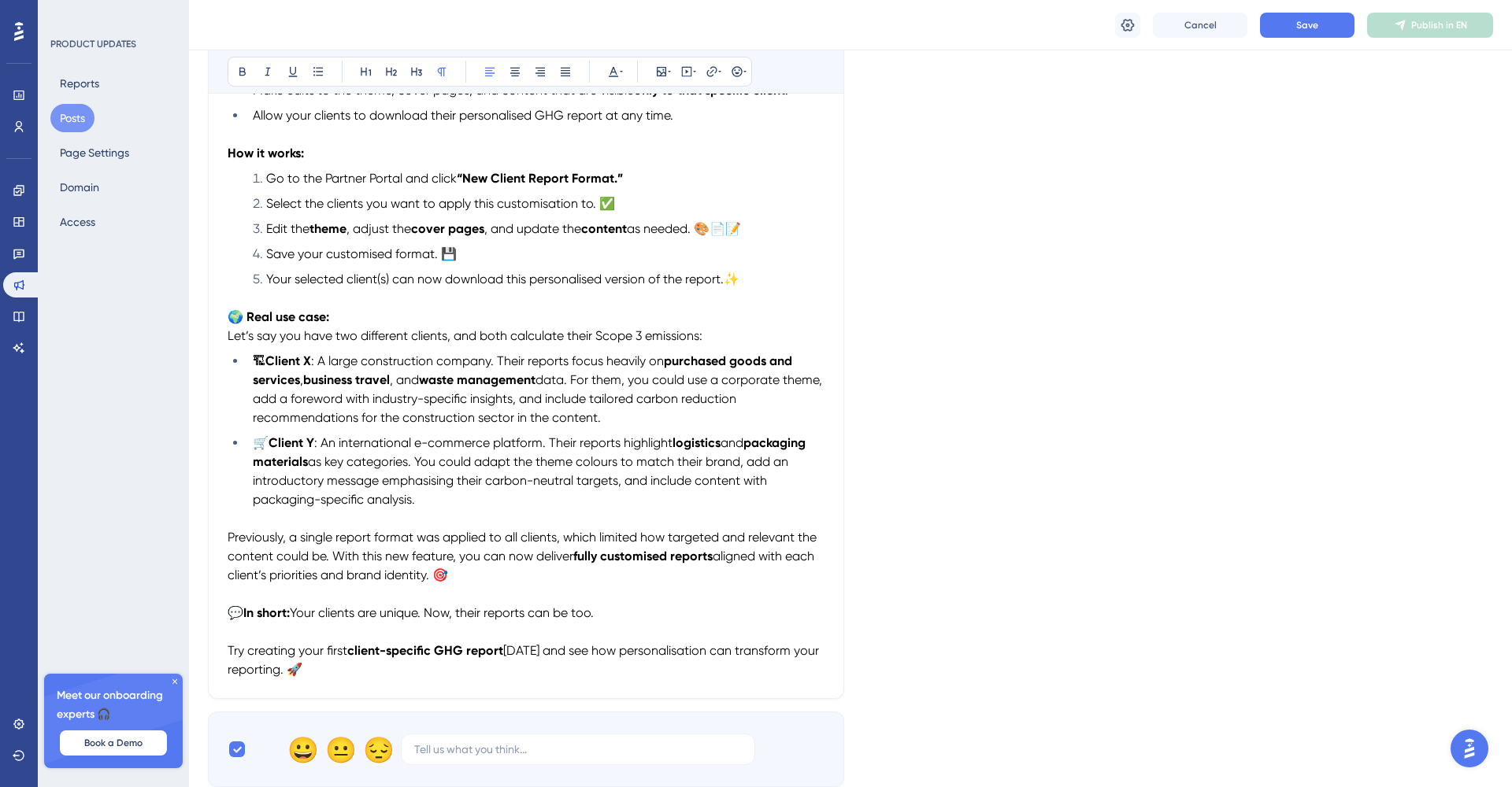
scroll to position [163, 0]
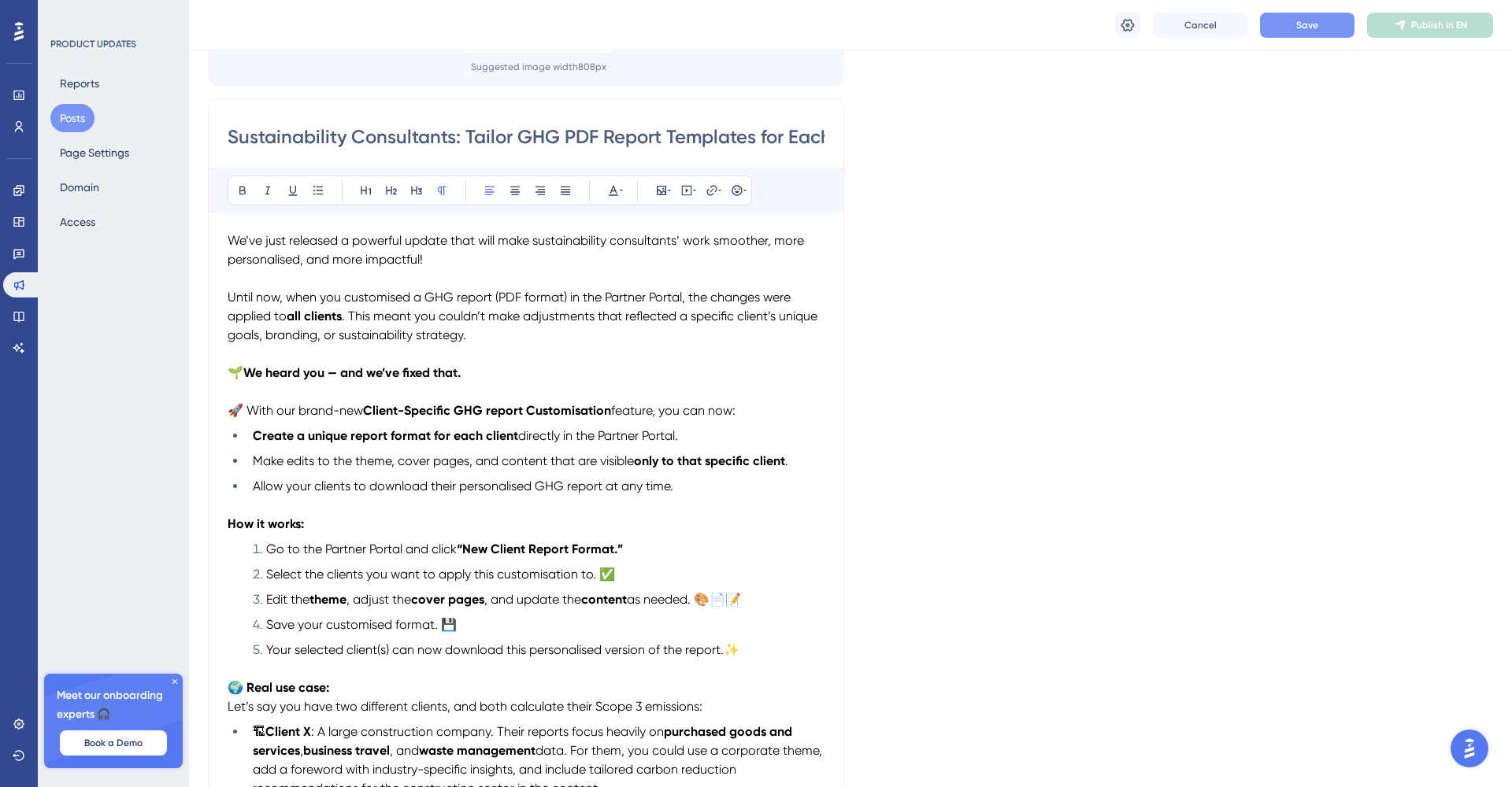
click at [1307, 25] on span "Save" at bounding box center [1307, 26] width 22 height 13
click at [177, 685] on icon at bounding box center [175, 682] width 9 height 9
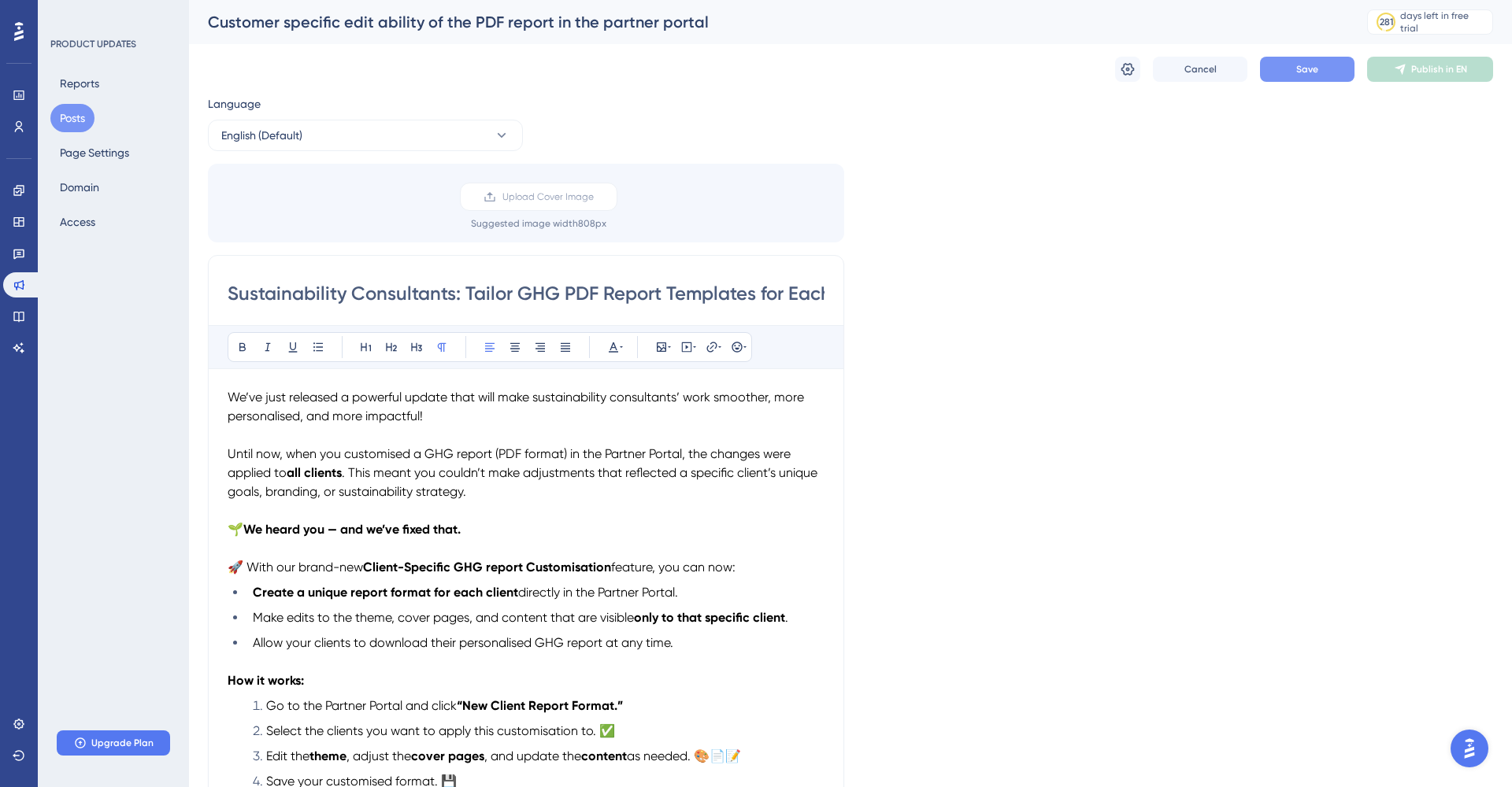
scroll to position [0, 0]
